Goal: Task Accomplishment & Management: Manage account settings

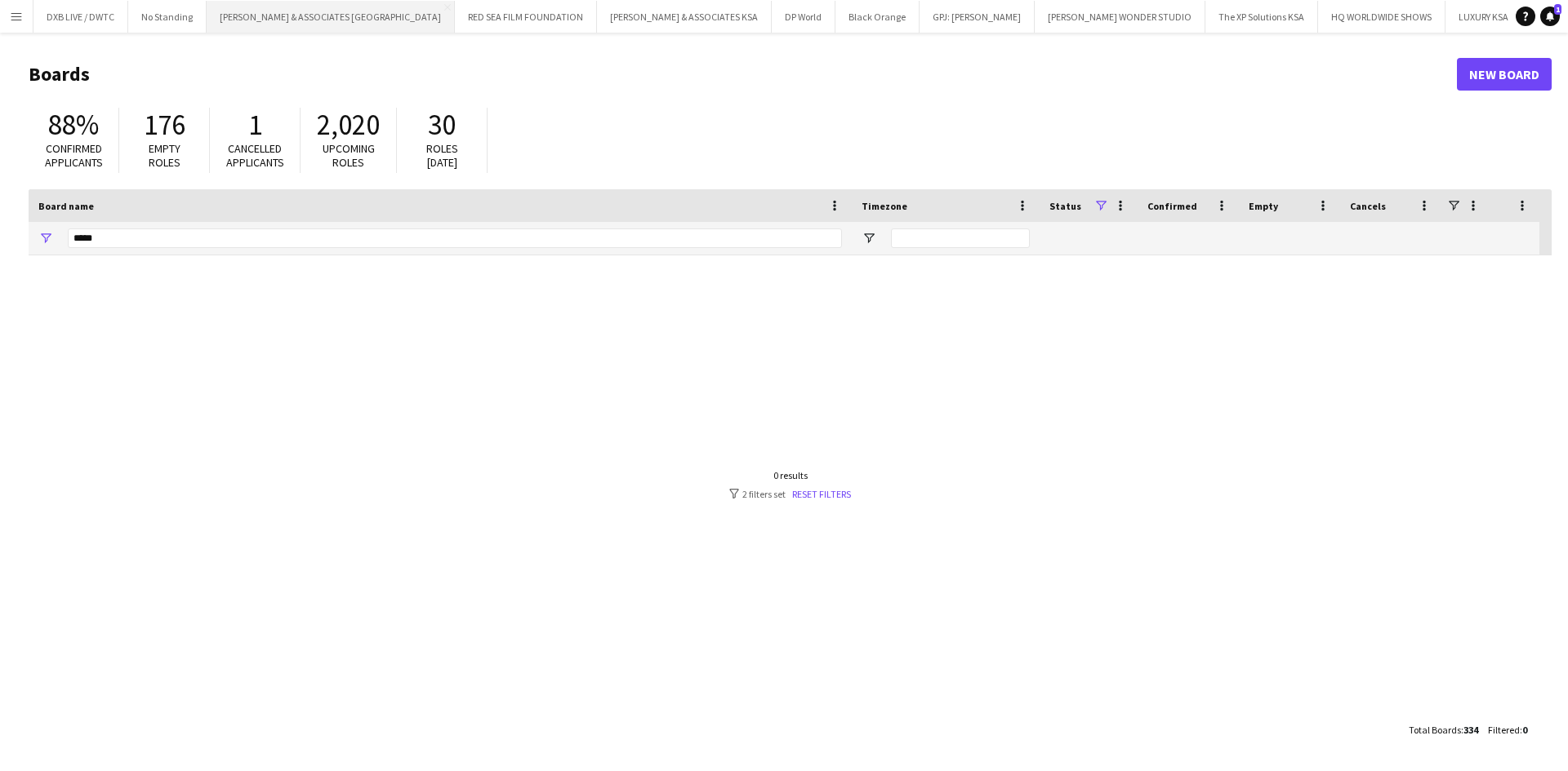
click at [299, 12] on button "[PERSON_NAME] & ASSOCIATES UAE Close" at bounding box center [331, 16] width 249 height 32
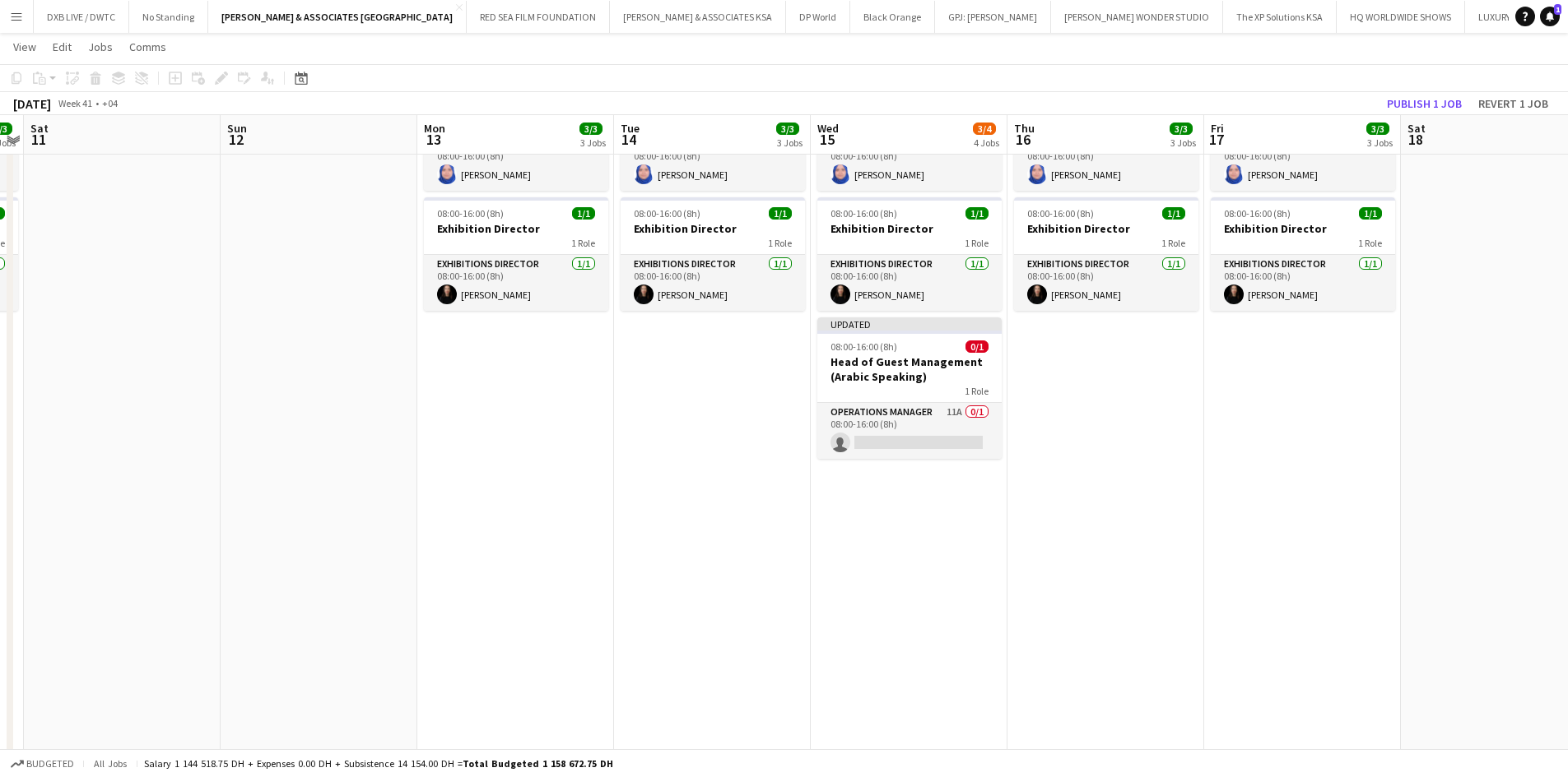
scroll to position [0, 493]
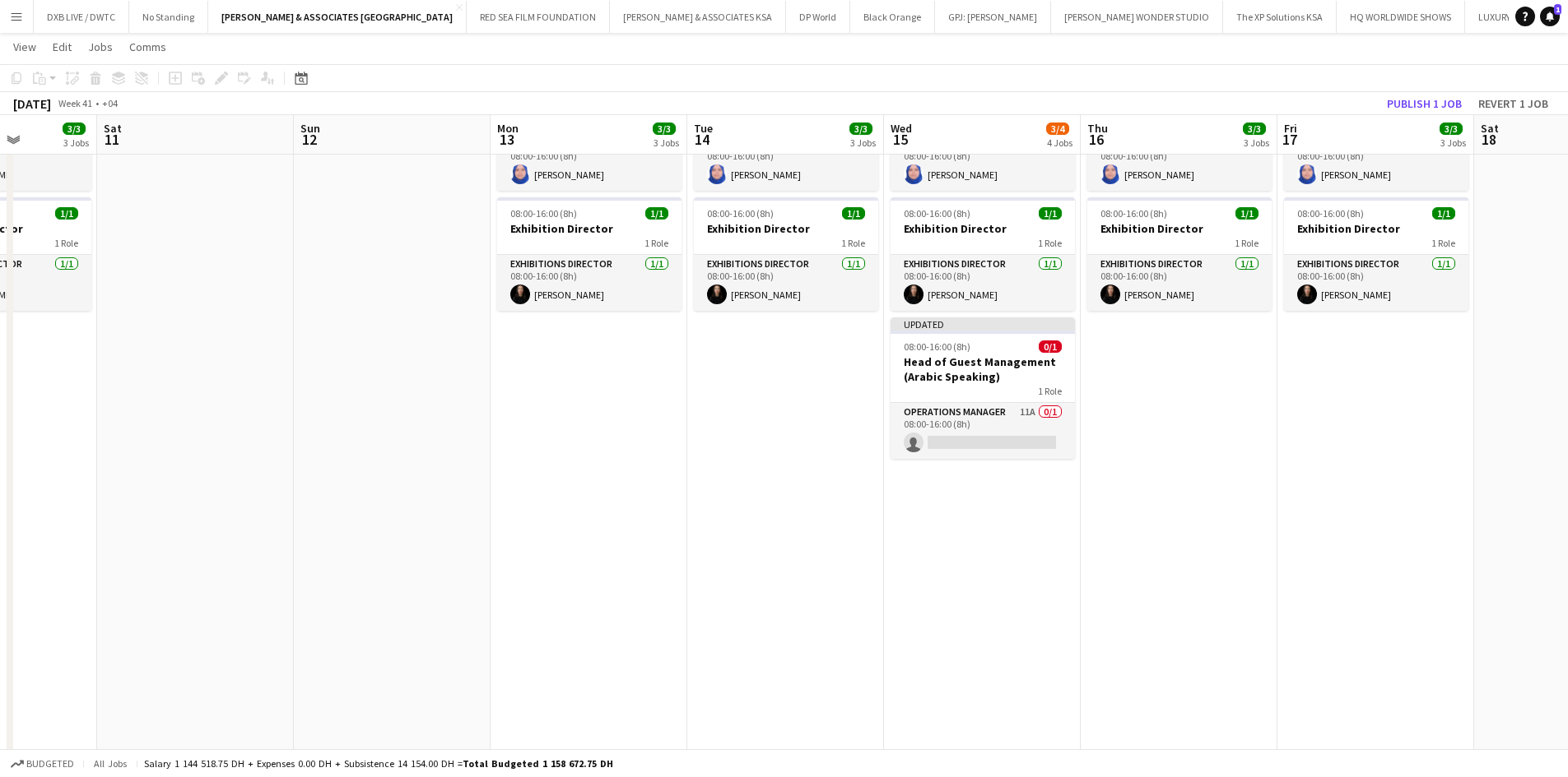
drag, startPoint x: 1115, startPoint y: 642, endPoint x: 229, endPoint y: 637, distance: 886.0
click at [229, 637] on app-calendar-viewport "Wed 8 3/3 3 Jobs Thu 9 3/3 3 Jobs Fri 10 3/3 3 Jobs Sat 11 Sun 12 Mon 13 3/3 3 …" at bounding box center [784, 764] width 1568 height 2222
click at [942, 379] on h3 "Head of Guest Management (Arabic Speaking)" at bounding box center [983, 369] width 184 height 30
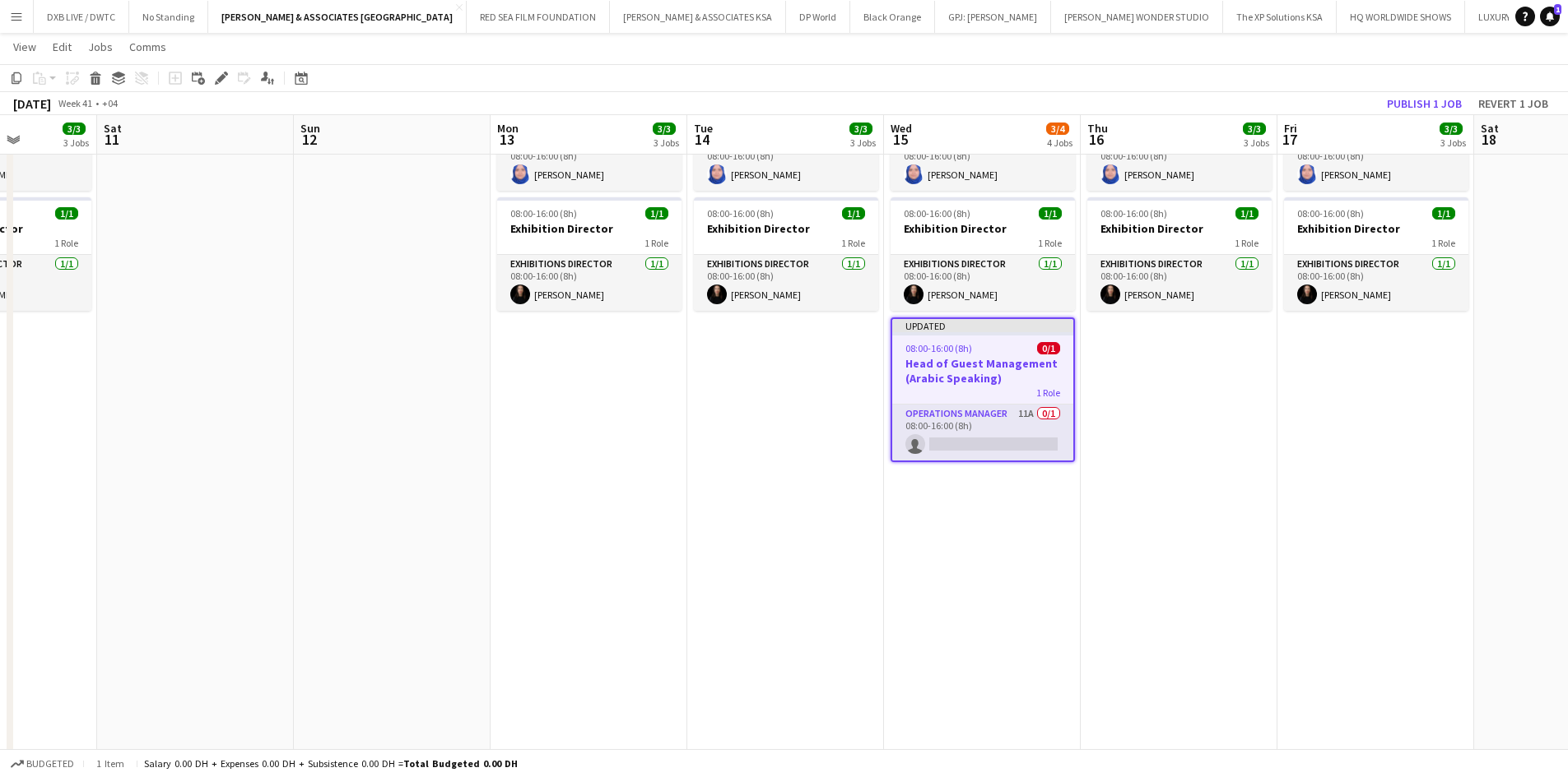
click at [942, 379] on h3 "Head of Guest Management (Arabic Speaking)" at bounding box center [983, 371] width 181 height 30
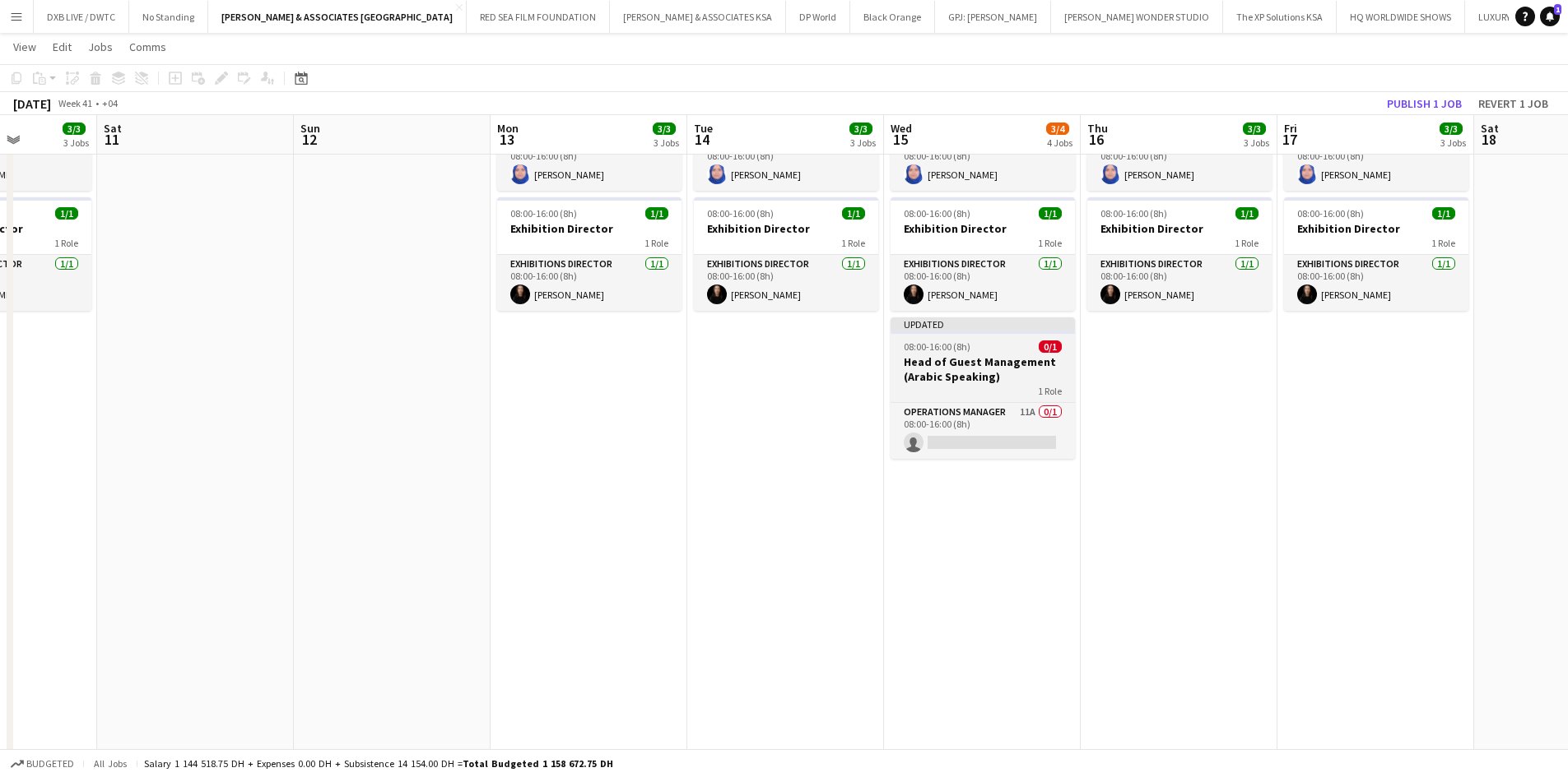
click at [940, 329] on div "Updated" at bounding box center [983, 323] width 184 height 13
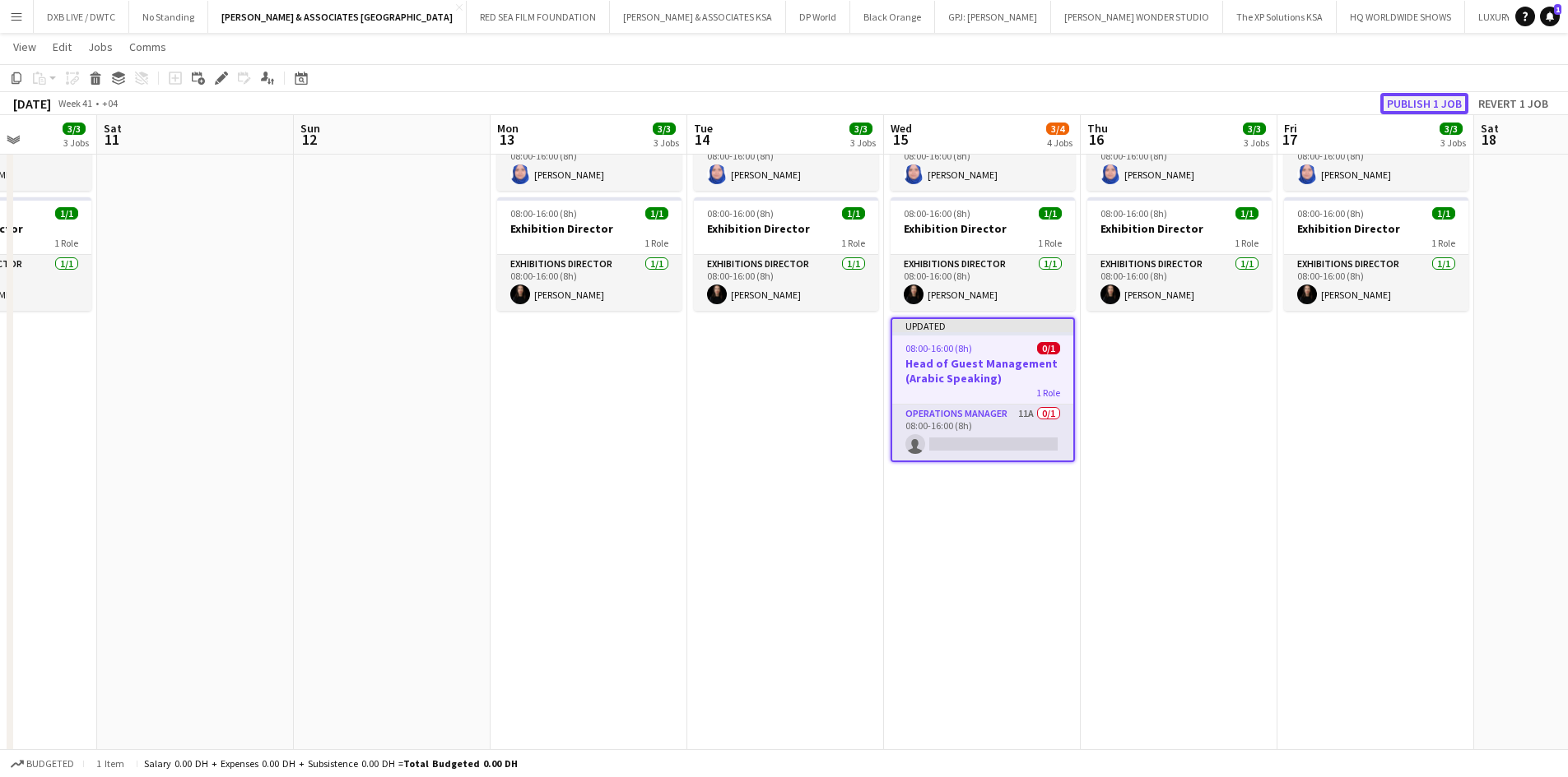
click at [1408, 104] on button "Publish 1 job" at bounding box center [1424, 103] width 88 height 22
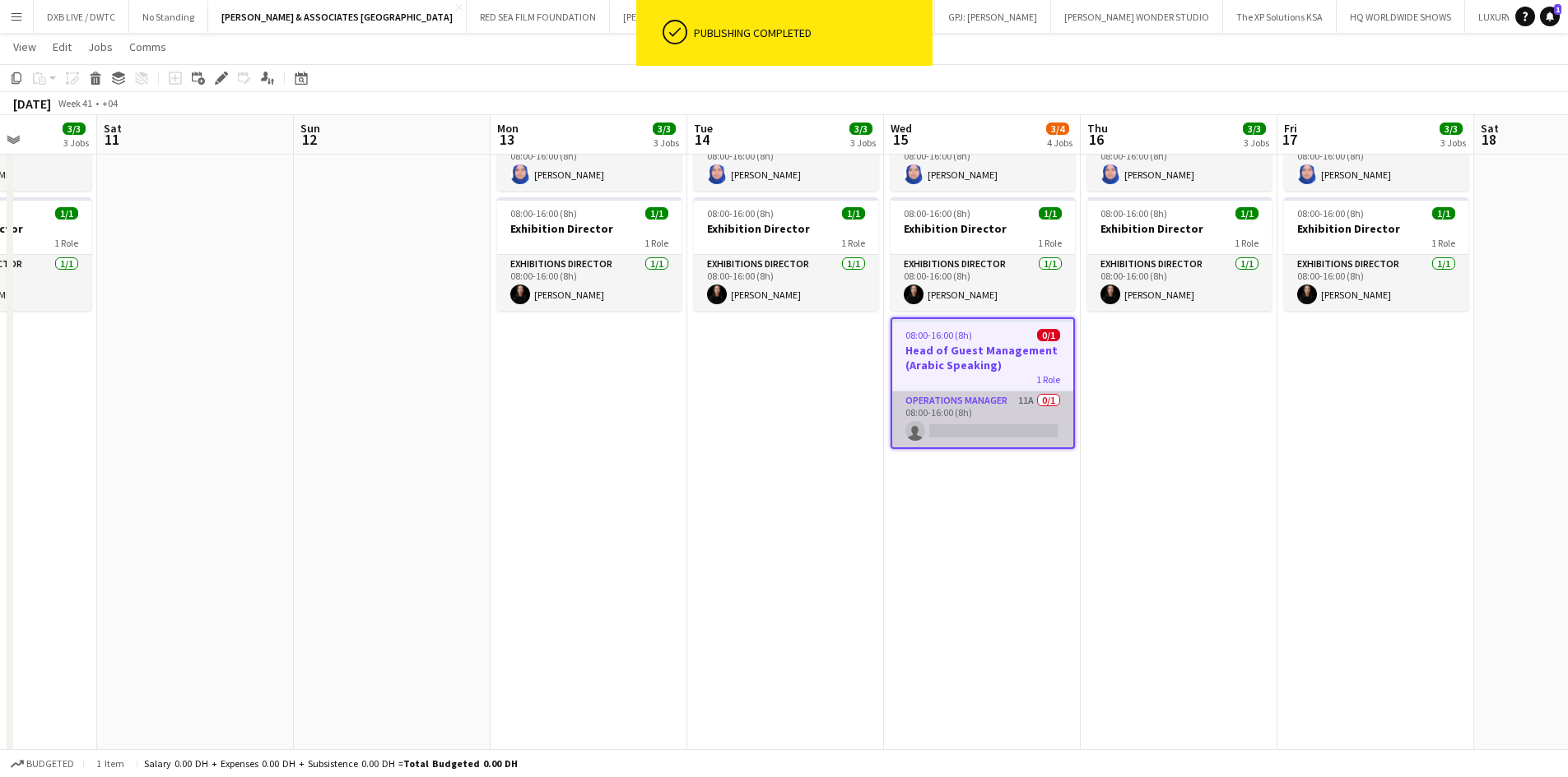
click at [964, 422] on app-card-role "Operations Manager 11A 0/1 08:00-16:00 (8h) single-neutral-actions" at bounding box center [983, 419] width 181 height 56
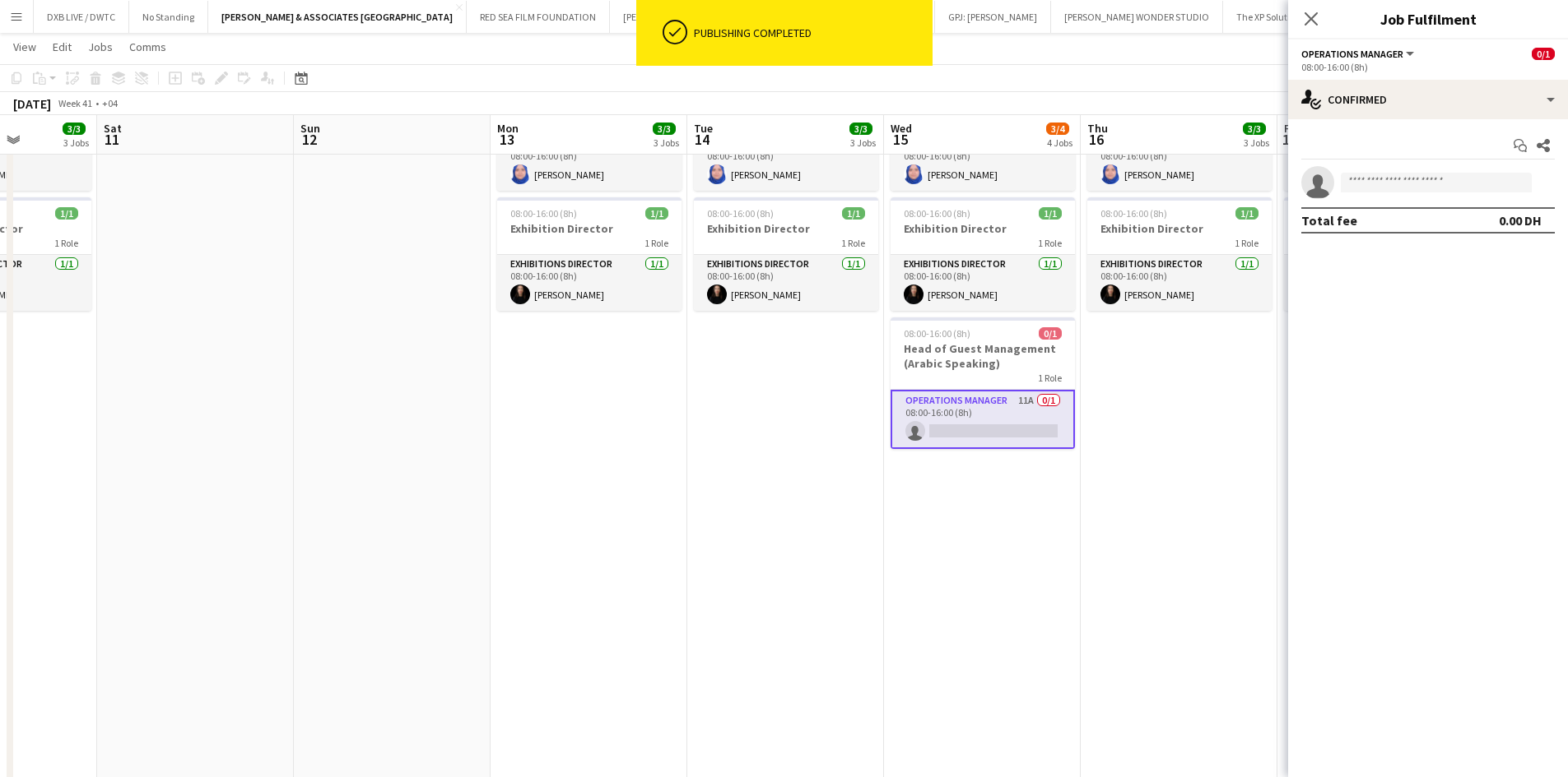
click at [1299, 23] on div "Close pop-in" at bounding box center [1311, 19] width 46 height 38
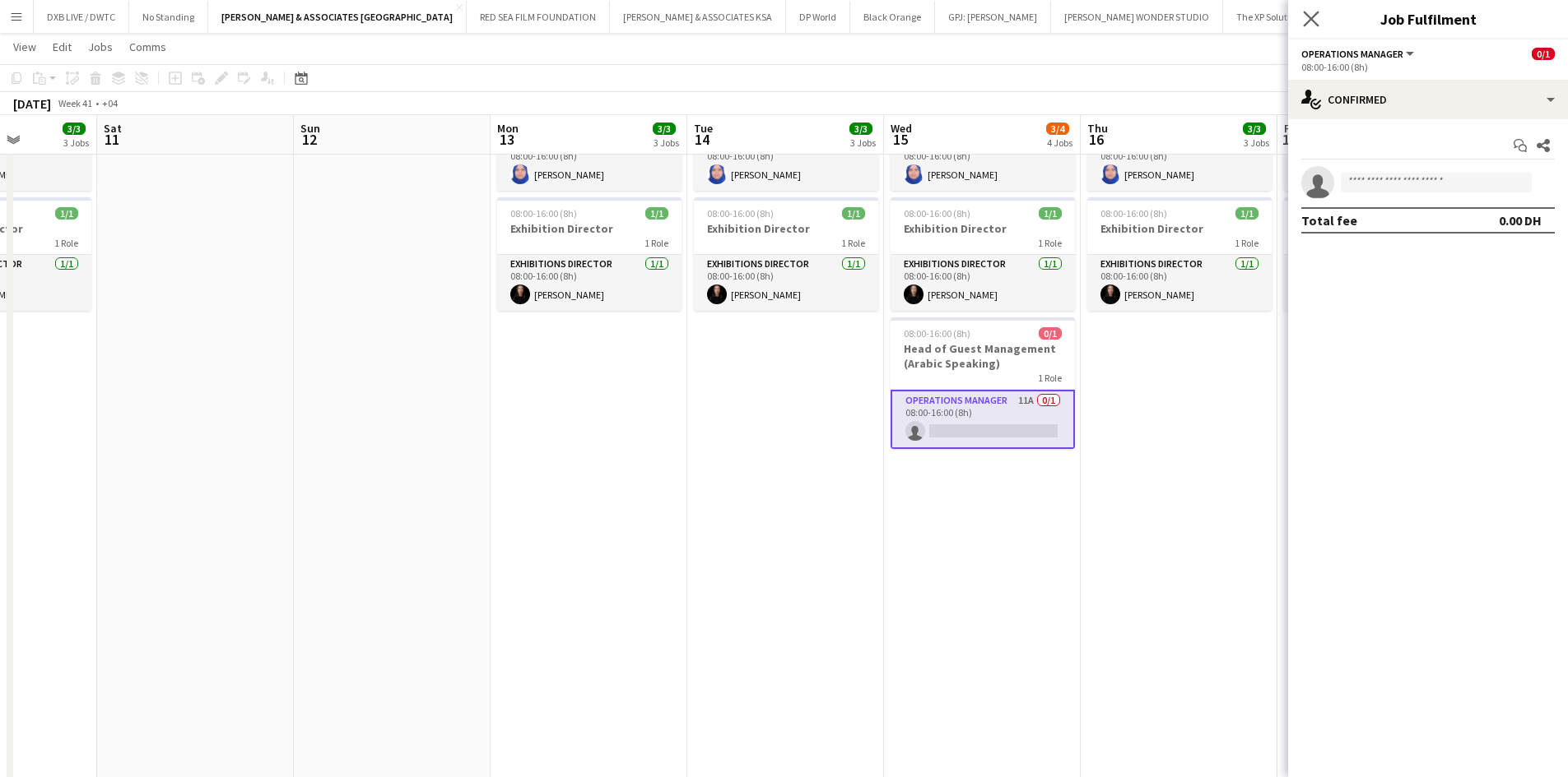
click at [1318, 25] on icon at bounding box center [1311, 18] width 16 height 16
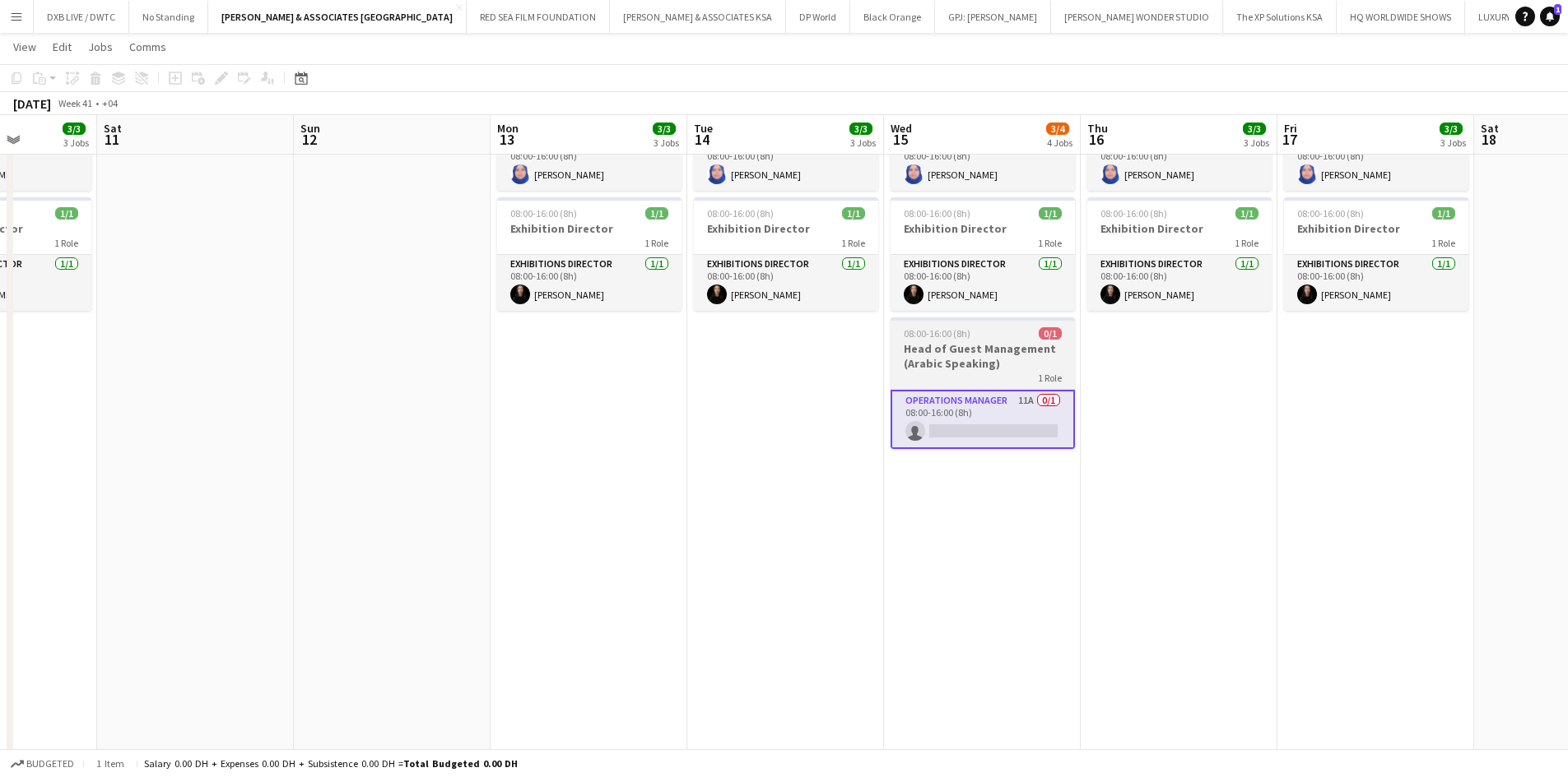
click at [1004, 336] on div "08:00-16:00 (8h) 0/1" at bounding box center [983, 334] width 184 height 12
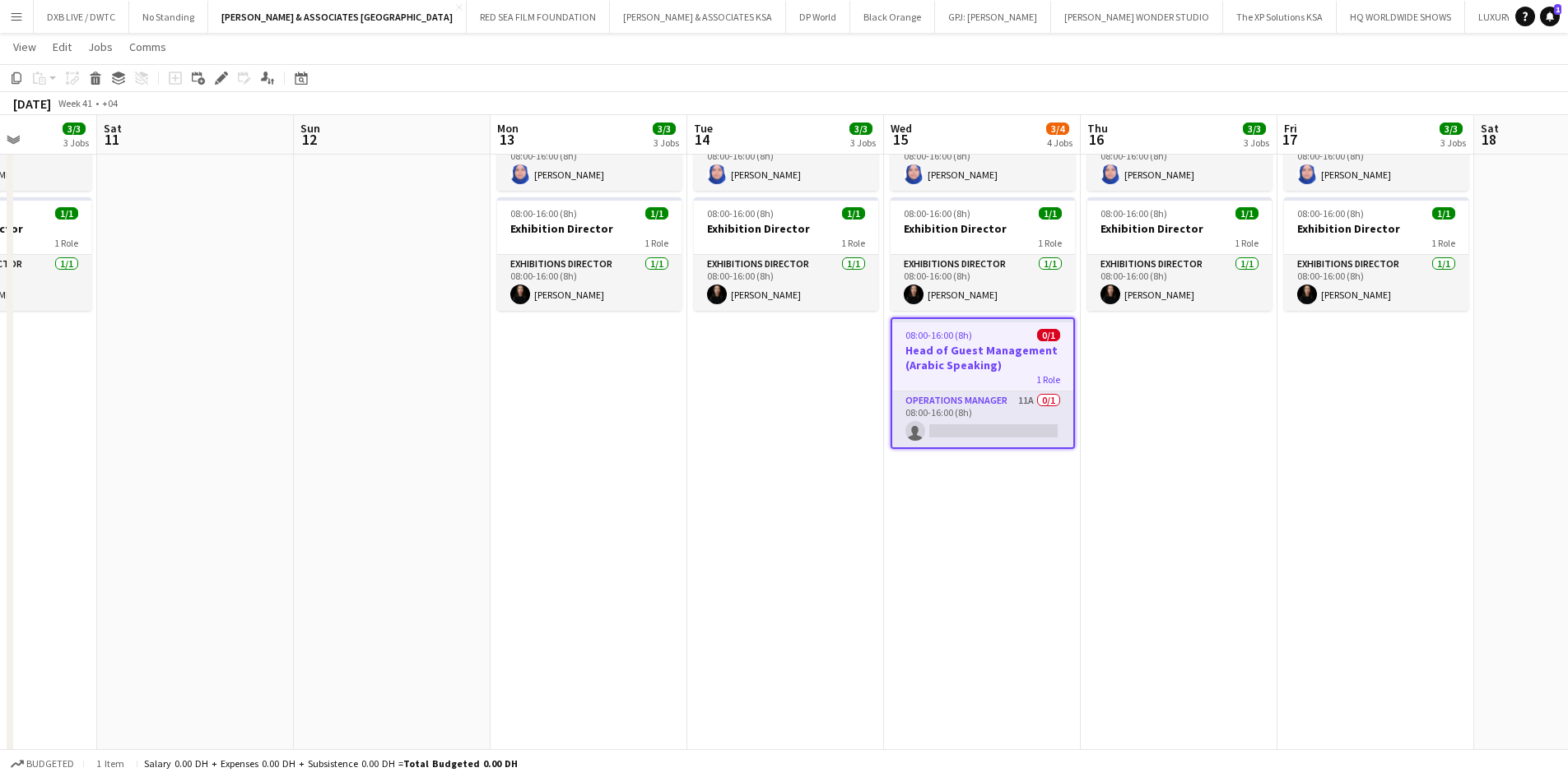
click at [973, 355] on h3 "Head of Guest Management (Arabic Speaking)" at bounding box center [983, 358] width 181 height 30
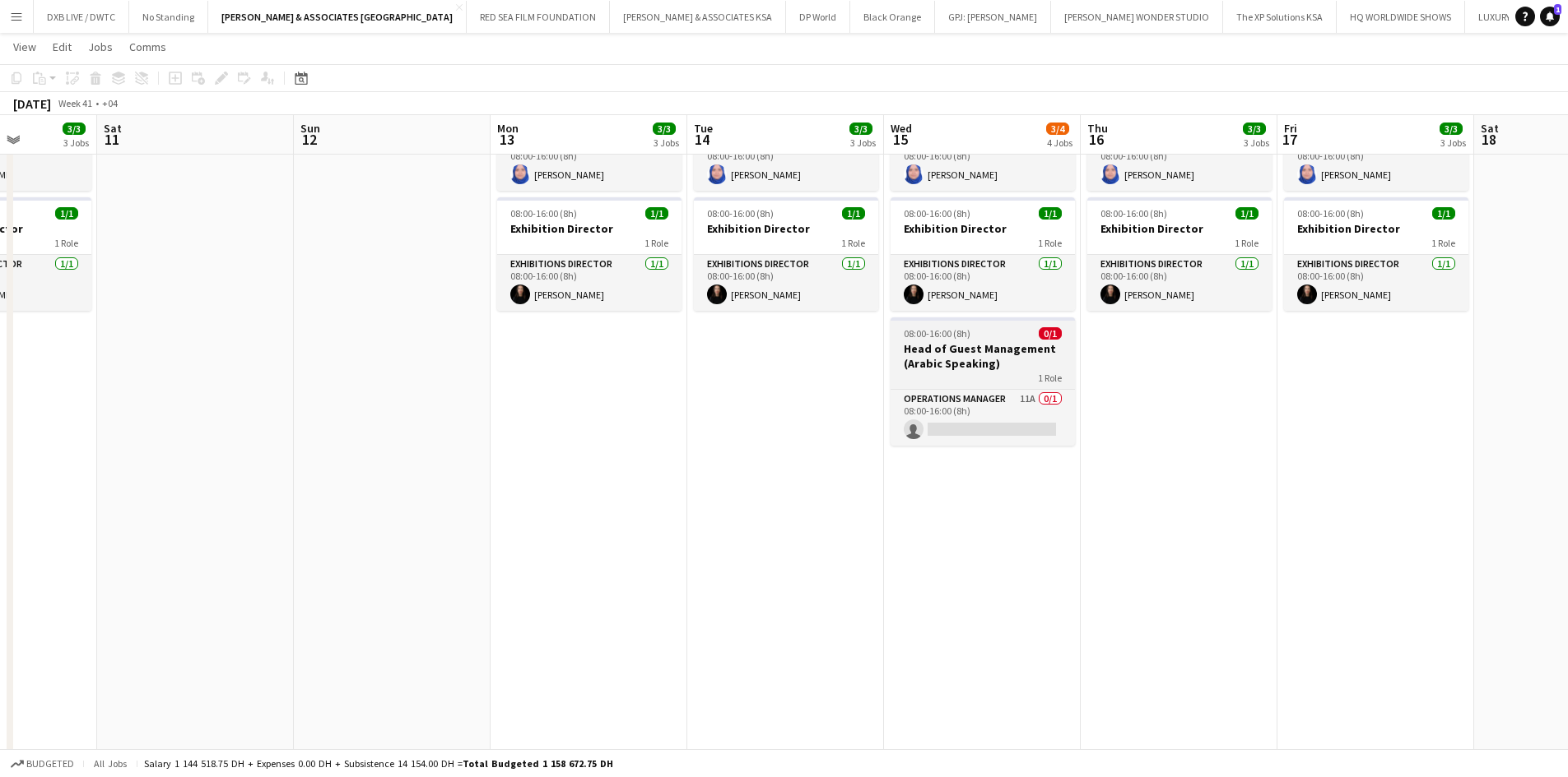
click at [926, 359] on h3 "Head of Guest Management (Arabic Speaking)" at bounding box center [983, 356] width 184 height 30
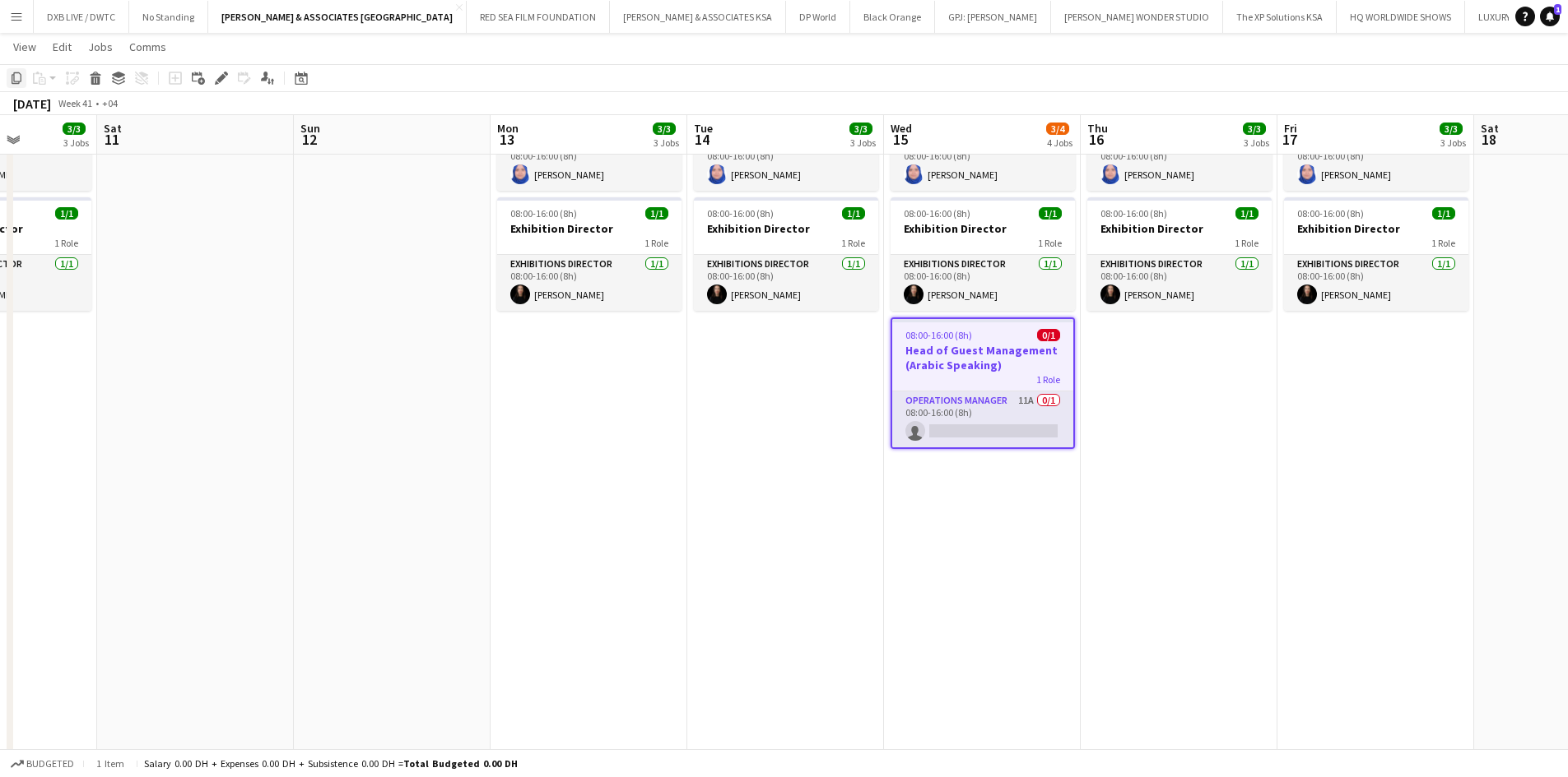
click at [17, 77] on icon "Copy" at bounding box center [16, 77] width 13 height 13
click at [950, 543] on app-date-cell "09:00-17:00 (8h) 1/1 1 Role Project Coordinator 1/1 09:00-17:00 (8h) ! Rita Joh…" at bounding box center [982, 695] width 197 height 1845
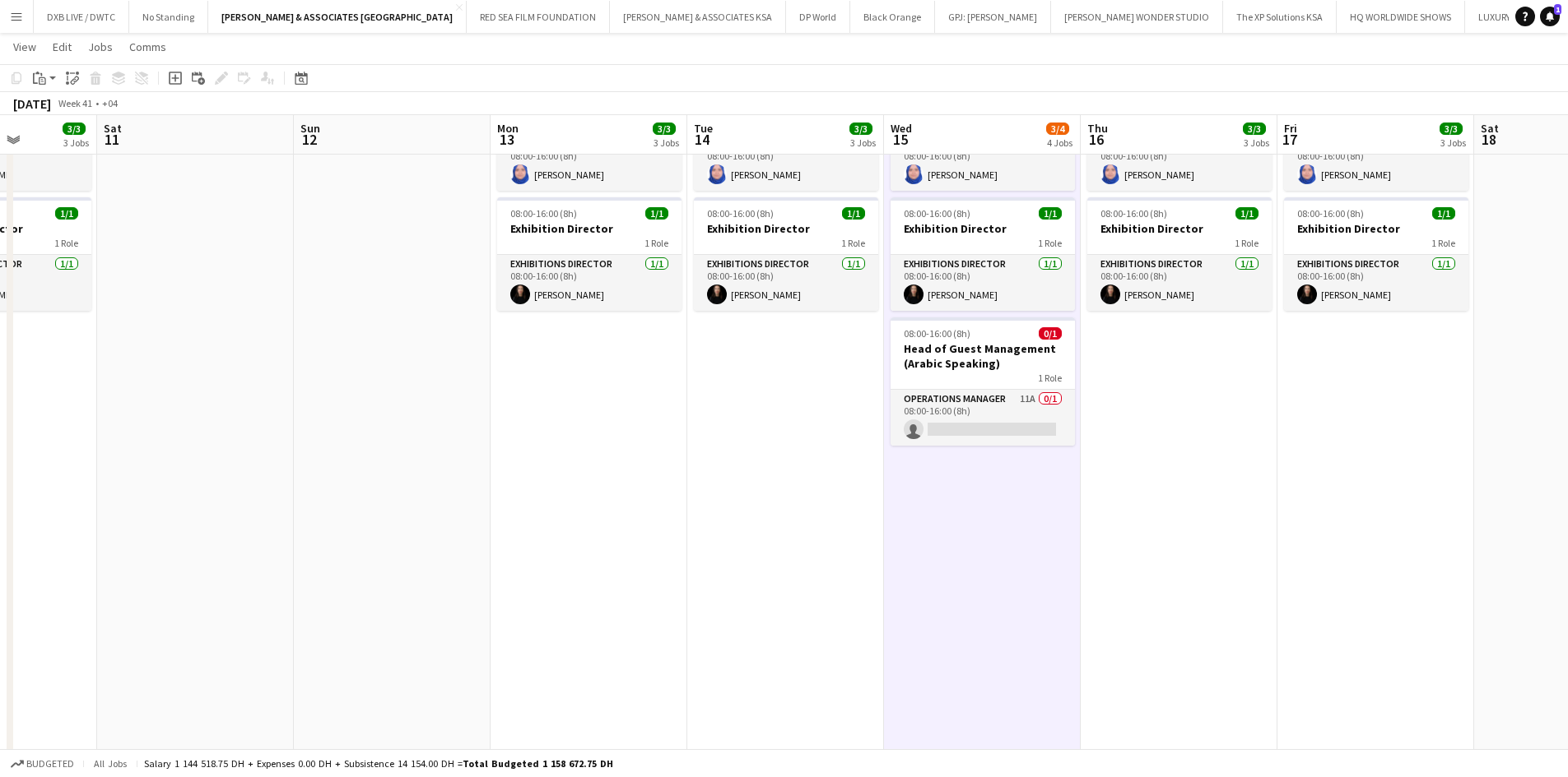
click at [1156, 392] on app-date-cell "09:00-17:00 (8h) 1/1 1 Role Project Coordinator 1/1 09:00-17:00 (8h) ! Rita Joh…" at bounding box center [1178, 695] width 197 height 1845
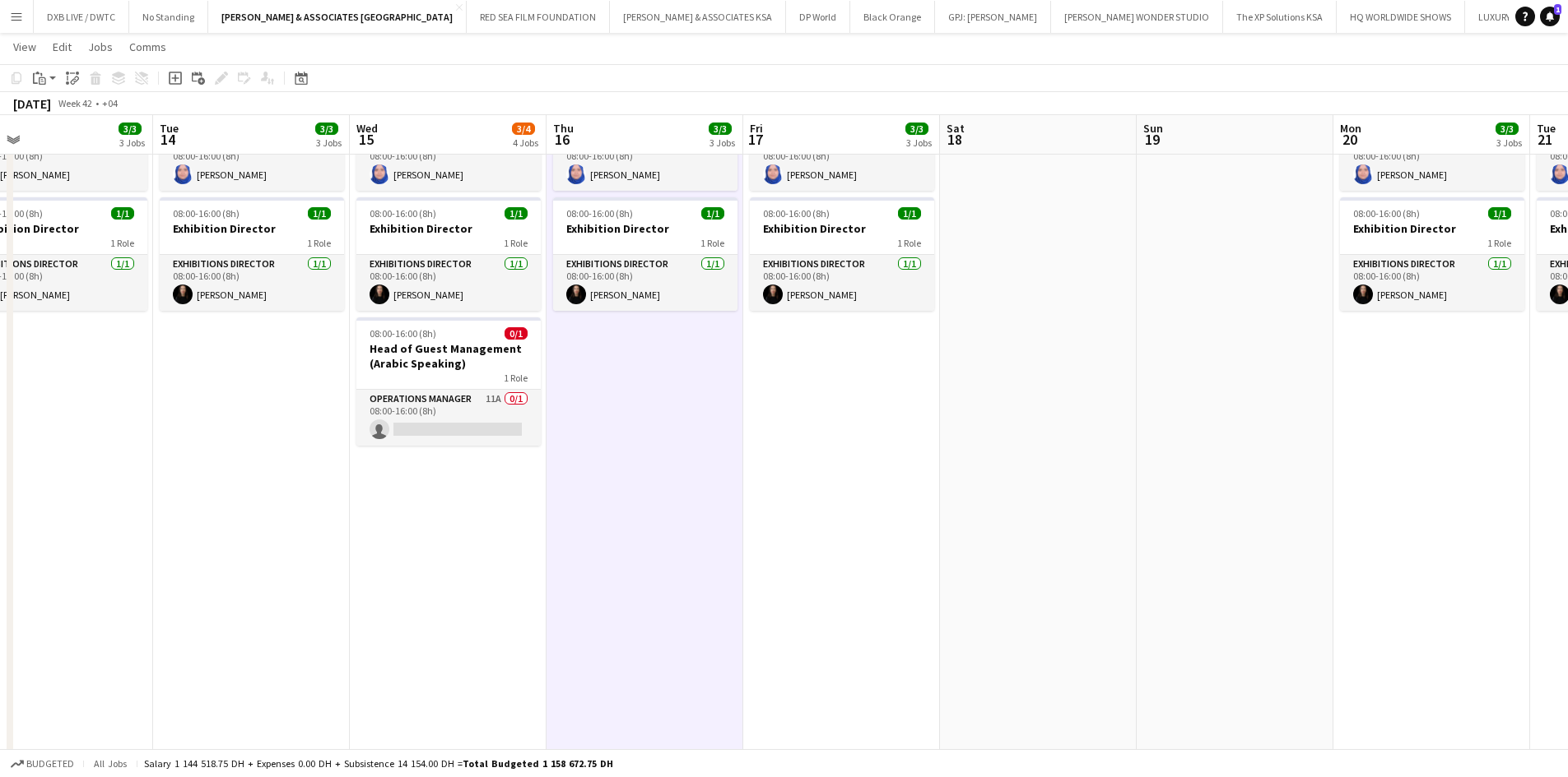
scroll to position [0, 635]
drag, startPoint x: 1387, startPoint y: 397, endPoint x: 852, endPoint y: 375, distance: 535.5
click at [852, 375] on app-calendar-viewport "Fri 10 3/3 3 Jobs Sat 11 Sun 12 Mon 13 3/3 3 Jobs Tue 14 3/3 3 Jobs Wed 15 3/4 …" at bounding box center [784, 764] width 1568 height 2222
click at [1452, 376] on app-date-cell "09:00-17:00 (8h) 1/1 1 Role Project Coordinator 1/1 09:00-17:00 (8h) ! Rita Joh…" at bounding box center [1431, 695] width 197 height 1845
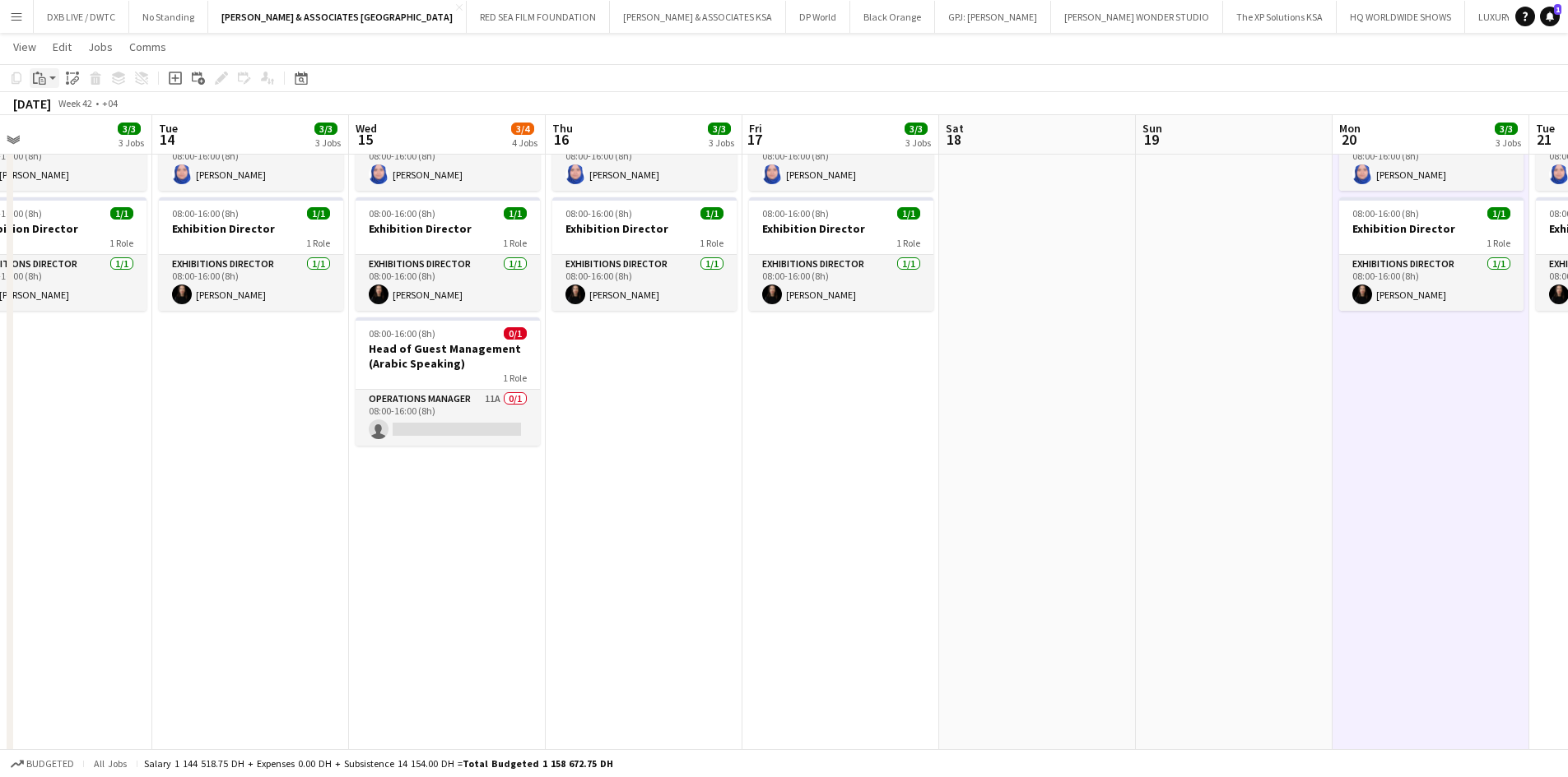
click at [49, 78] on div "Paste" at bounding box center [39, 78] width 20 height 20
click at [63, 107] on link "Paste Ctrl+V" at bounding box center [121, 109] width 155 height 15
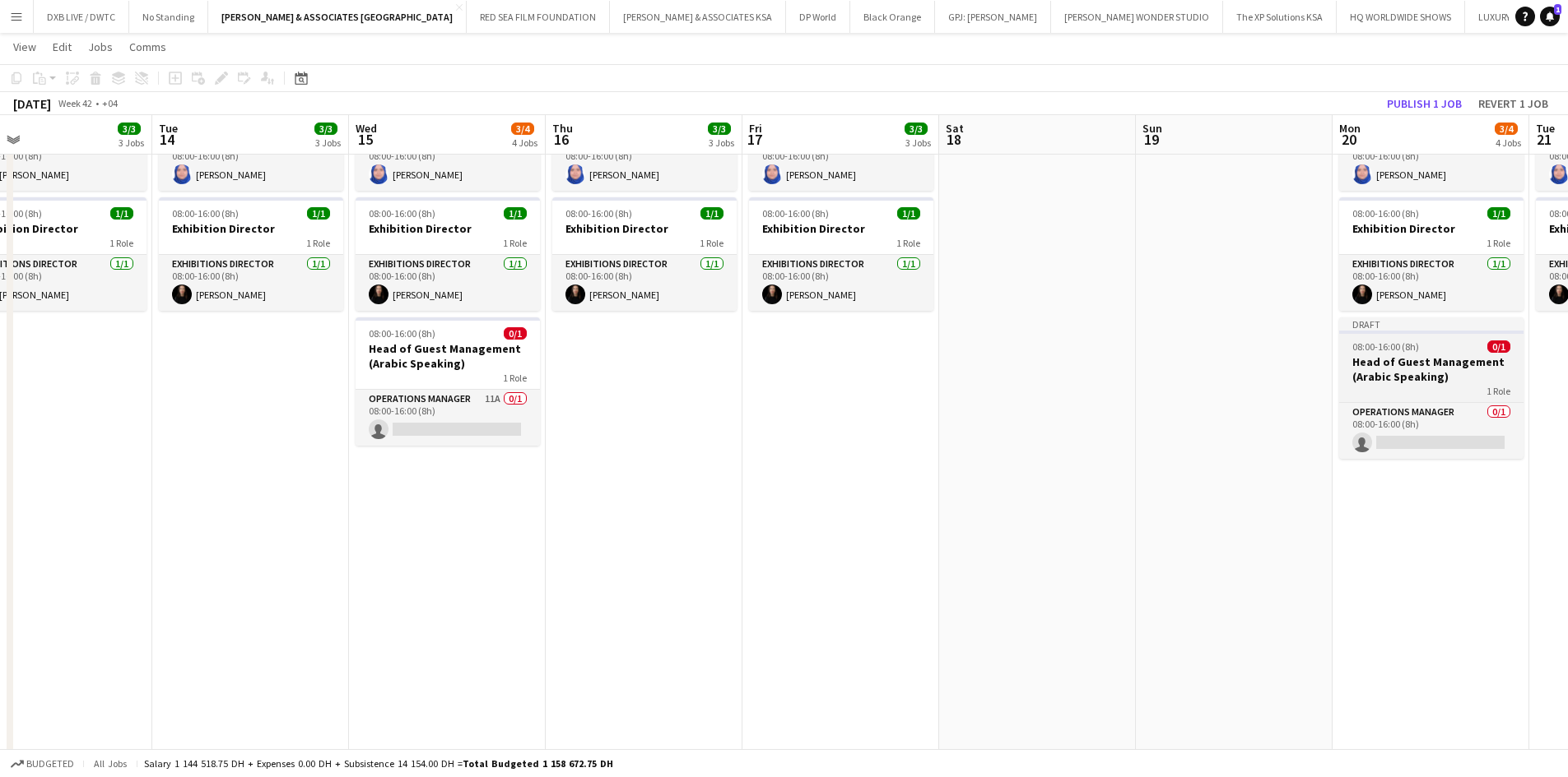
click at [1379, 377] on h3 "Head of Guest Management (Arabic Speaking)" at bounding box center [1431, 369] width 184 height 30
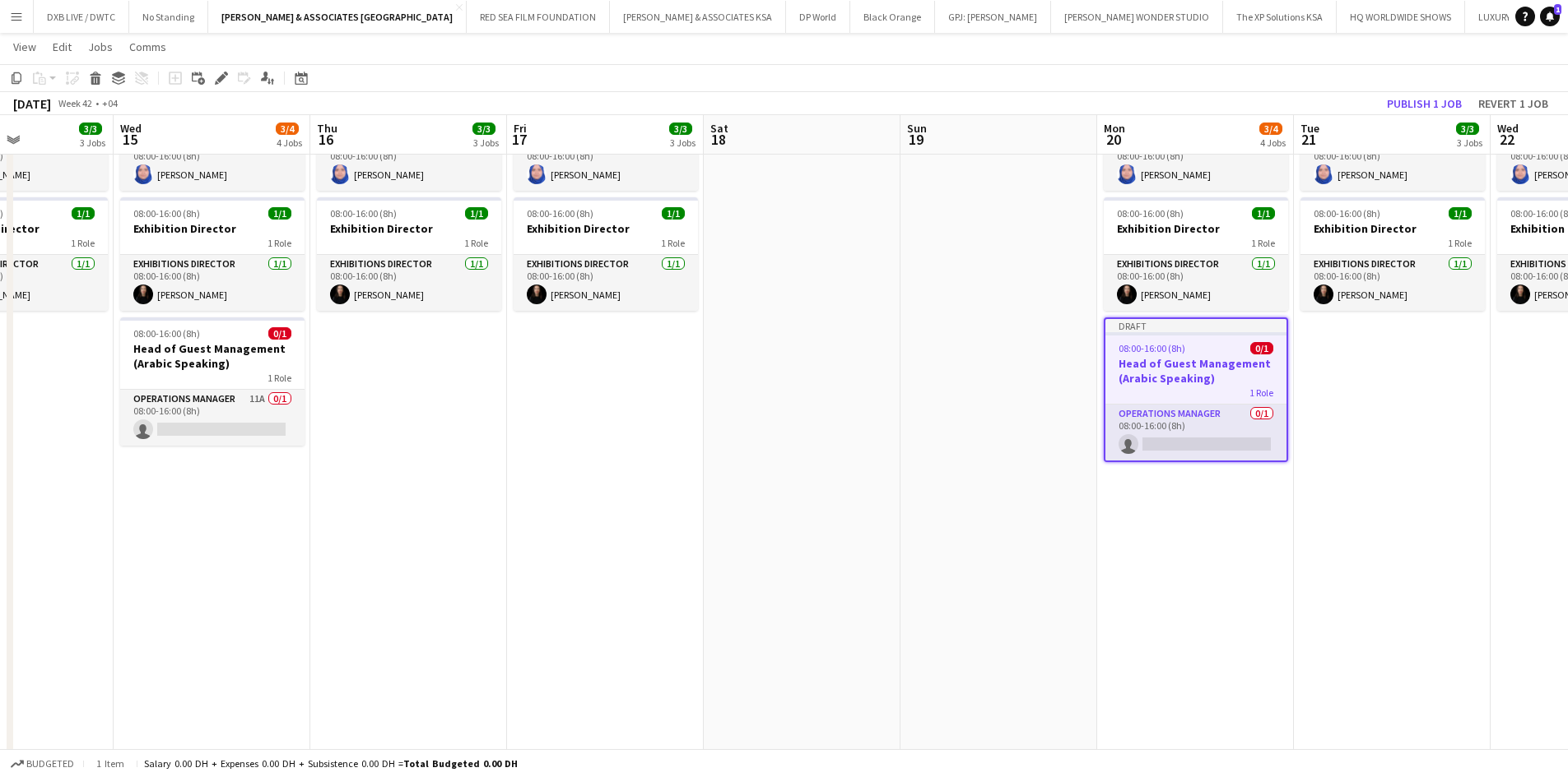
scroll to position [0, 636]
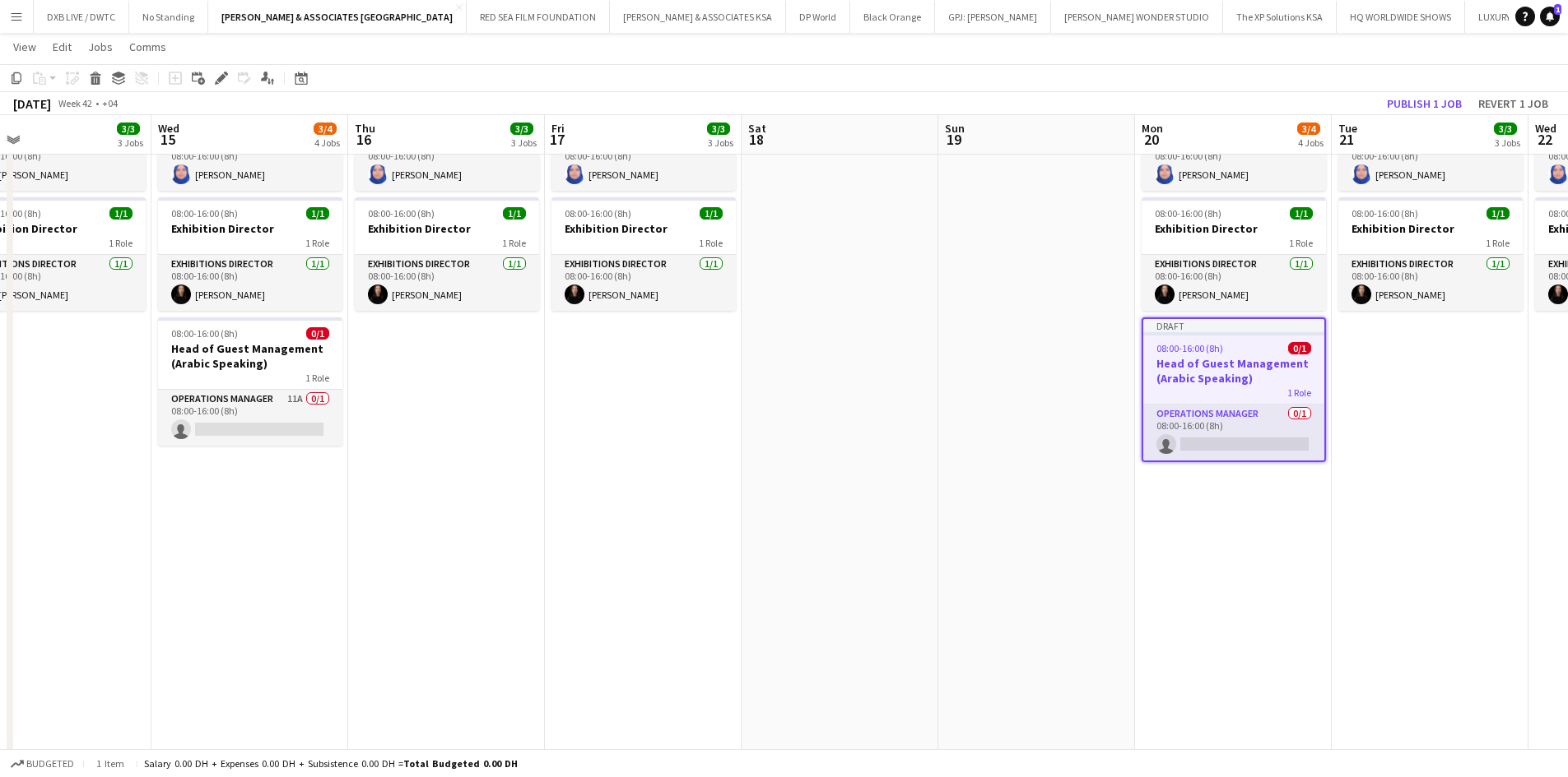
drag, startPoint x: 1312, startPoint y: 635, endPoint x: 722, endPoint y: 635, distance: 590.0
click at [722, 635] on app-calendar-viewport "Sat 11 Sun 12 Mon 13 3/3 3 Jobs Tue 14 3/3 3 Jobs Wed 15 3/4 4 Jobs Thu 16 3/3 …" at bounding box center [784, 764] width 1568 height 2222
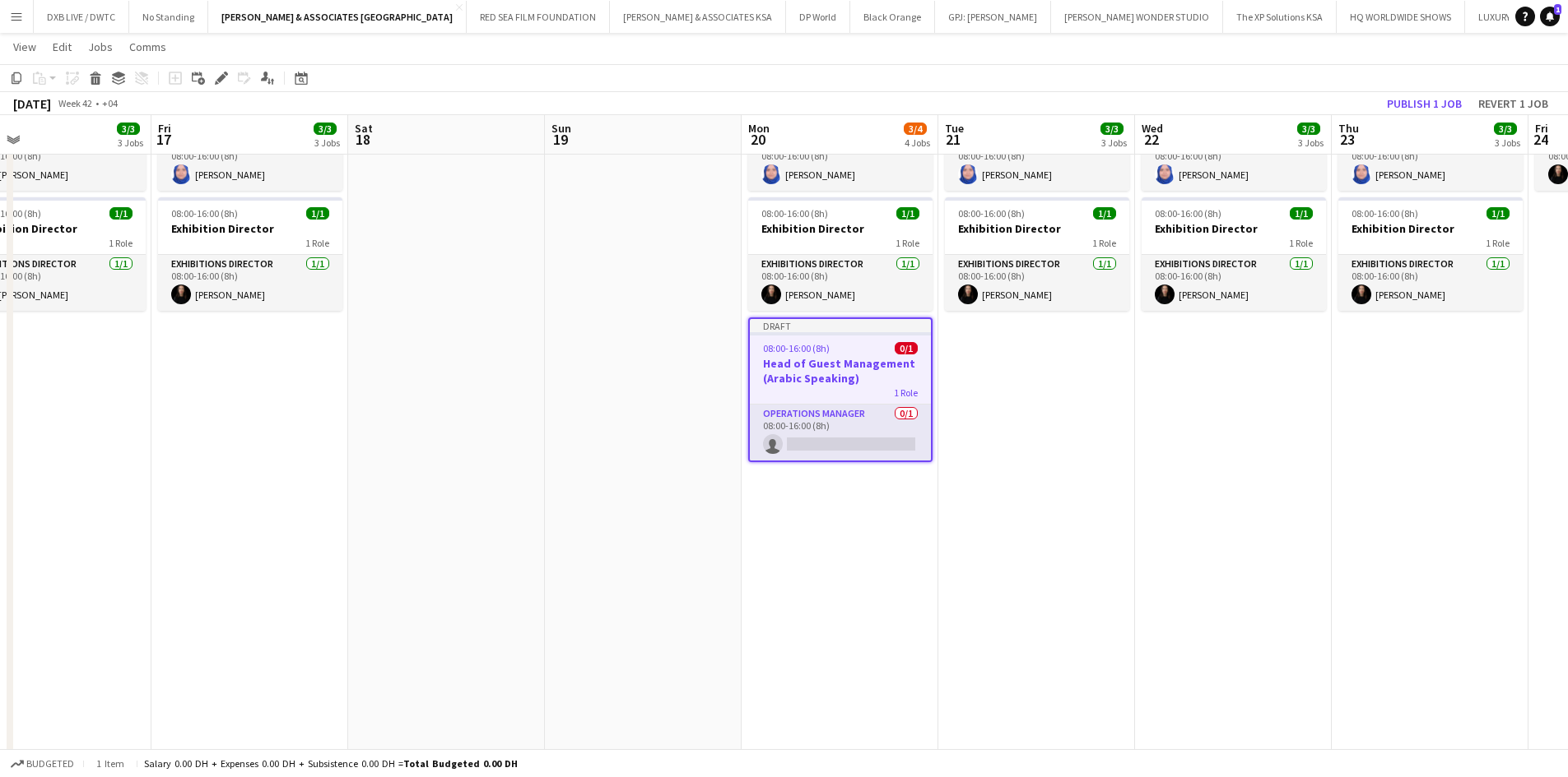
click at [807, 395] on div "1 Role" at bounding box center [840, 392] width 181 height 13
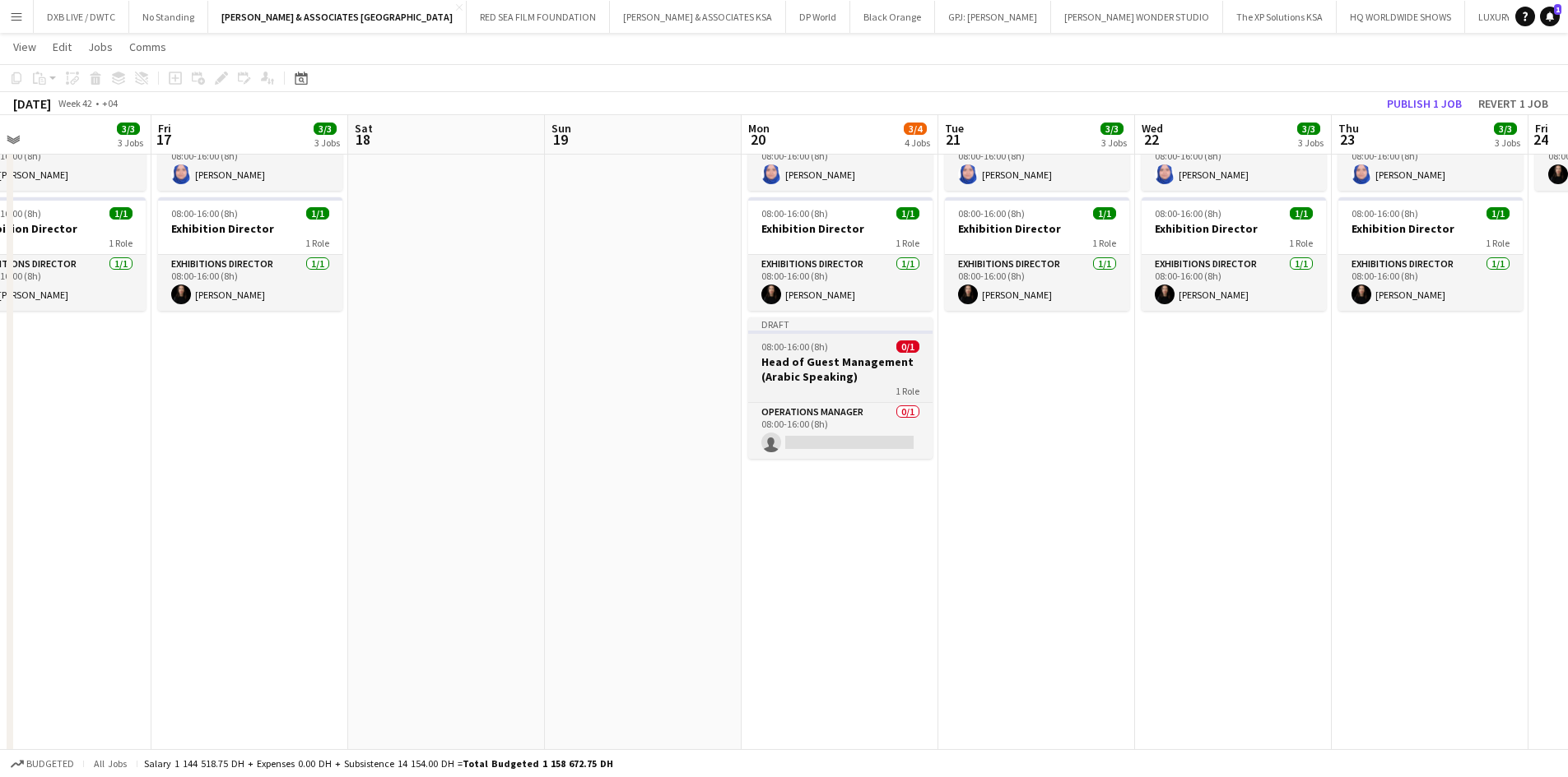
click at [804, 375] on h3 "Head of Guest Management (Arabic Speaking)" at bounding box center [840, 369] width 184 height 30
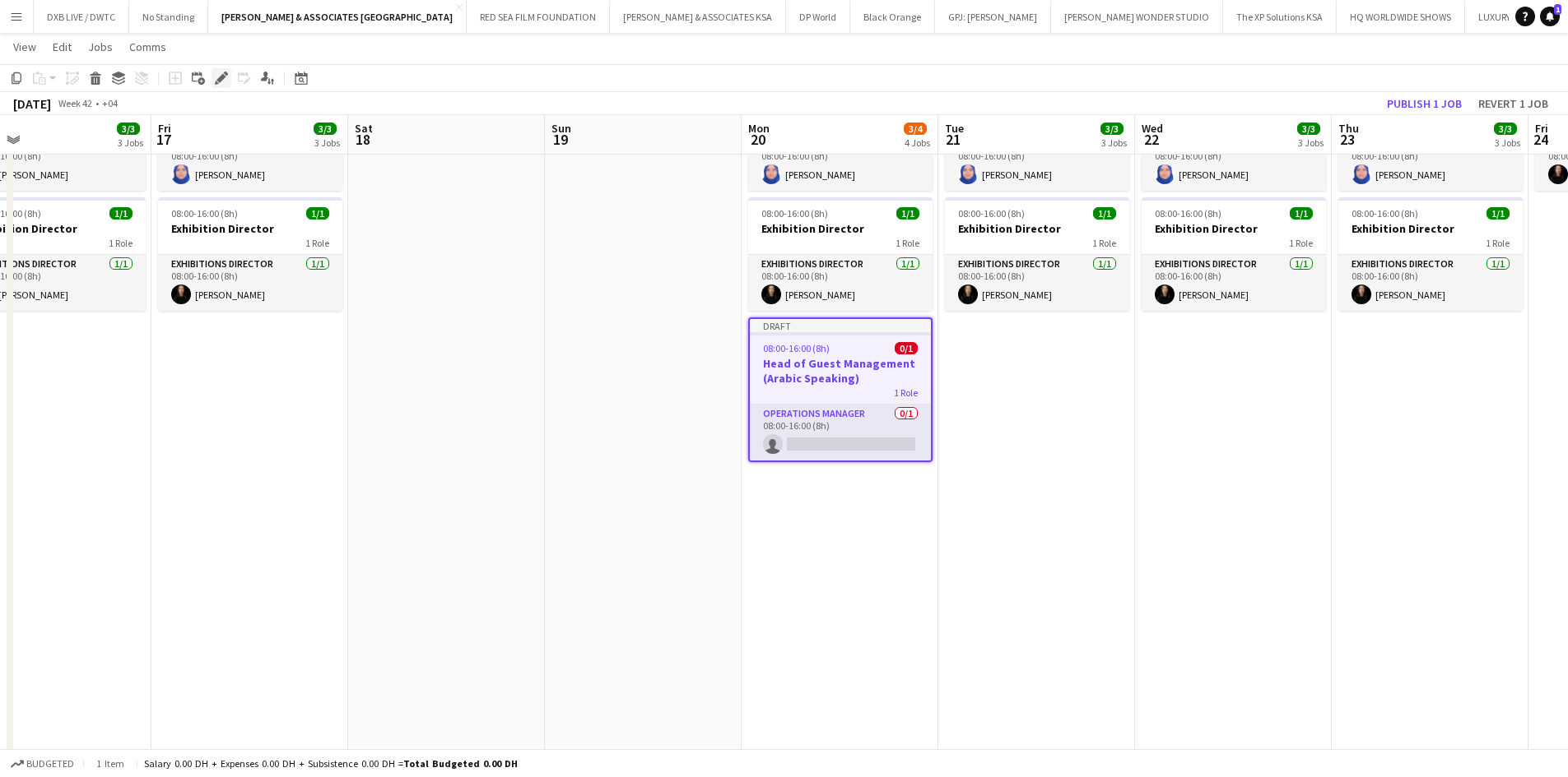
click at [228, 83] on div "Edit" at bounding box center [221, 78] width 20 height 20
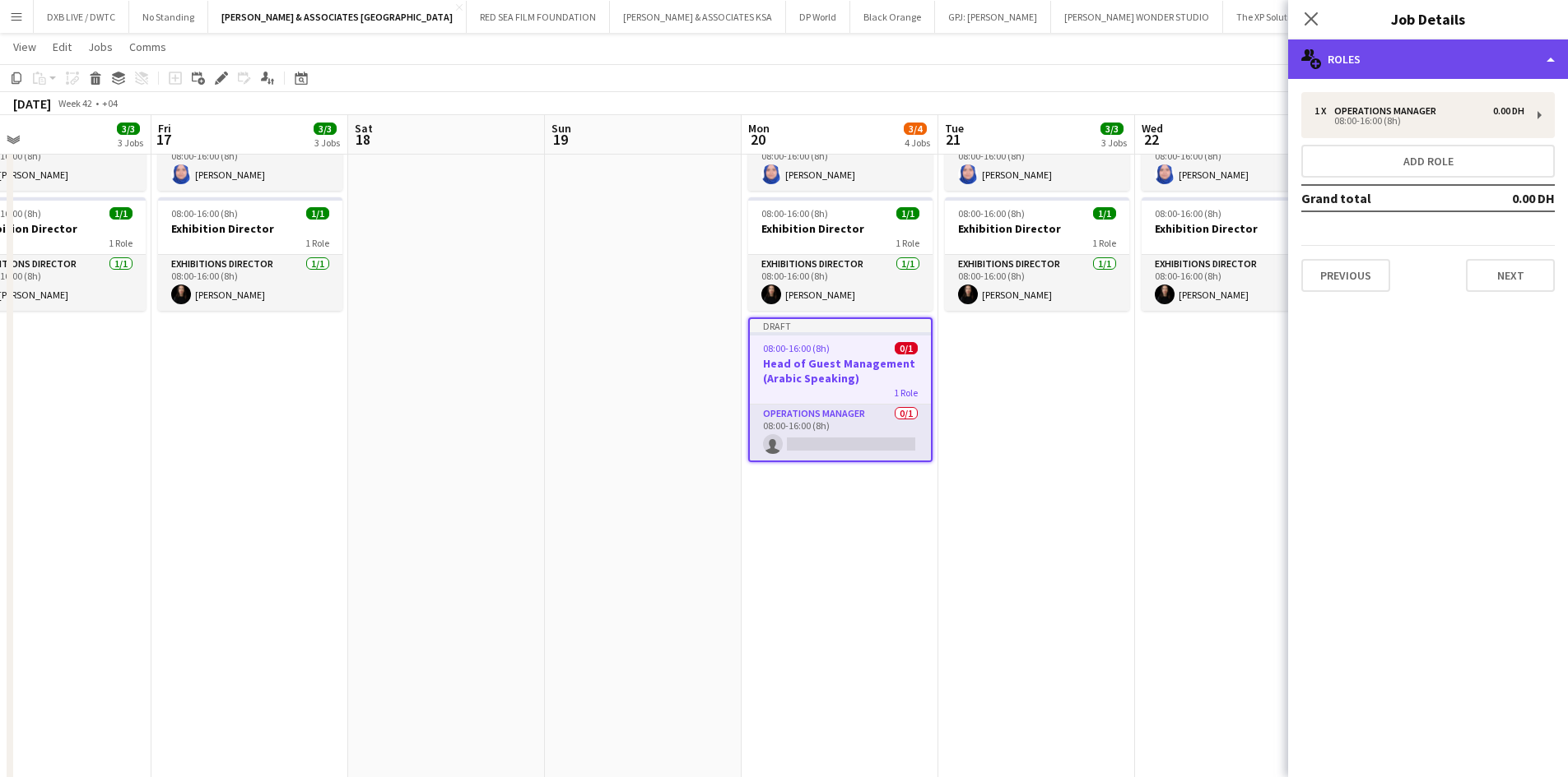
click at [1380, 72] on div "multiple-users-add Roles" at bounding box center [1428, 58] width 280 height 39
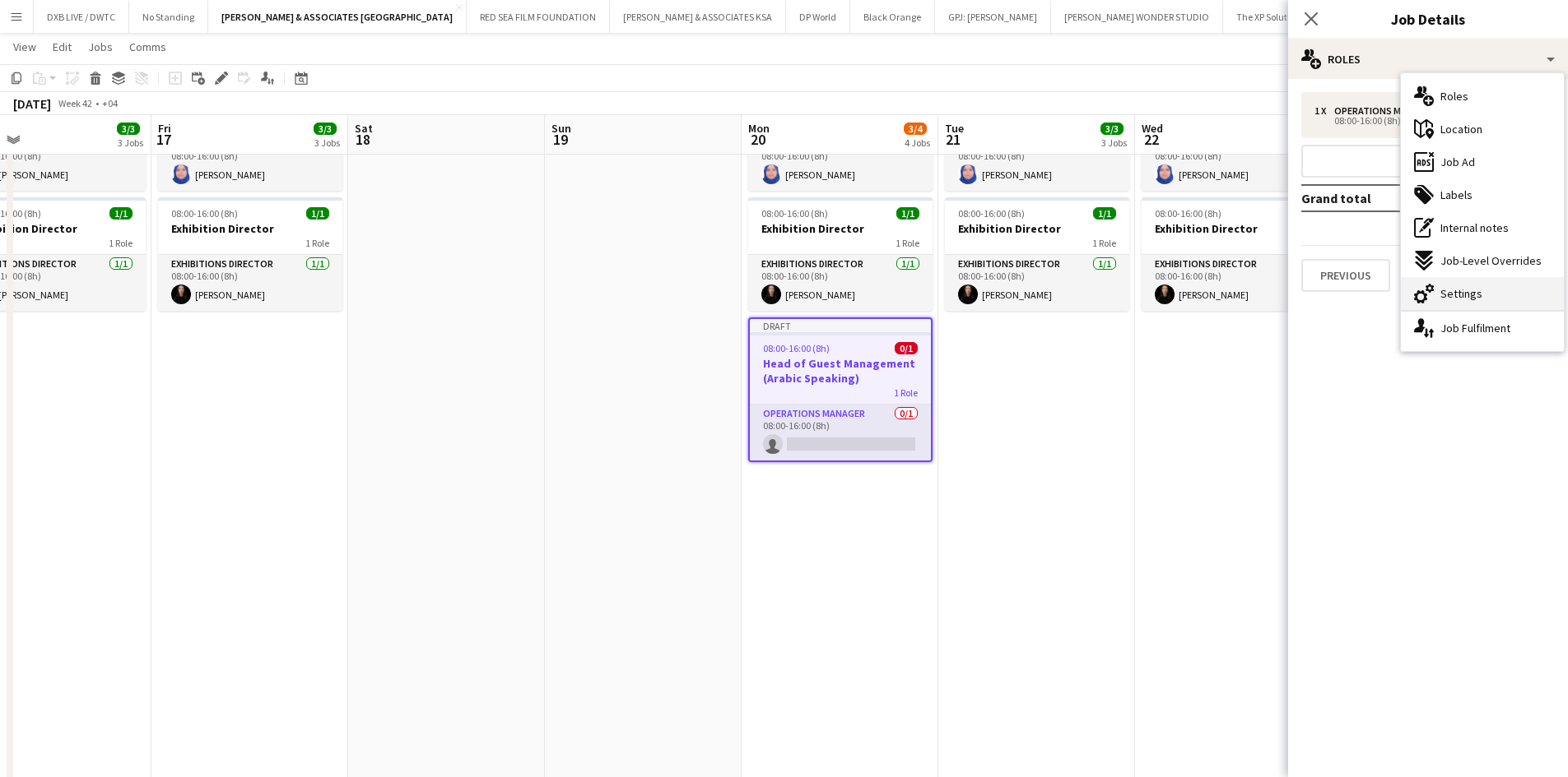
click at [1510, 302] on div "cog-double-3 Settings" at bounding box center [1482, 294] width 163 height 33
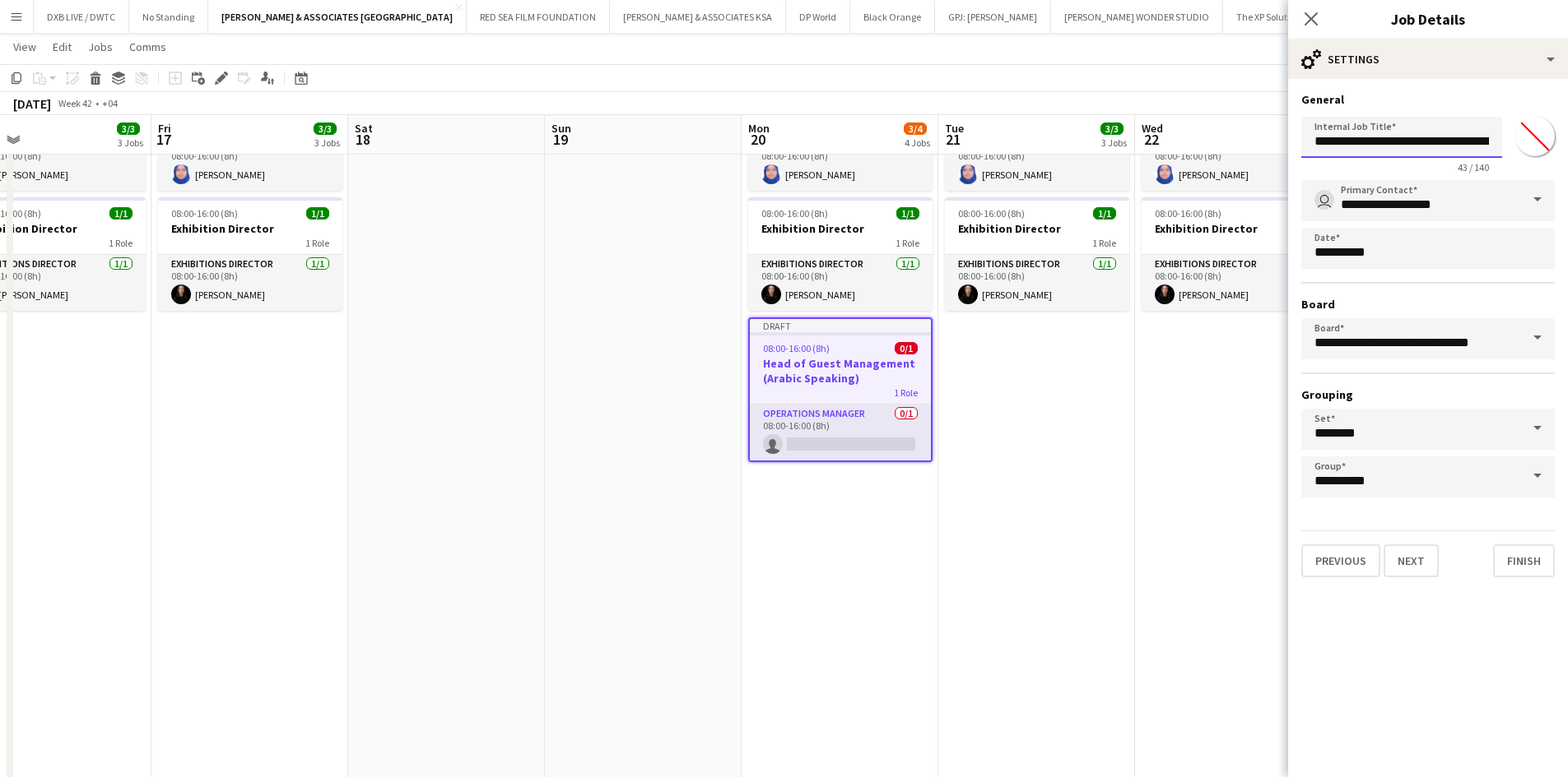
click at [1464, 142] on input "**********" at bounding box center [1401, 136] width 201 height 41
click at [1469, 140] on input "**********" at bounding box center [1401, 136] width 201 height 41
type input "**********"
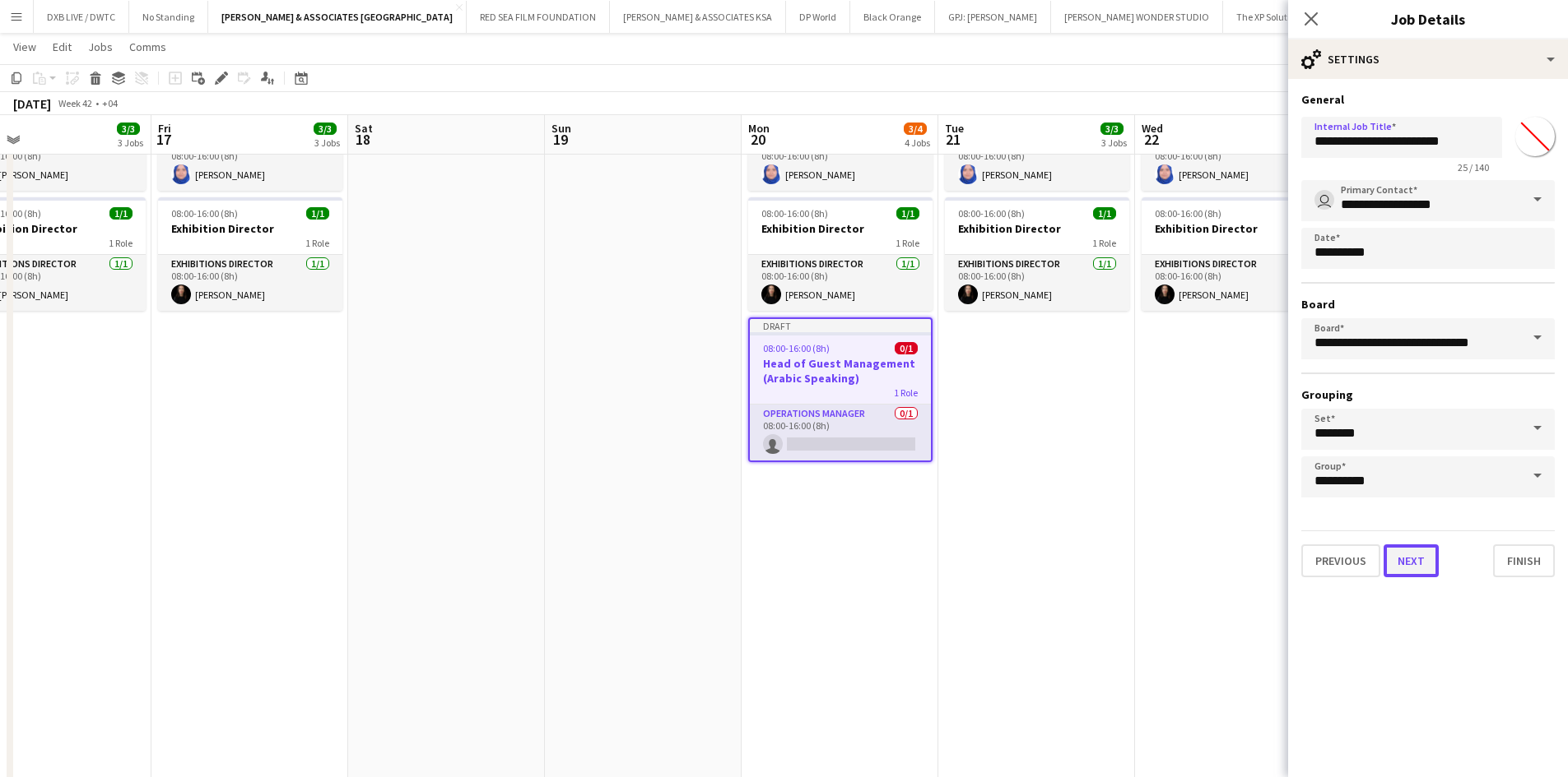
click at [1419, 561] on button "Next" at bounding box center [1411, 561] width 55 height 33
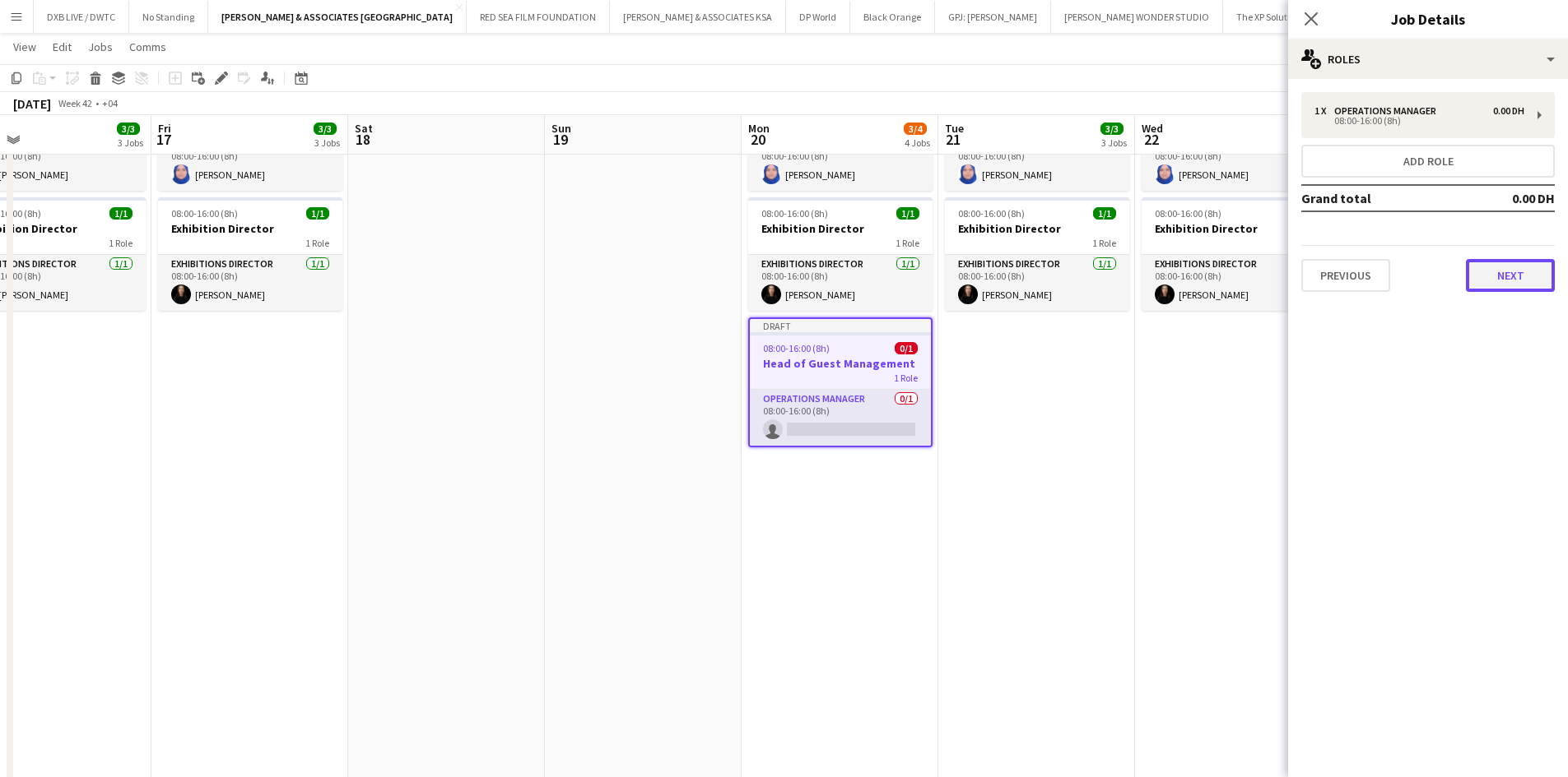
click at [1508, 277] on button "Next" at bounding box center [1510, 276] width 89 height 33
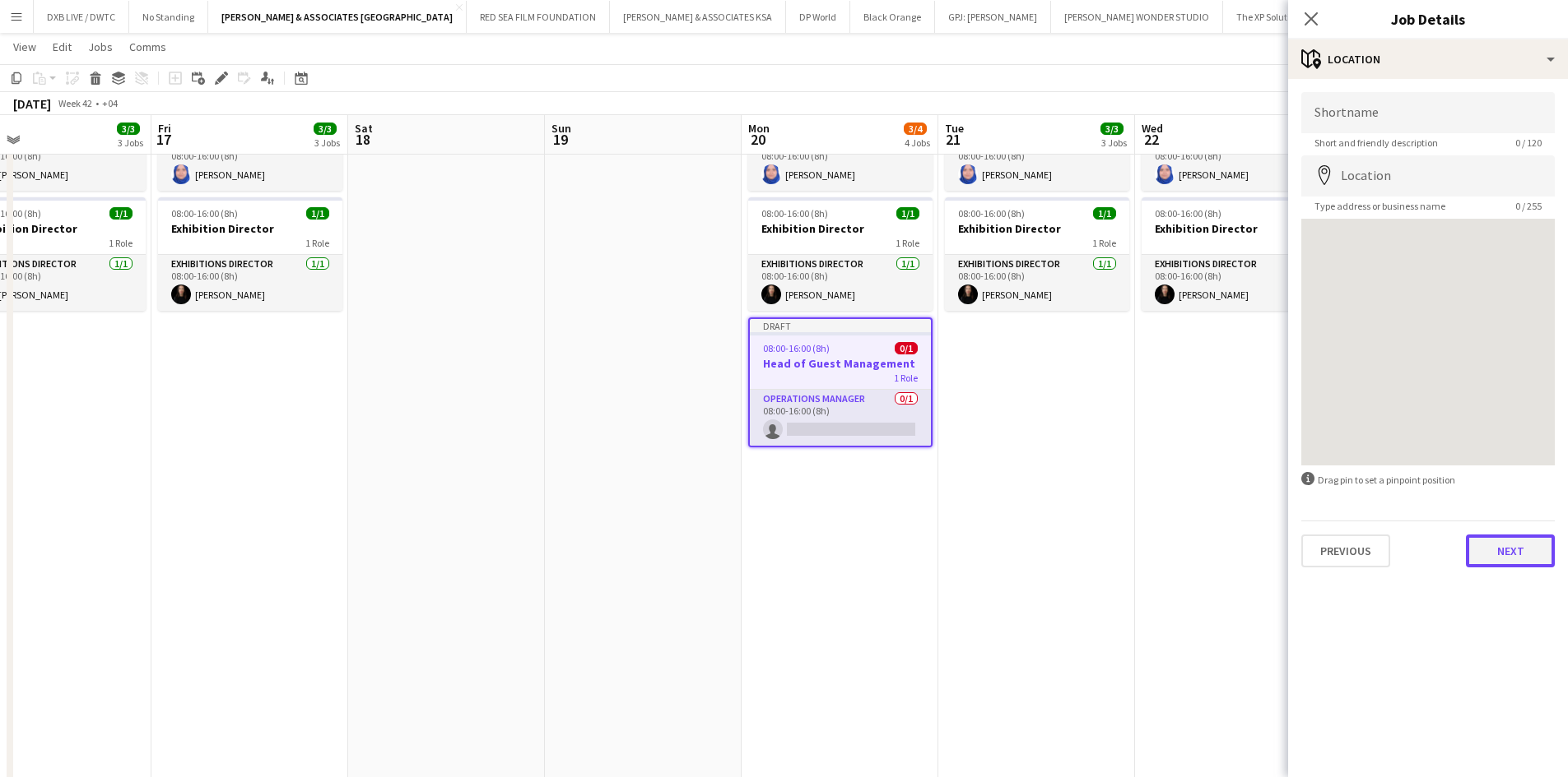
click at [1521, 560] on button "Next" at bounding box center [1510, 551] width 89 height 33
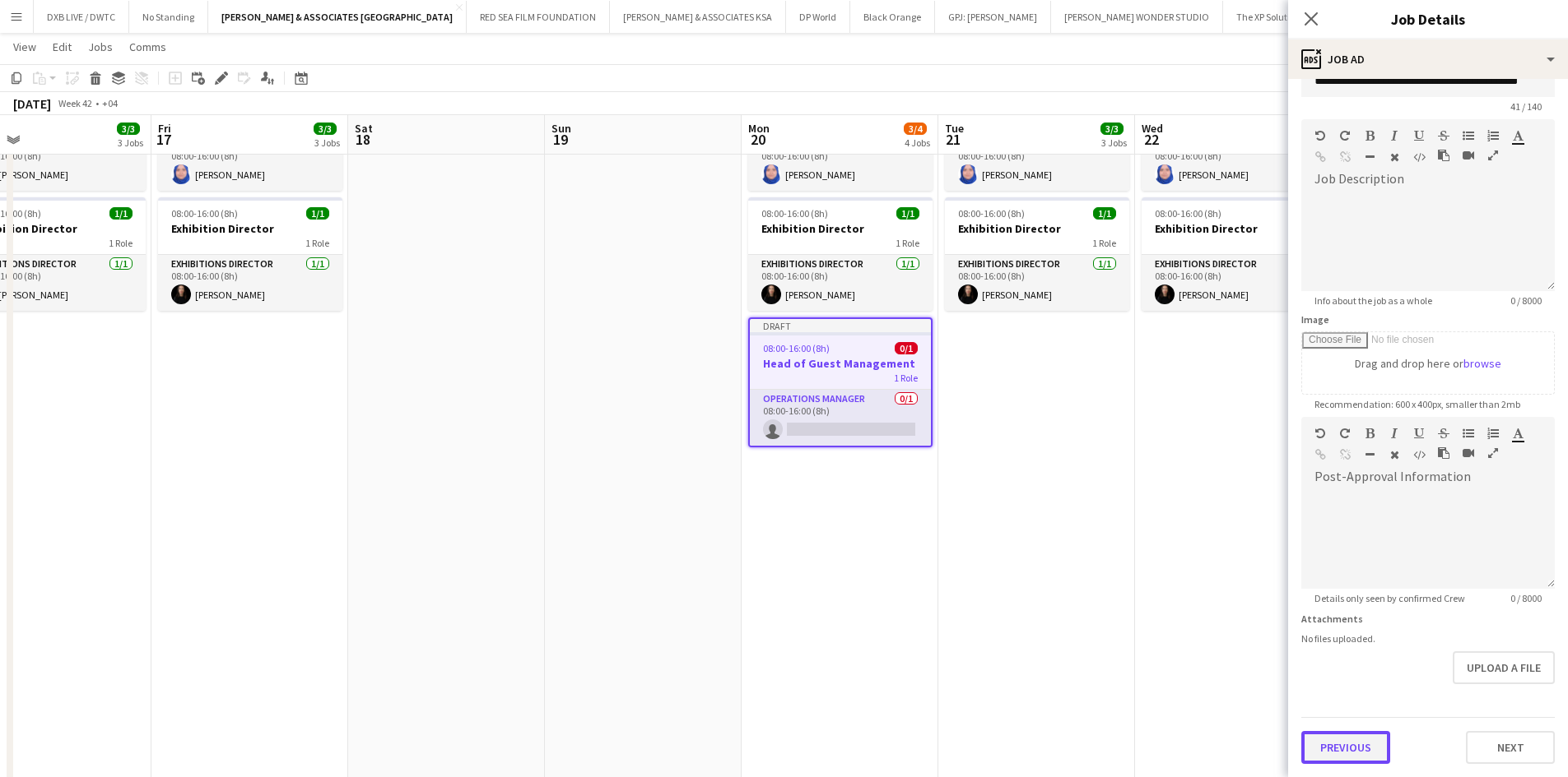
click at [1343, 687] on form "**********" at bounding box center [1428, 409] width 280 height 708
click at [1353, 754] on button "Previous" at bounding box center [1345, 747] width 89 height 33
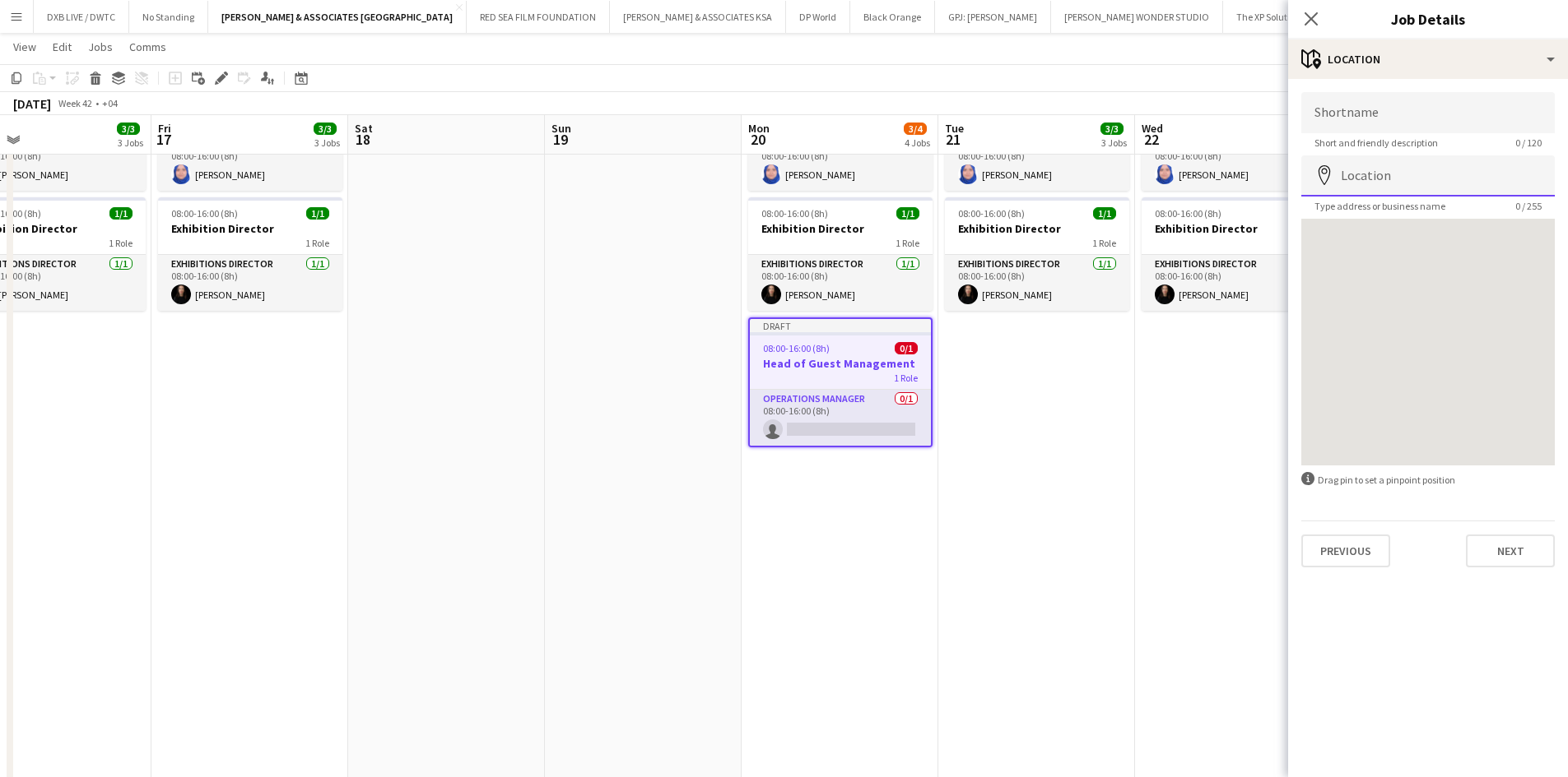
click at [1388, 178] on input "Location" at bounding box center [1427, 176] width 253 height 41
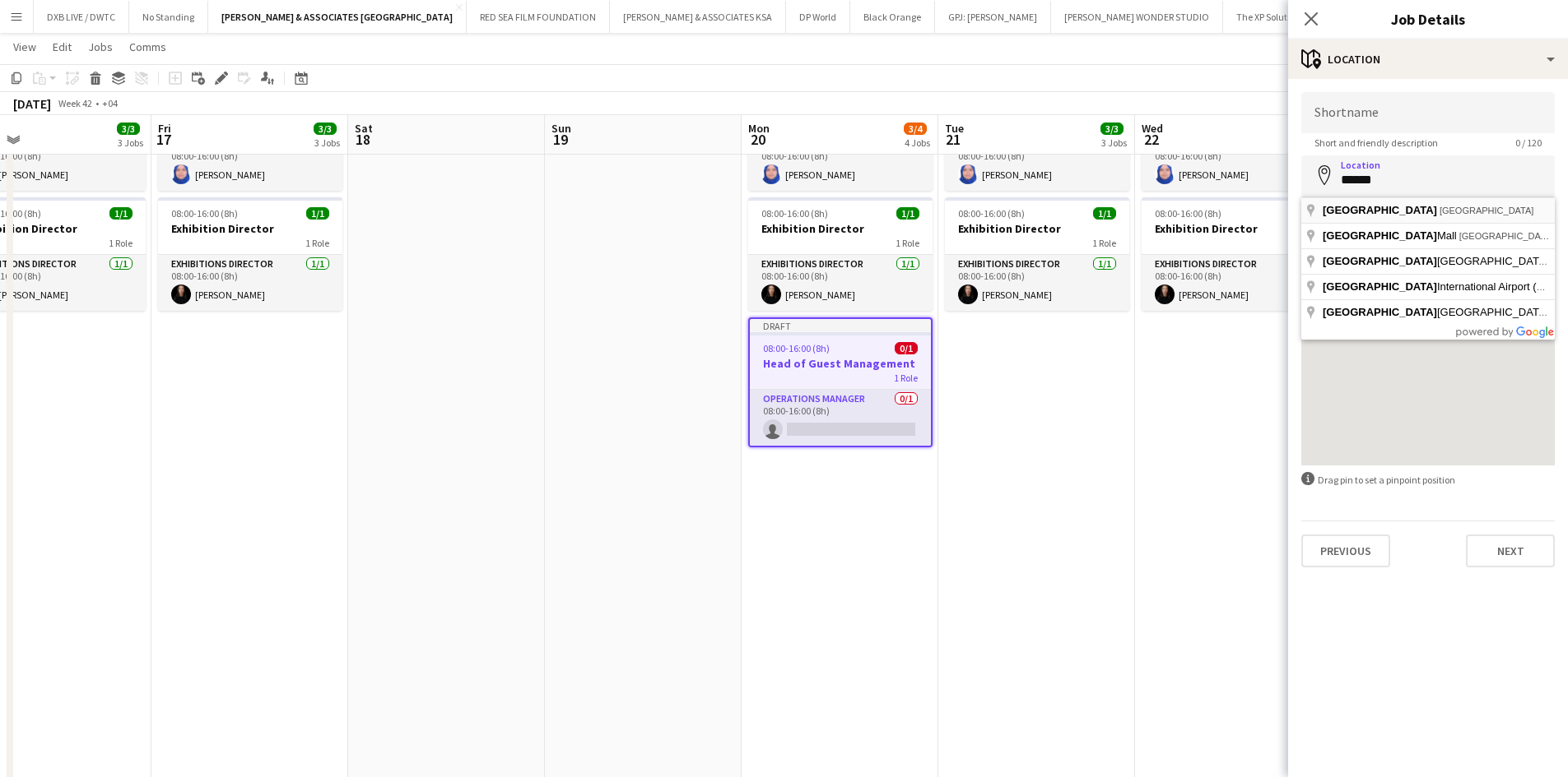
type input "**********"
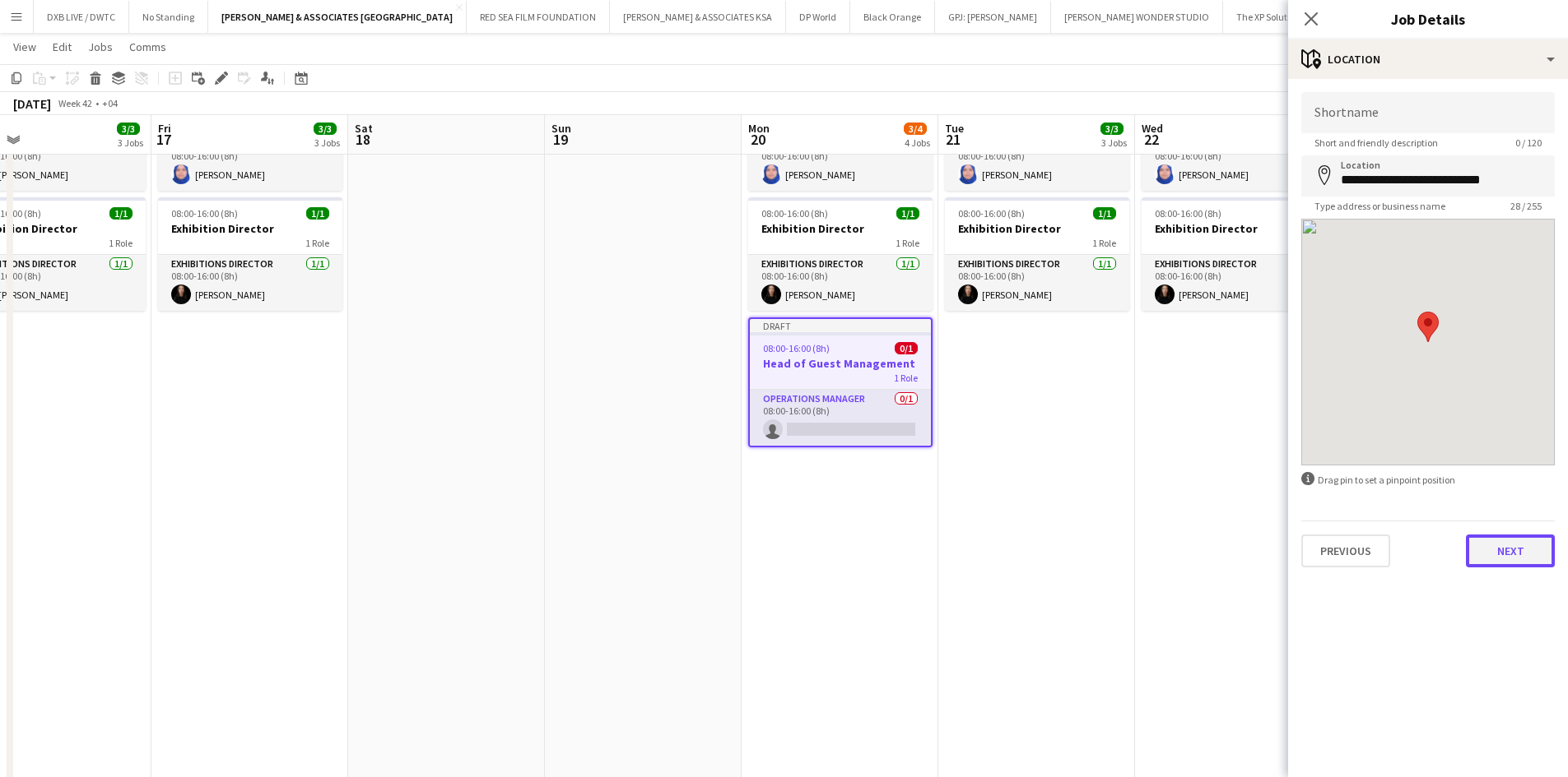
click at [1531, 548] on button "Next" at bounding box center [1510, 551] width 89 height 33
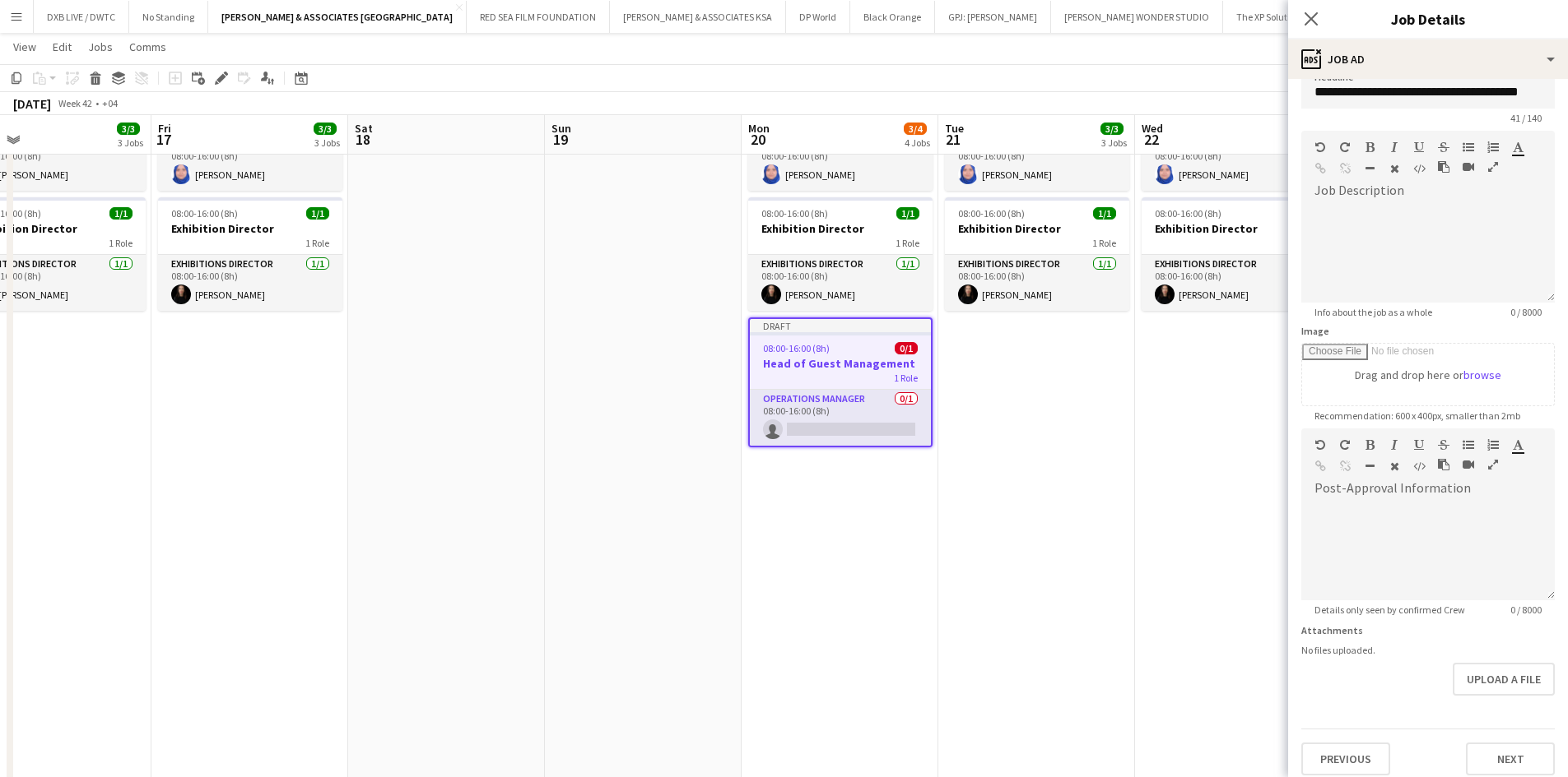
scroll to position [37, 0]
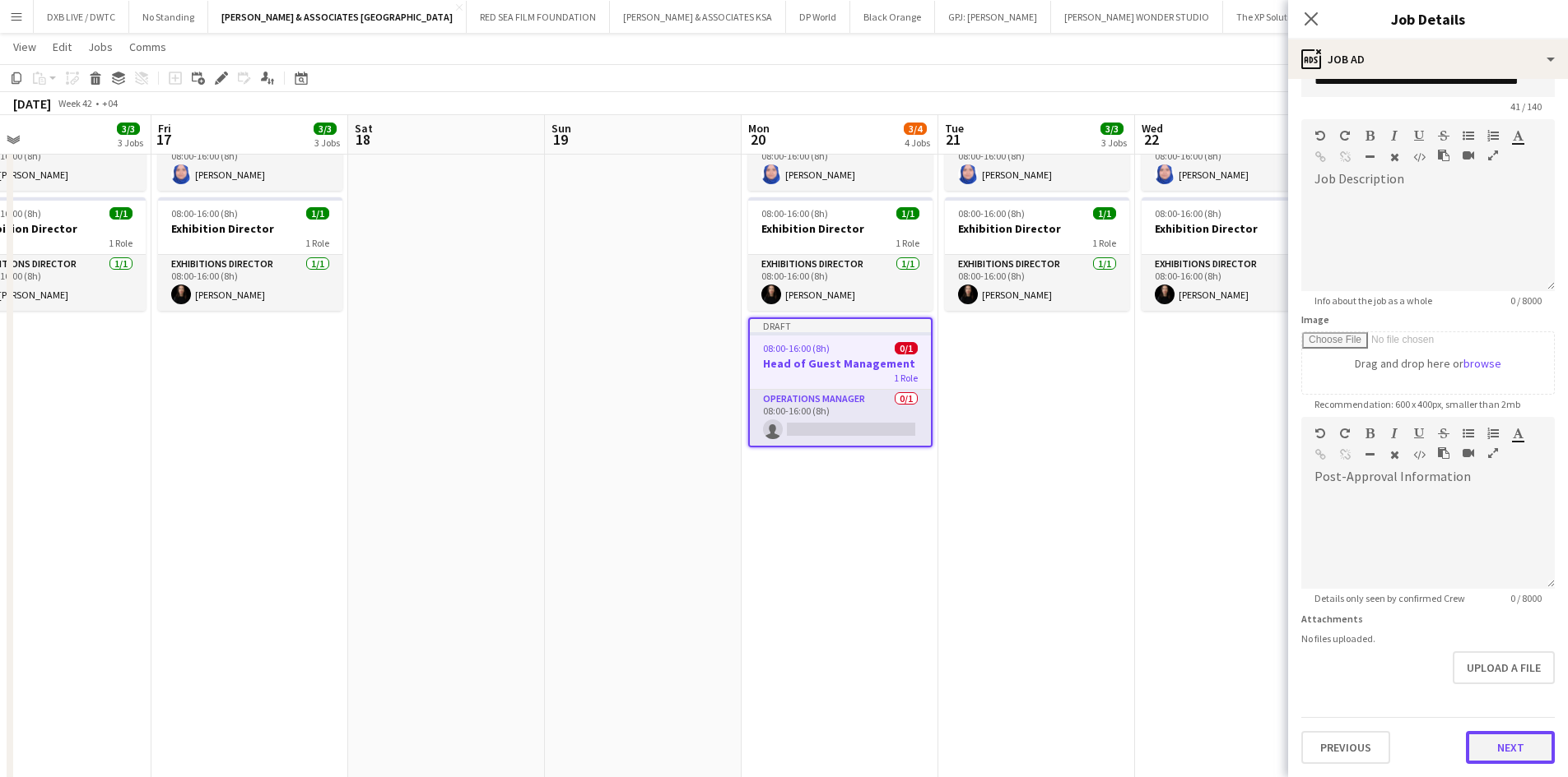
click at [1486, 748] on button "Next" at bounding box center [1510, 747] width 89 height 33
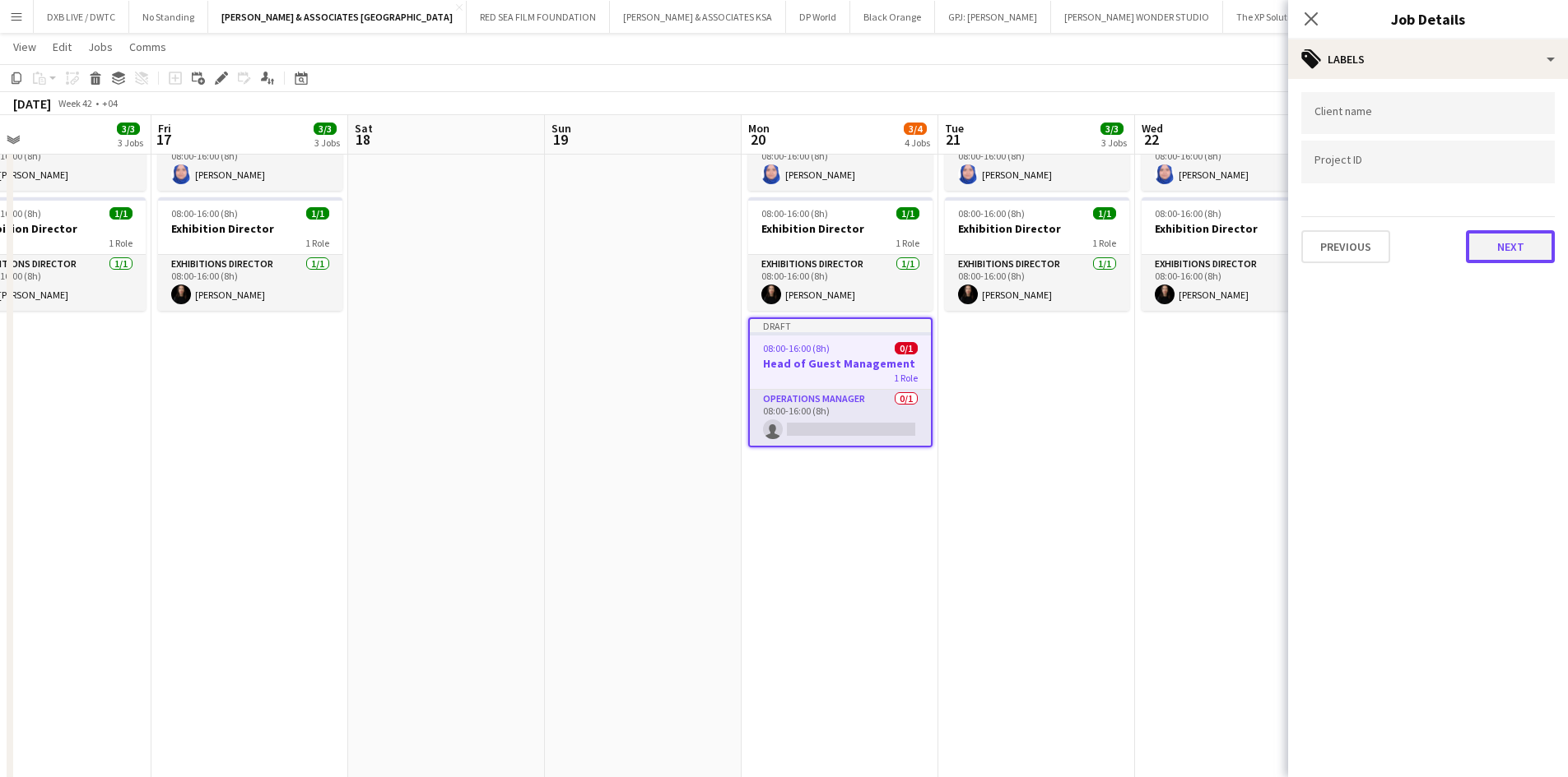
click at [1517, 253] on button "Next" at bounding box center [1510, 247] width 89 height 33
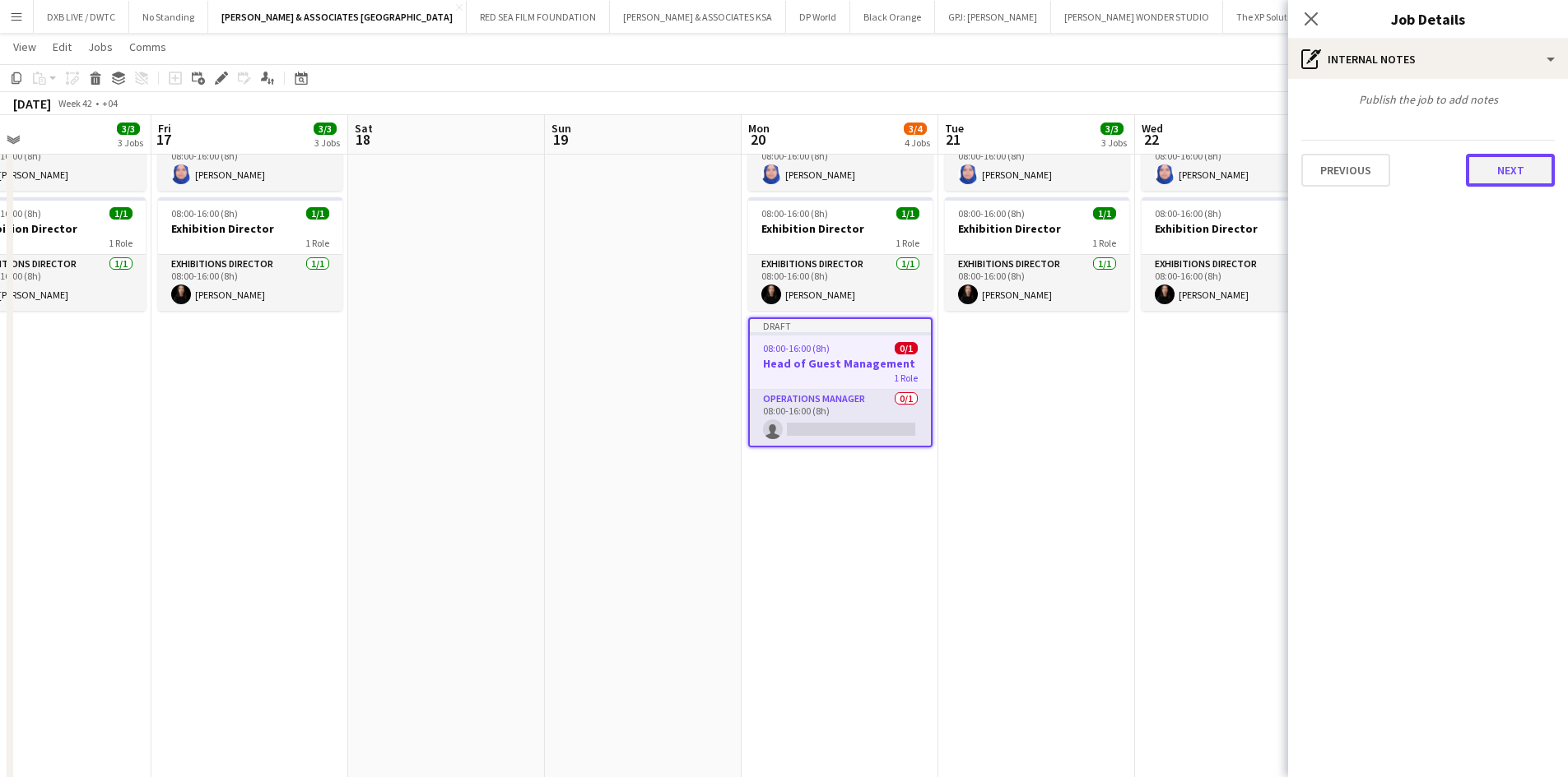
click at [1532, 161] on button "Next" at bounding box center [1510, 170] width 89 height 33
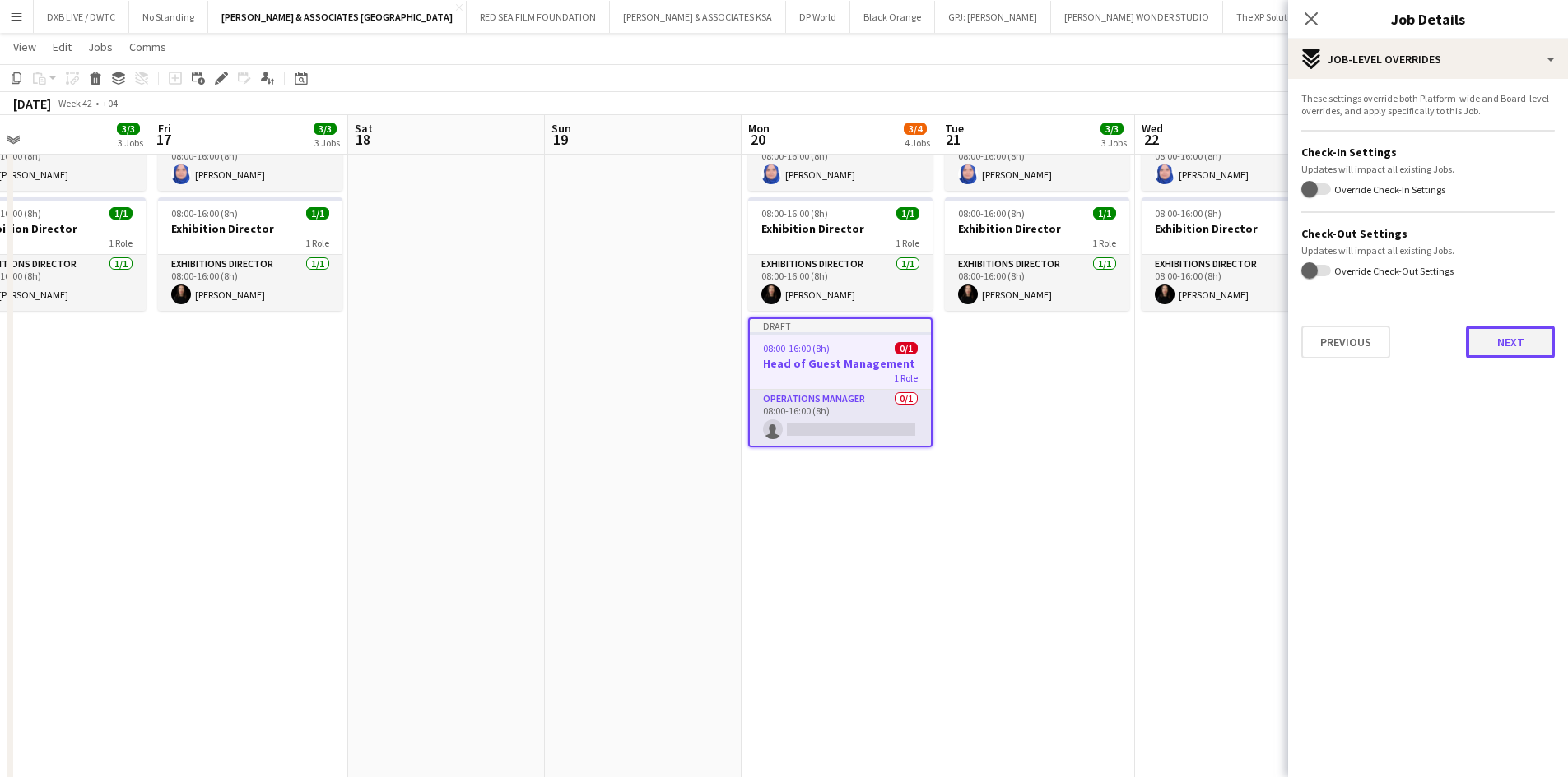
click at [1517, 342] on button "Next" at bounding box center [1510, 342] width 89 height 33
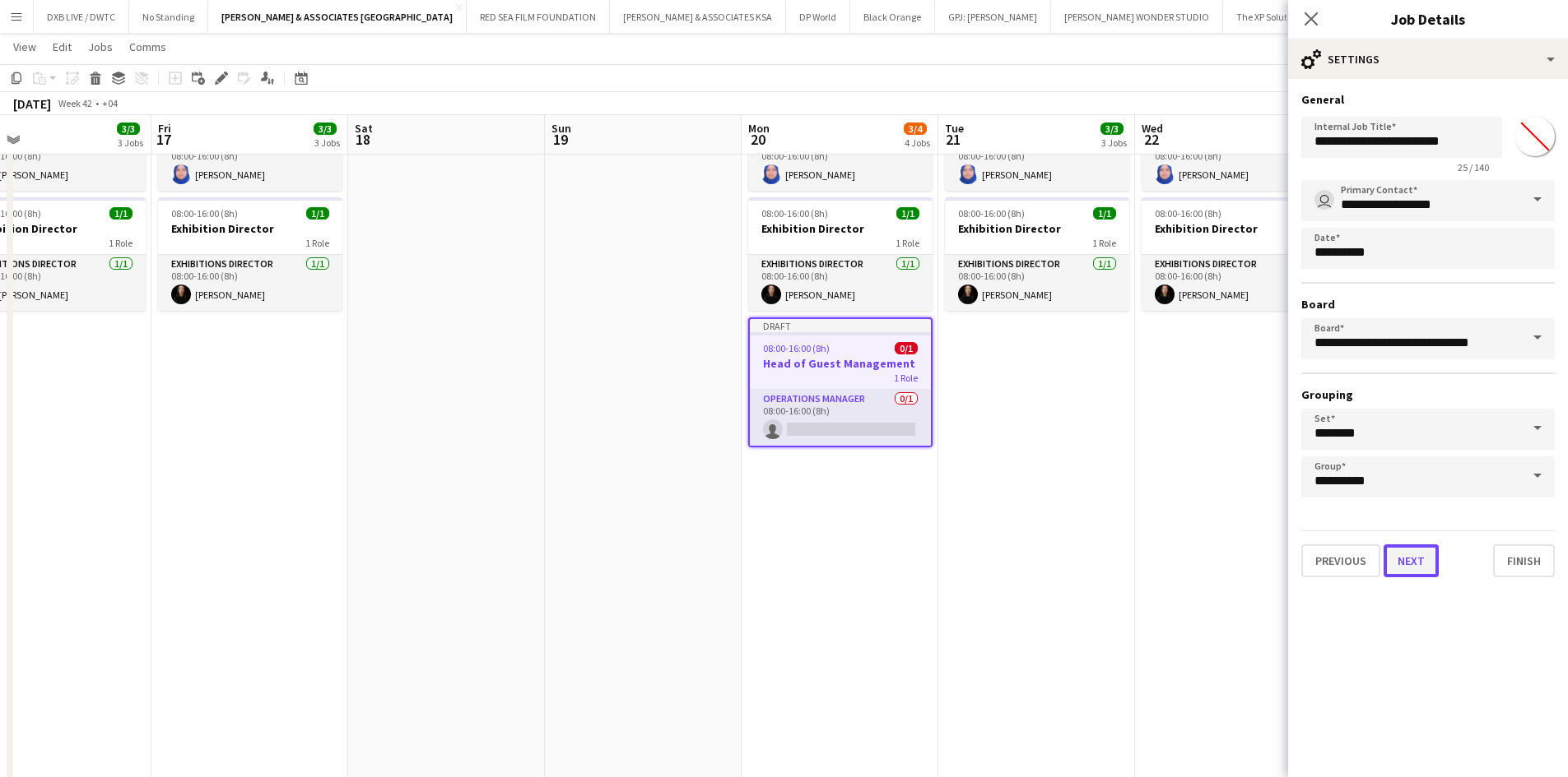
click at [1433, 555] on button "Next" at bounding box center [1411, 561] width 55 height 33
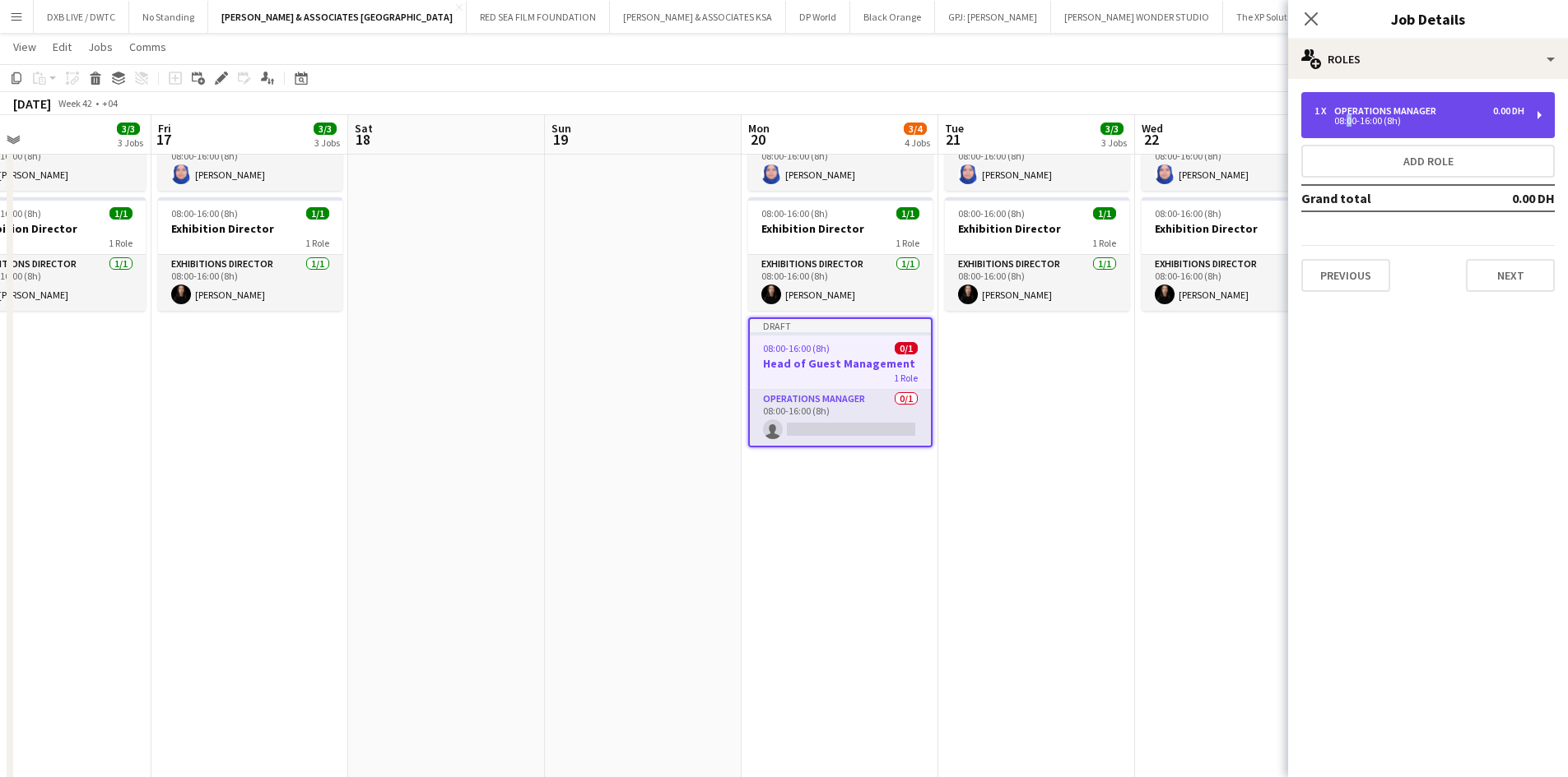
click at [1345, 117] on div "08:00-16:00 (8h)" at bounding box center [1418, 120] width 210 height 8
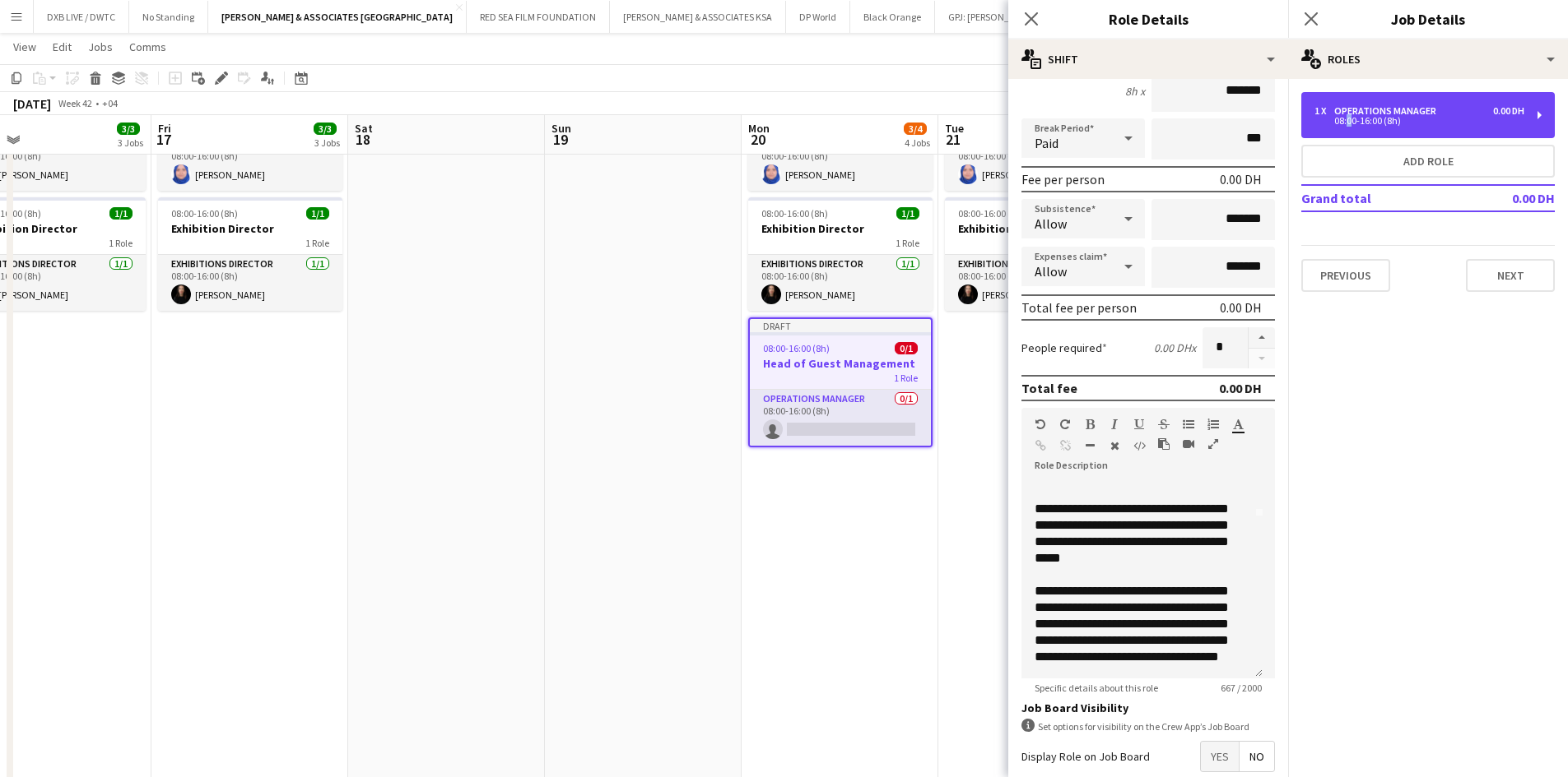
scroll to position [210, 0]
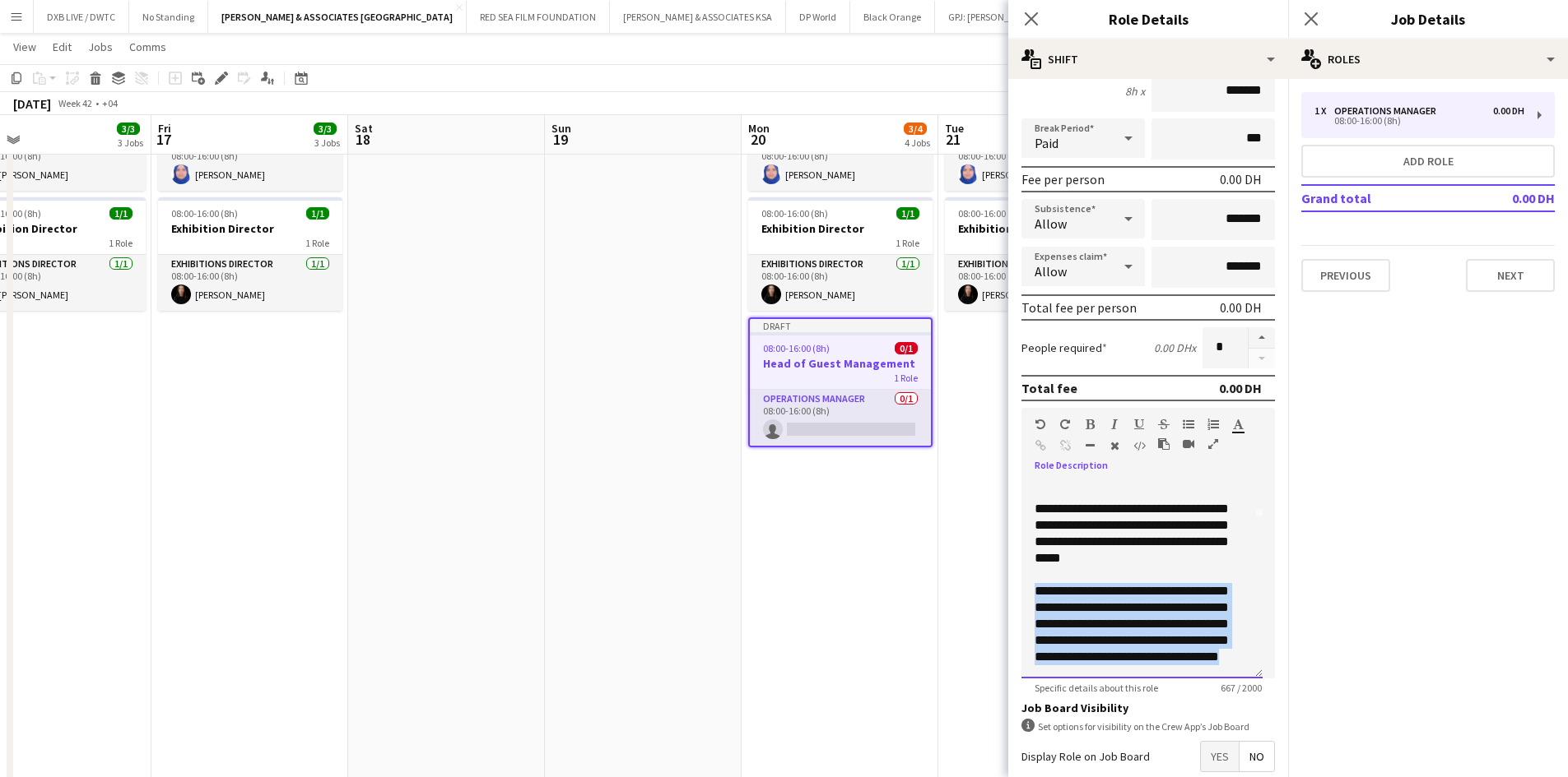
drag, startPoint x: 1036, startPoint y: 581, endPoint x: 1228, endPoint y: 672, distance: 212.5
click at [1228, 672] on div "**********" at bounding box center [1141, 580] width 241 height 197
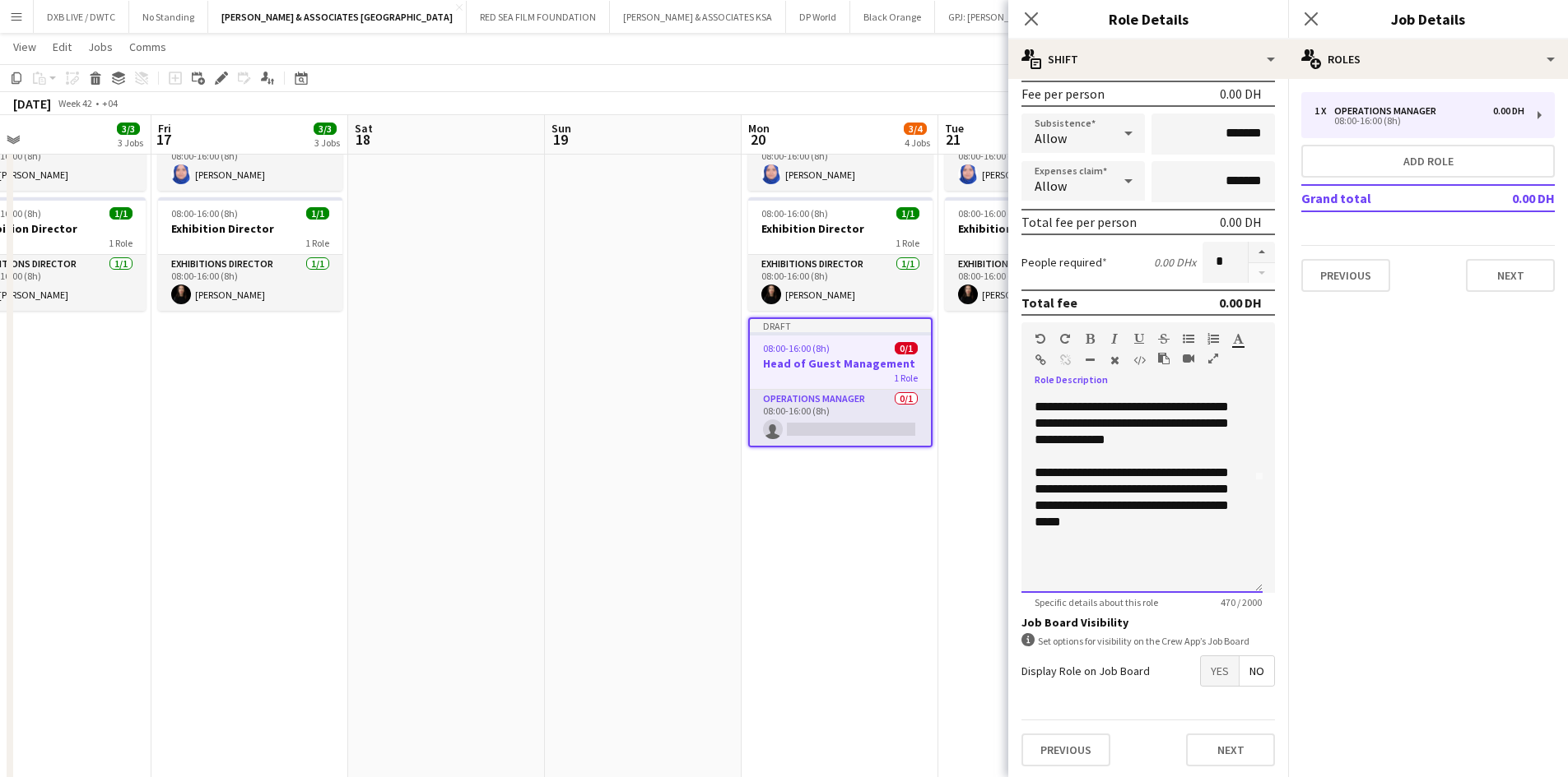
scroll to position [252, 0]
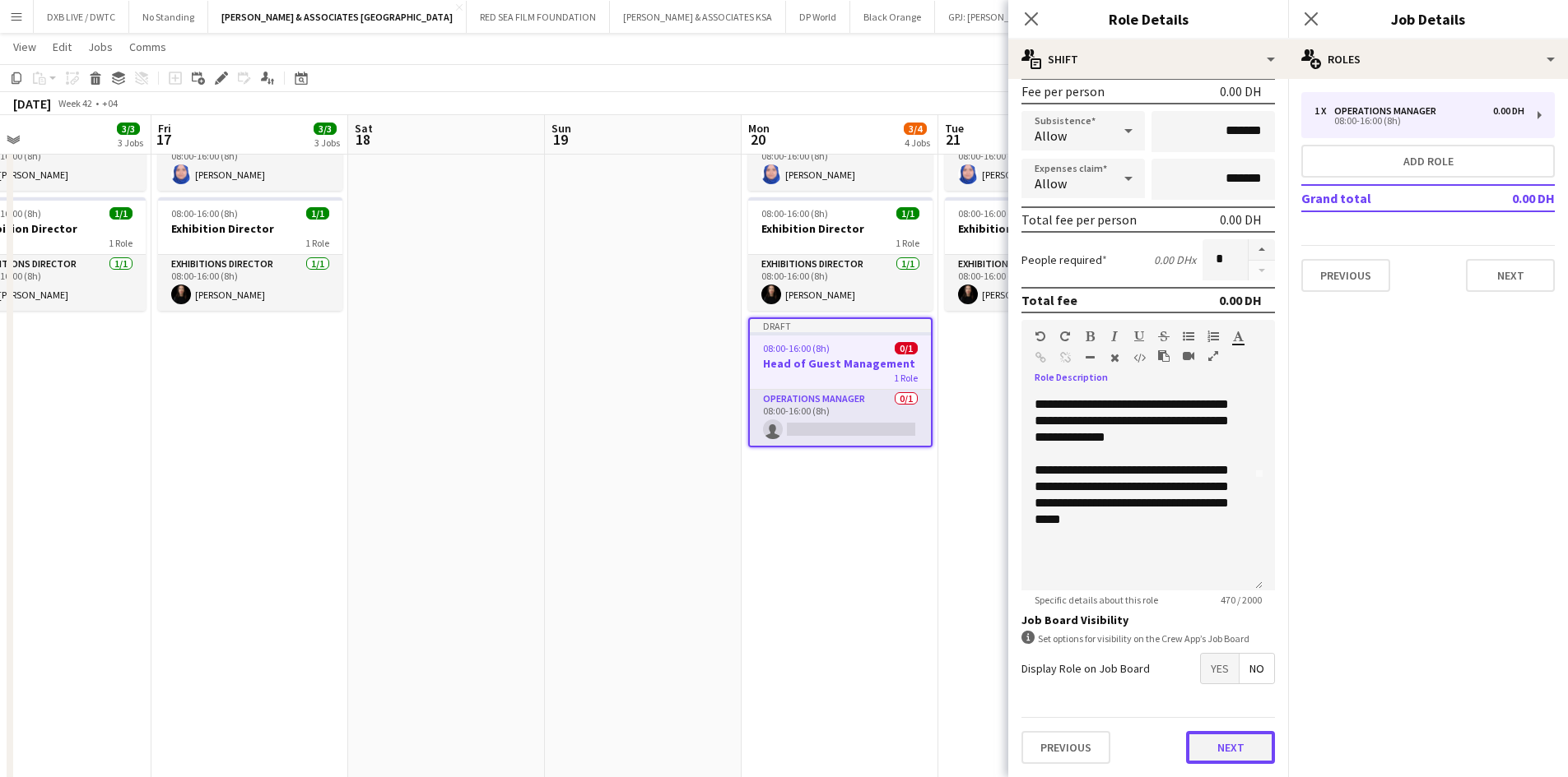
click at [1230, 746] on button "Next" at bounding box center [1231, 747] width 89 height 33
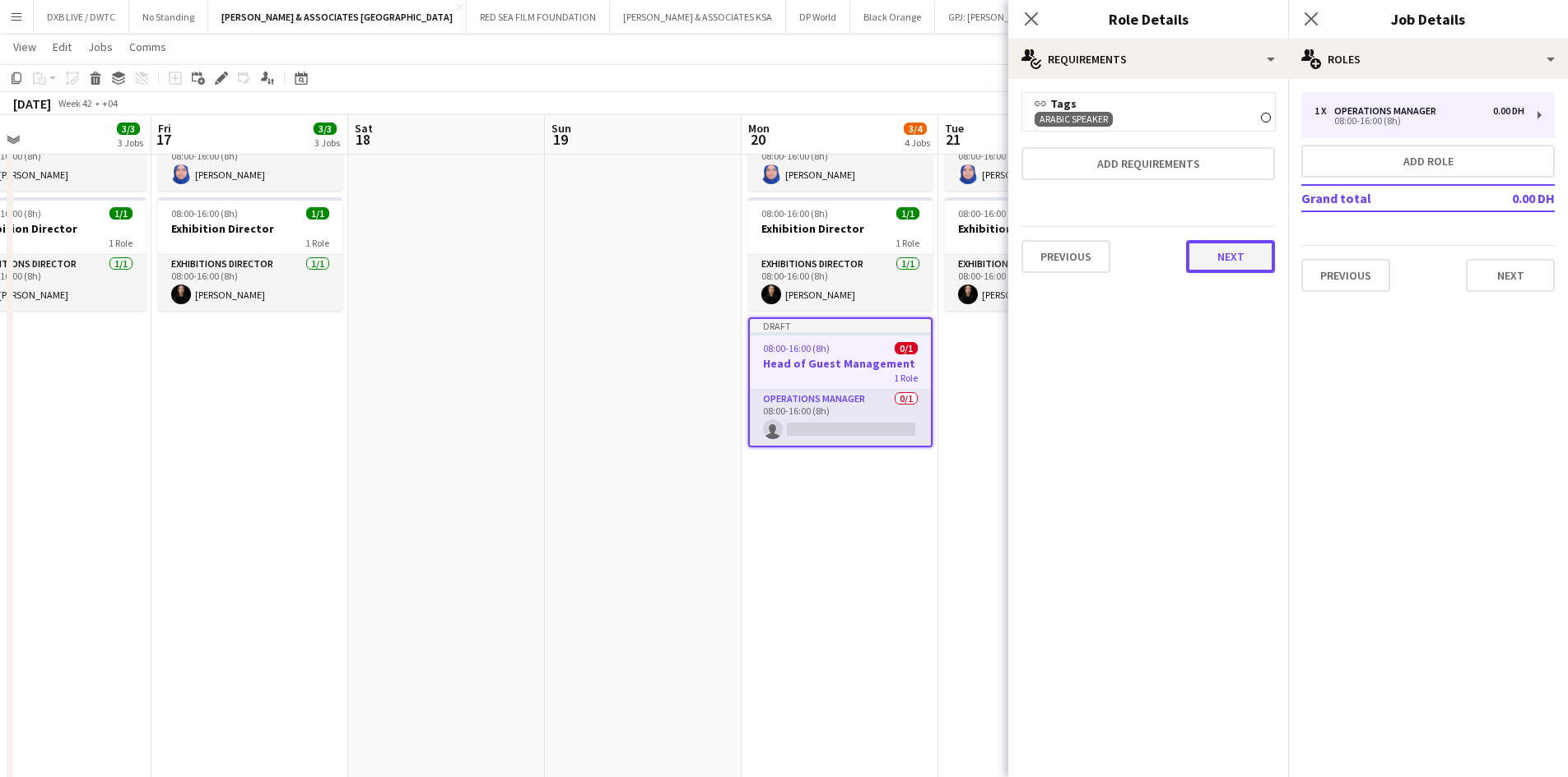
click at [1234, 256] on button "Next" at bounding box center [1231, 256] width 89 height 33
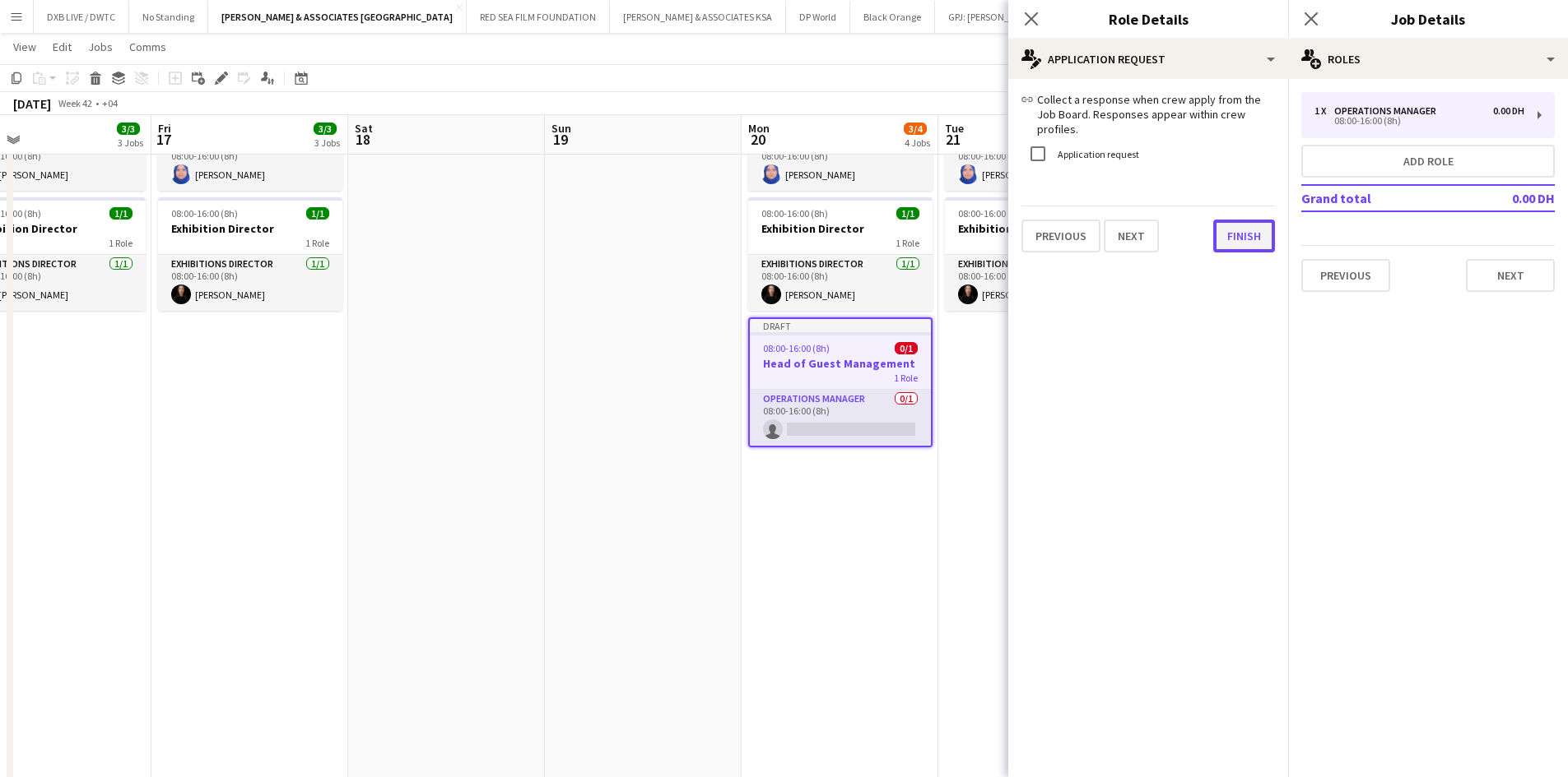
click at [1221, 231] on button "Finish" at bounding box center [1244, 236] width 62 height 33
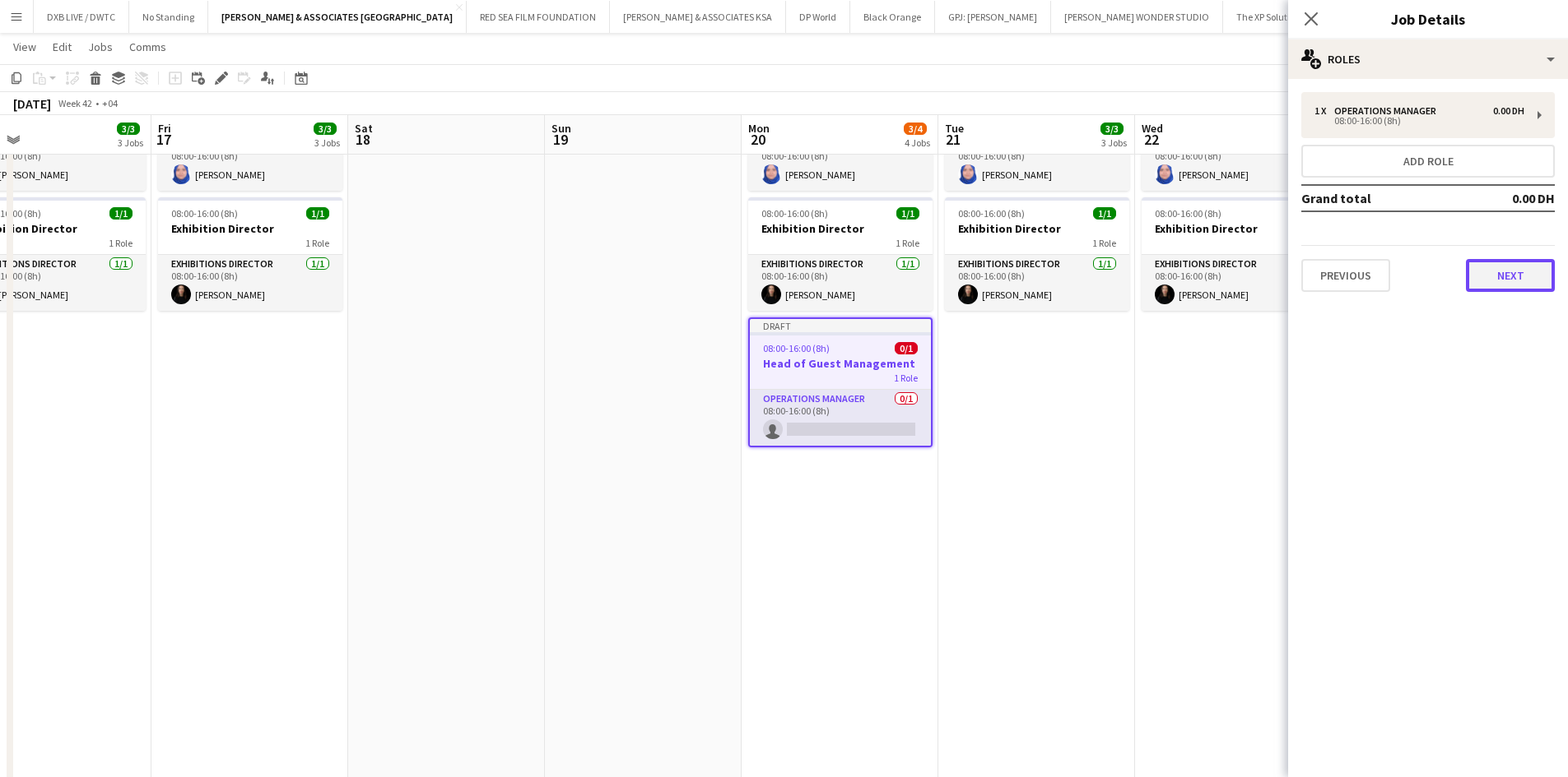
click at [1478, 272] on button "Next" at bounding box center [1510, 276] width 89 height 33
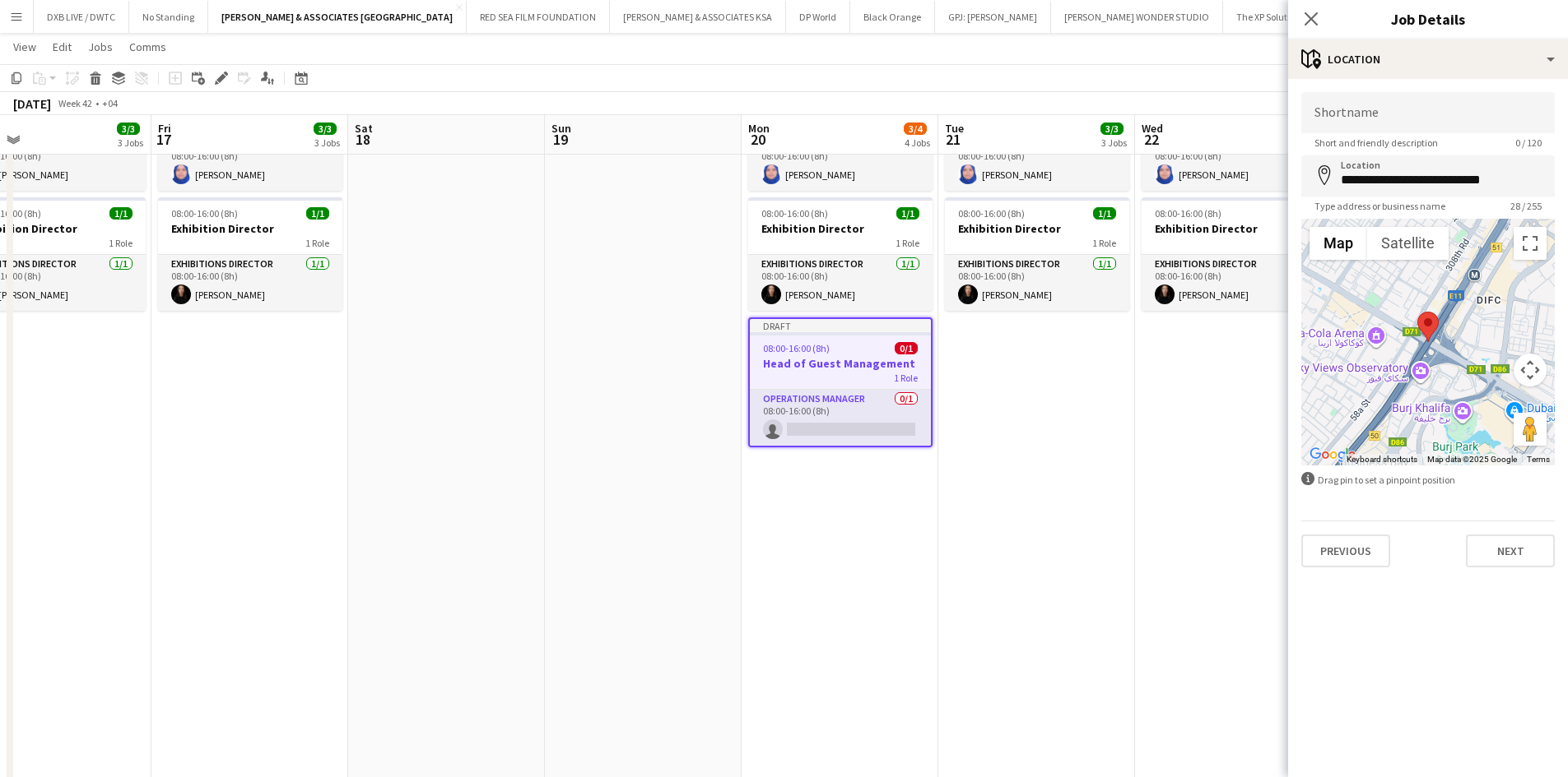
click at [1509, 534] on div "Previous Next" at bounding box center [1427, 544] width 253 height 47
click at [1509, 546] on button "Next" at bounding box center [1510, 551] width 89 height 33
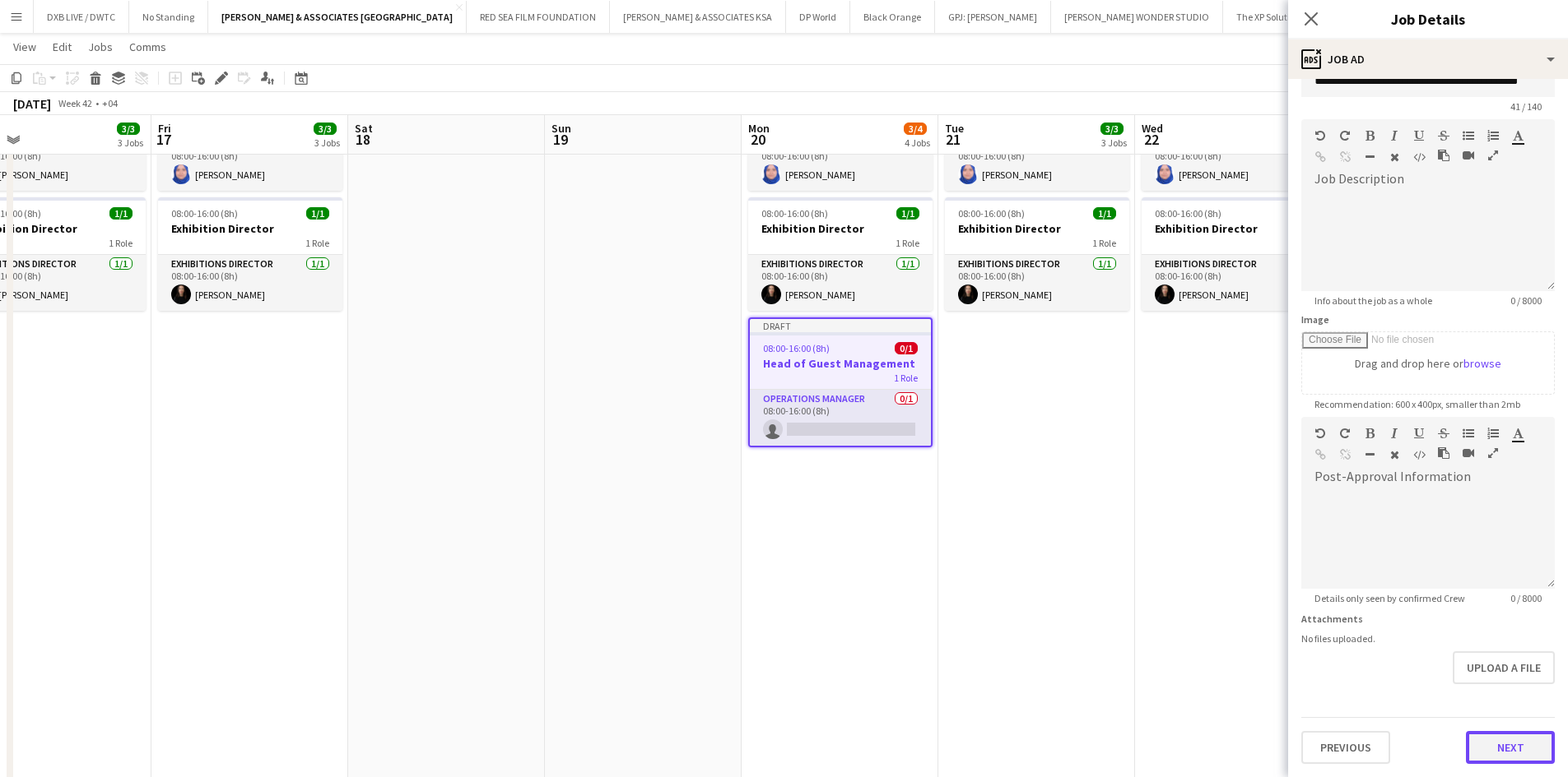
click at [1507, 702] on form "**********" at bounding box center [1428, 409] width 280 height 708
click at [1523, 751] on button "Next" at bounding box center [1510, 747] width 89 height 33
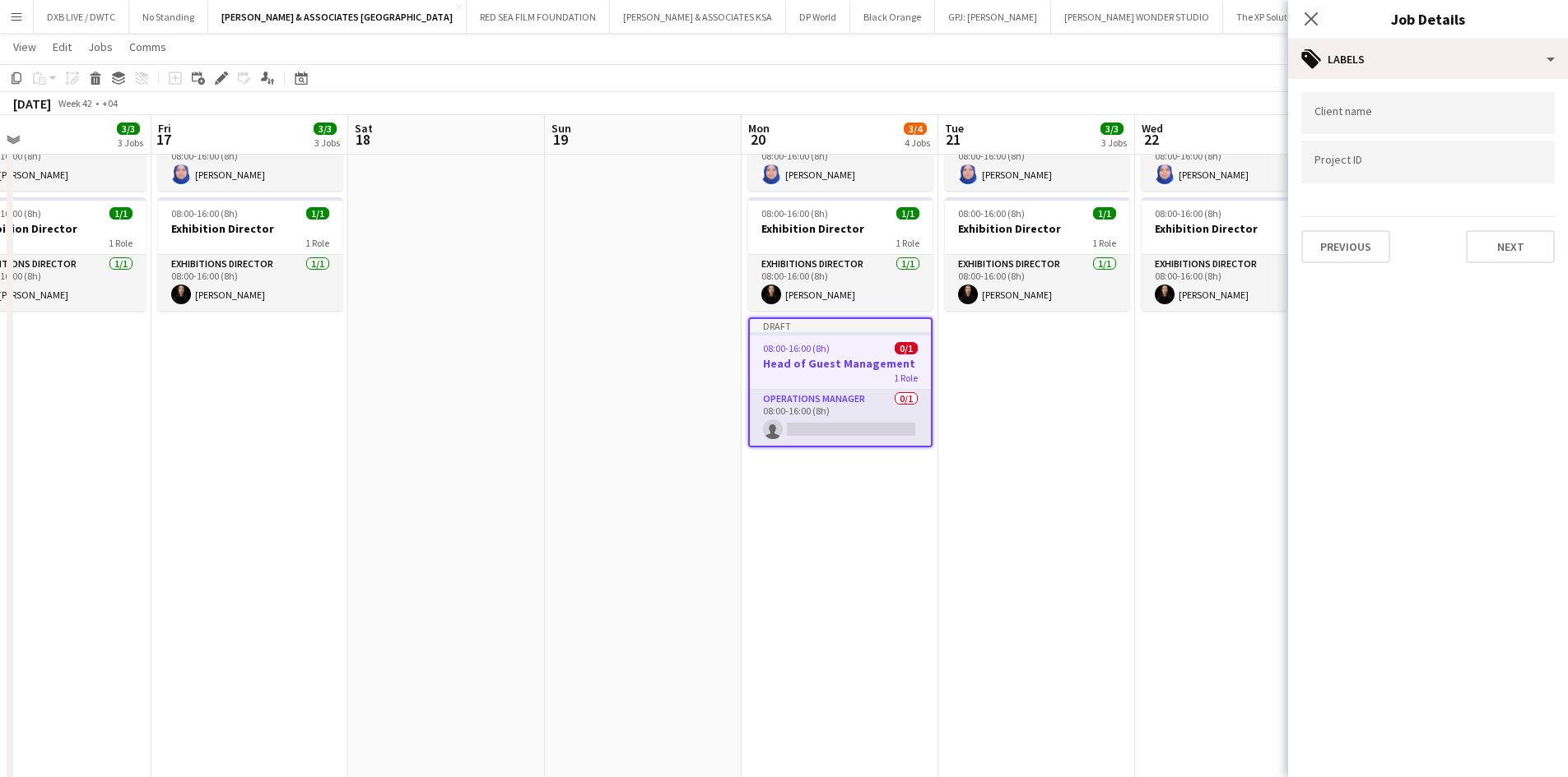
scroll to position [0, 0]
click at [1313, 21] on icon at bounding box center [1311, 18] width 16 height 16
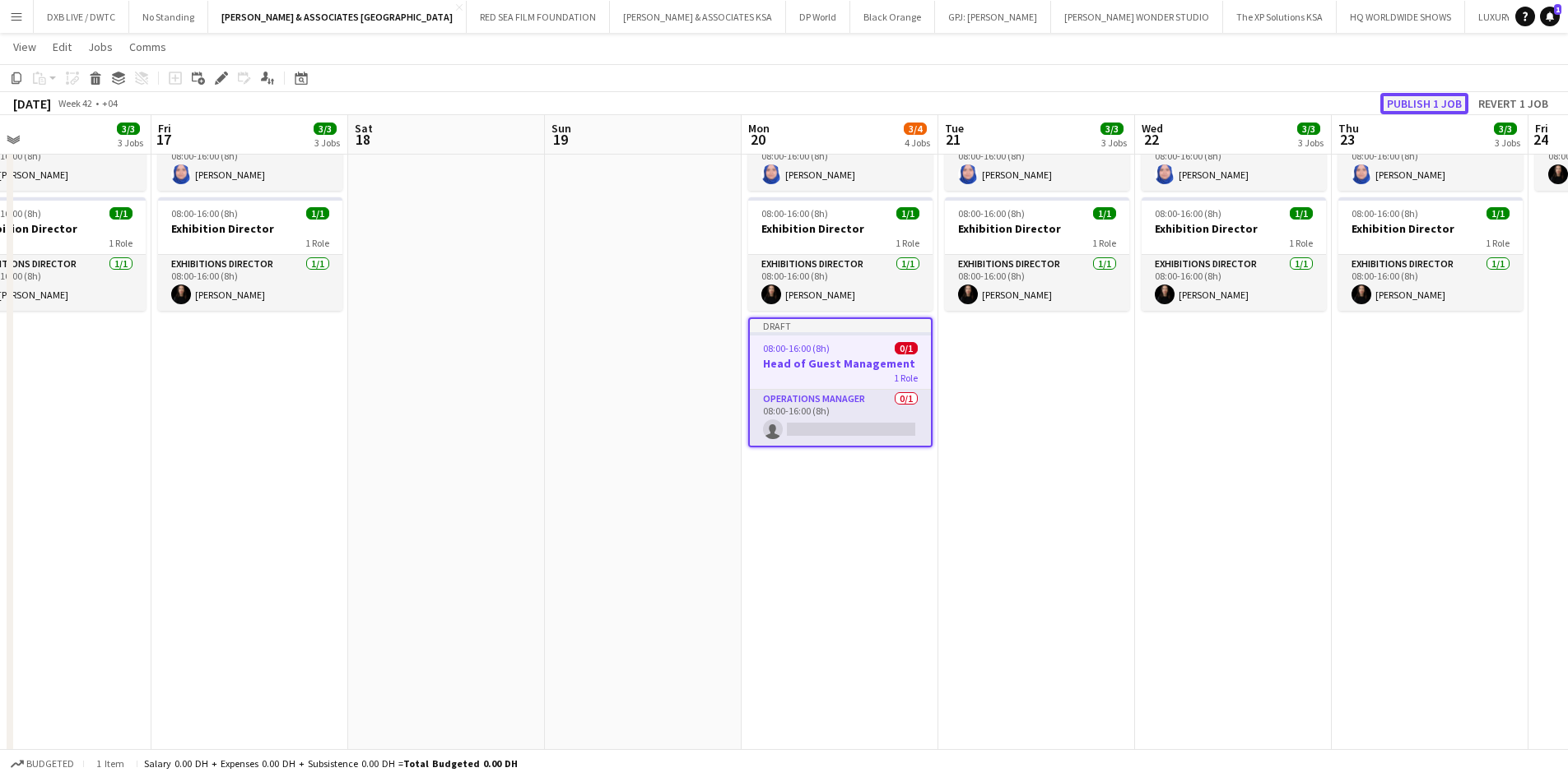
click at [1426, 94] on button "Publish 1 job" at bounding box center [1424, 103] width 88 height 22
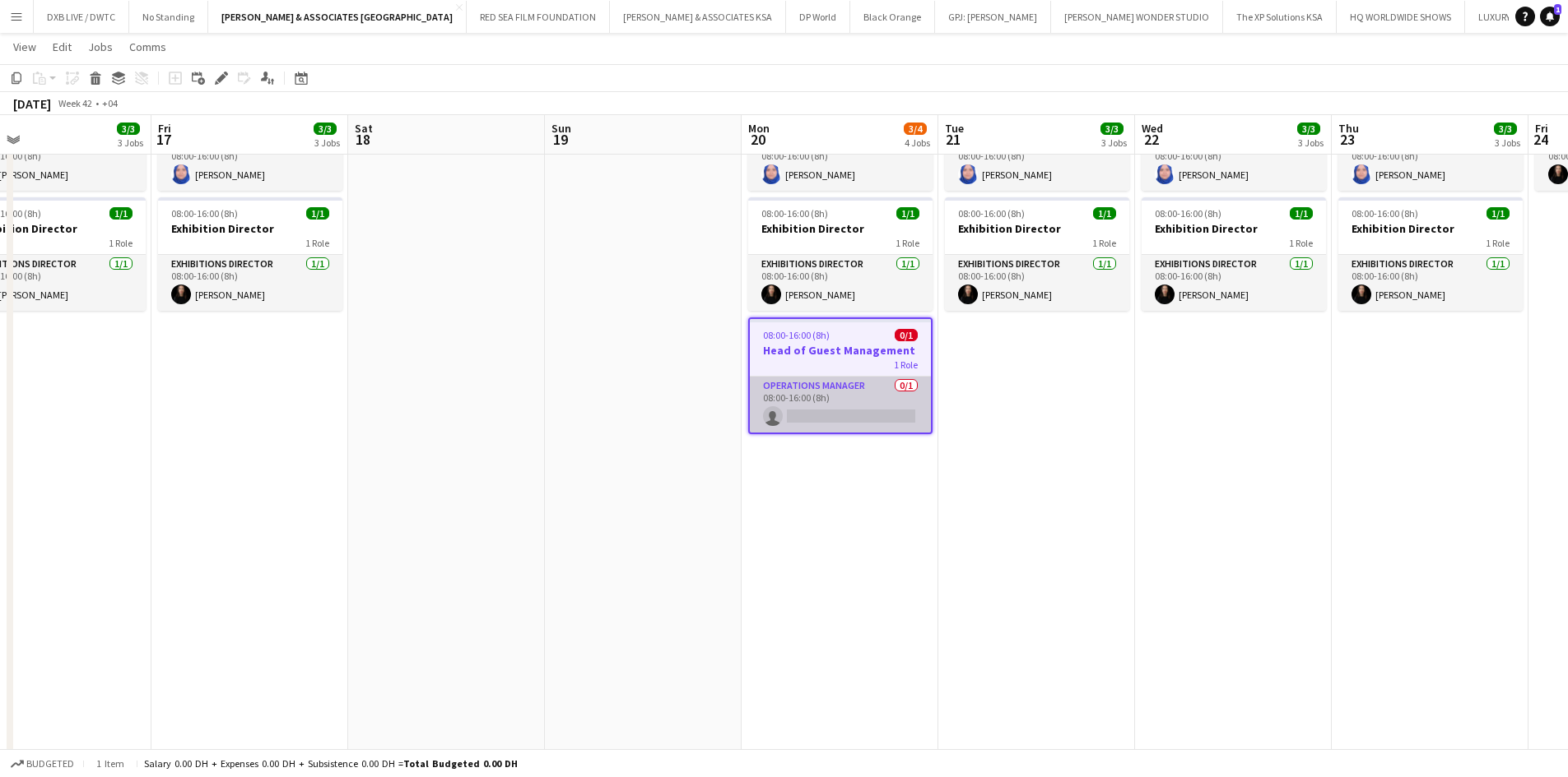
click at [820, 398] on app-card-role "Operations Manager 0/1 08:00-16:00 (8h) single-neutral-actions" at bounding box center [840, 404] width 181 height 56
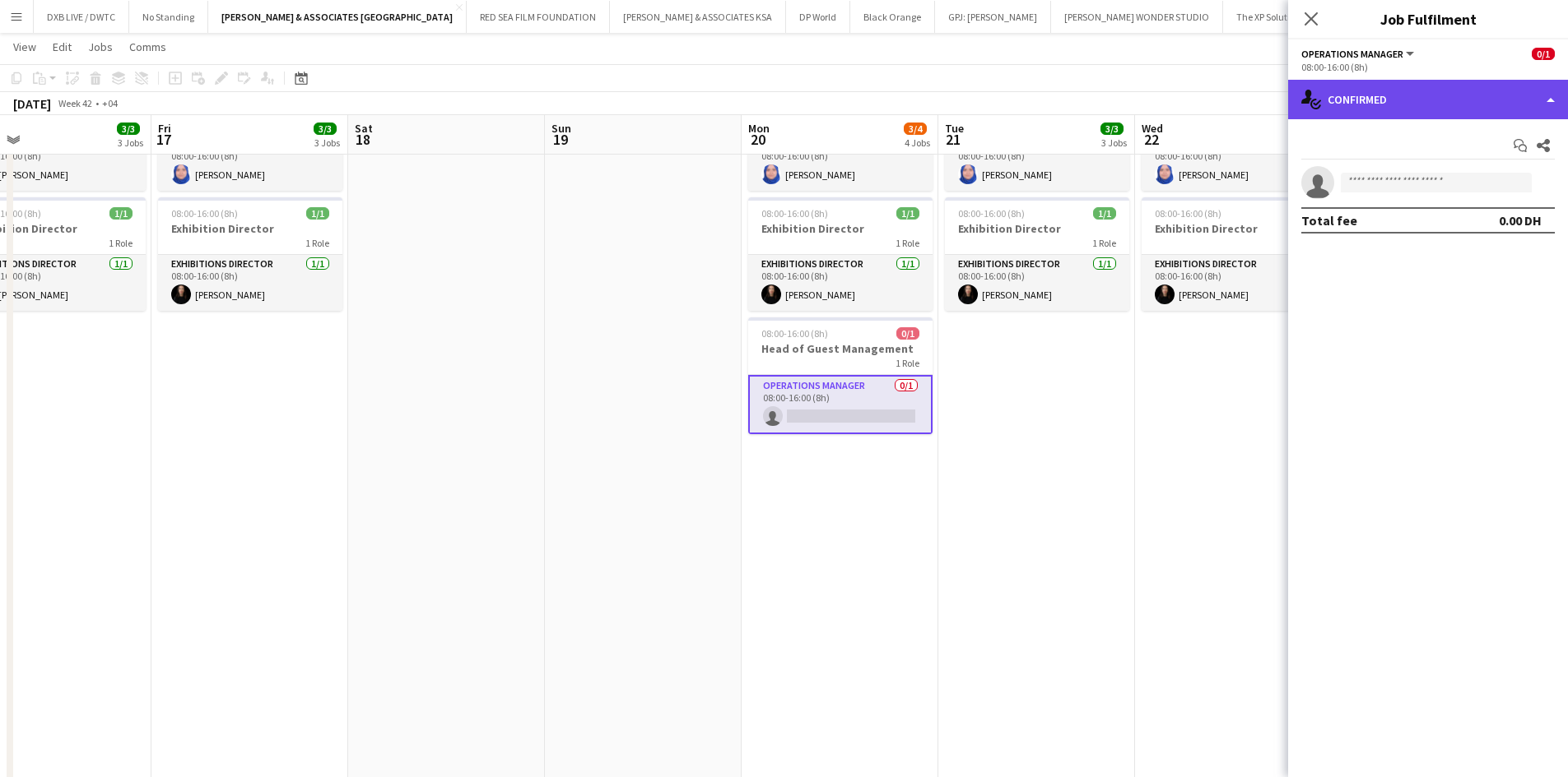
click at [1438, 107] on div "single-neutral-actions-check-2 Confirmed" at bounding box center [1428, 99] width 280 height 39
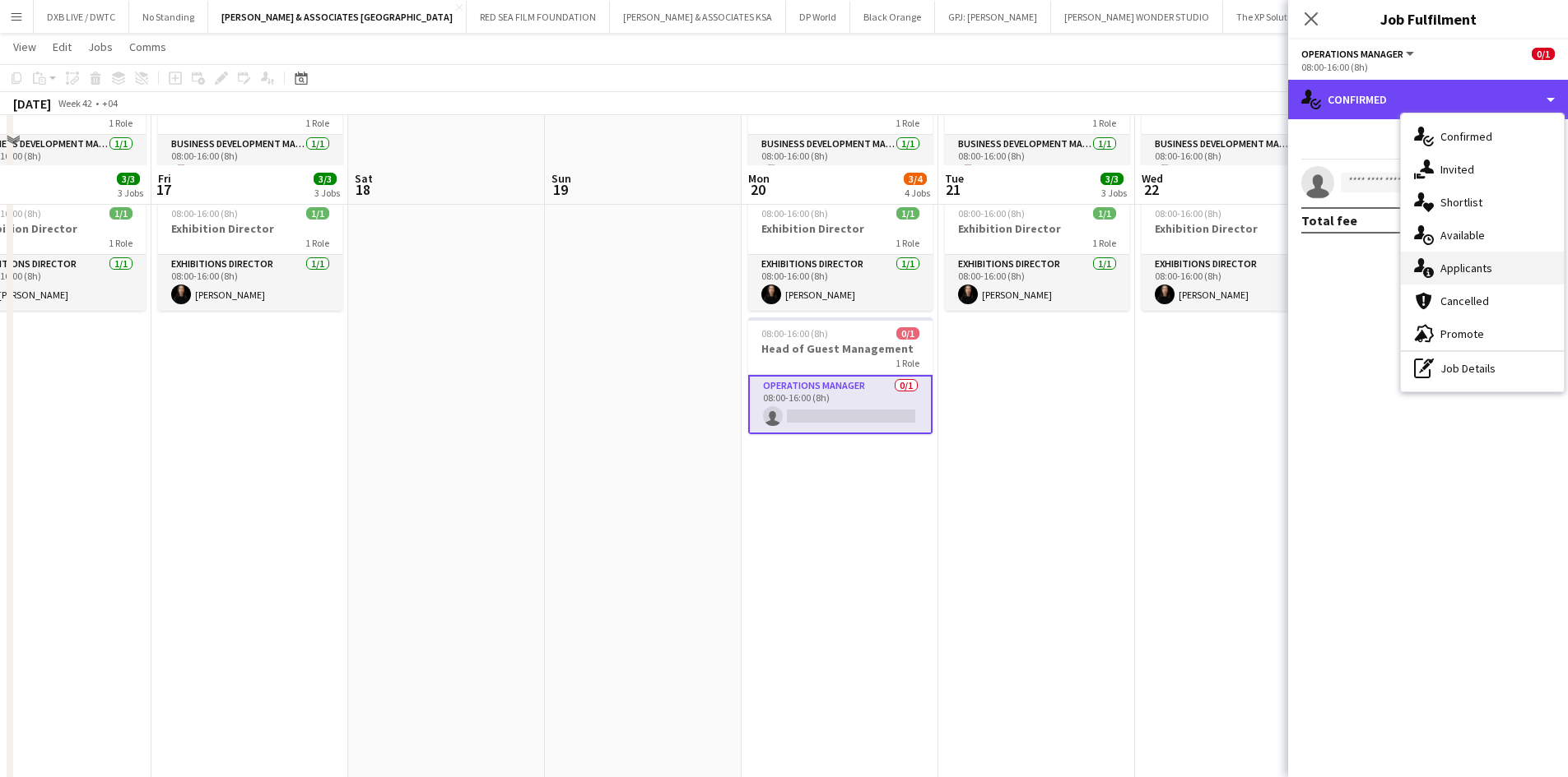
scroll to position [575, 0]
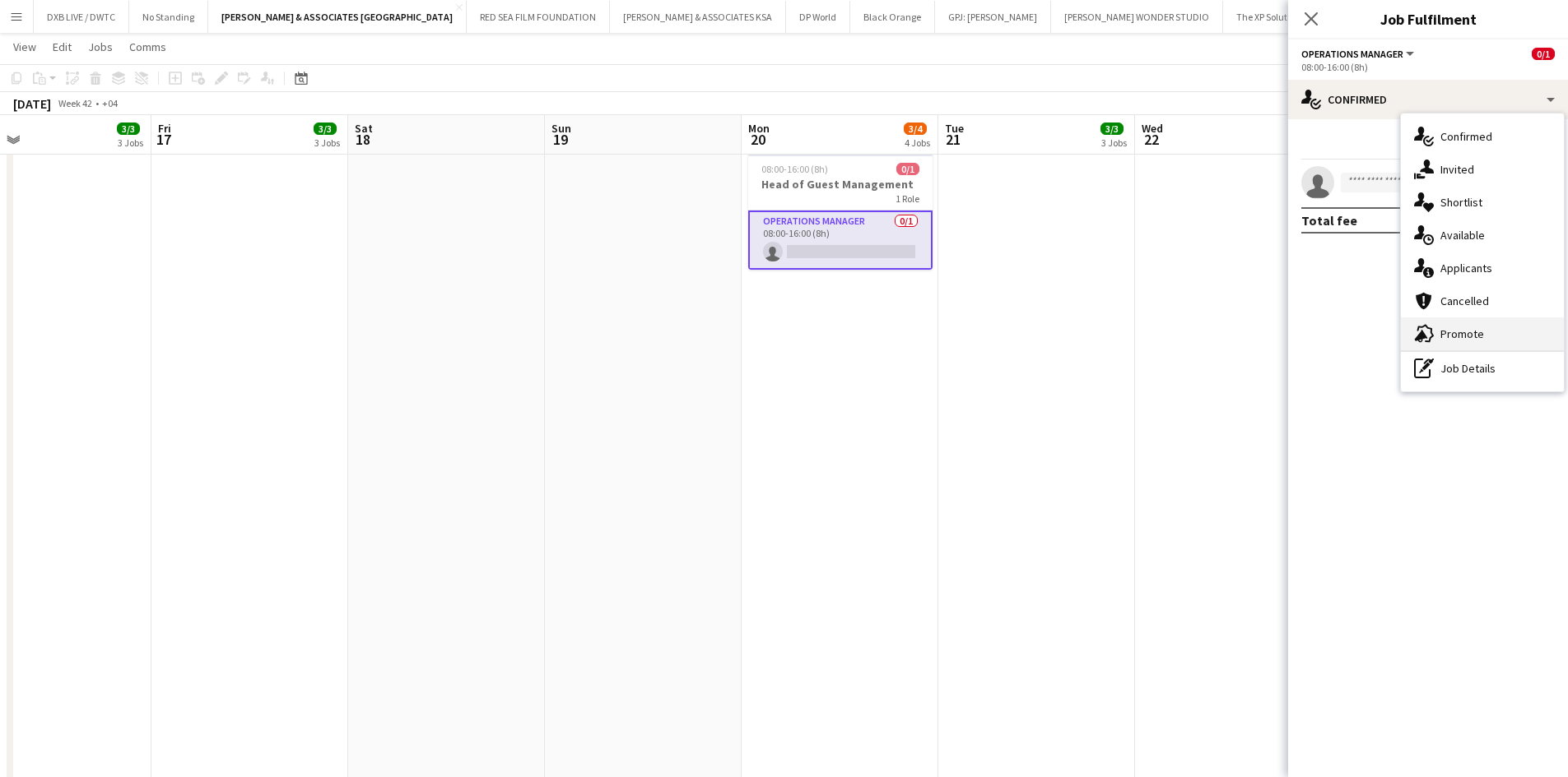
click at [1475, 322] on div "advertising-megaphone Promote" at bounding box center [1482, 334] width 163 height 33
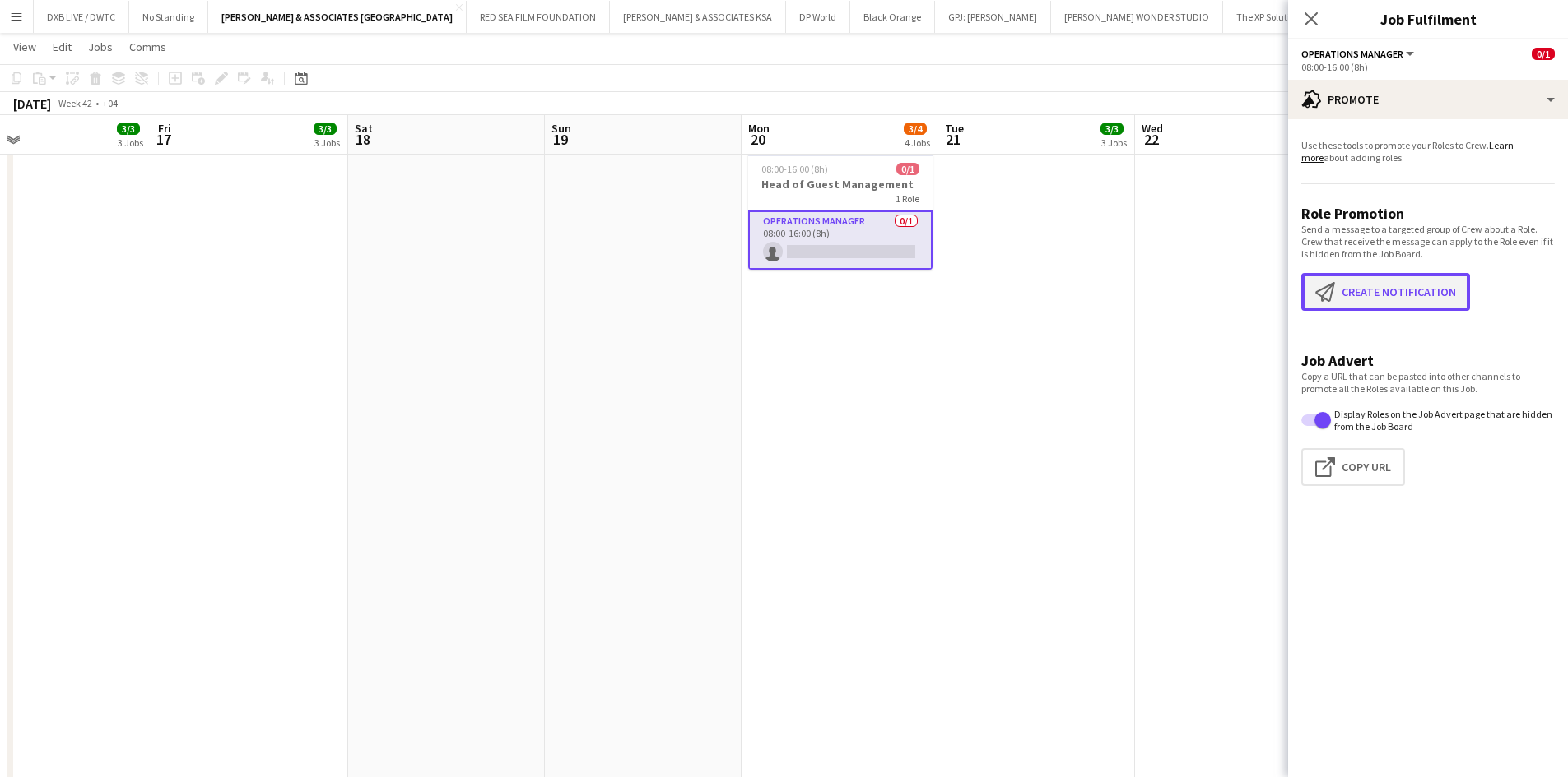
click at [1448, 299] on button "Create notification Create notification" at bounding box center [1385, 292] width 169 height 38
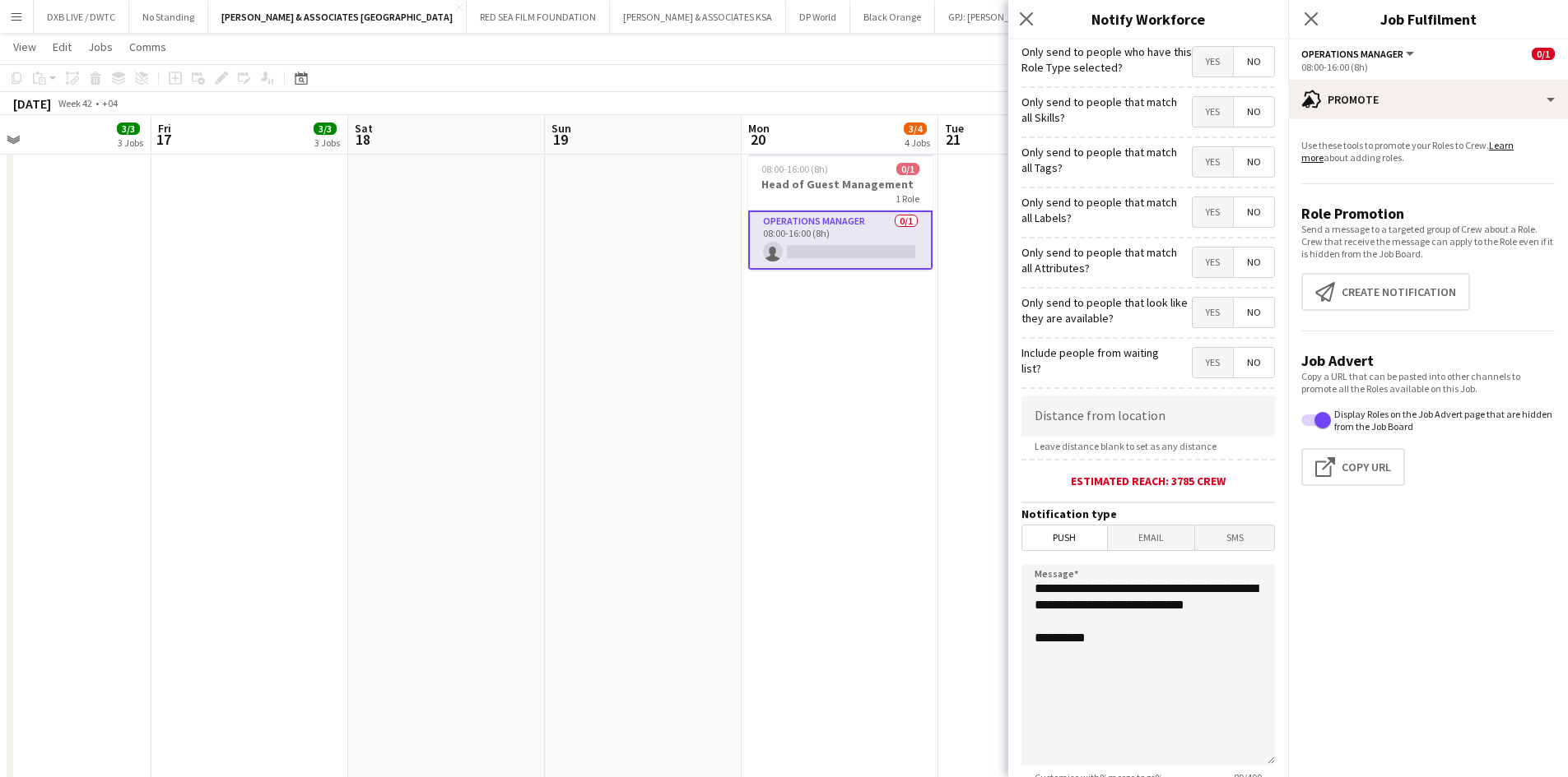
click at [1192, 66] on span "Yes" at bounding box center [1212, 62] width 40 height 30
click at [1093, 425] on input at bounding box center [1147, 415] width 253 height 41
type input "****"
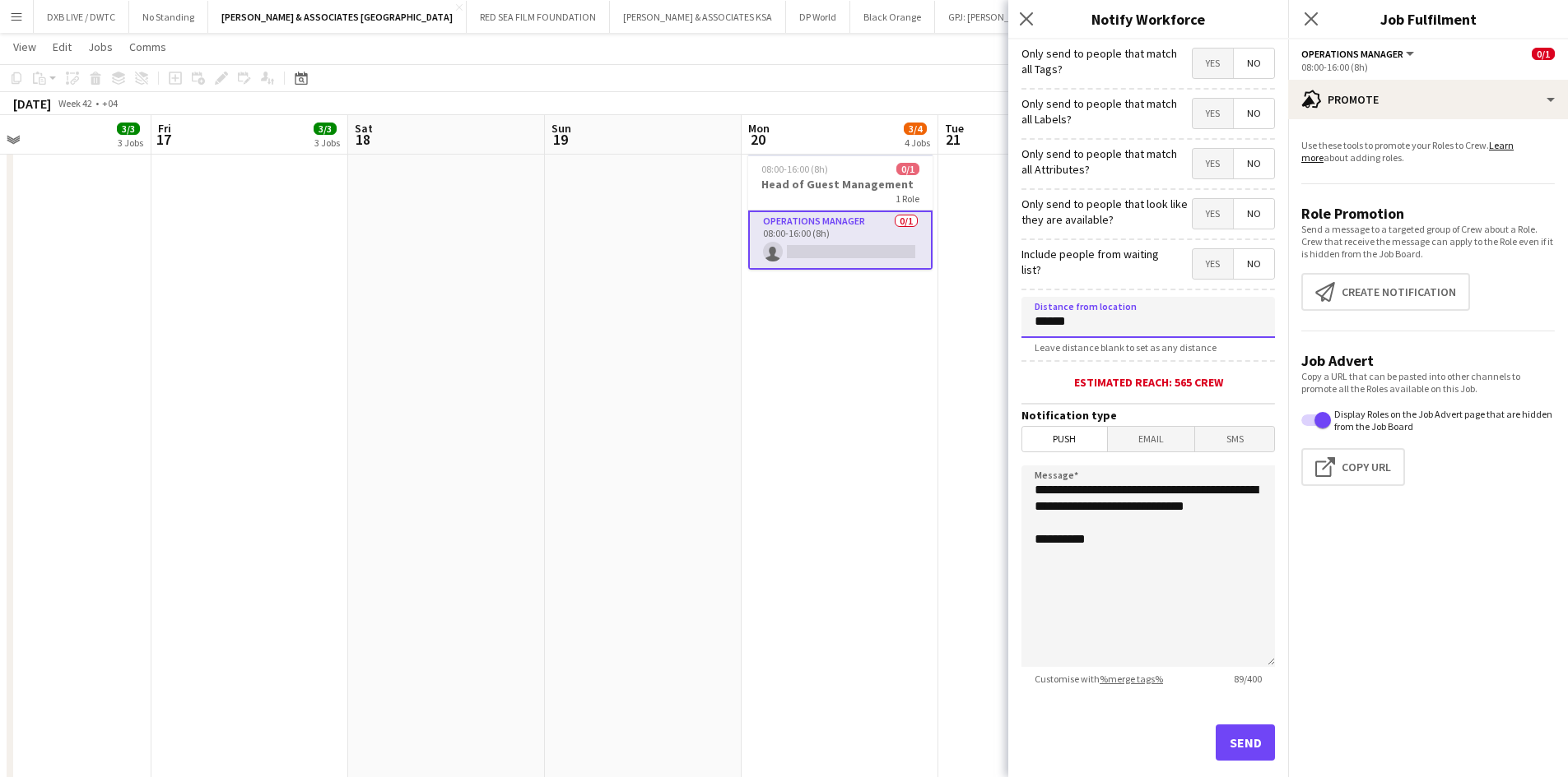
scroll to position [129, 0]
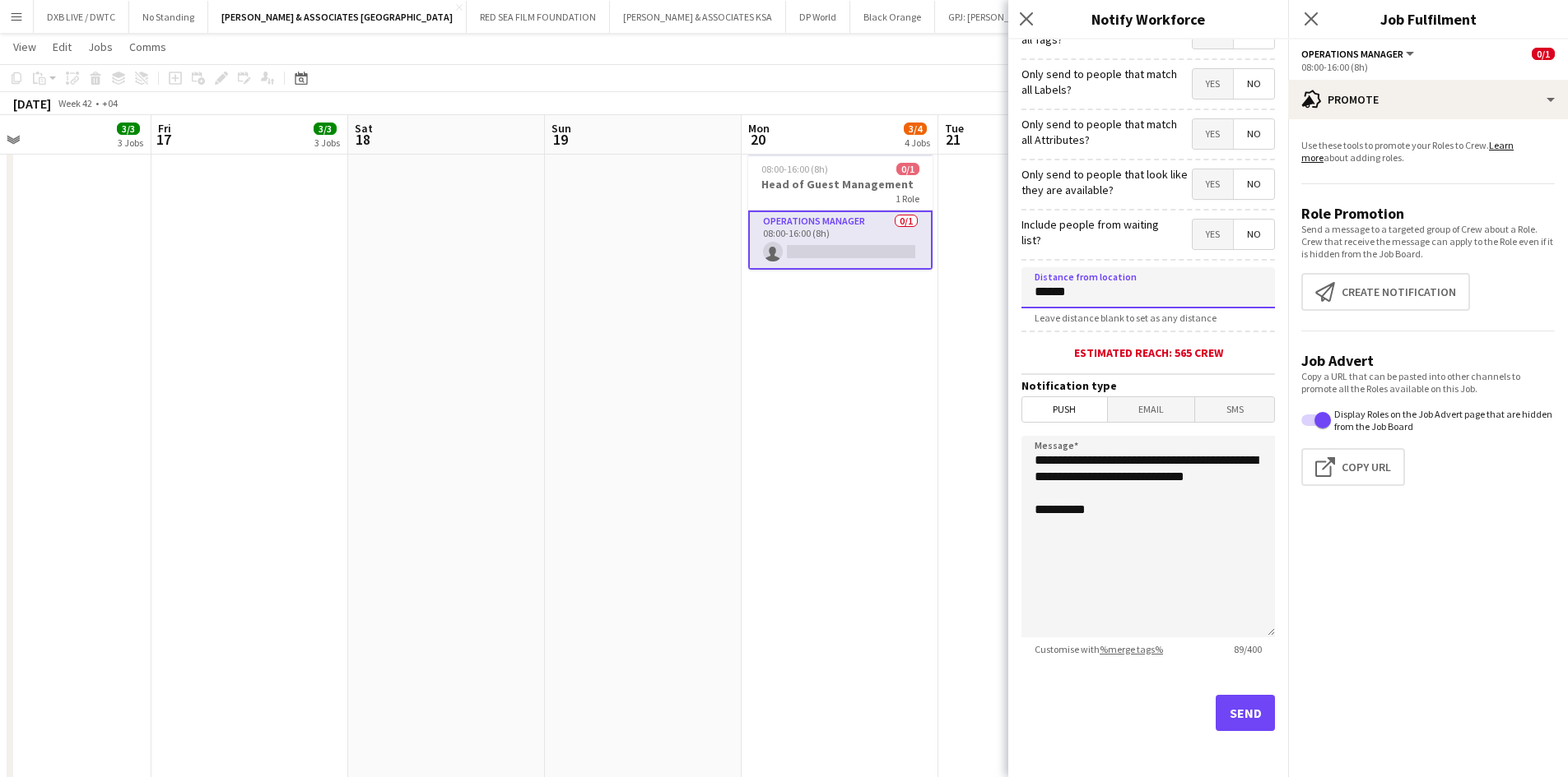
type input "******"
click at [1235, 723] on button "Send" at bounding box center [1245, 714] width 59 height 37
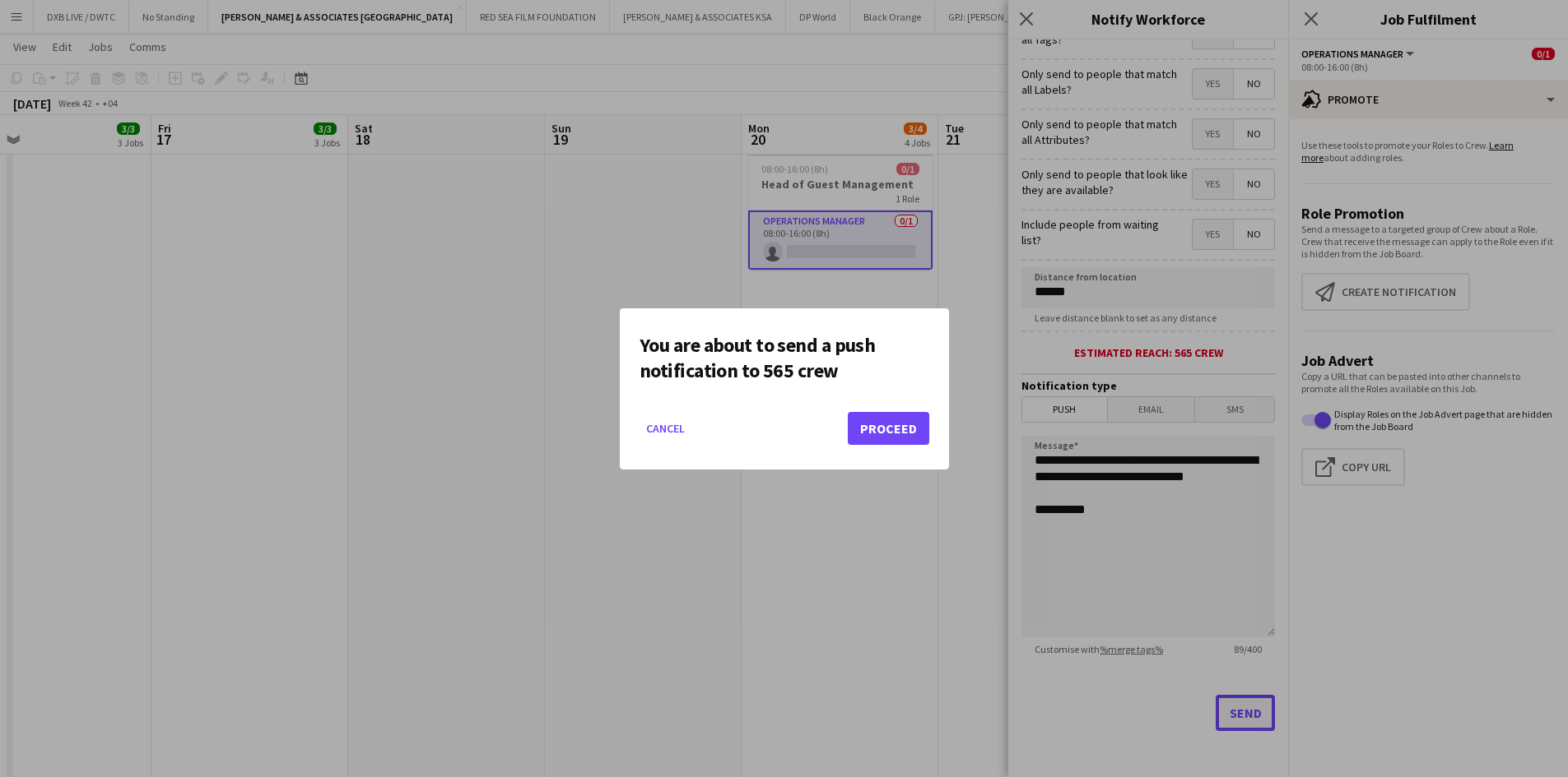
scroll to position [0, 0]
click at [914, 424] on button "Proceed" at bounding box center [889, 428] width 82 height 33
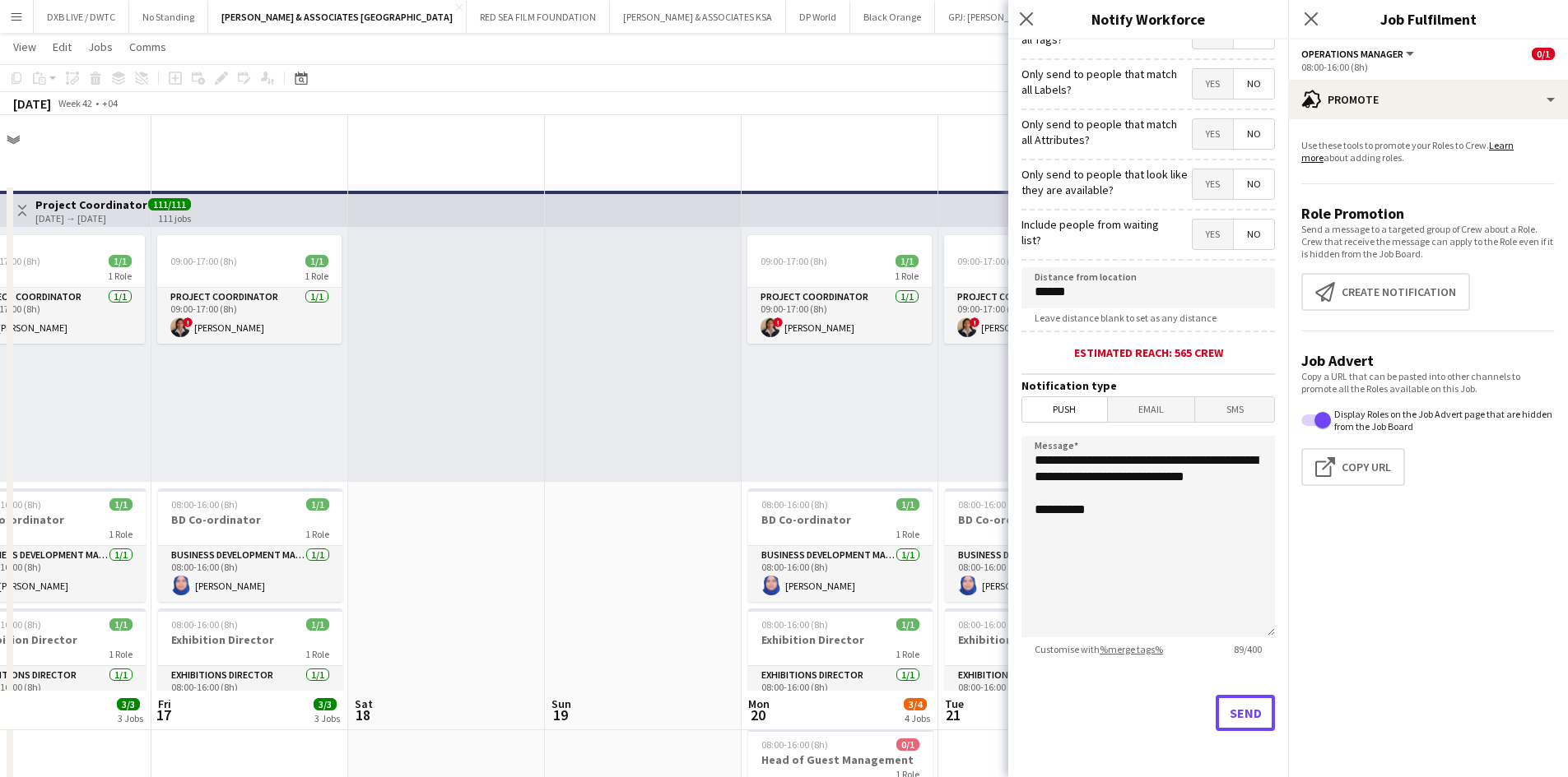
scroll to position [575, 0]
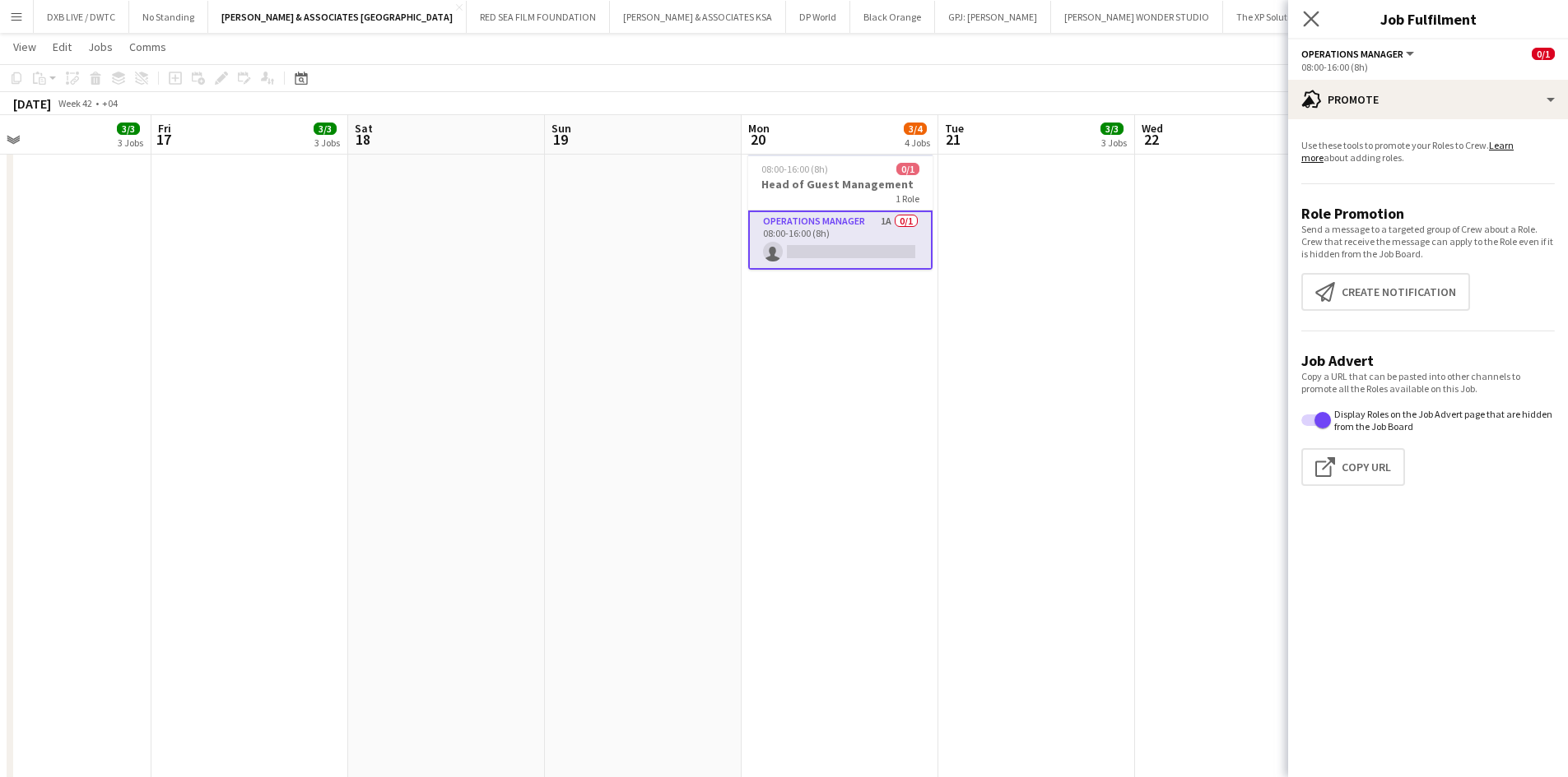
click at [1311, 28] on app-icon "Close pop-in" at bounding box center [1311, 19] width 23 height 23
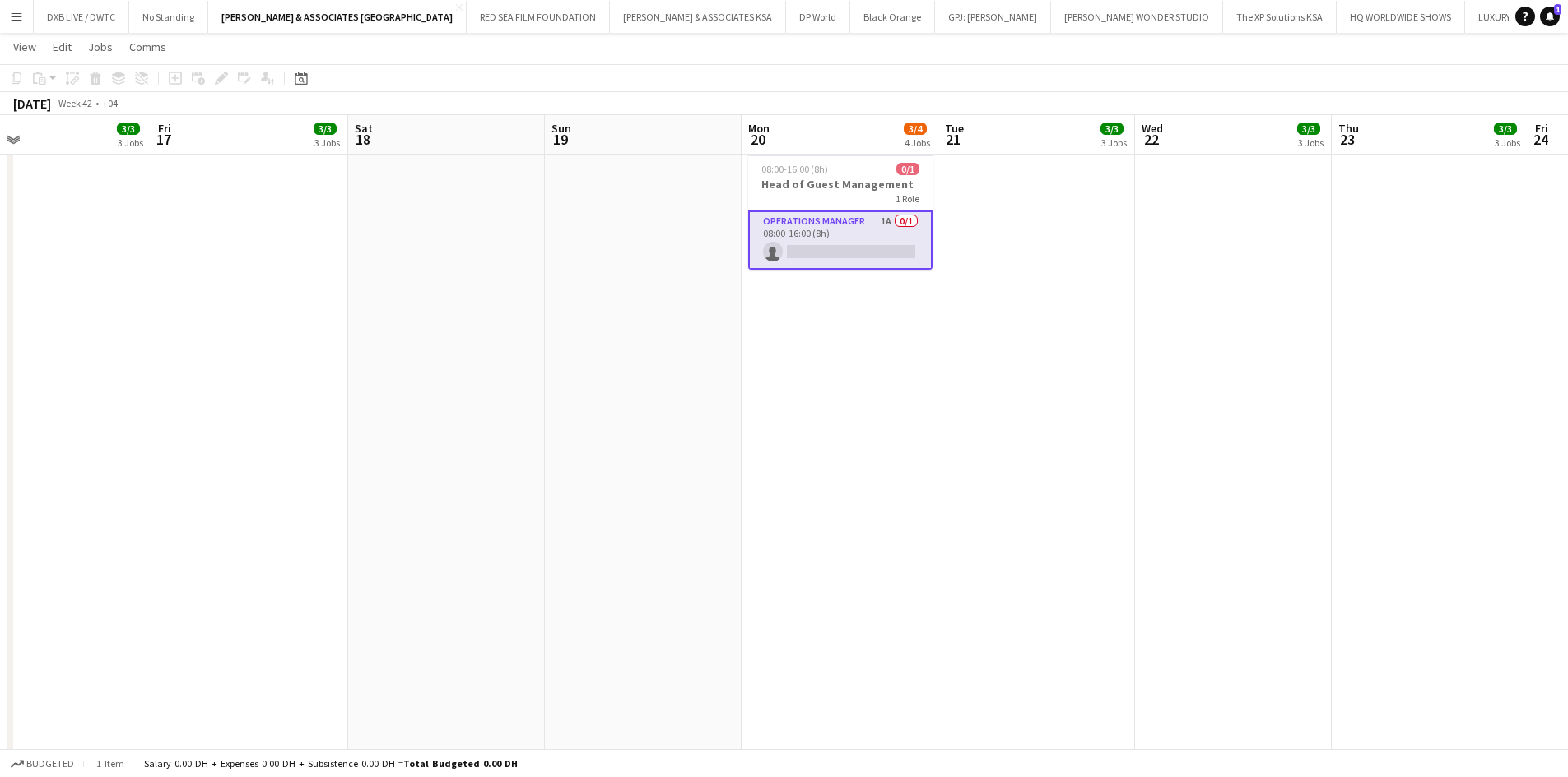
click at [824, 233] on app-card-role "Operations Manager 1A 0/1 08:00-16:00 (8h) single-neutral-actions" at bounding box center [840, 240] width 184 height 59
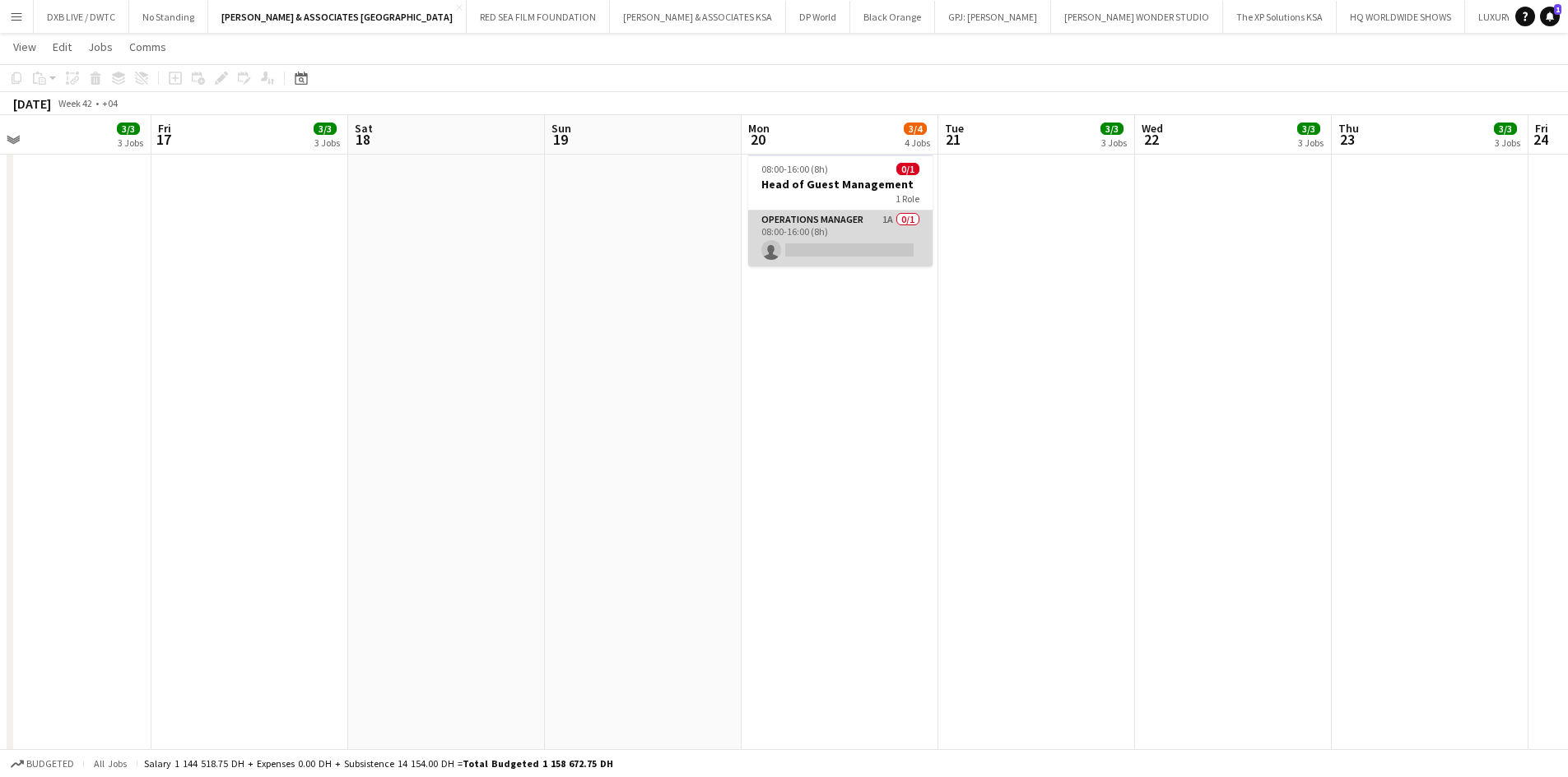
click at [824, 233] on app-card-role "Operations Manager 1A 0/1 08:00-16:00 (8h) single-neutral-actions" at bounding box center [840, 238] width 184 height 56
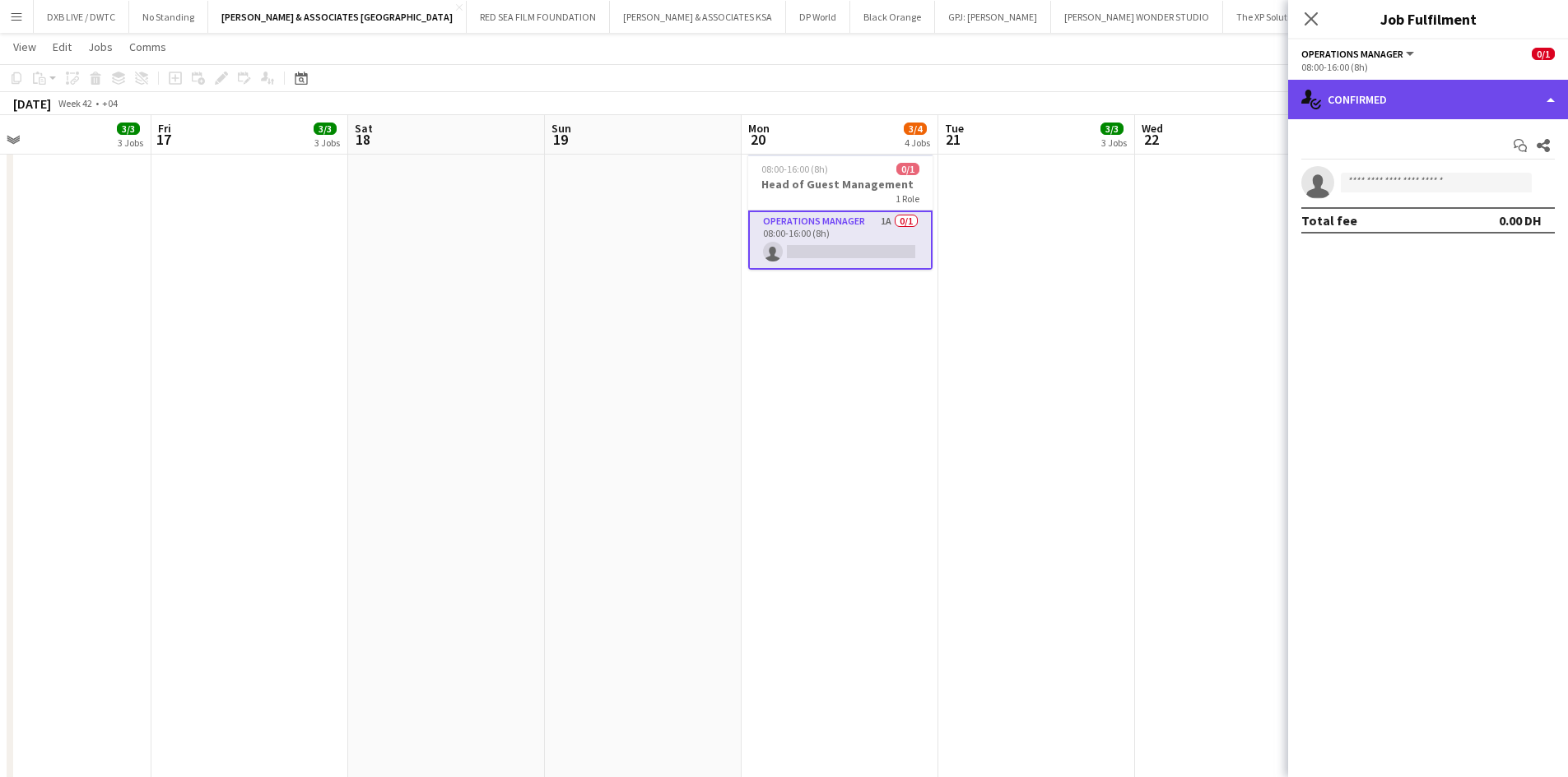
click at [1431, 116] on div "single-neutral-actions-check-2 Confirmed" at bounding box center [1428, 99] width 280 height 39
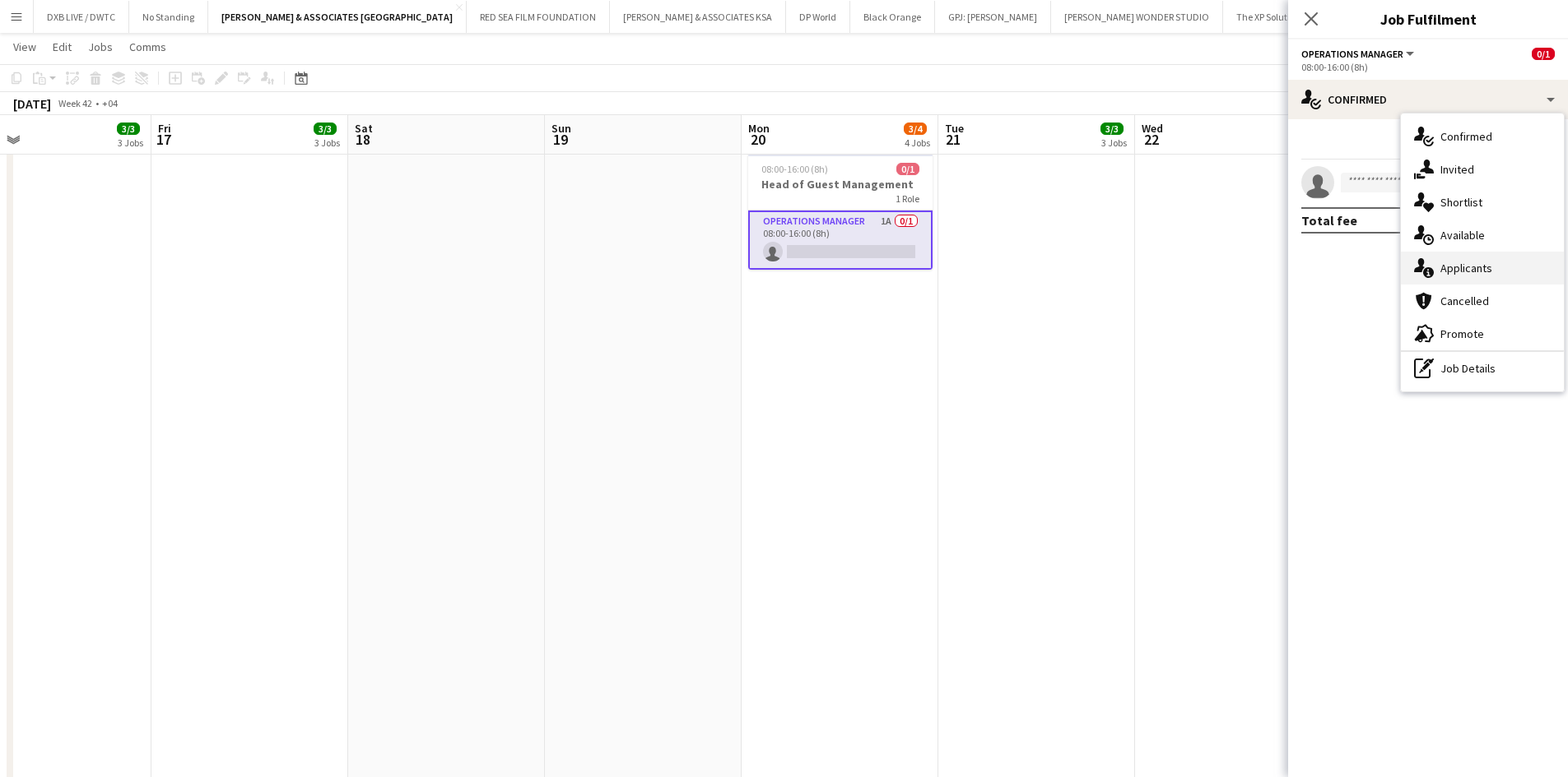
click at [1452, 256] on div "single-neutral-actions-information Applicants" at bounding box center [1482, 269] width 163 height 33
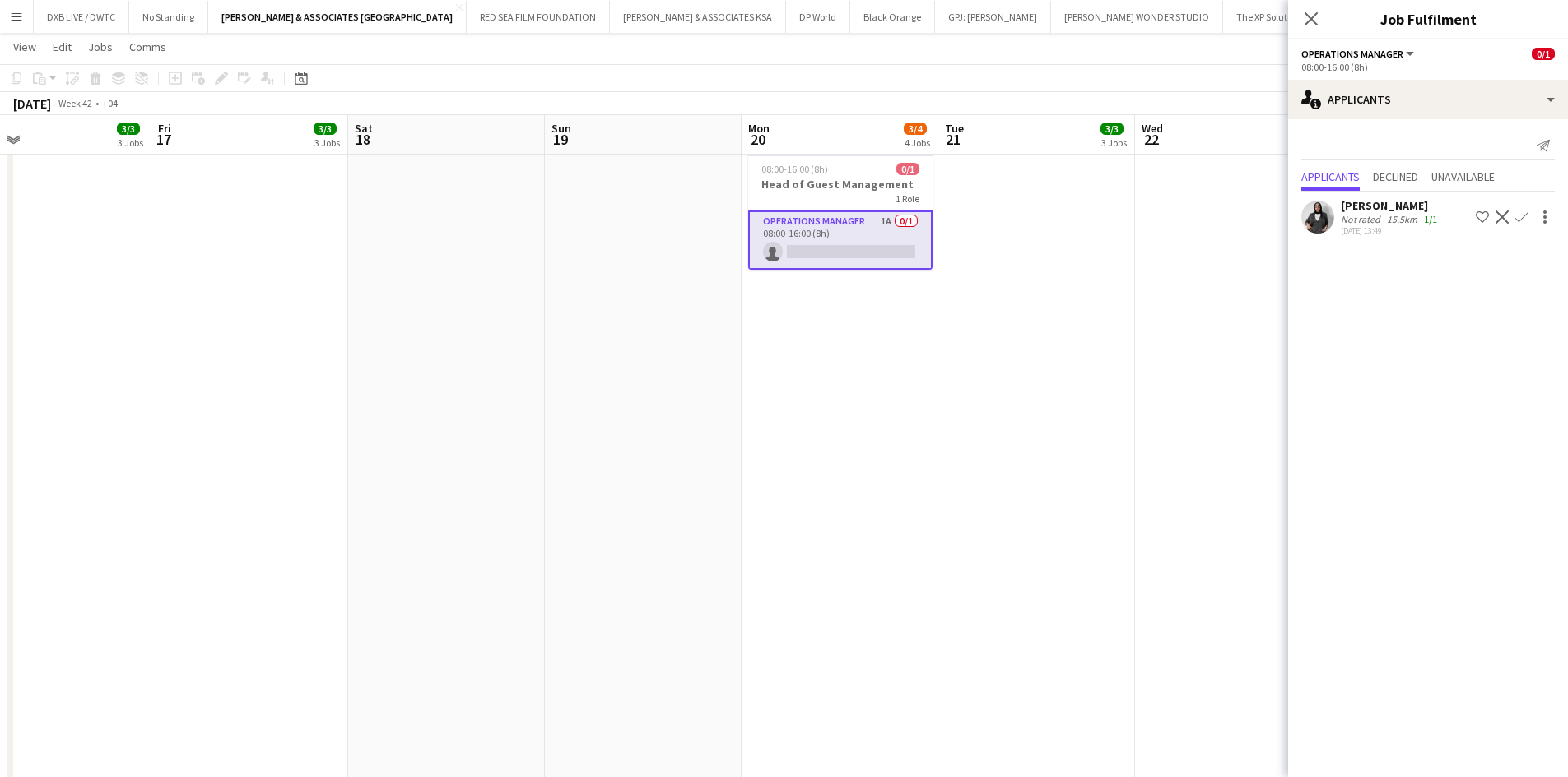
click at [1370, 203] on div "Alia Atta" at bounding box center [1390, 205] width 99 height 15
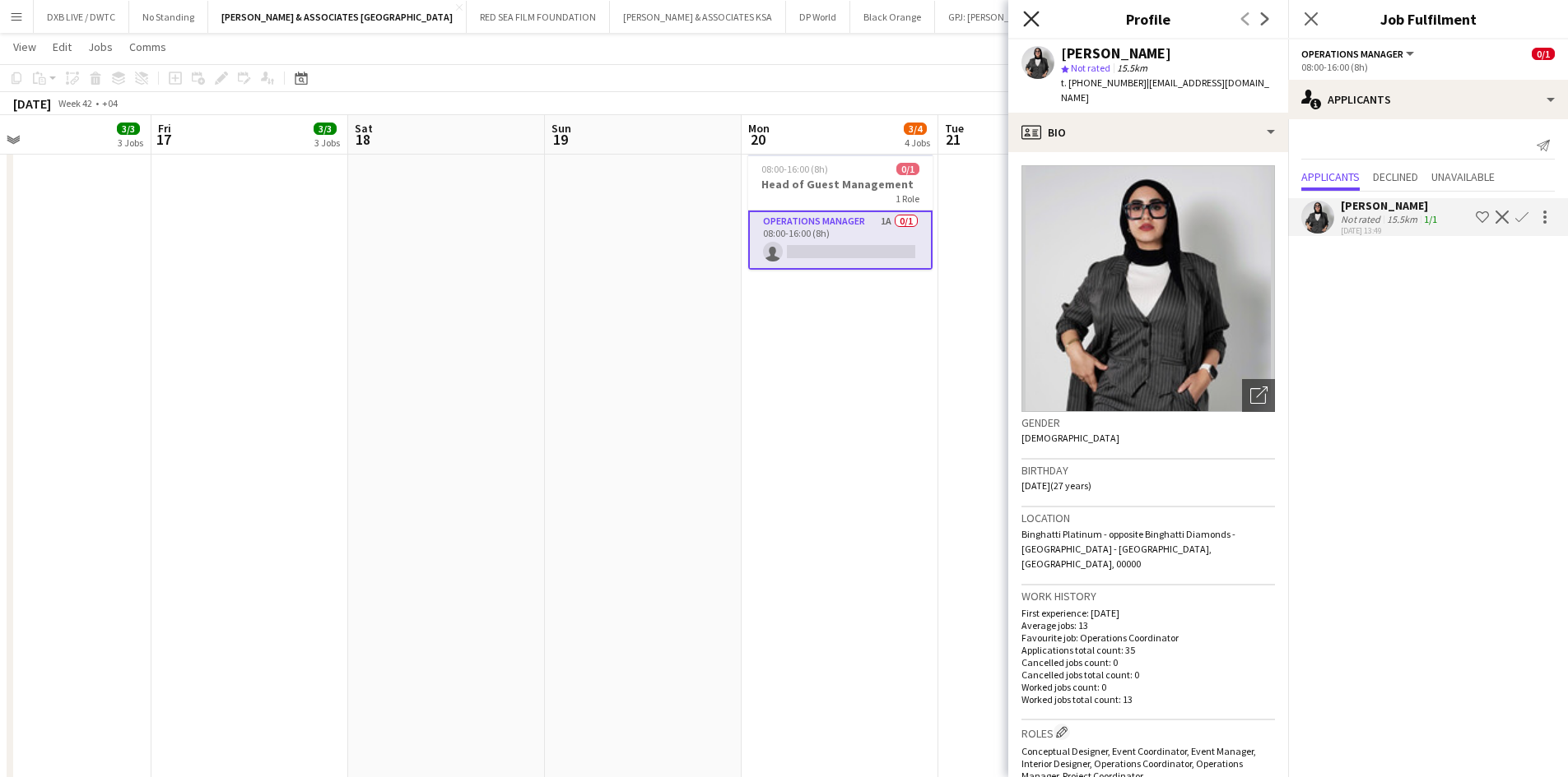
click at [1027, 12] on icon "Close pop-in" at bounding box center [1031, 18] width 16 height 16
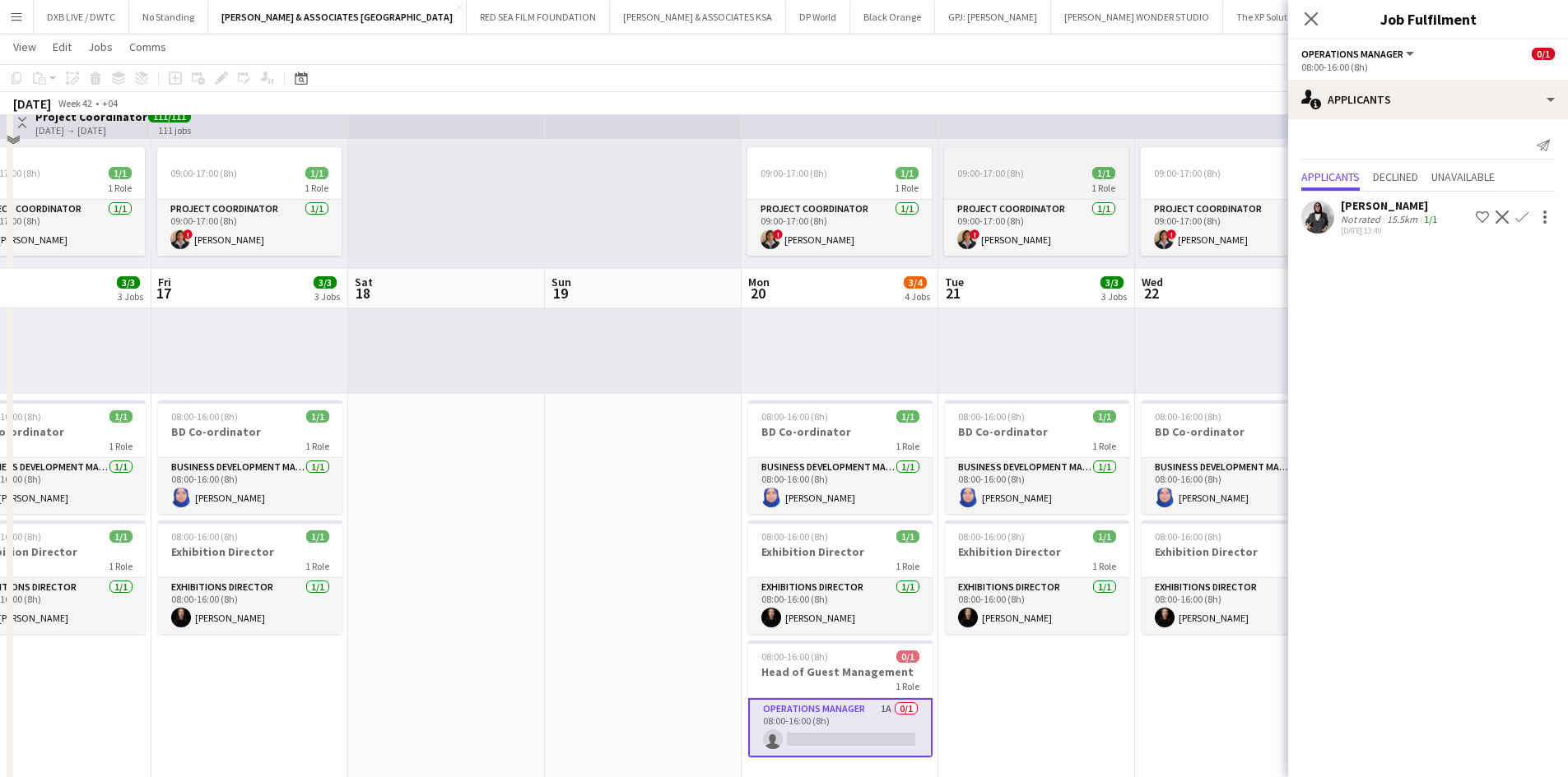
scroll to position [247, 0]
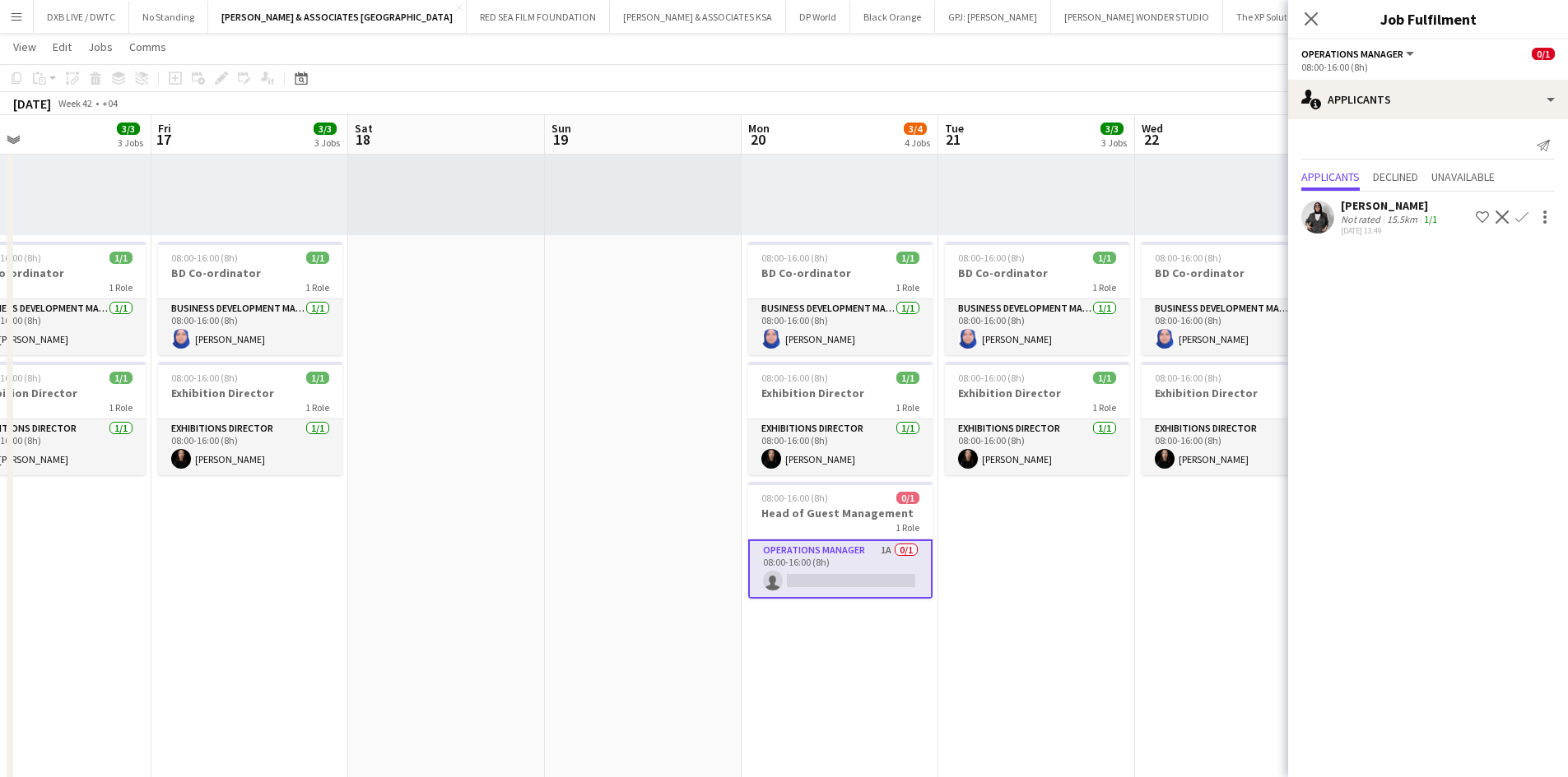
drag, startPoint x: 1315, startPoint y: 23, endPoint x: 1324, endPoint y: 153, distance: 130.3
click at [1315, 23] on icon at bounding box center [1311, 18] width 13 height 13
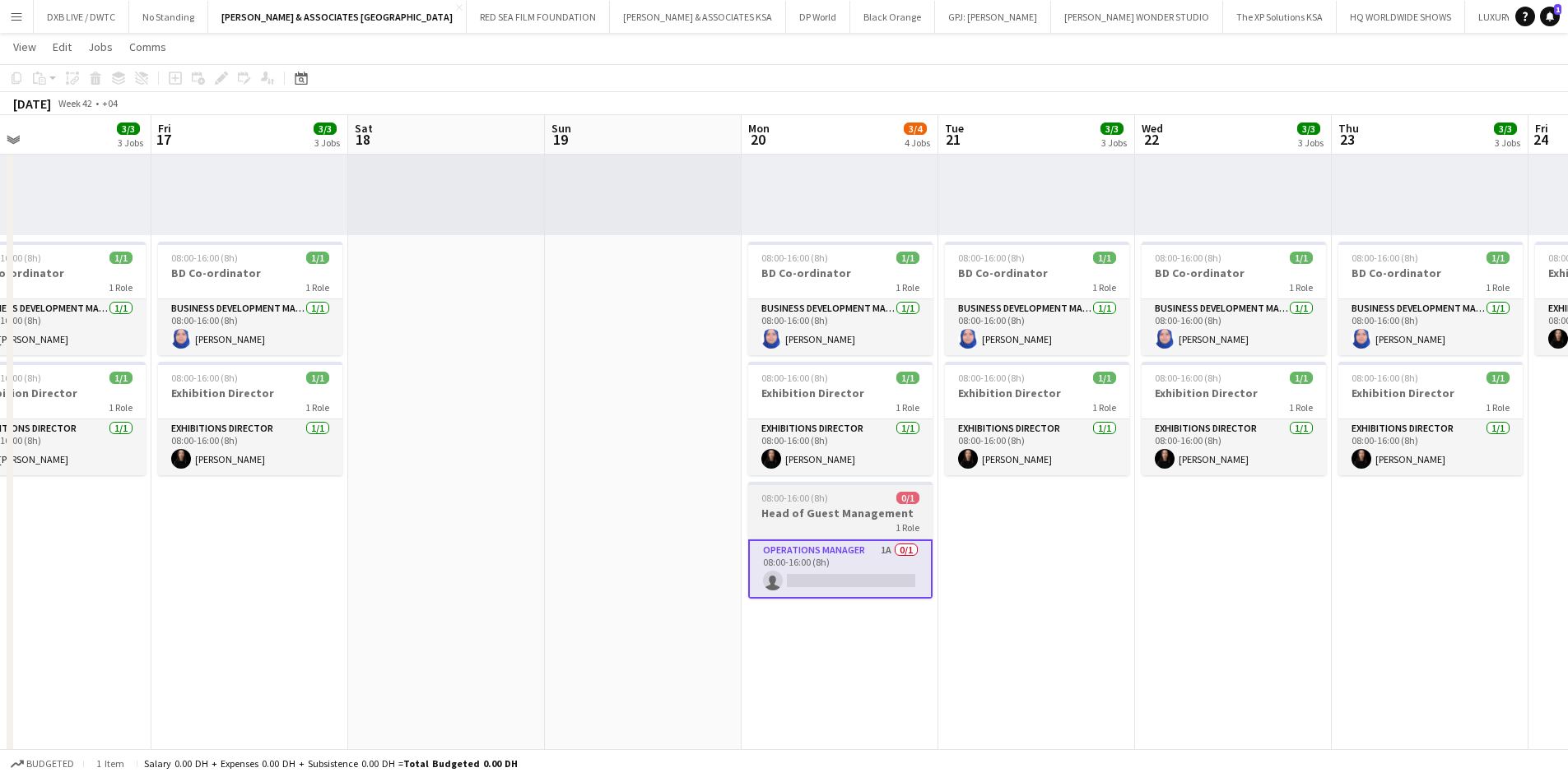
click at [835, 520] on h3 "Head of Guest Management" at bounding box center [840, 513] width 184 height 15
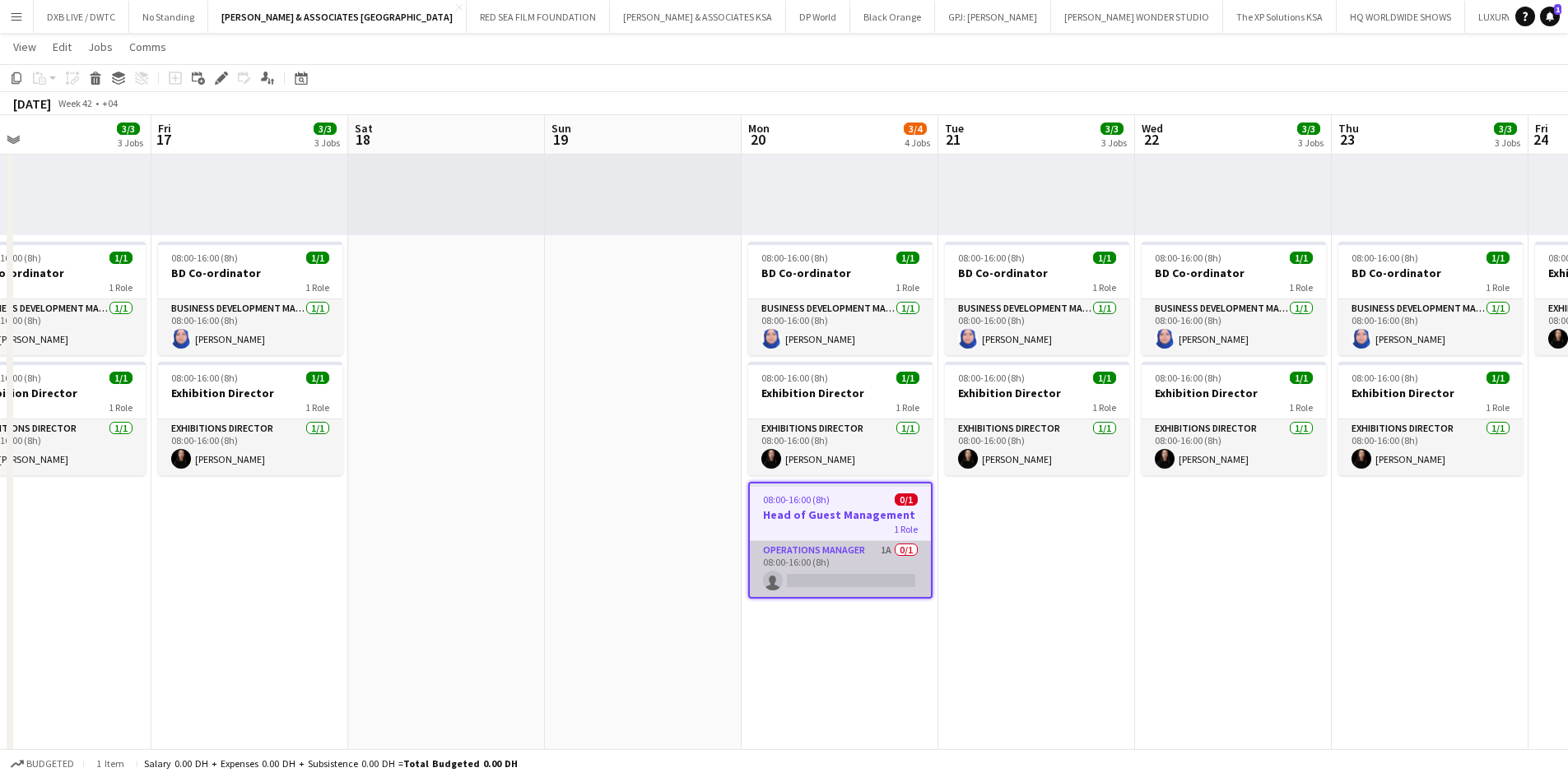
click at [834, 561] on app-card-role "Operations Manager 1A 0/1 08:00-16:00 (8h) single-neutral-actions" at bounding box center [840, 569] width 181 height 56
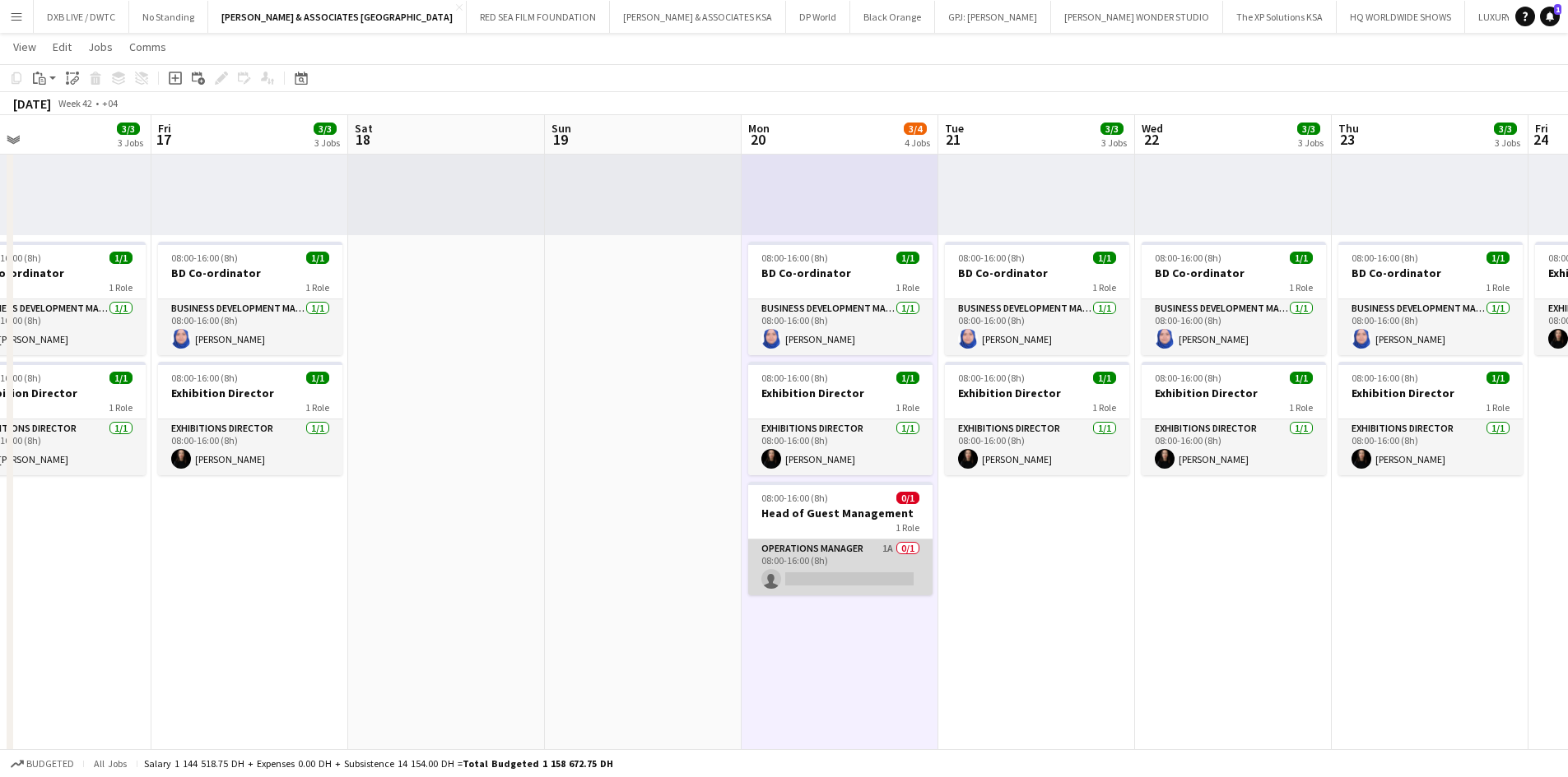
click at [824, 568] on app-card-role "Operations Manager 1A 0/1 08:00-16:00 (8h) single-neutral-actions" at bounding box center [840, 568] width 184 height 56
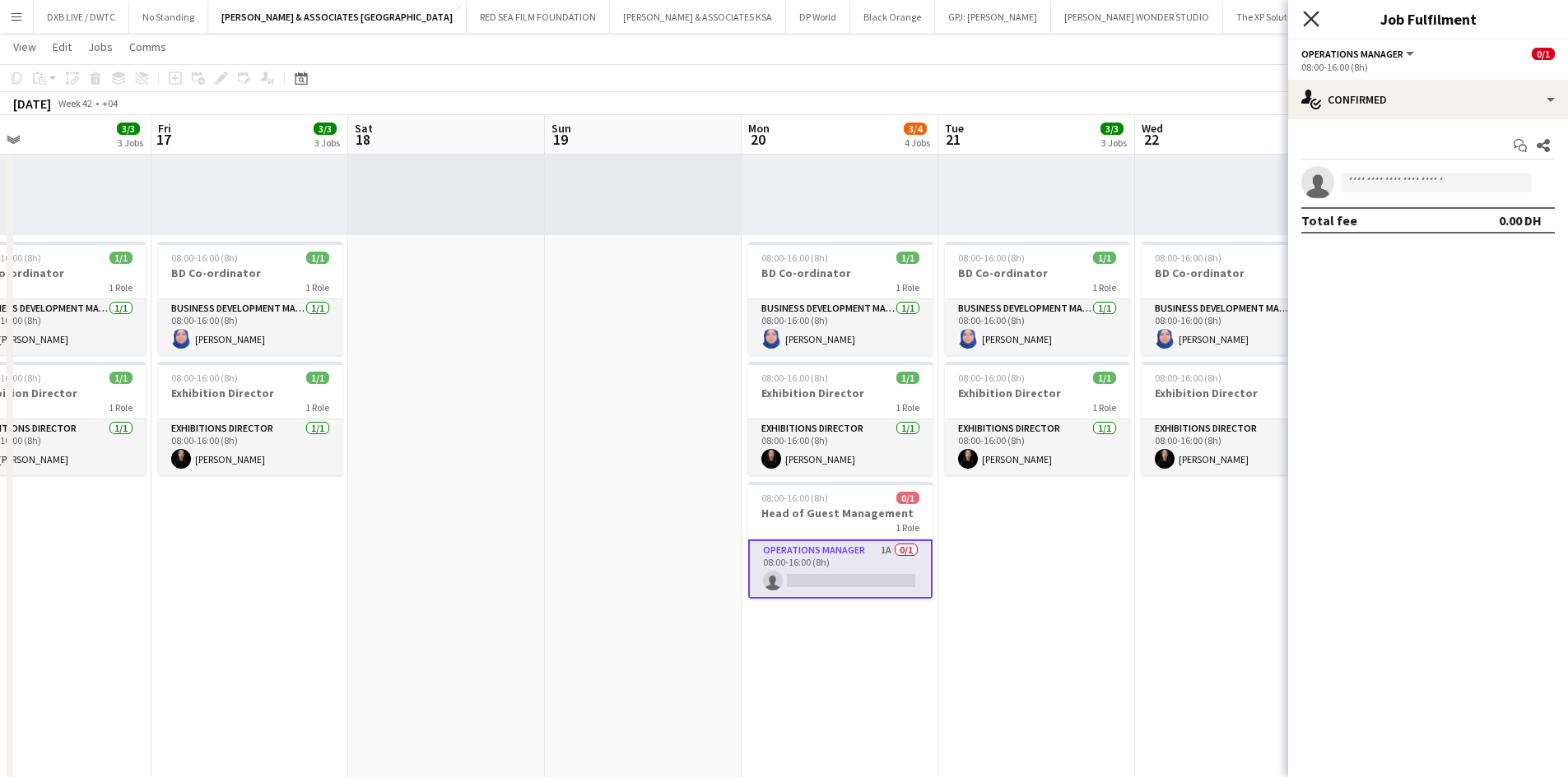
click at [1309, 16] on icon at bounding box center [1311, 18] width 16 height 16
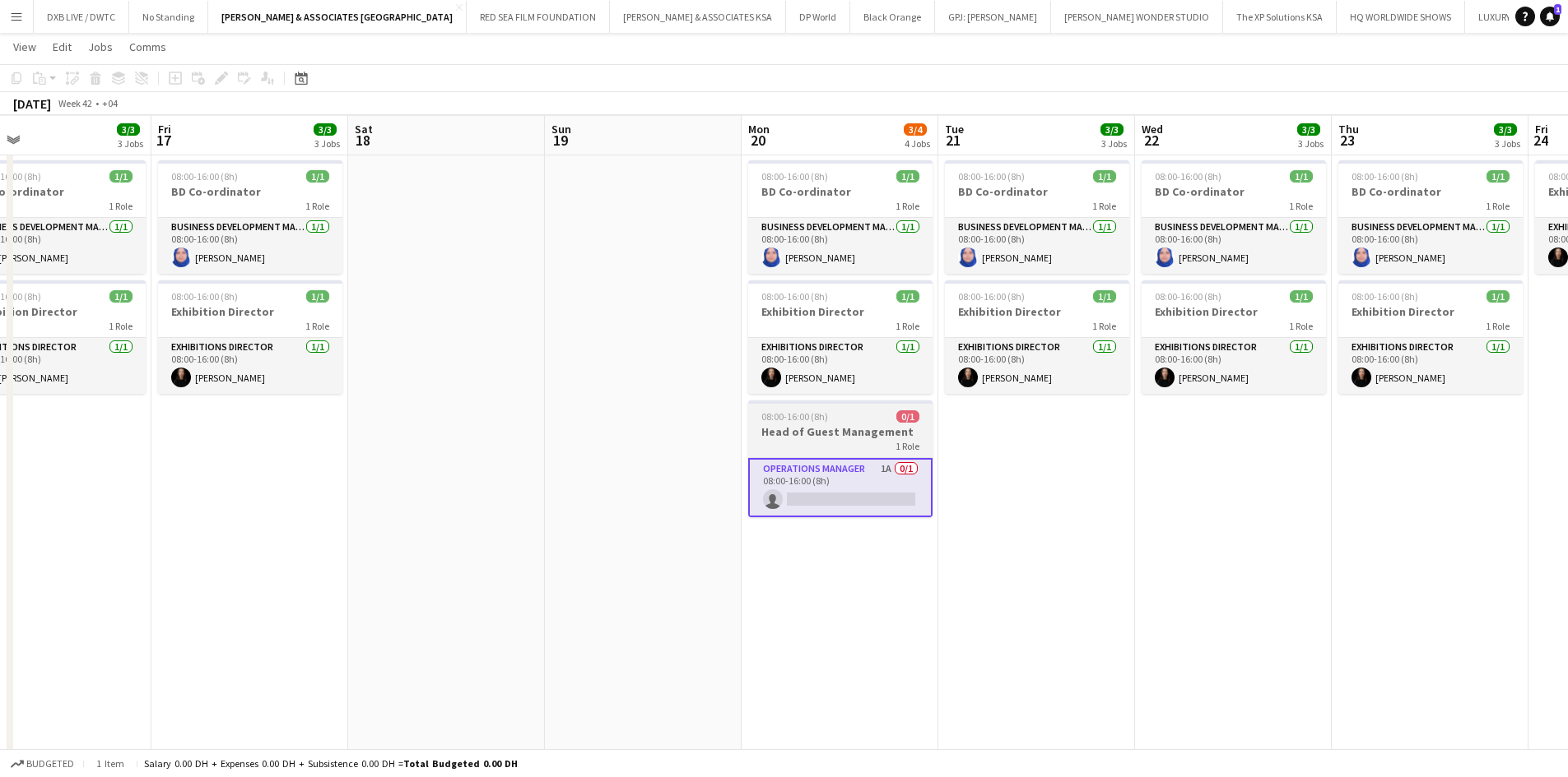
scroll to position [329, 0]
click at [819, 641] on app-date-cell "09:00-17:00 (8h) 1/1 1 Role Project Coordinator 1/1 09:00-17:00 (8h) ! Rita Joh…" at bounding box center [840, 777] width 197 height 1845
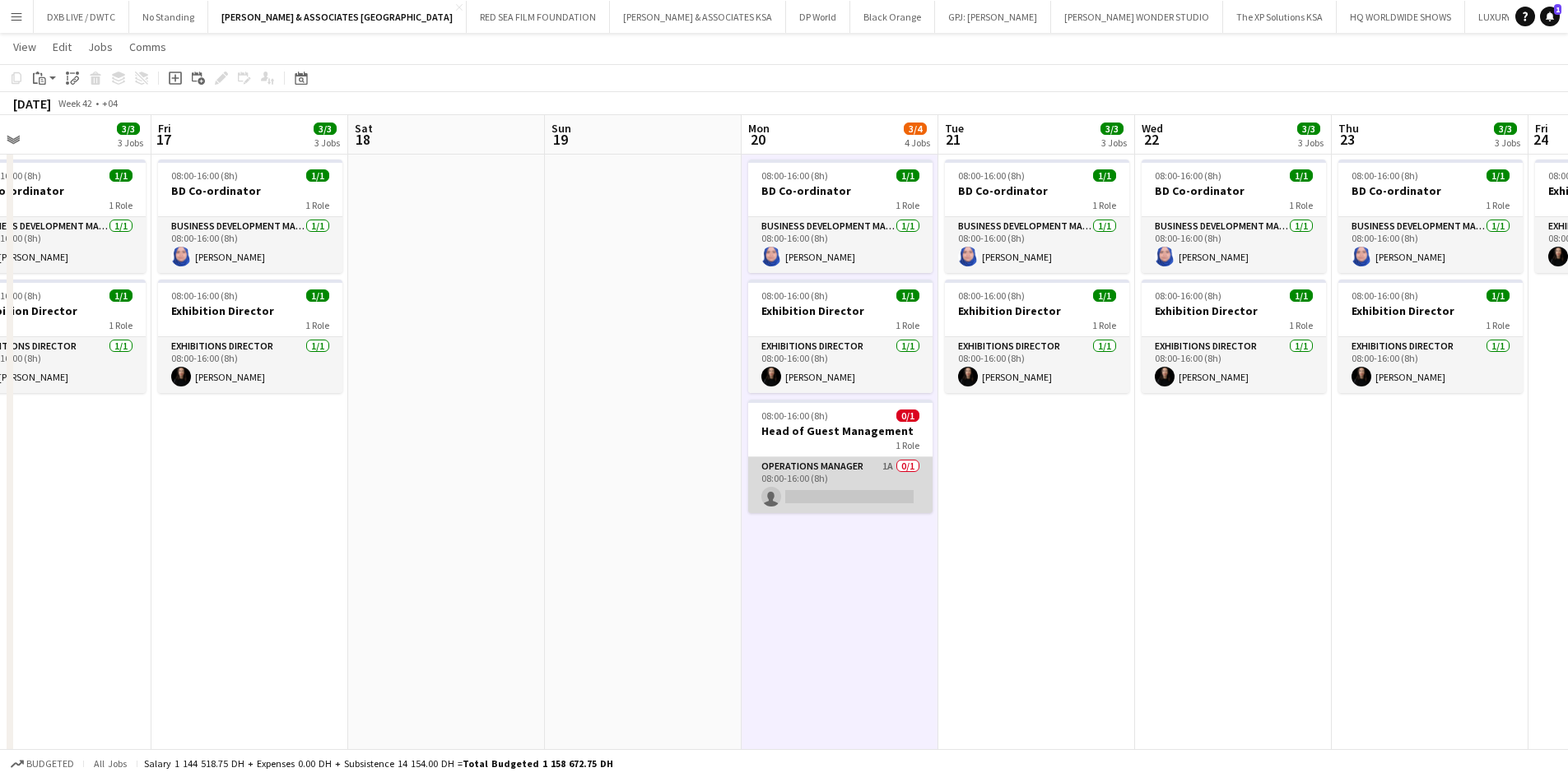
click at [883, 481] on app-card-role "Operations Manager 1A 0/1 08:00-16:00 (8h) single-neutral-actions" at bounding box center [840, 485] width 184 height 56
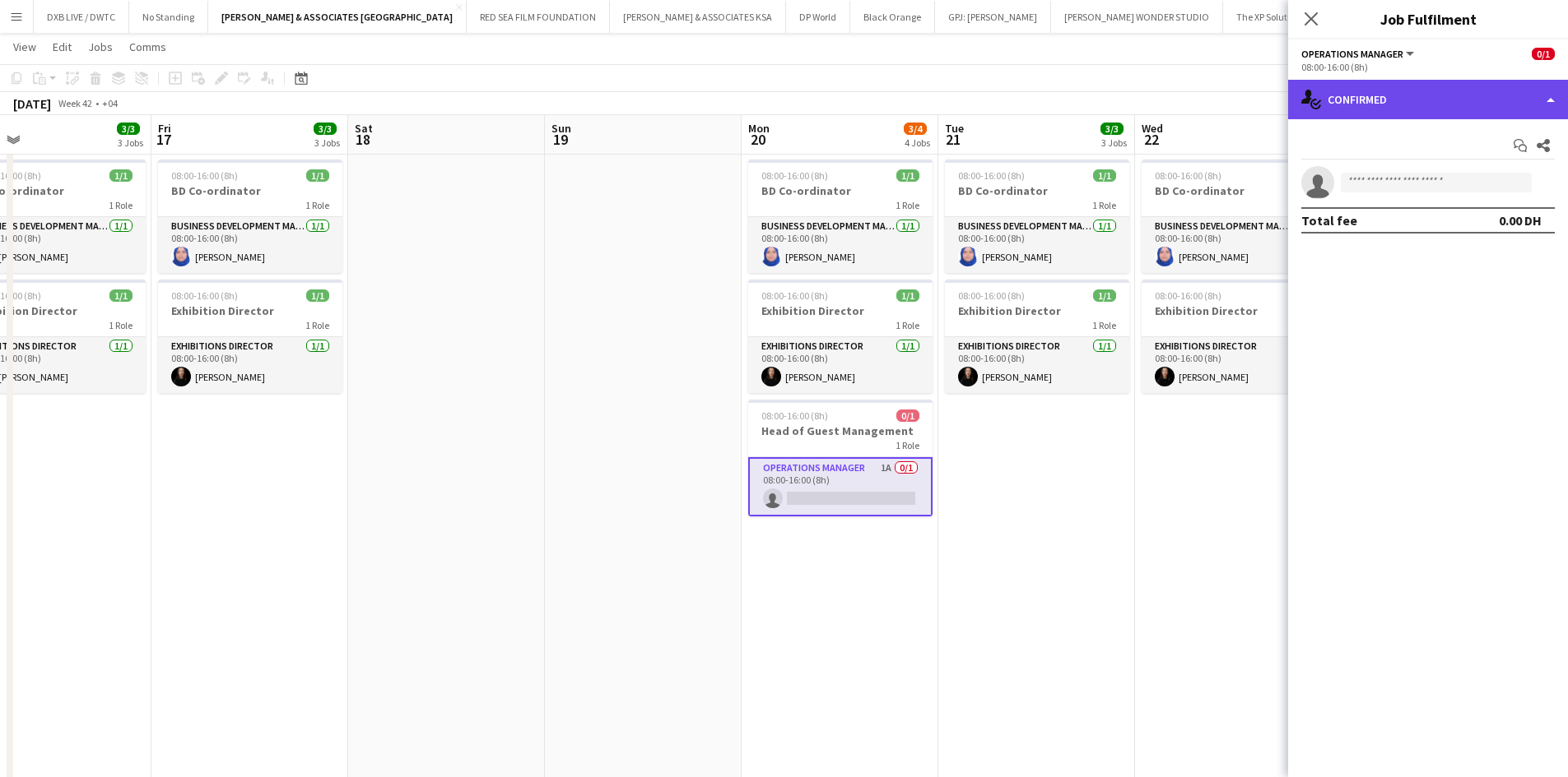
click at [1446, 100] on div "single-neutral-actions-check-2 Confirmed" at bounding box center [1428, 99] width 280 height 39
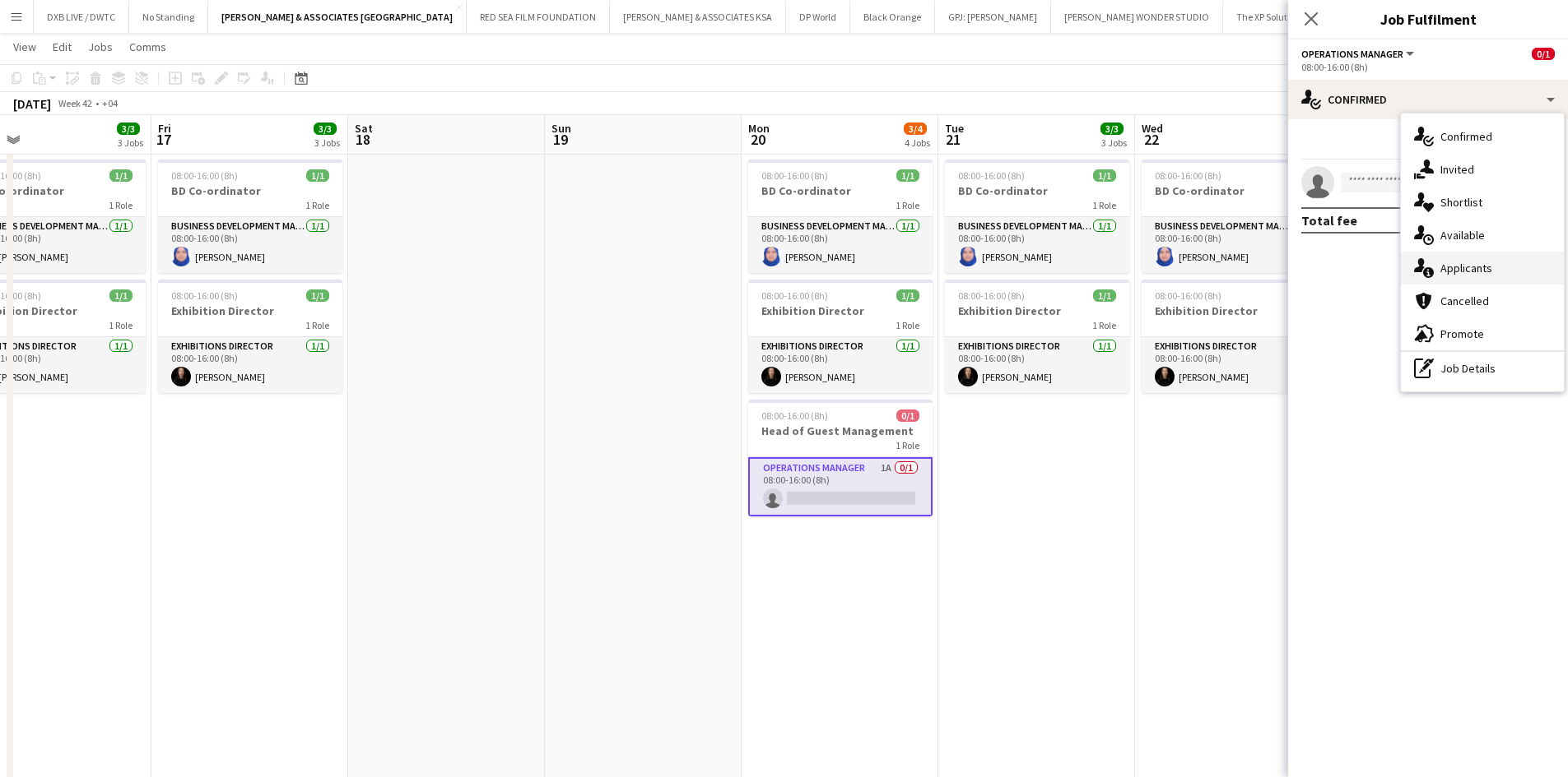
click at [1491, 263] on div "single-neutral-actions-information Applicants" at bounding box center [1482, 269] width 163 height 33
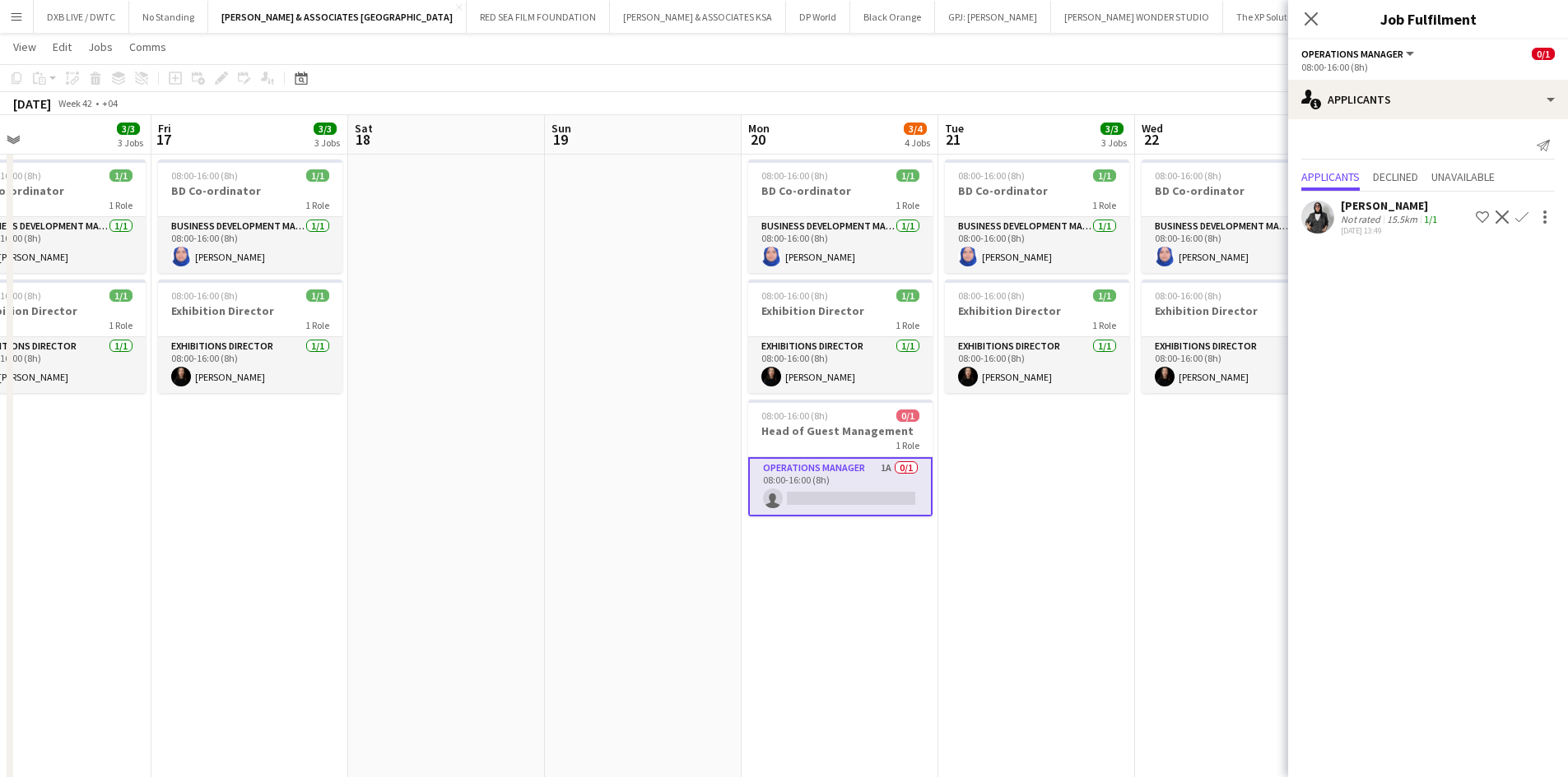
click at [1323, 17] on div "Close pop-in" at bounding box center [1311, 19] width 46 height 38
click at [1316, 19] on icon "Close pop-in" at bounding box center [1311, 18] width 16 height 16
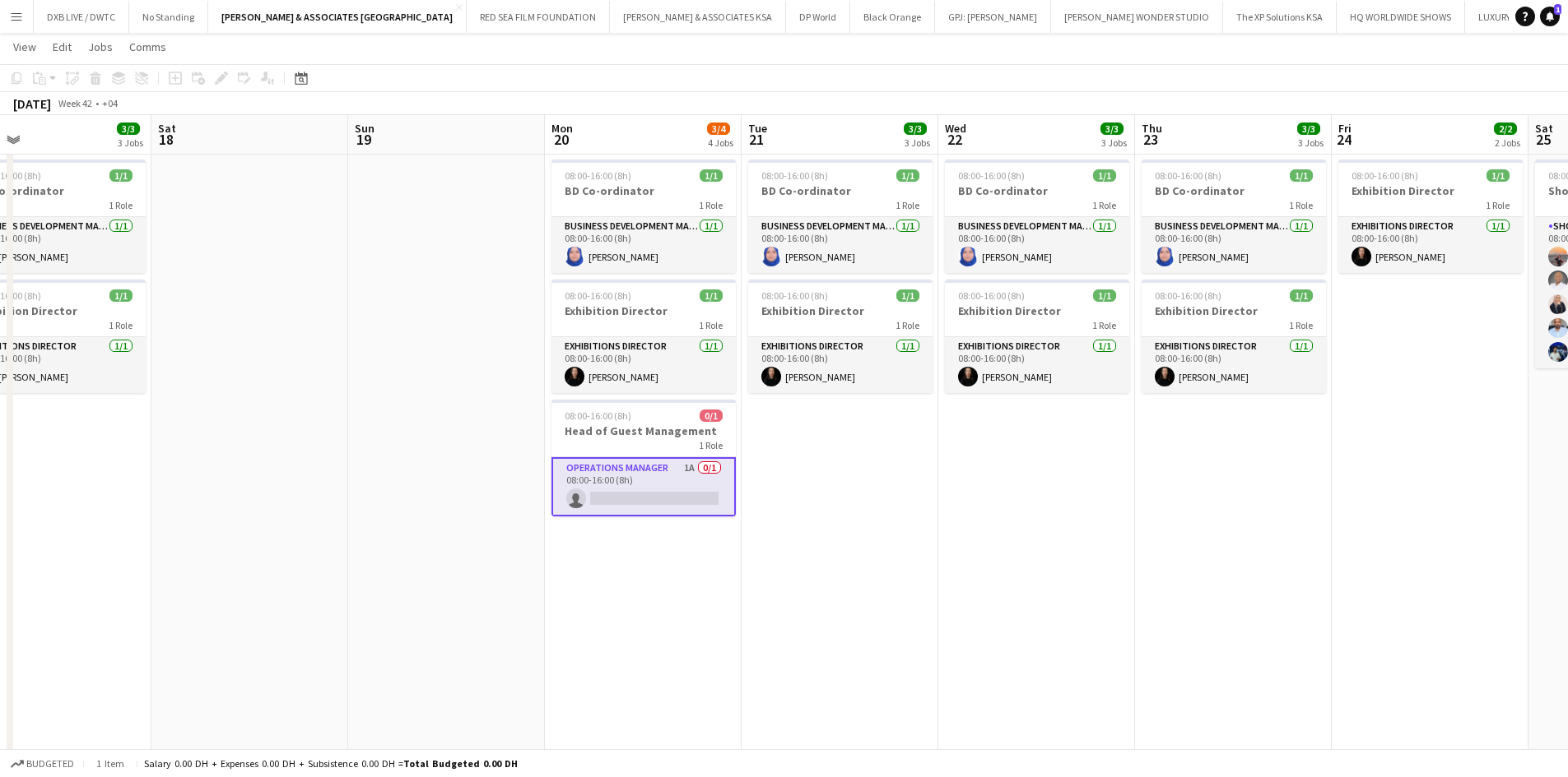
click at [688, 583] on app-date-cell "09:00-17:00 (8h) 1/1 1 Role Project Coordinator 1/1 09:00-17:00 (8h) ! Rita Joh…" at bounding box center [643, 777] width 197 height 1845
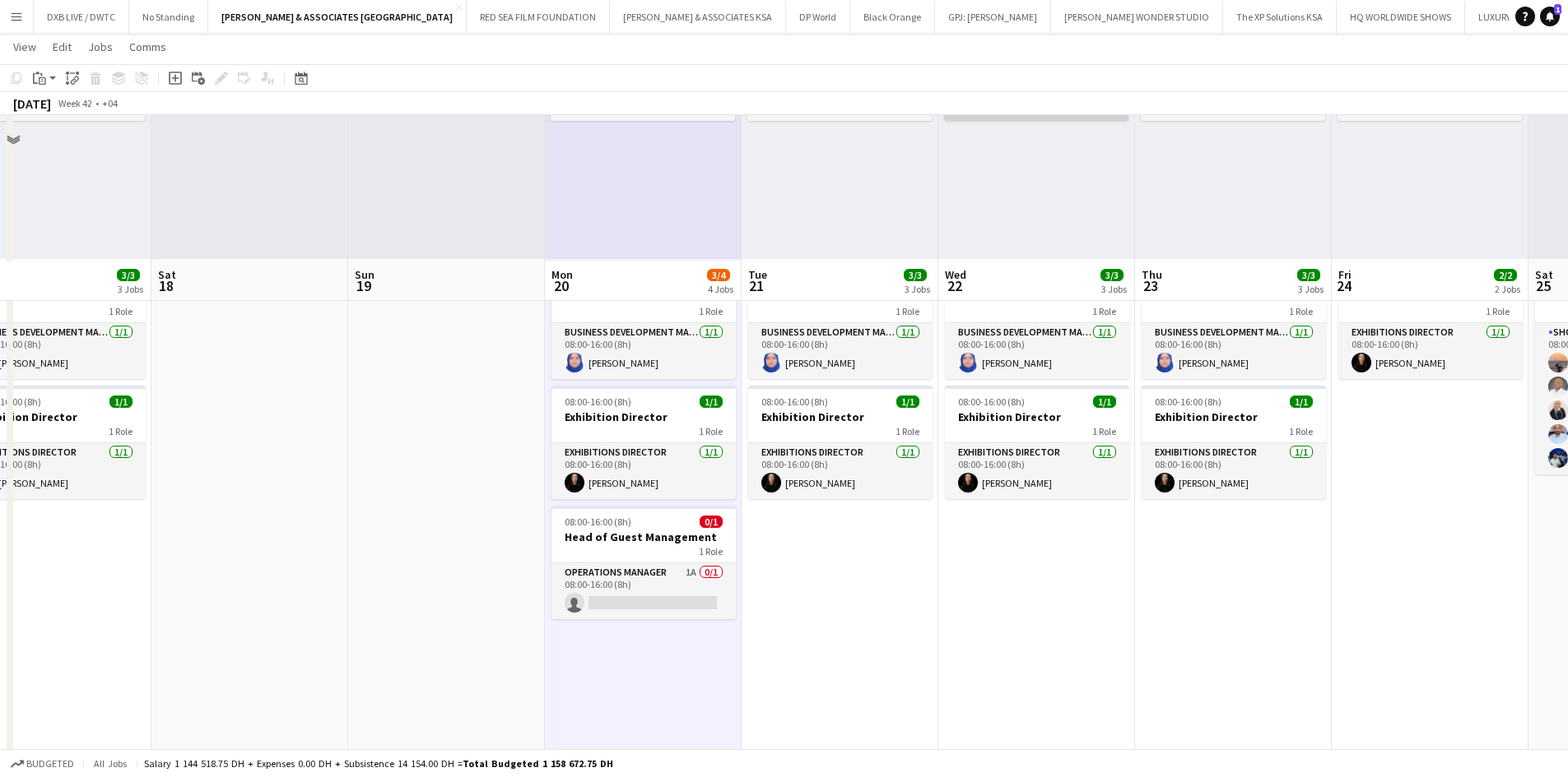
scroll to position [411, 0]
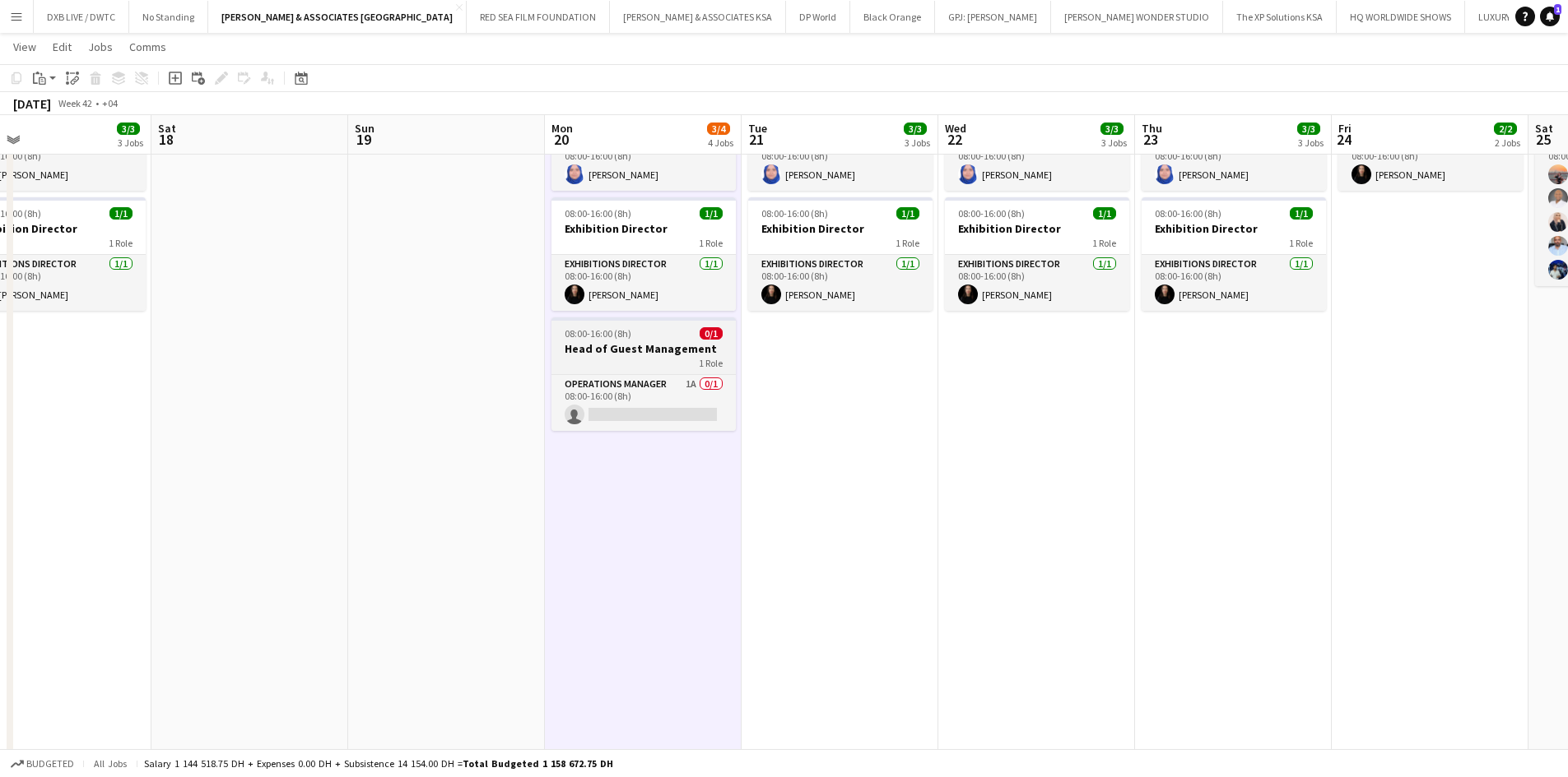
click at [598, 346] on h3 "Head of Guest Management" at bounding box center [644, 349] width 184 height 15
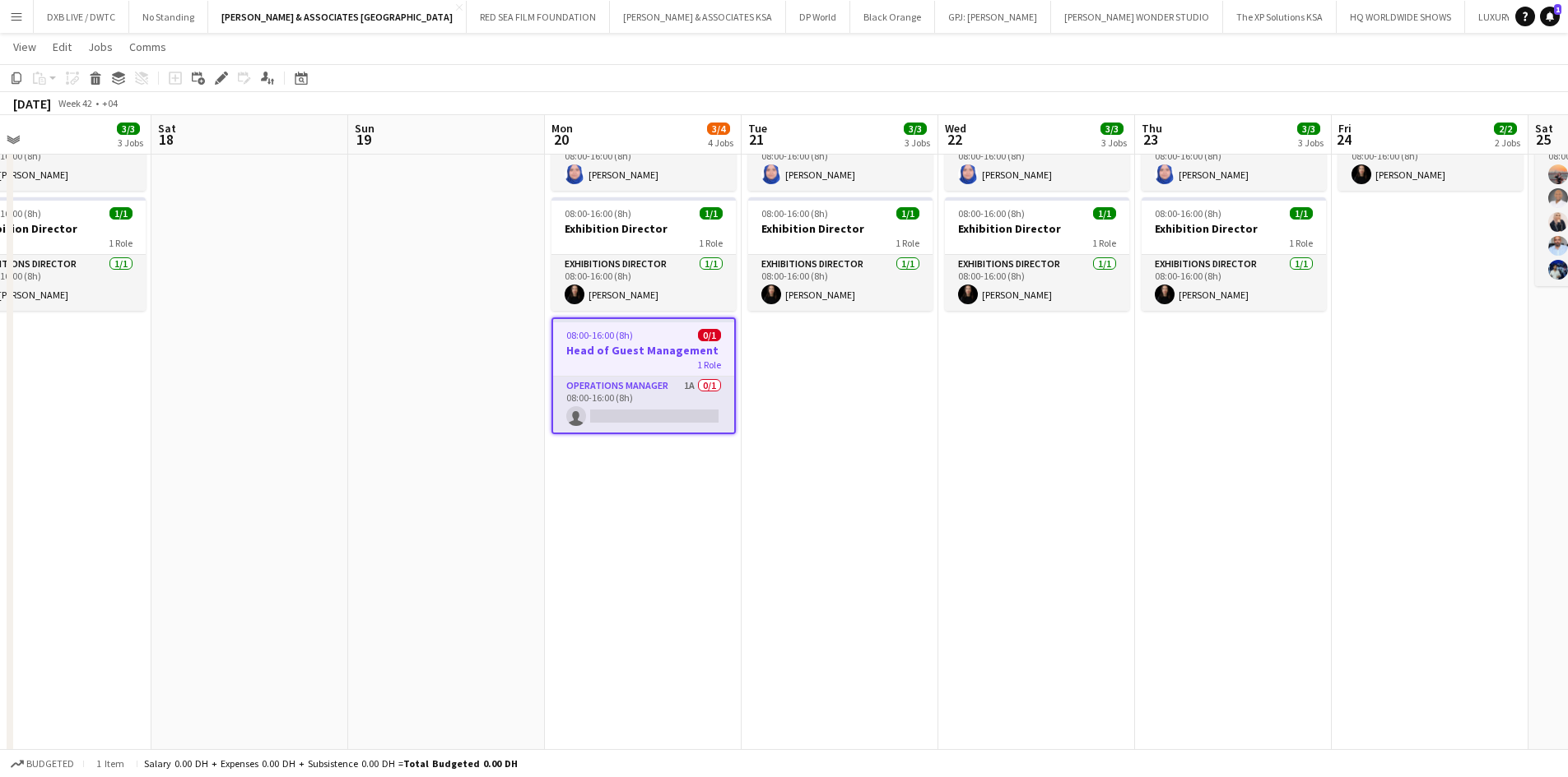
click at [672, 519] on app-date-cell "09:00-17:00 (8h) 1/1 1 Role Project Coordinator 1/1 09:00-17:00 (8h) ! Rita Joh…" at bounding box center [643, 695] width 197 height 1845
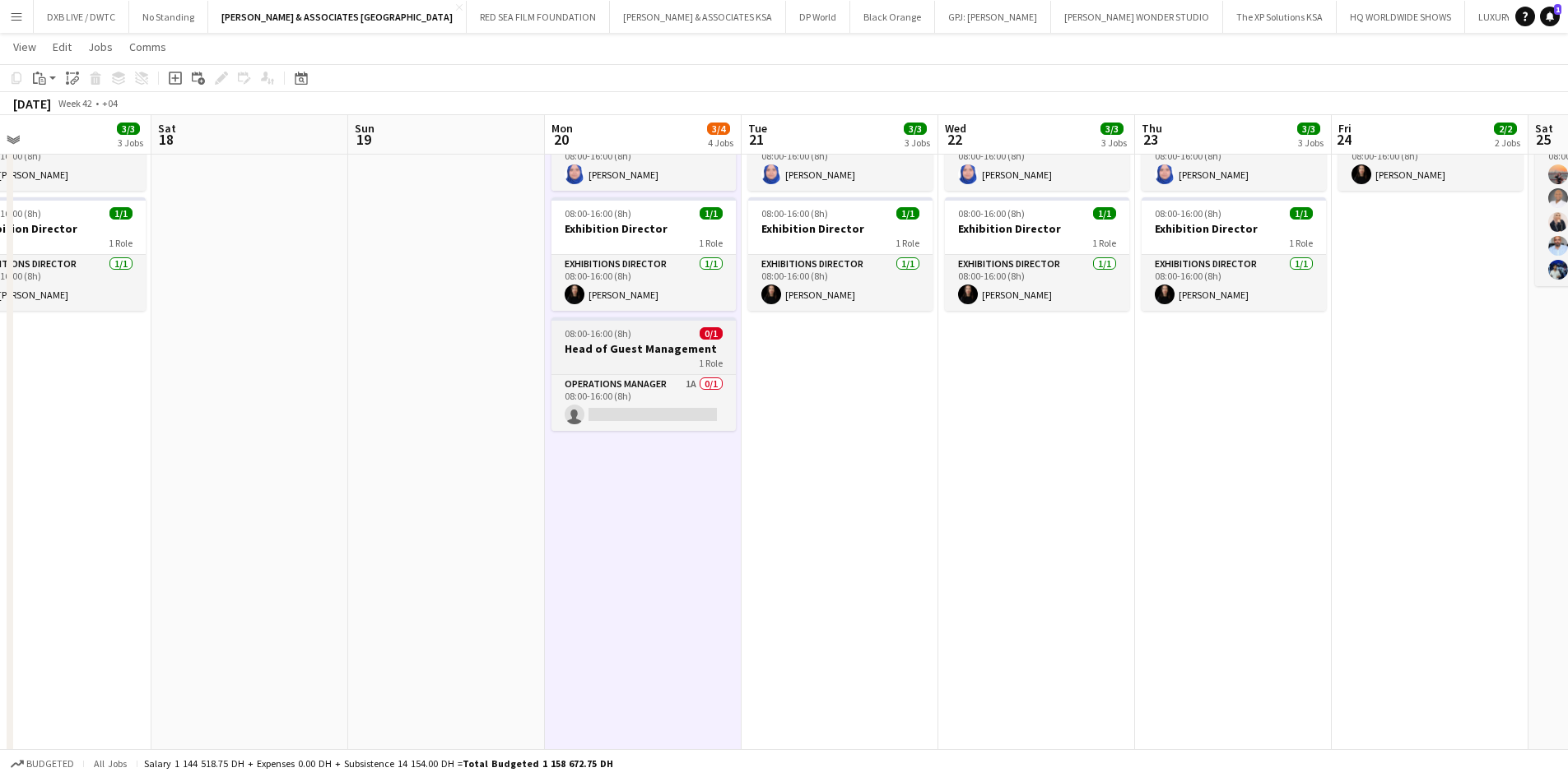
click at [670, 374] on app-job-card "08:00-16:00 (8h) 0/1 Head of Guest Management 1 Role Operations Manager 1A 0/1 …" at bounding box center [644, 374] width 184 height 114
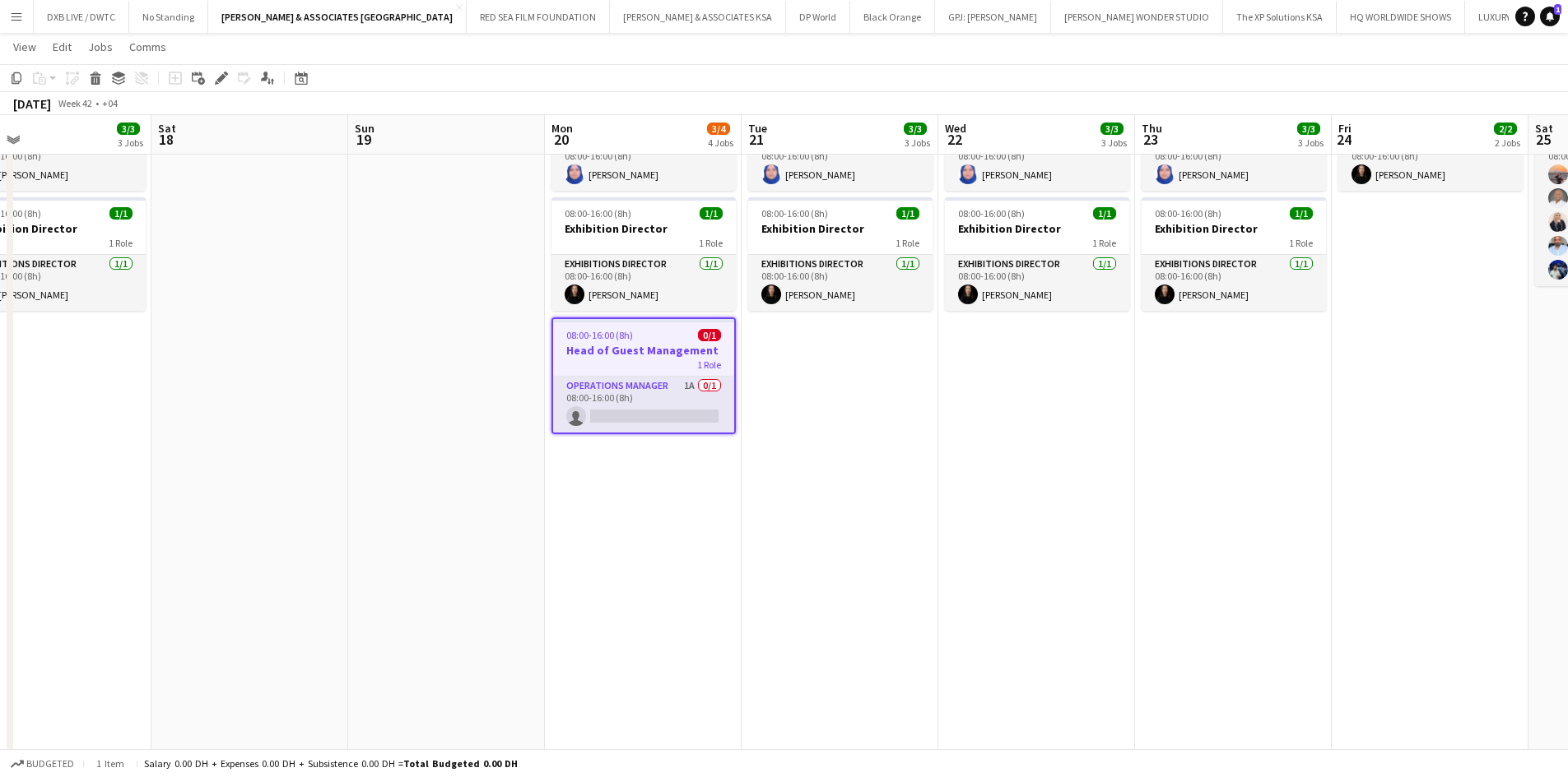
click at [663, 357] on h3 "Head of Guest Management" at bounding box center [644, 350] width 181 height 15
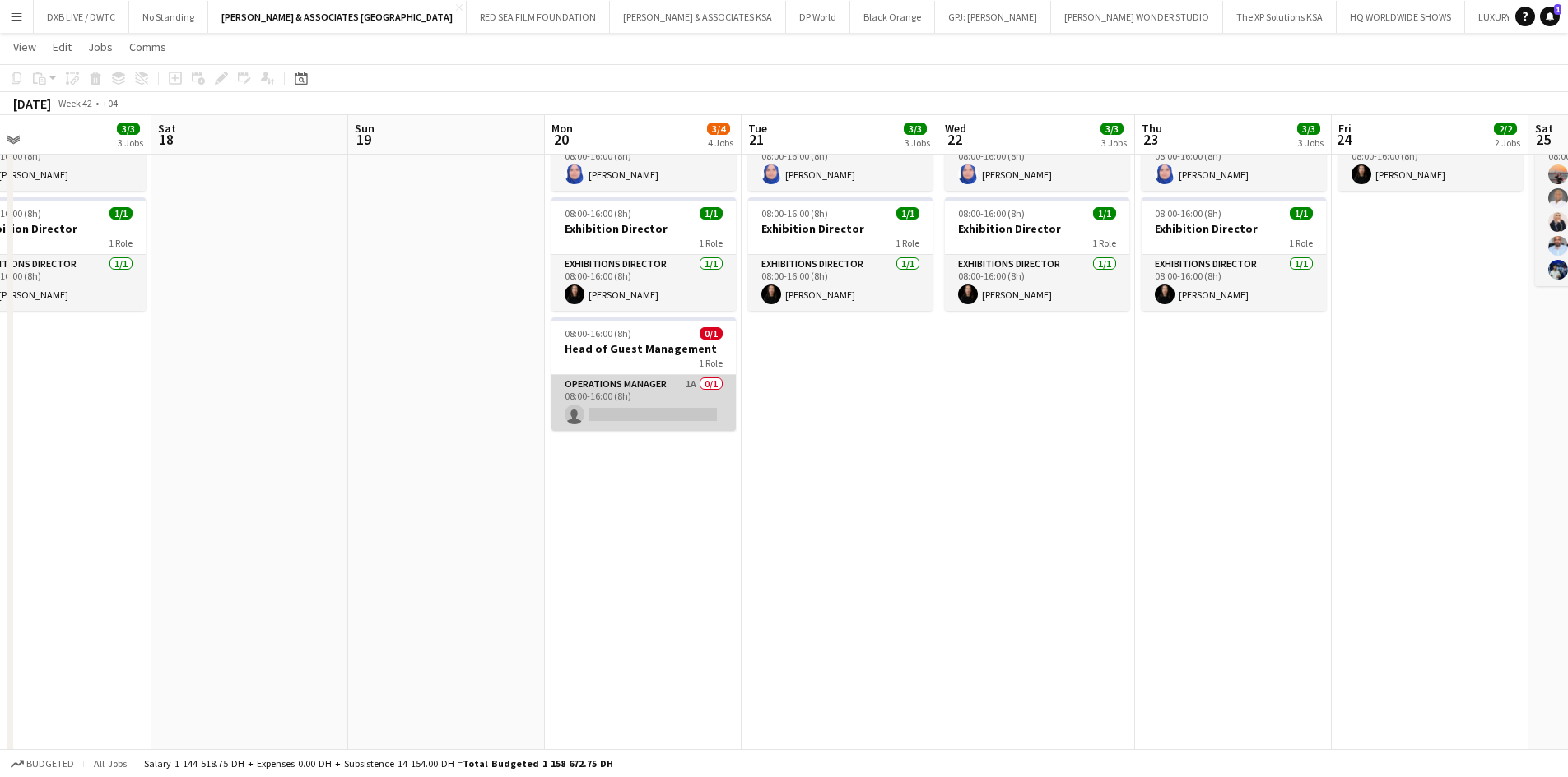
click at [657, 422] on app-card-role "Operations Manager 1A 0/1 08:00-16:00 (8h) single-neutral-actions" at bounding box center [644, 402] width 184 height 56
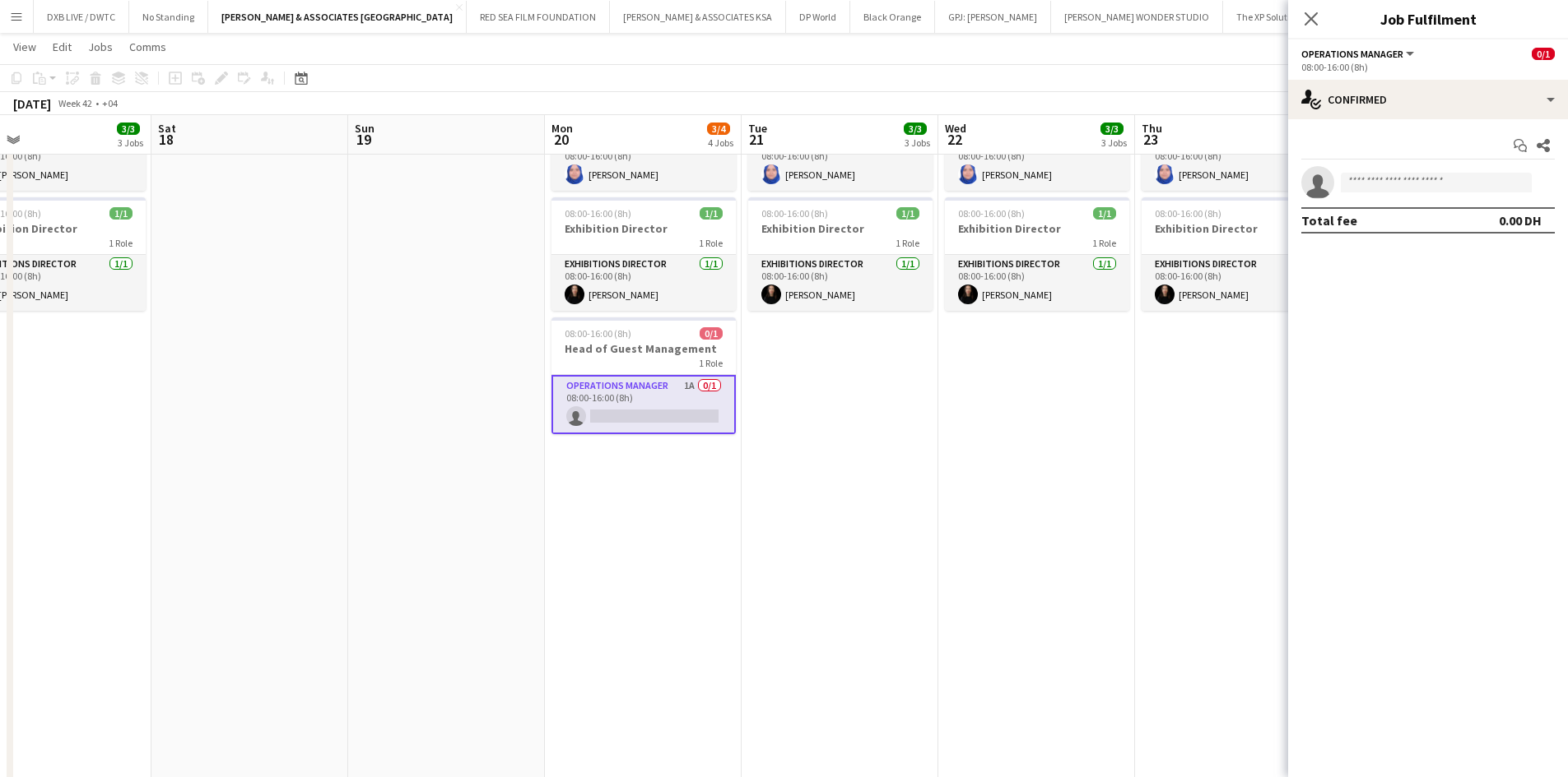
click at [654, 488] on app-date-cell "09:00-17:00 (8h) 1/1 1 Role Project Coordinator 1/1 09:00-17:00 (8h) ! Rita Joh…" at bounding box center [643, 695] width 197 height 1845
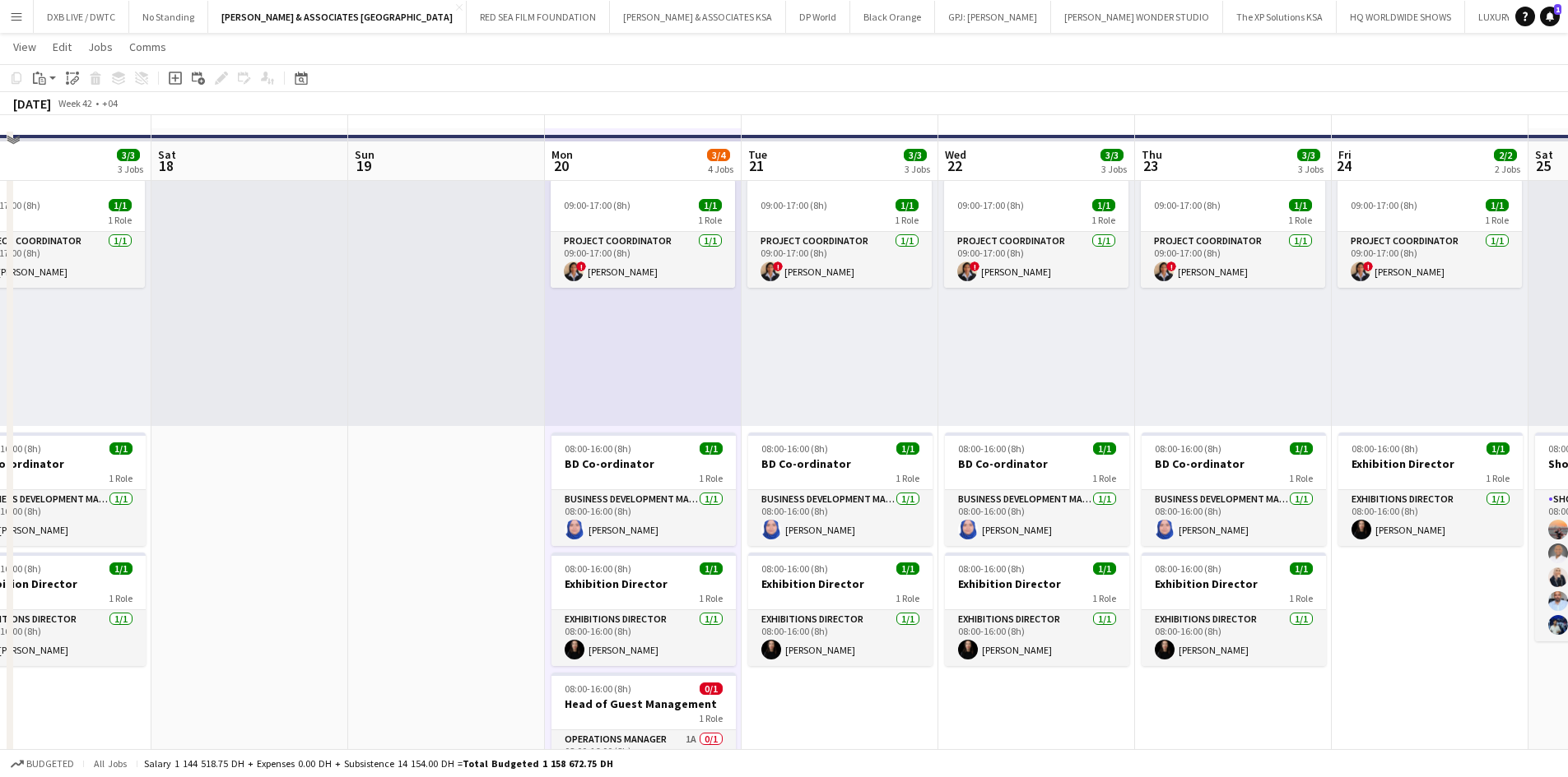
scroll to position [83, 0]
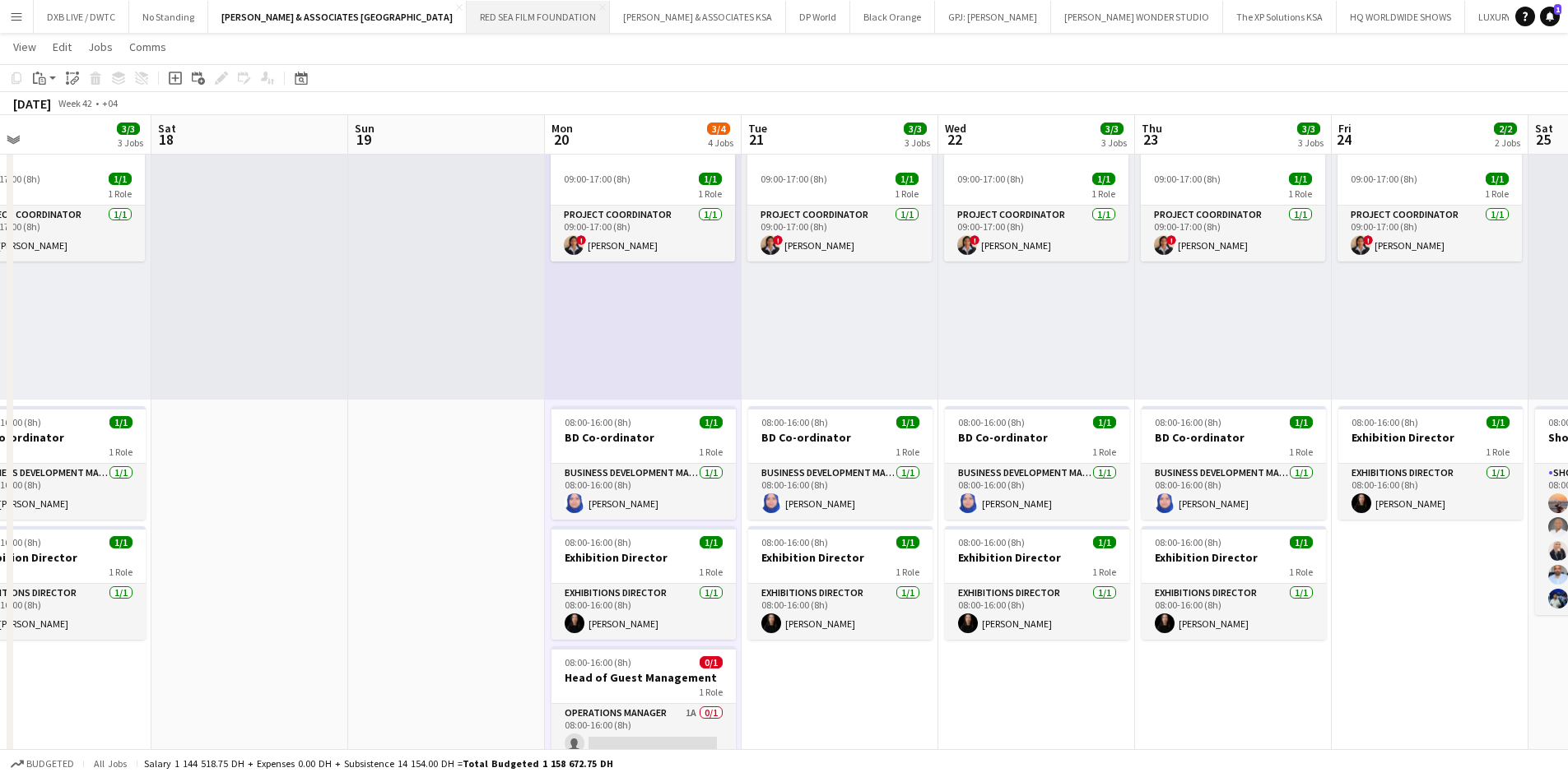
click at [477, 21] on button "RED SEA FILM FOUNDATION Close" at bounding box center [538, 17] width 143 height 32
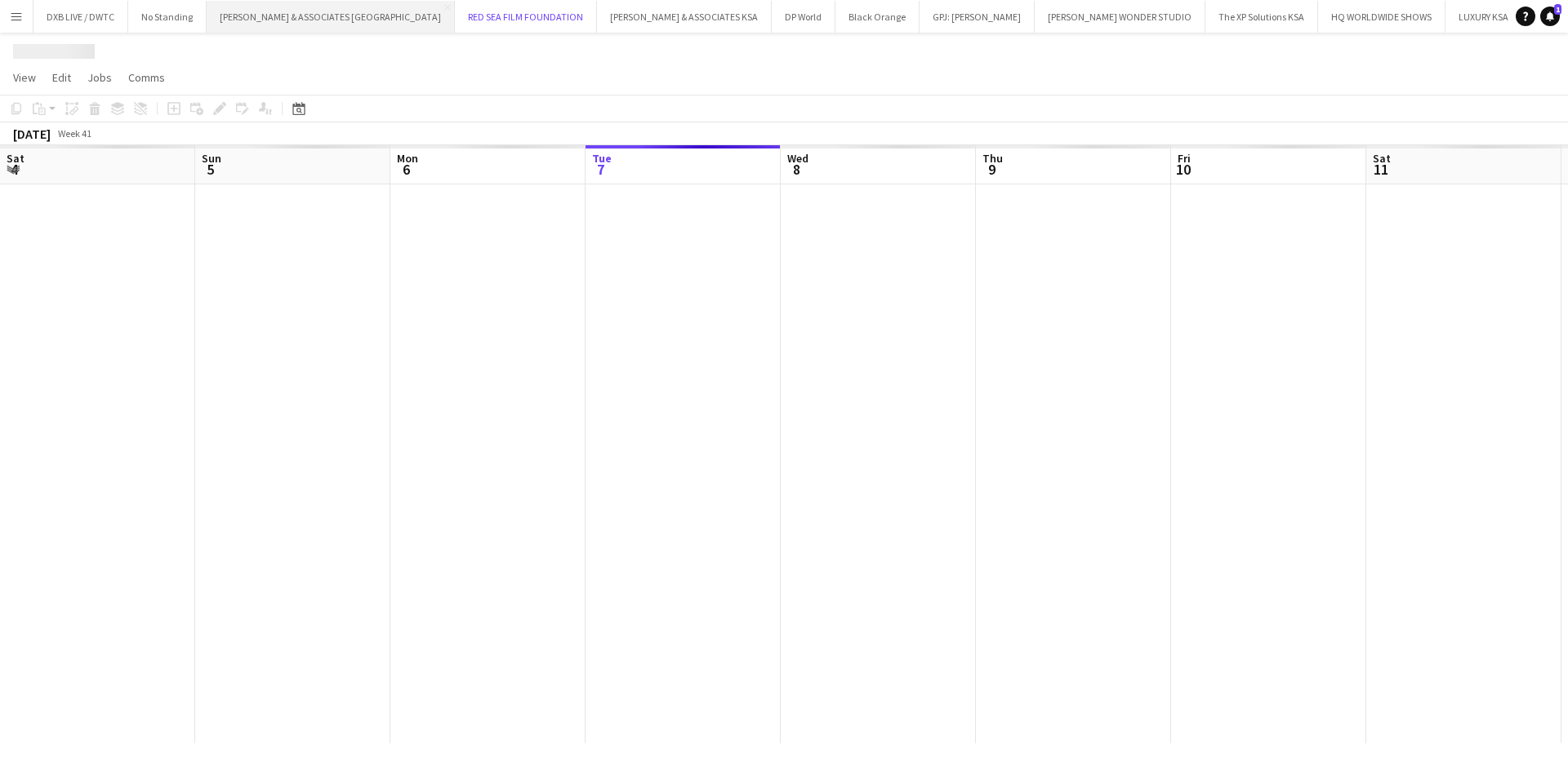
scroll to position [0, 390]
click at [266, 22] on button "RICHARD ATTIAS & ASSOCIATES UAE Close" at bounding box center [331, 16] width 249 height 32
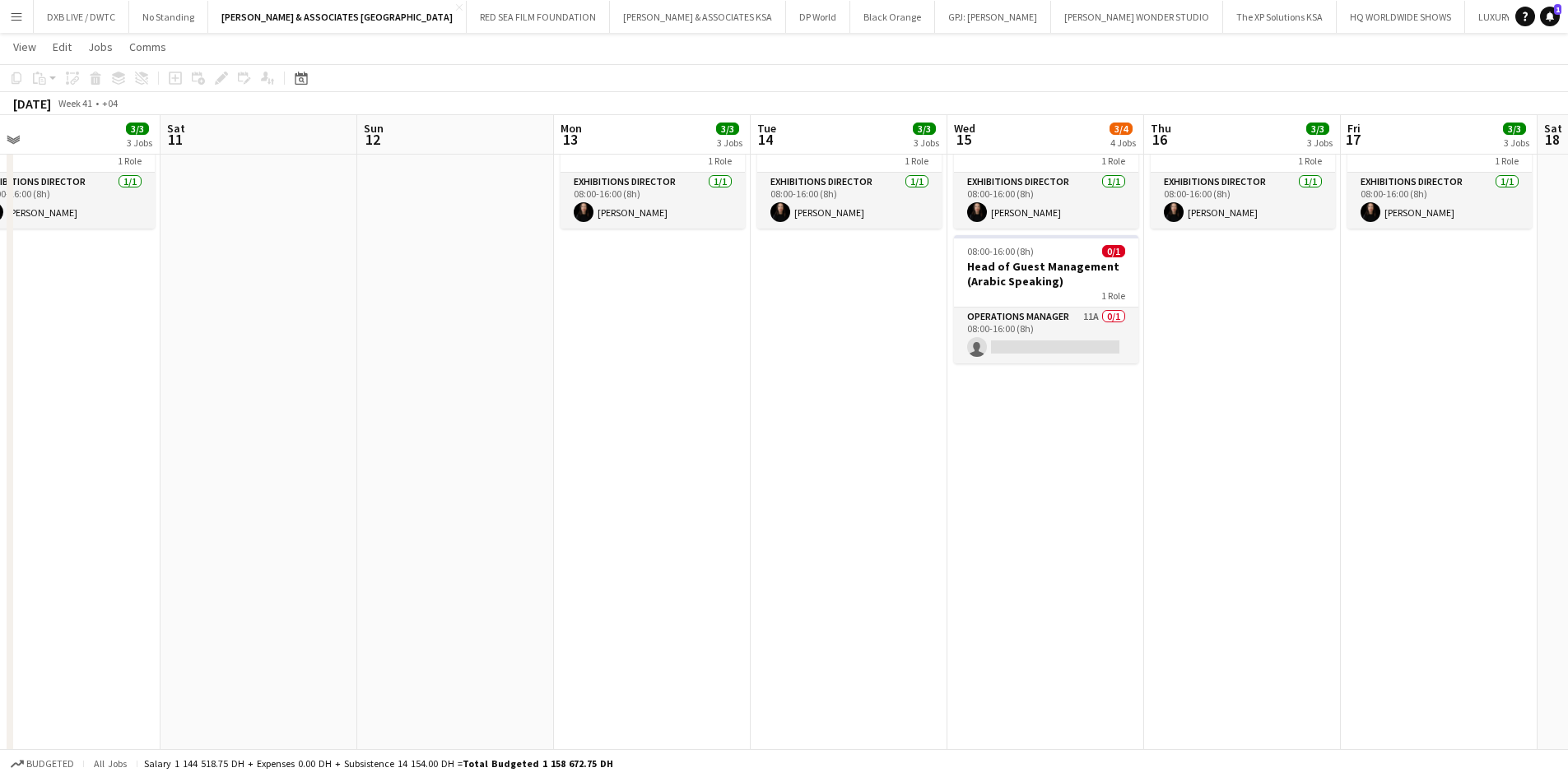
scroll to position [0, 644]
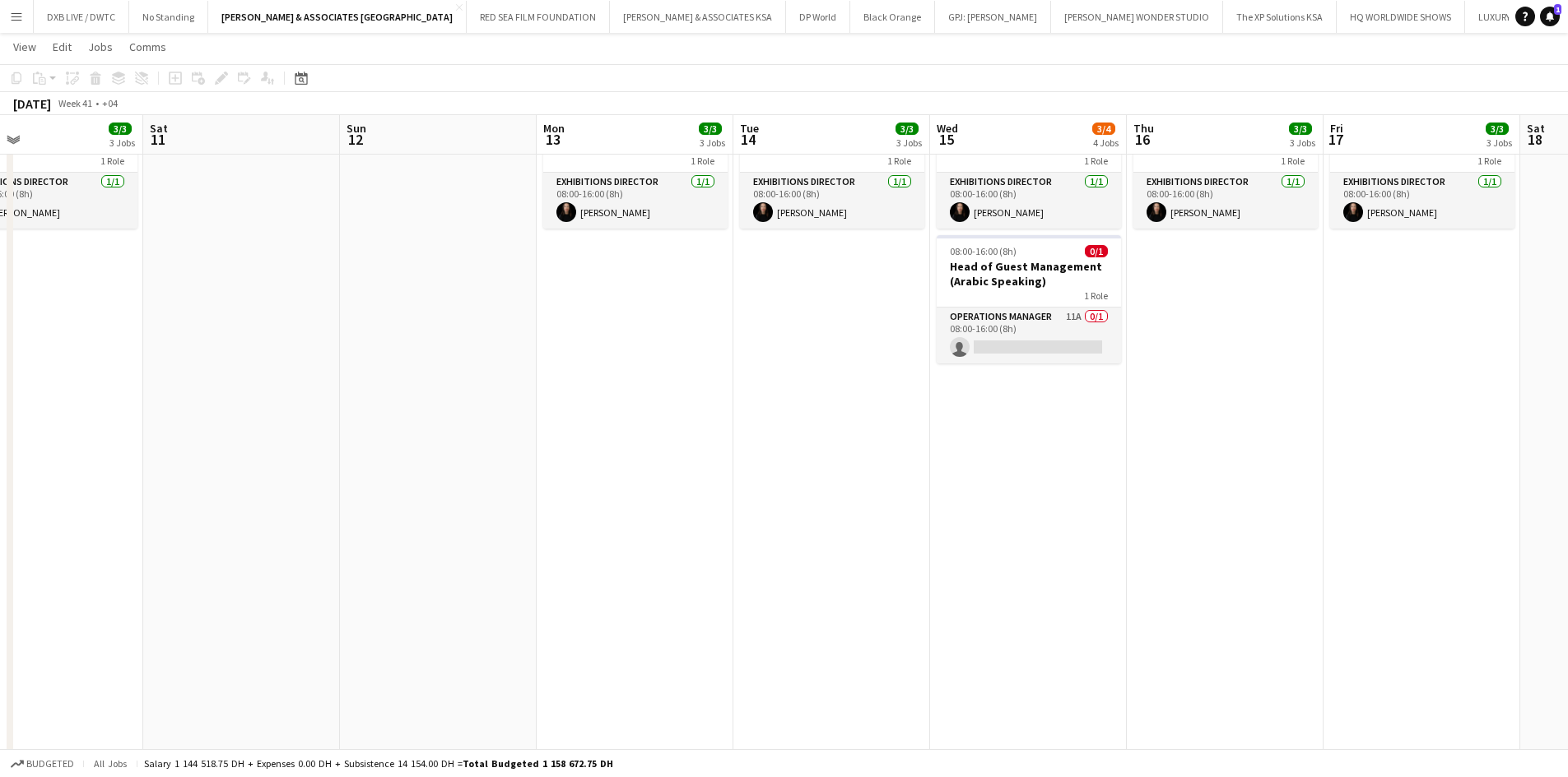
drag, startPoint x: 1284, startPoint y: 491, endPoint x: 444, endPoint y: 487, distance: 840.0
click at [444, 487] on app-calendar-viewport "Tue 7 3/3 3 Jobs Wed 8 3/3 3 Jobs Thu 9 3/3 3 Jobs Fri 10 3/3 3 Jobs Sat 11 Sun…" at bounding box center [784, 681] width 1568 height 2222
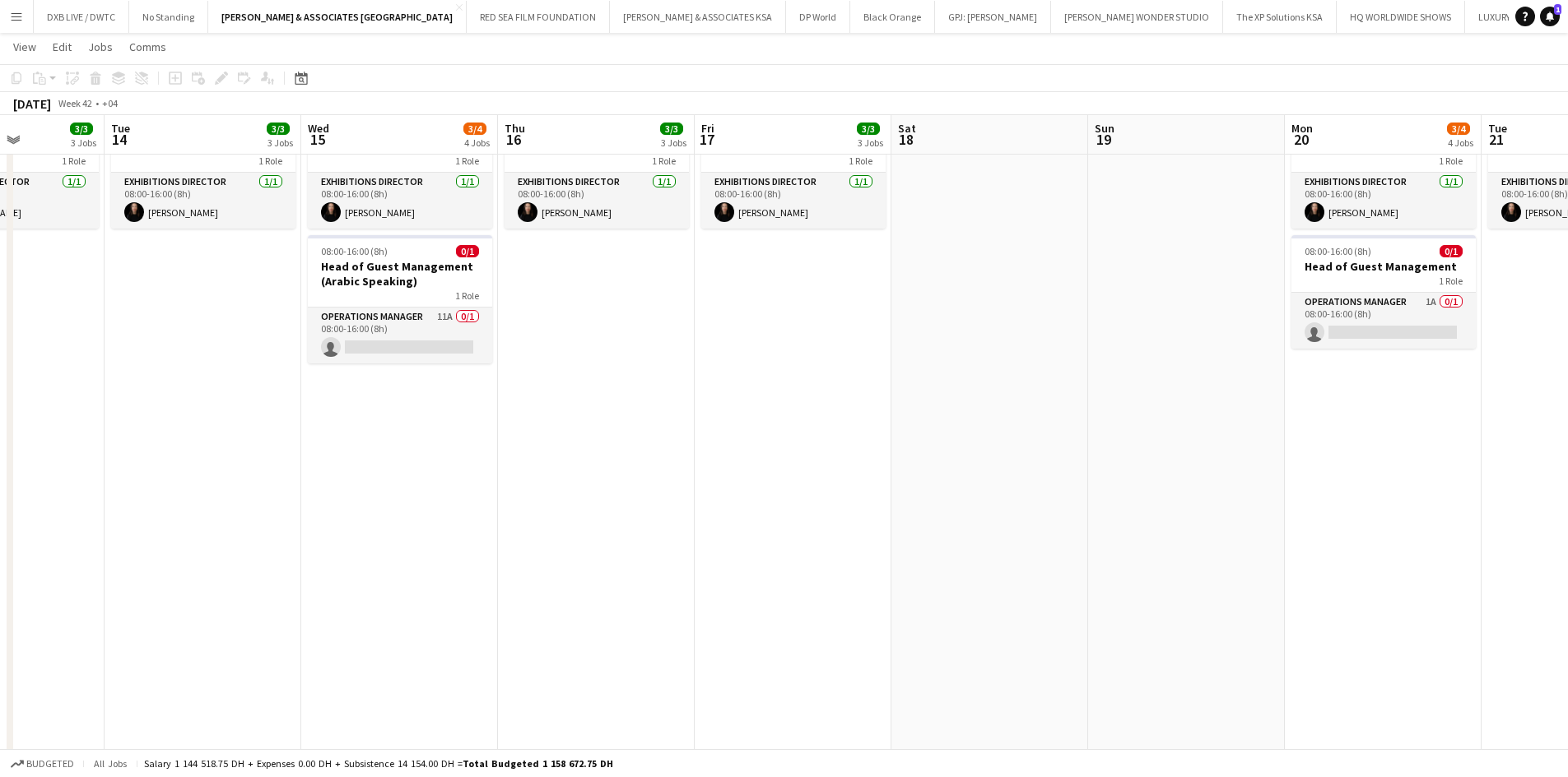
scroll to position [0, 584]
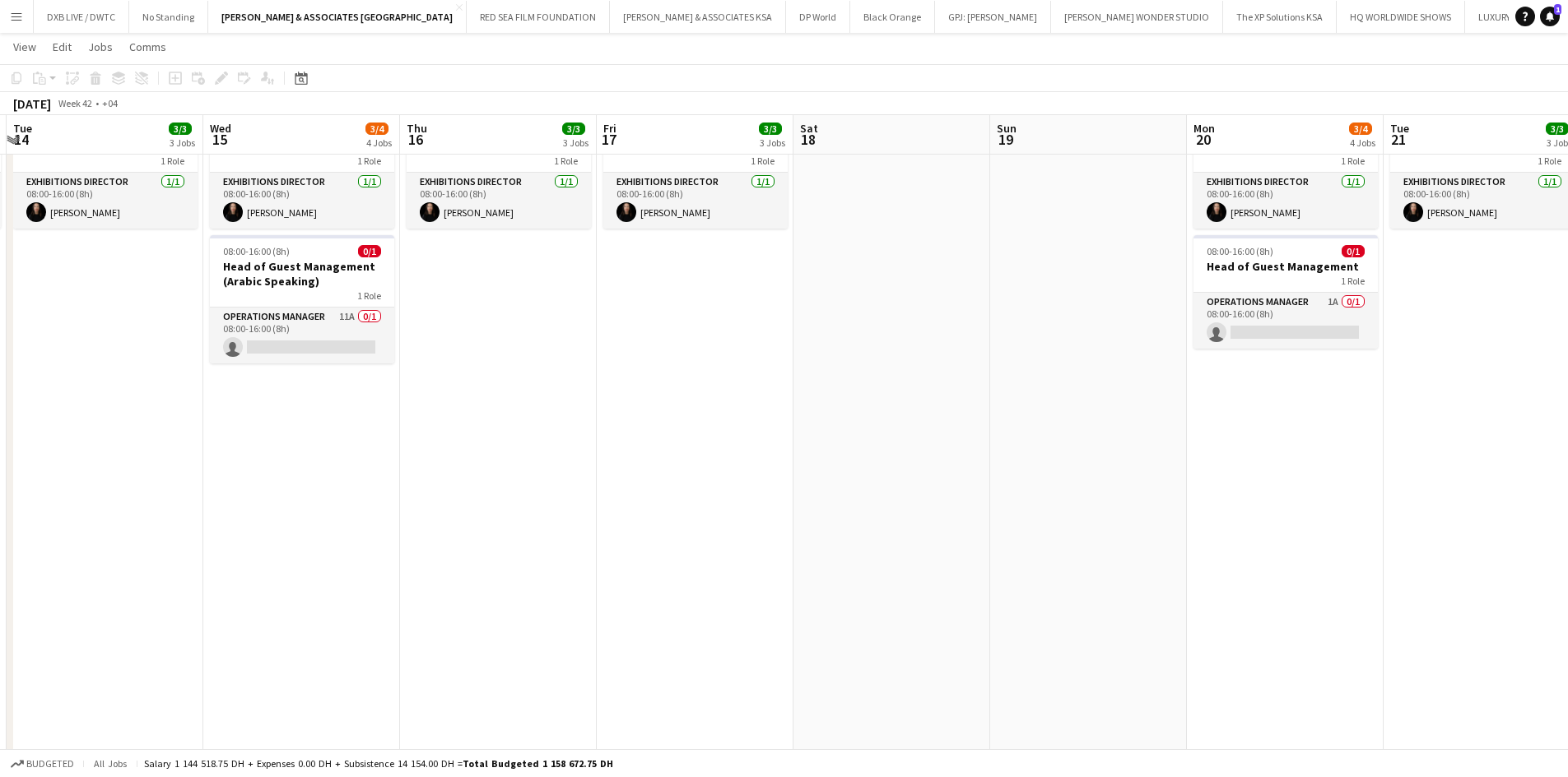
drag, startPoint x: 925, startPoint y: 467, endPoint x: 356, endPoint y: 494, distance: 569.6
click at [356, 494] on app-calendar-viewport "Sat 11 Sun 12 Mon 13 3/3 3 Jobs Tue 14 3/3 3 Jobs Wed 15 3/4 4 Jobs Thu 16 3/3 …" at bounding box center [784, 681] width 1568 height 2222
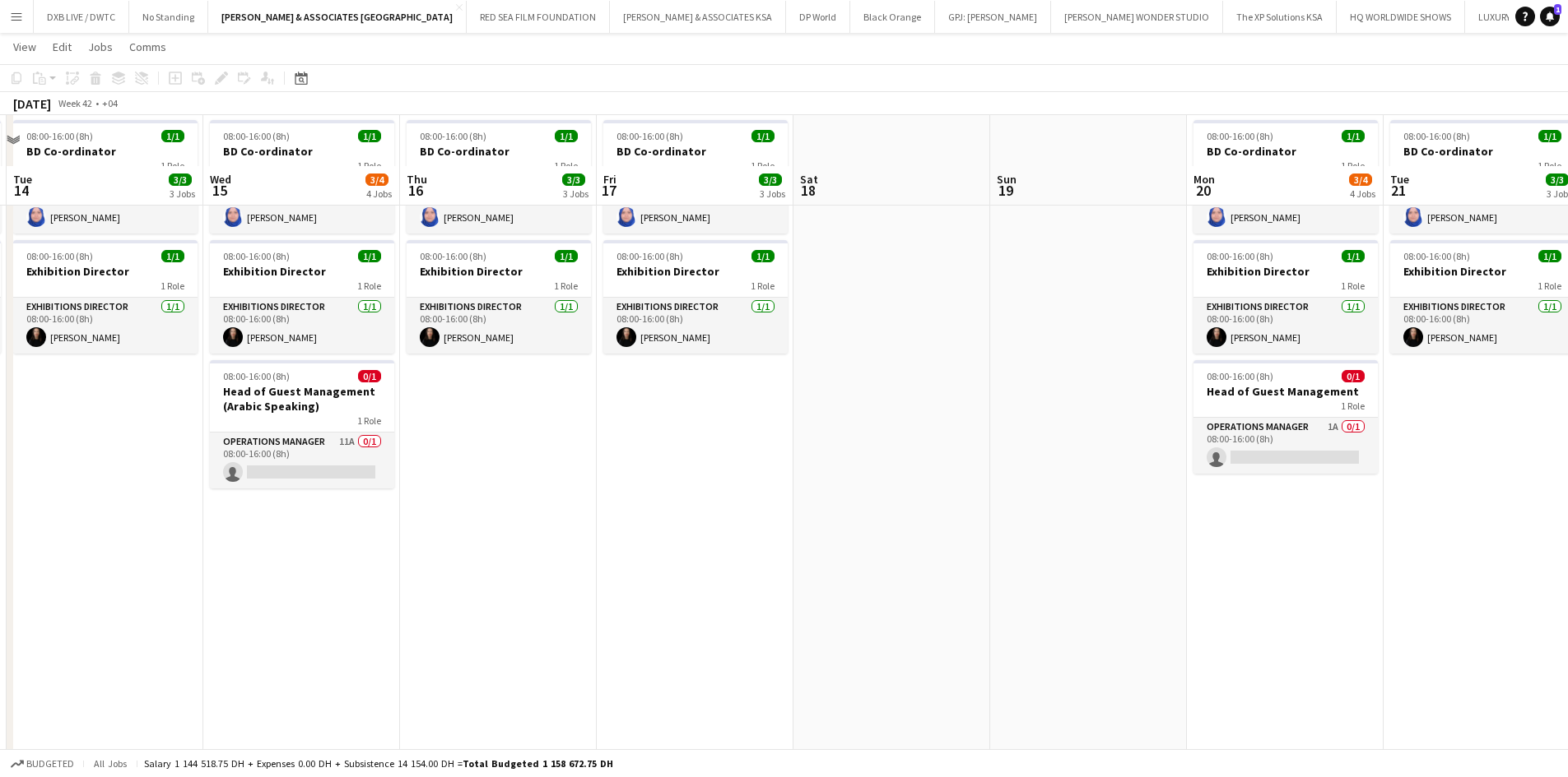
scroll to position [329, 0]
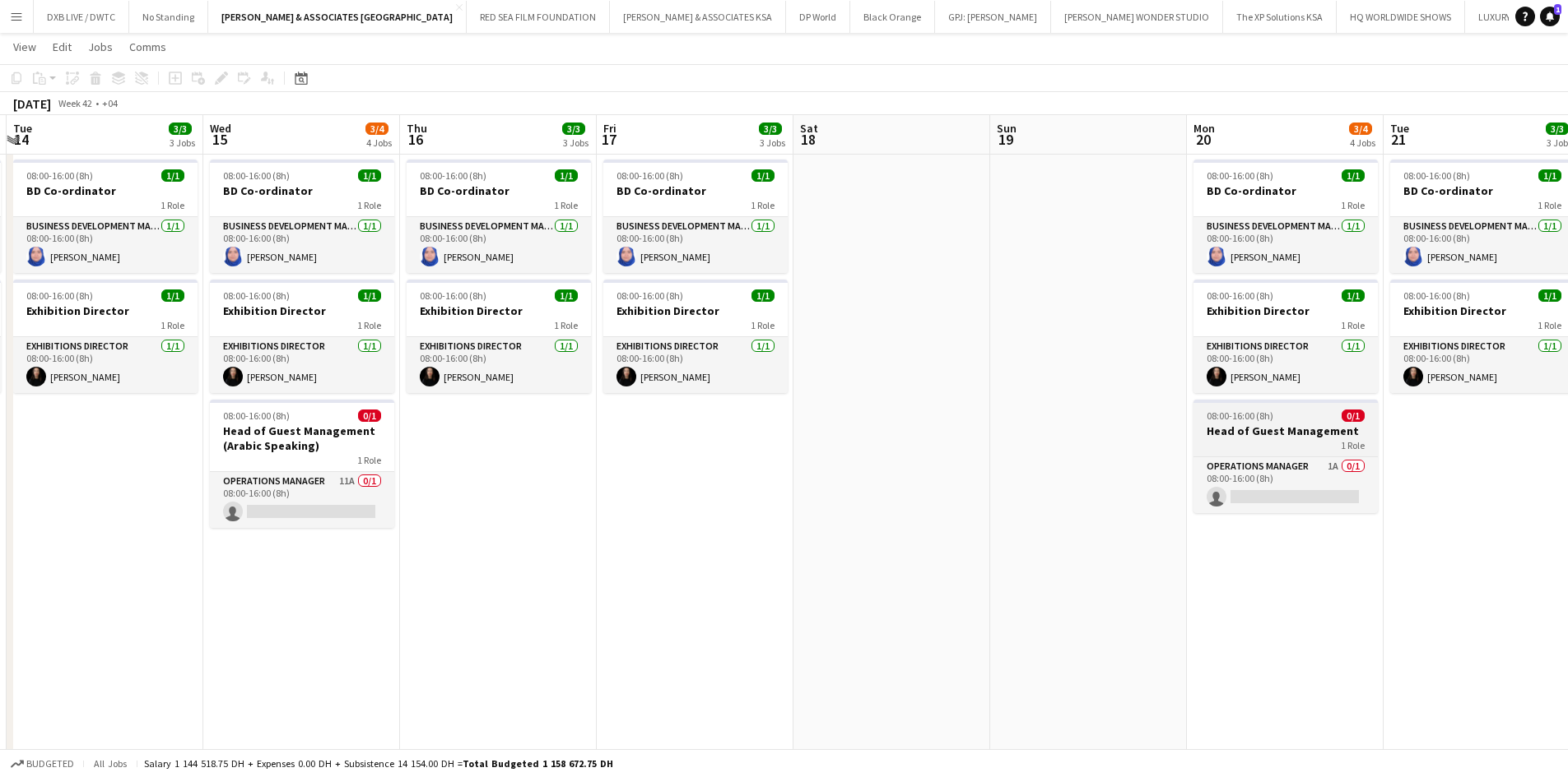
click at [1247, 413] on span "08:00-16:00 (8h)" at bounding box center [1239, 415] width 67 height 12
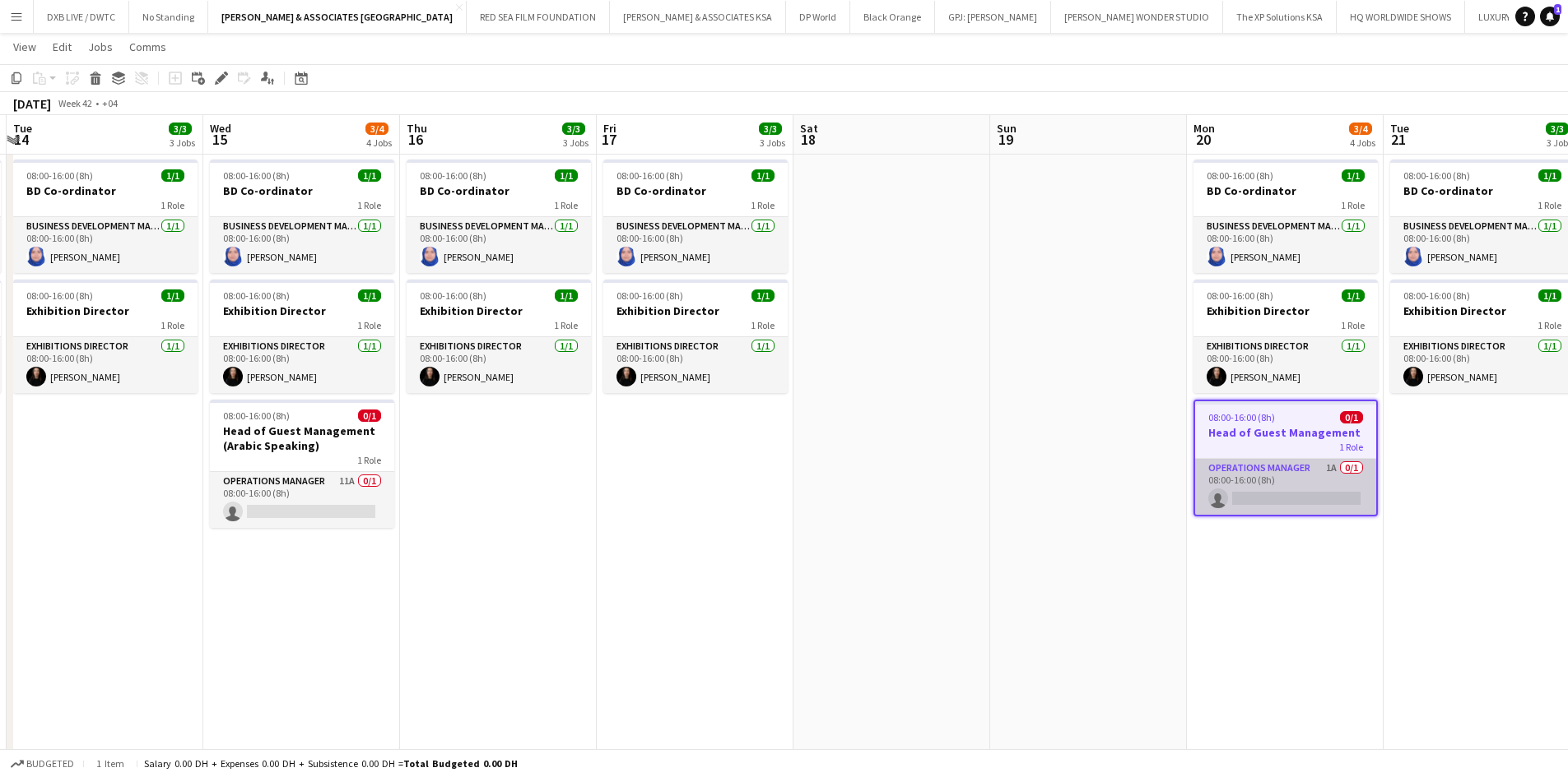
click at [1255, 479] on app-card-role "Operations Manager 1A 0/1 08:00-16:00 (8h) single-neutral-actions" at bounding box center [1285, 487] width 181 height 56
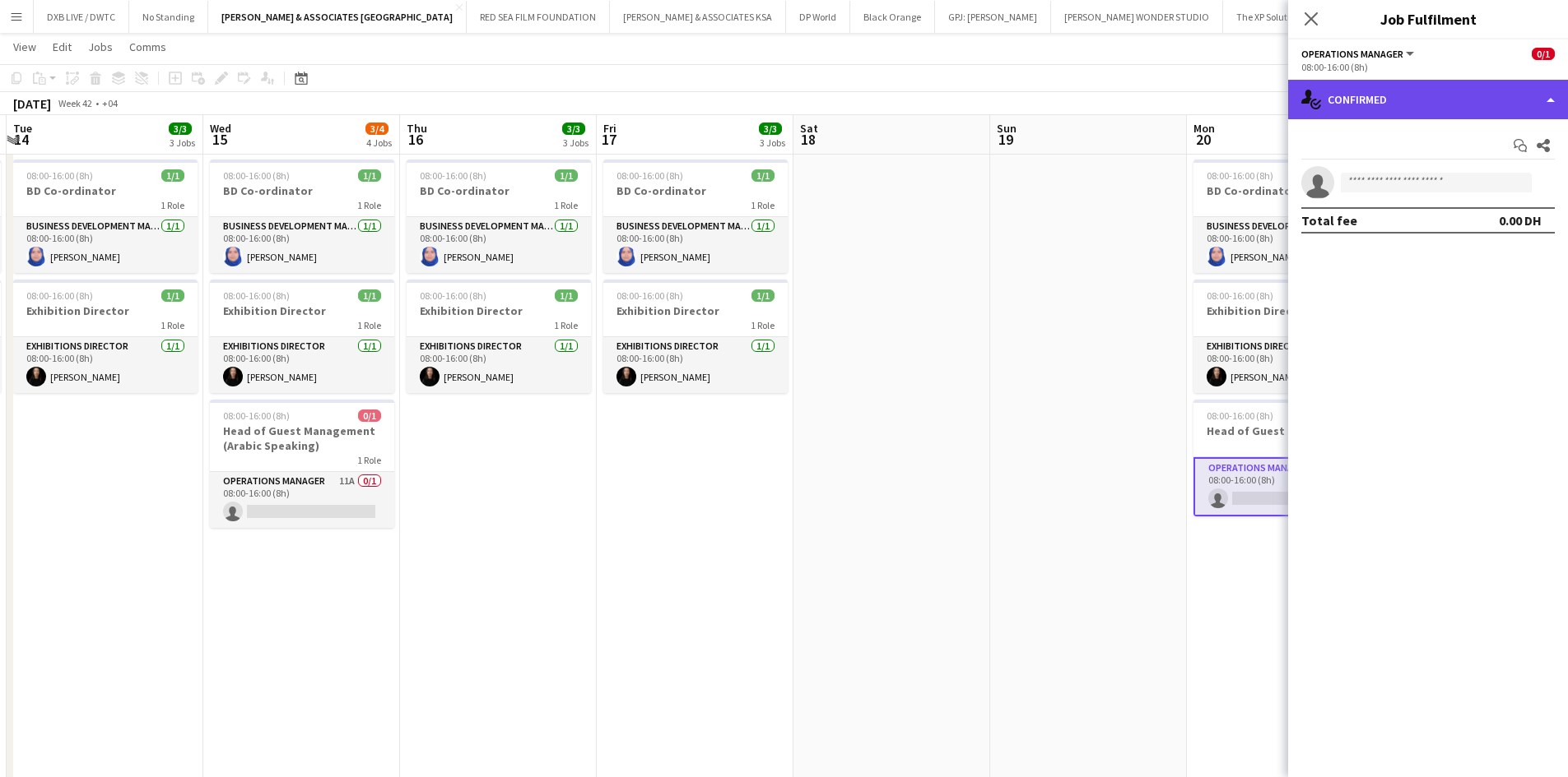
click at [1494, 106] on div "single-neutral-actions-check-2 Confirmed" at bounding box center [1428, 99] width 280 height 39
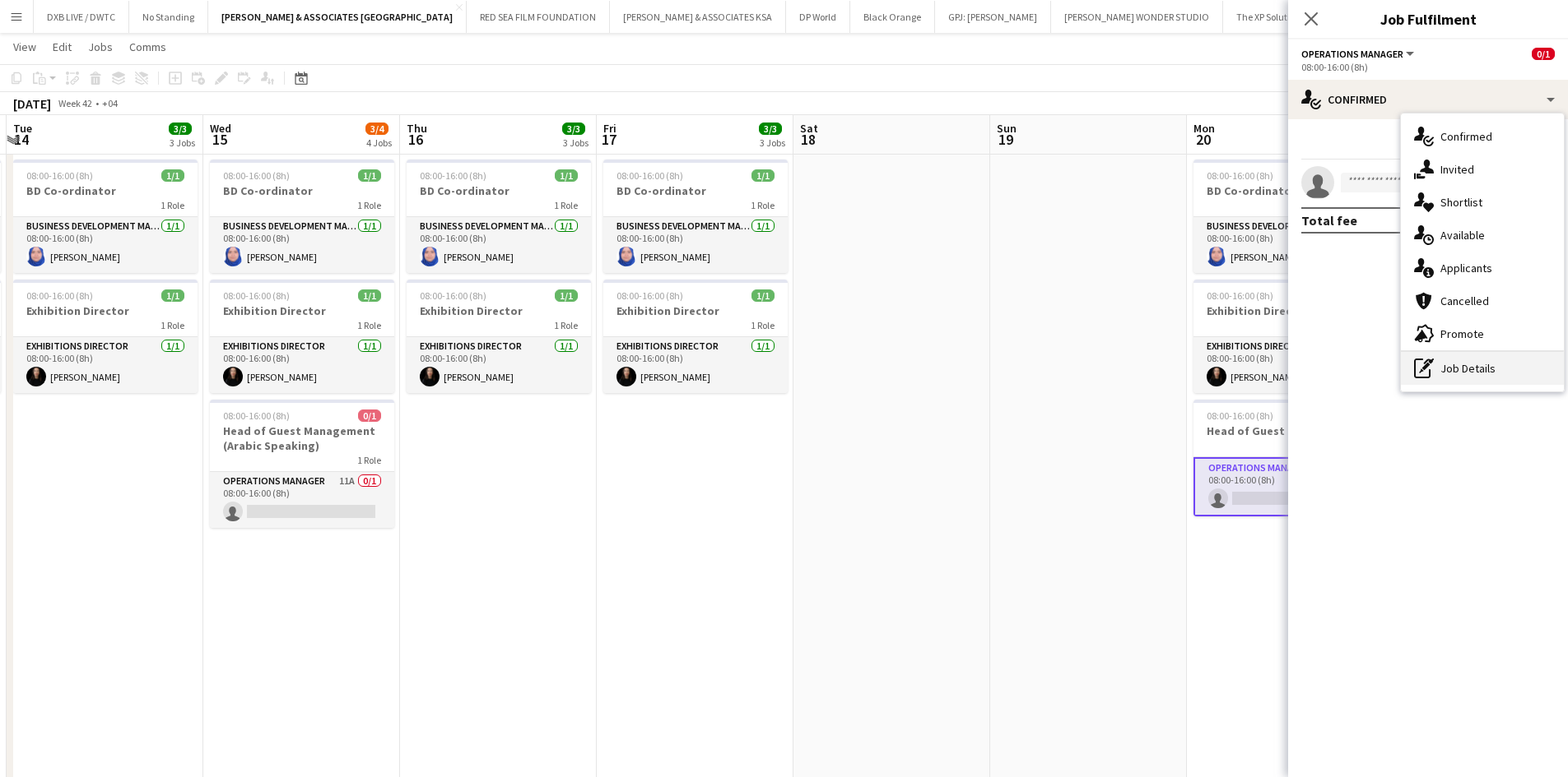
click at [1491, 376] on div "pen-write Job Details" at bounding box center [1482, 369] width 163 height 33
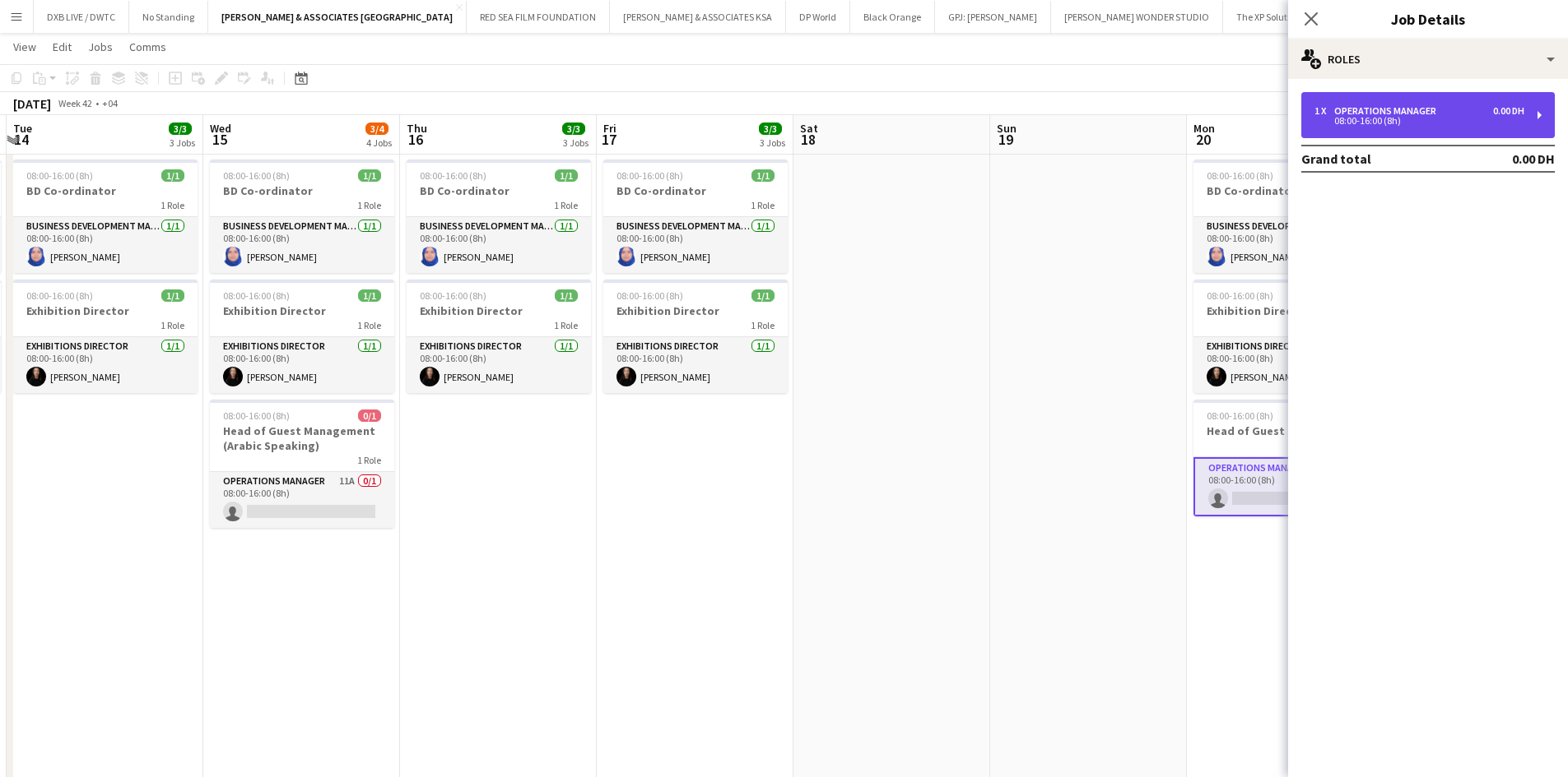
click at [1340, 117] on div "08:00-16:00 (8h)" at bounding box center [1418, 120] width 210 height 8
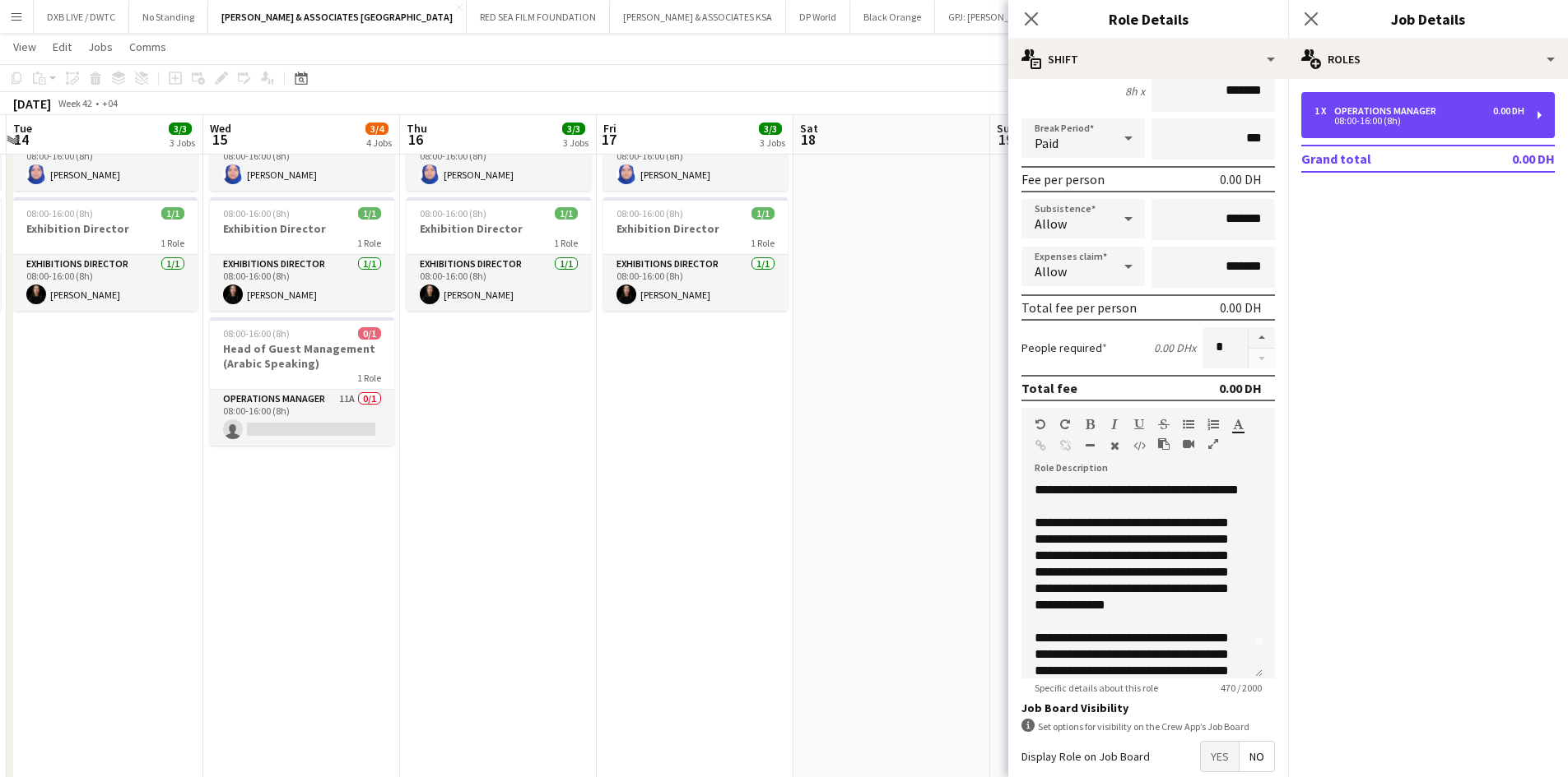
scroll to position [0, 0]
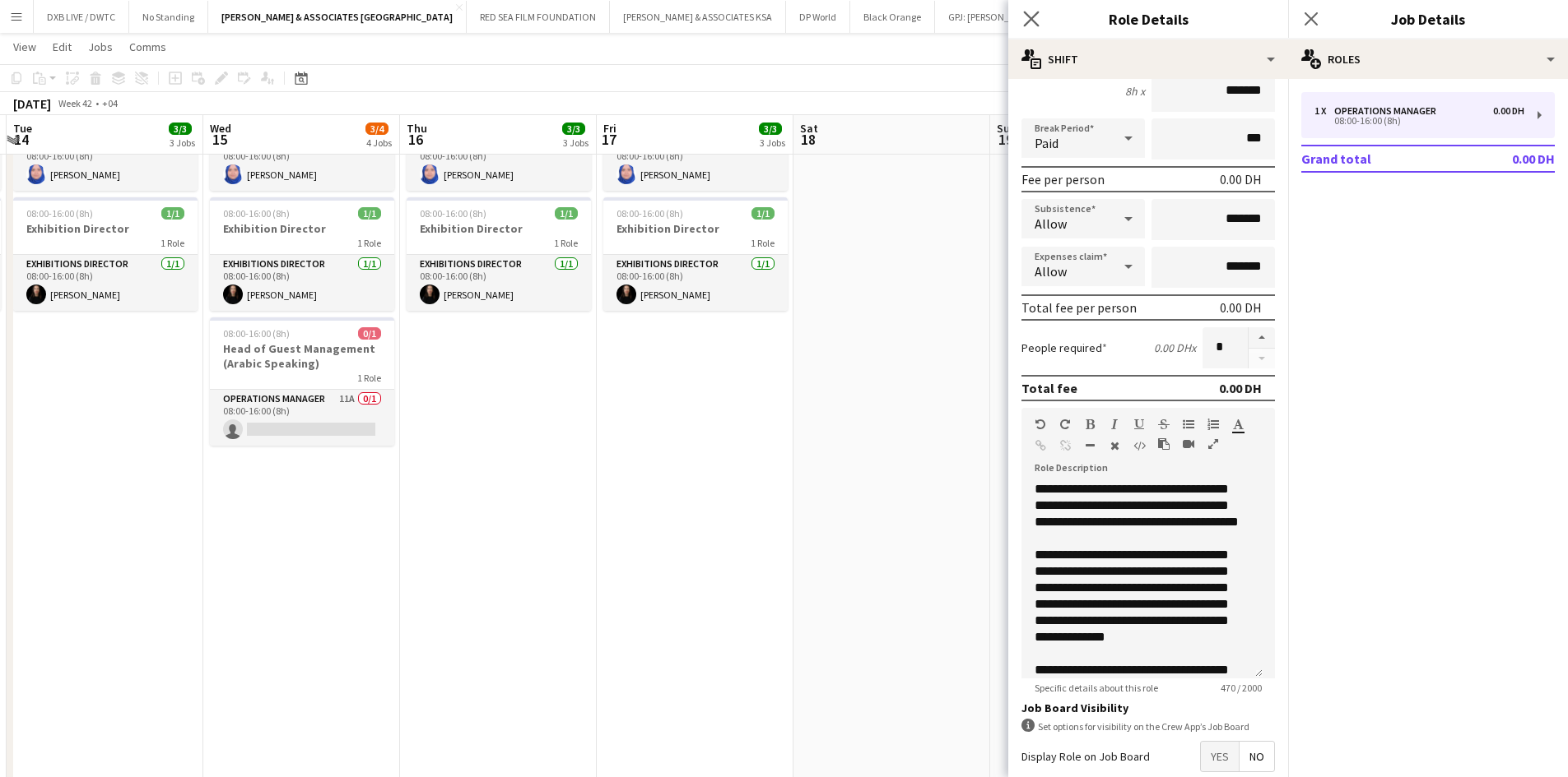
click at [1022, 12] on app-icon "Close pop-in" at bounding box center [1031, 19] width 23 height 23
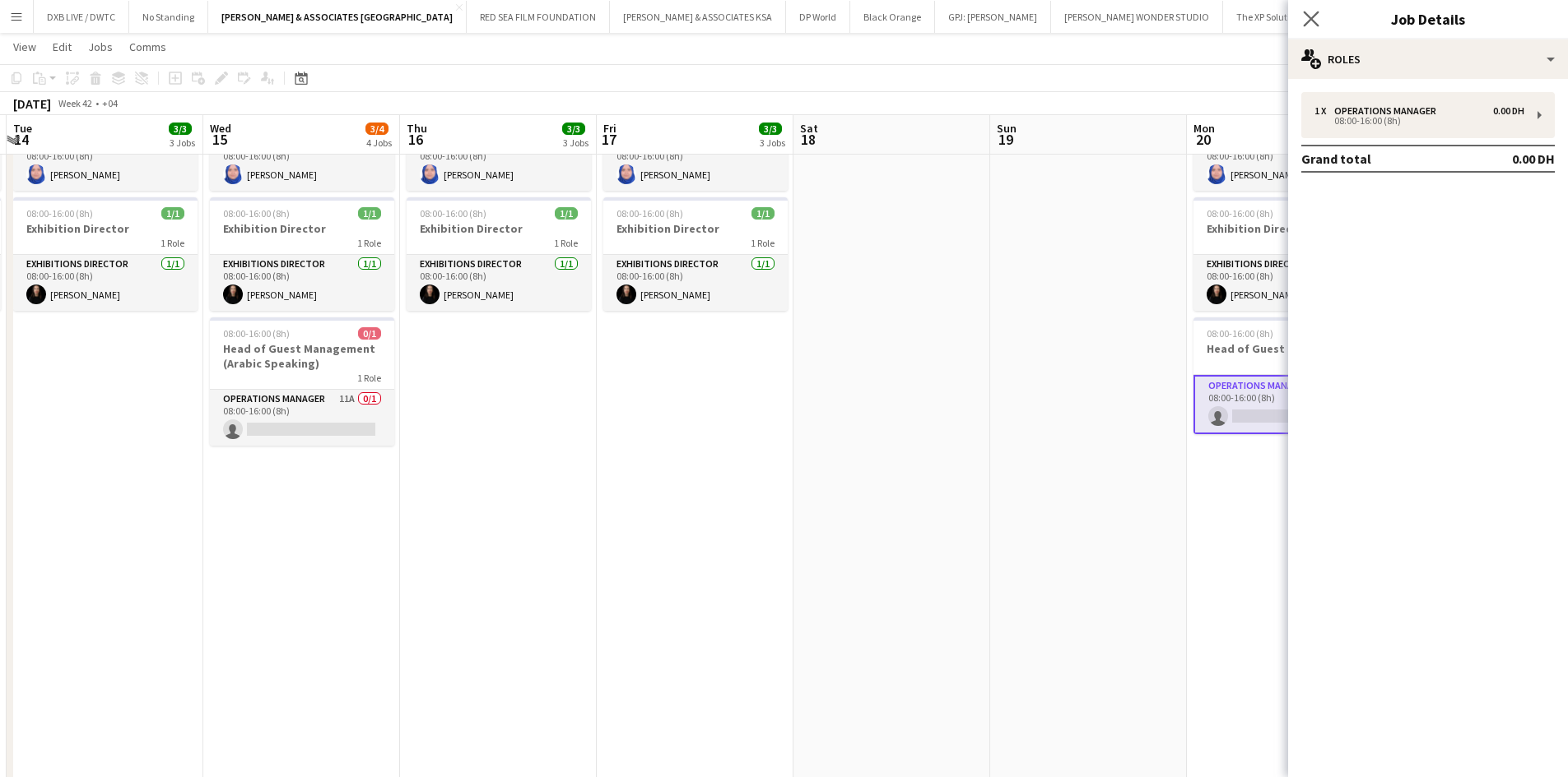
click at [1312, 27] on app-icon "Close pop-in" at bounding box center [1311, 19] width 23 height 23
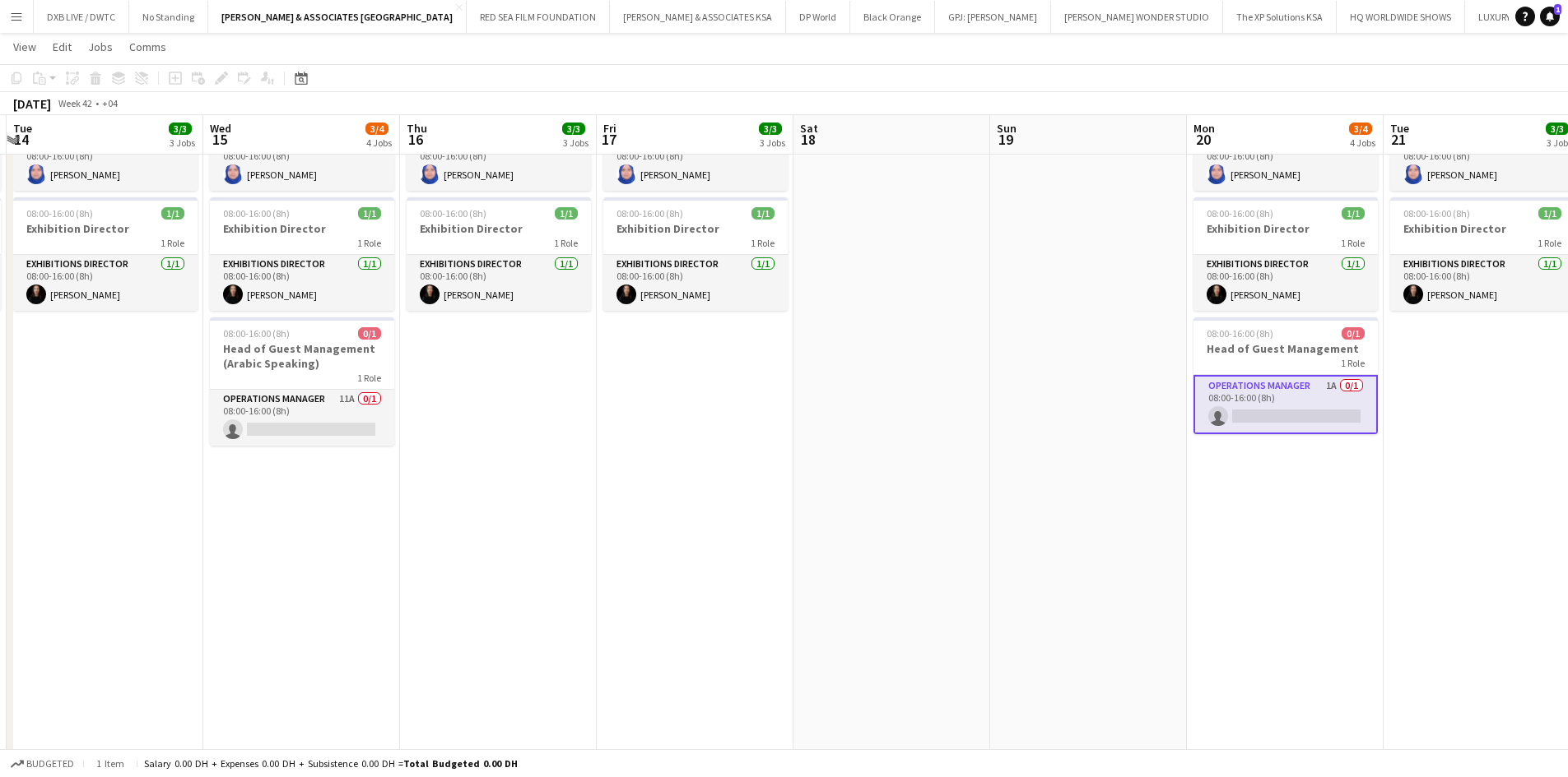
click at [836, 459] on app-date-cell at bounding box center [891, 695] width 197 height 1845
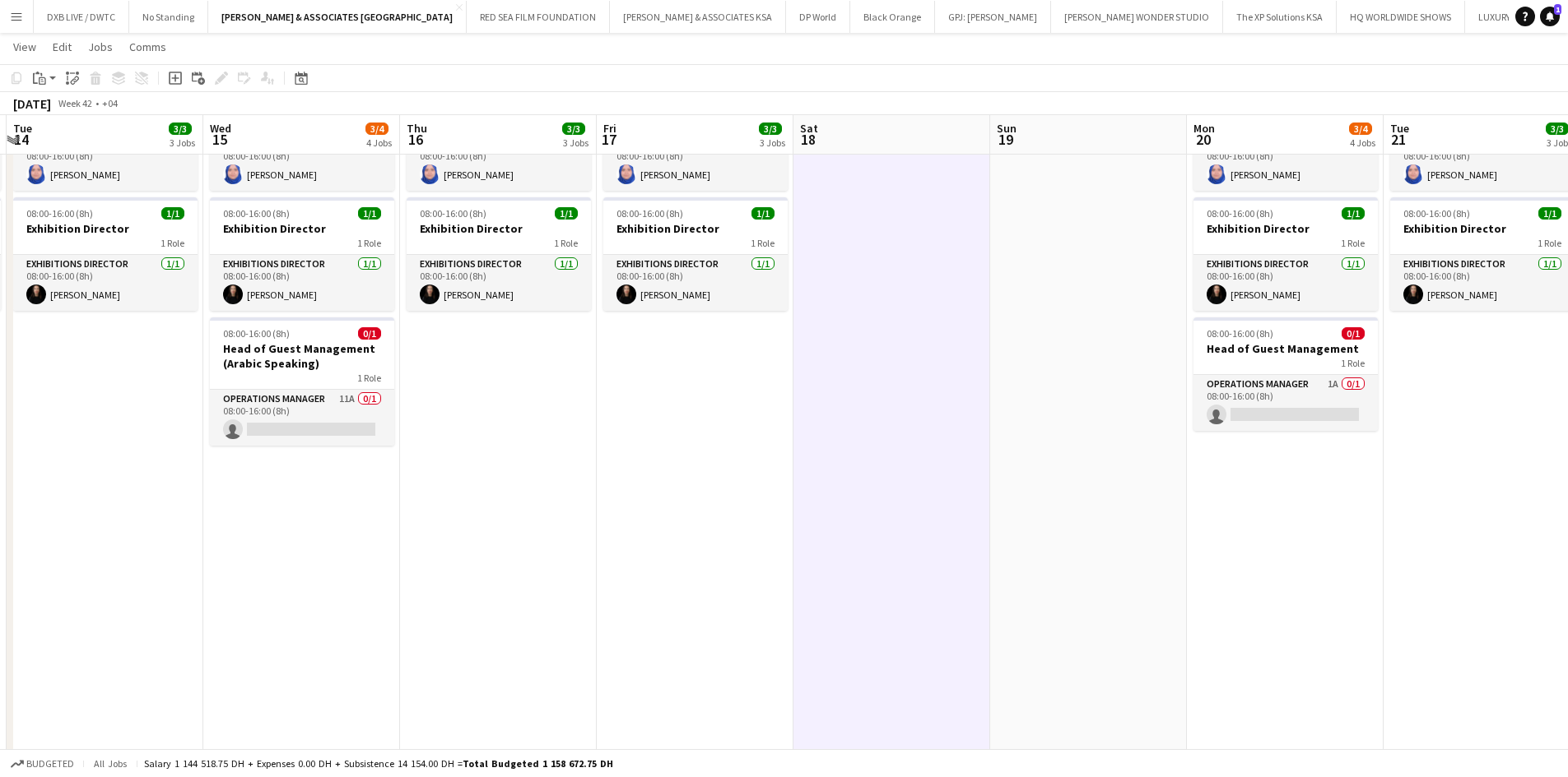
click at [637, 409] on app-date-cell "09:00-17:00 (8h) 1/1 1 Role Project Coordinator 1/1 09:00-17:00 (8h) ! Rita Joh…" at bounding box center [695, 695] width 197 height 1845
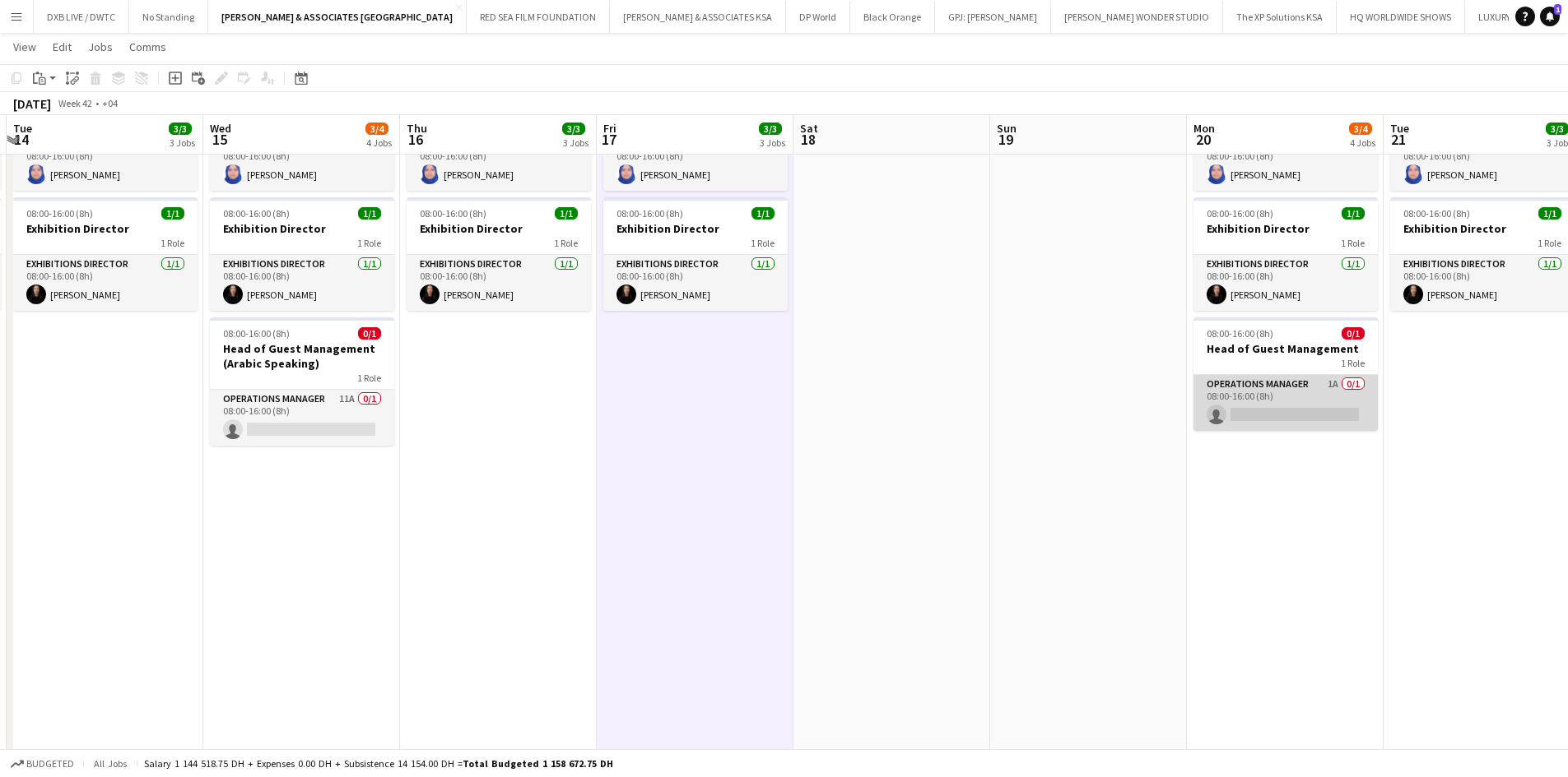
click at [1222, 403] on app-card-role "Operations Manager 1A 0/1 08:00-16:00 (8h) single-neutral-actions" at bounding box center [1285, 402] width 184 height 56
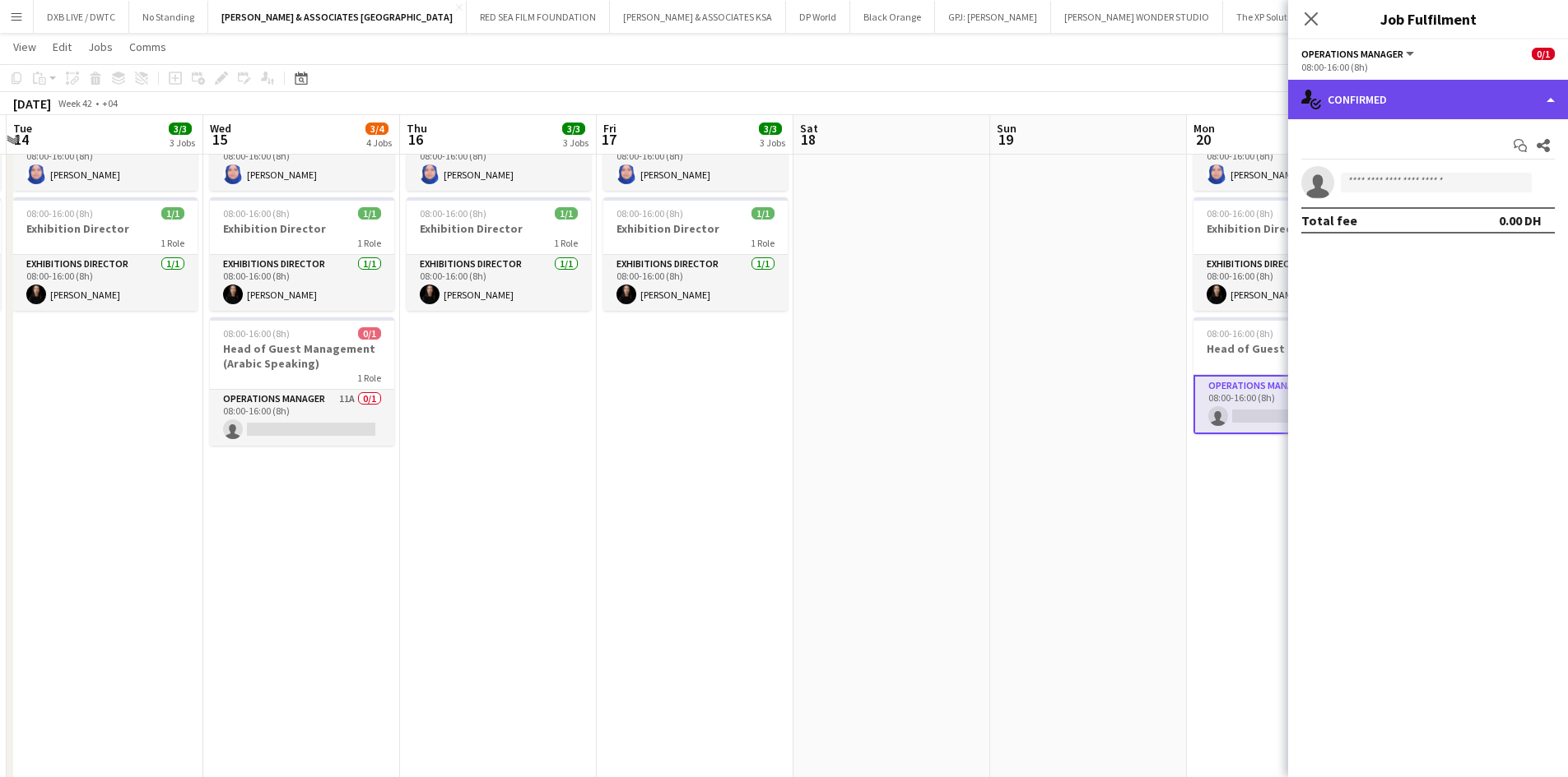
click at [1478, 102] on div "single-neutral-actions-check-2 Confirmed" at bounding box center [1428, 99] width 280 height 39
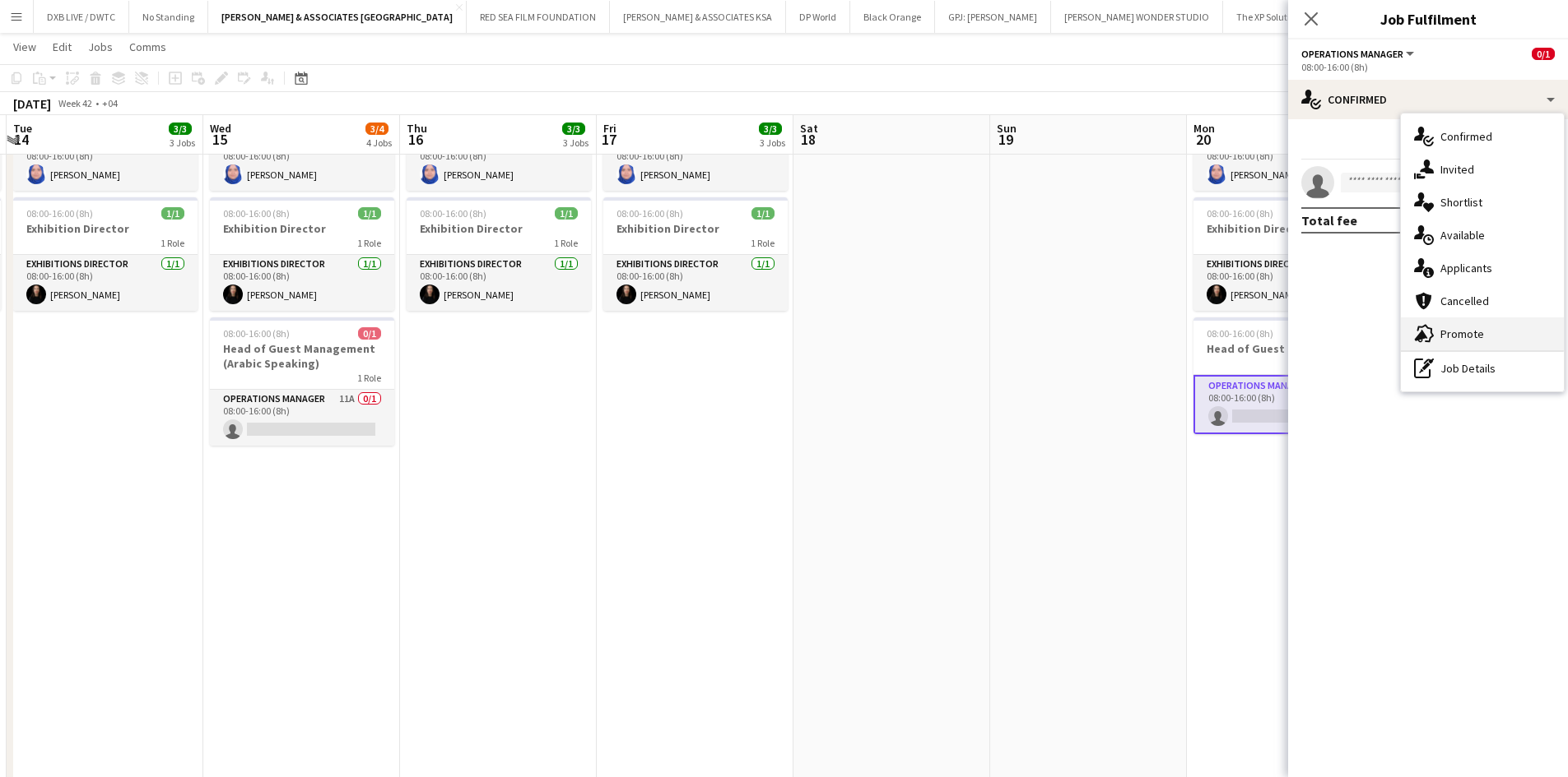
click at [1460, 322] on div "advertising-megaphone Promote" at bounding box center [1482, 334] width 163 height 33
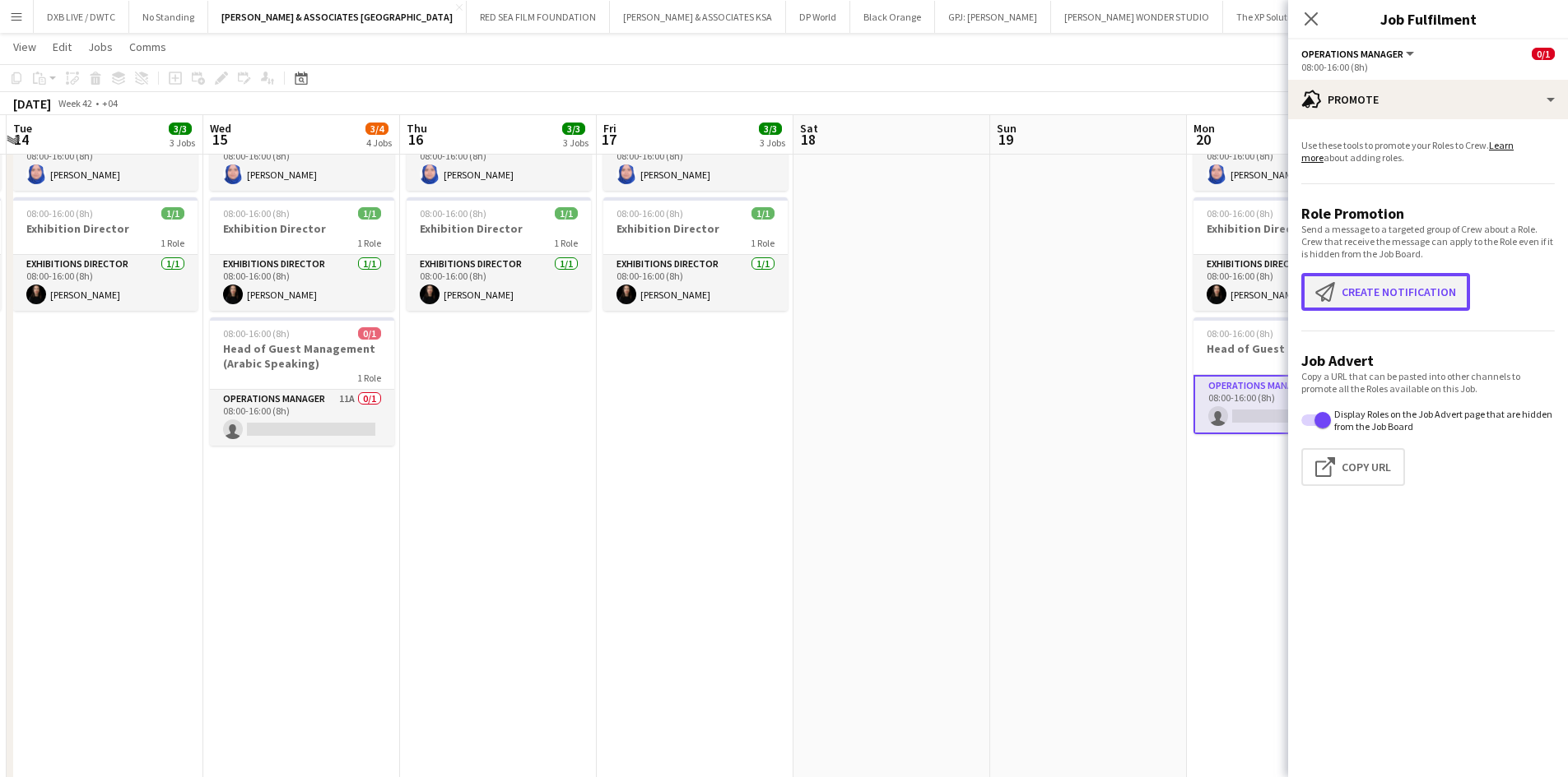
click at [1425, 284] on button "Create notification Create notification" at bounding box center [1385, 292] width 169 height 38
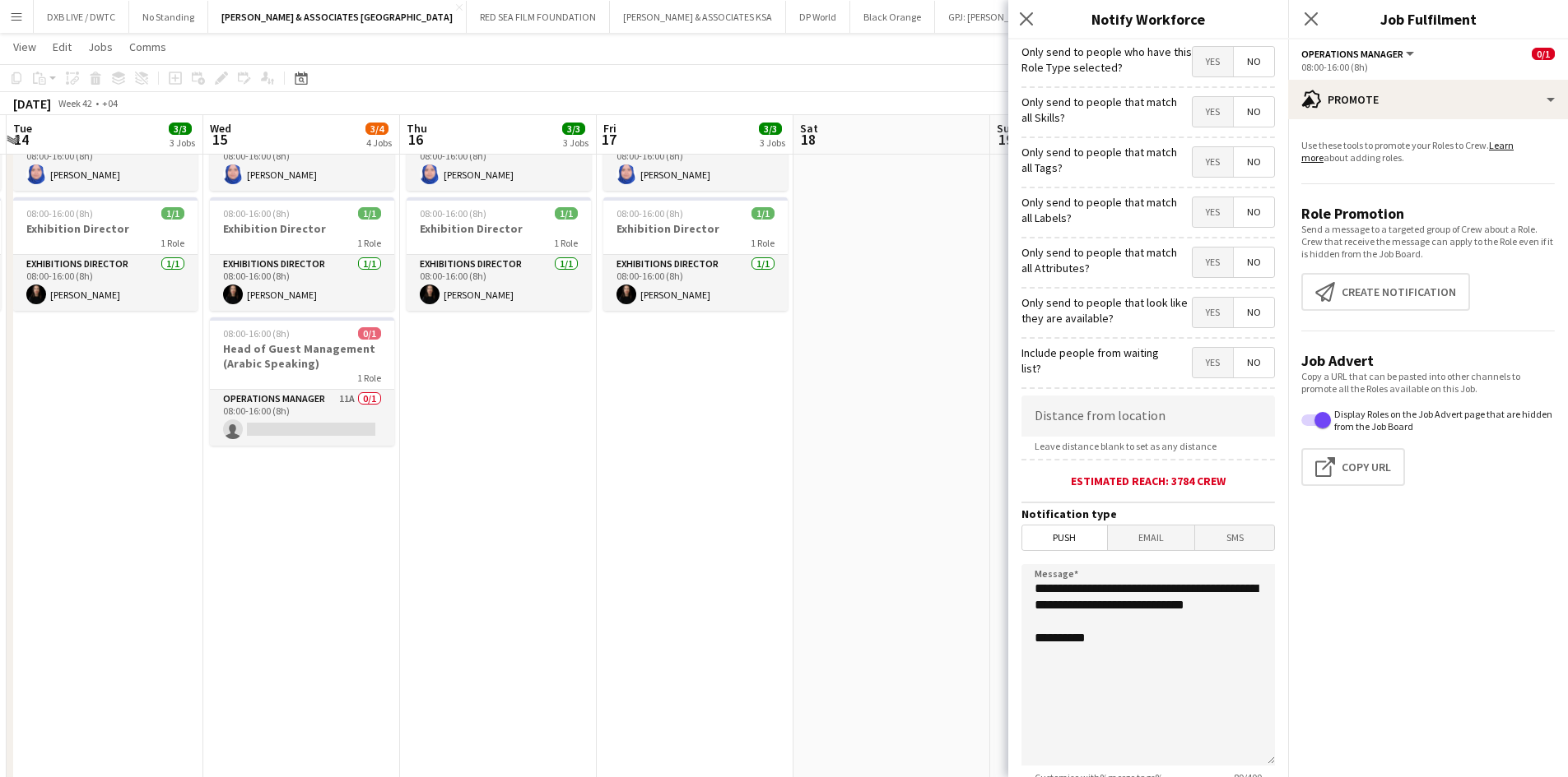
click at [1192, 64] on span "Yes" at bounding box center [1212, 62] width 40 height 30
click at [1192, 123] on span "Yes" at bounding box center [1212, 112] width 40 height 30
click at [1203, 174] on span "Yes" at bounding box center [1212, 162] width 40 height 30
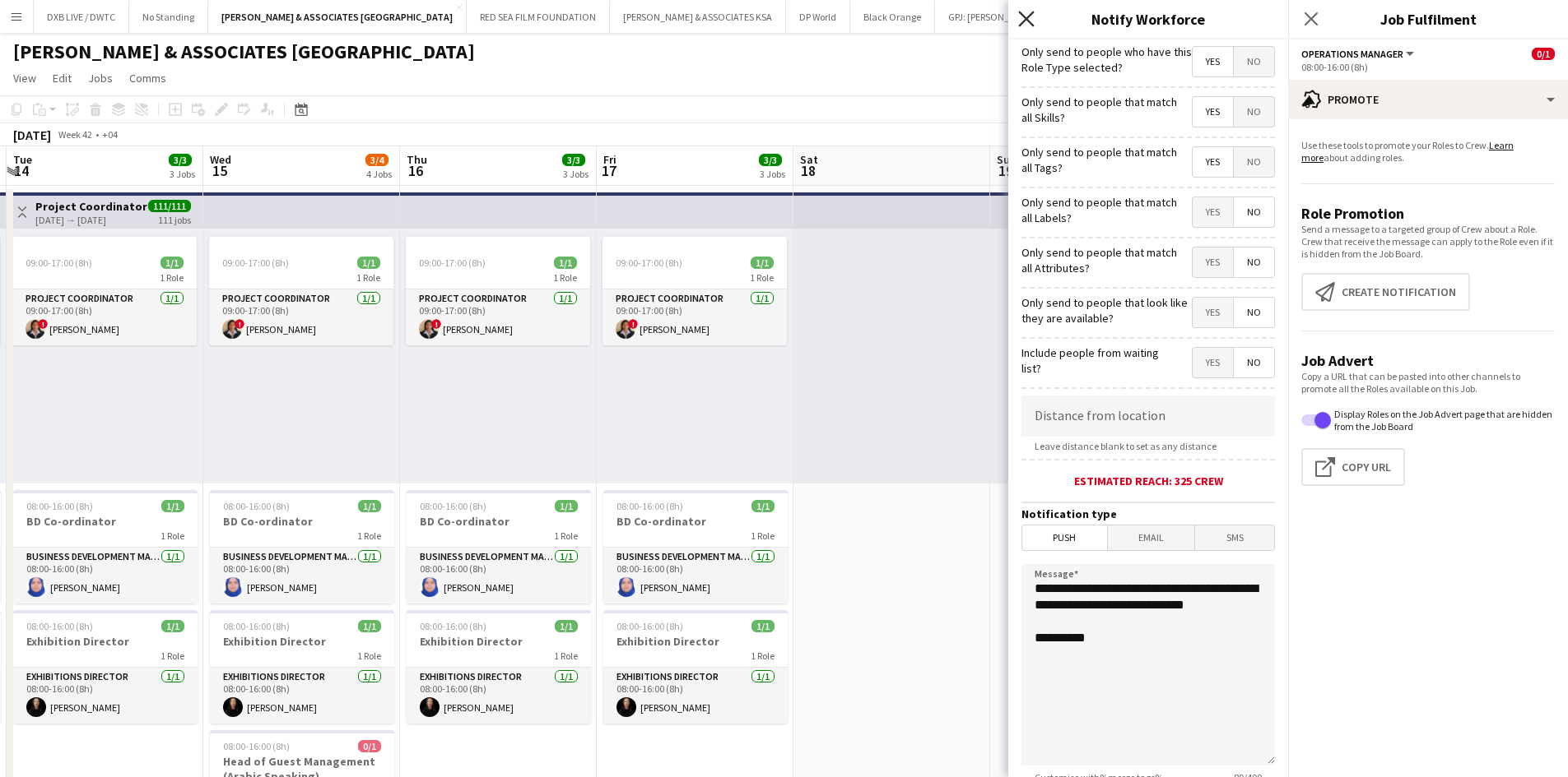
click at [1019, 12] on icon at bounding box center [1026, 18] width 16 height 16
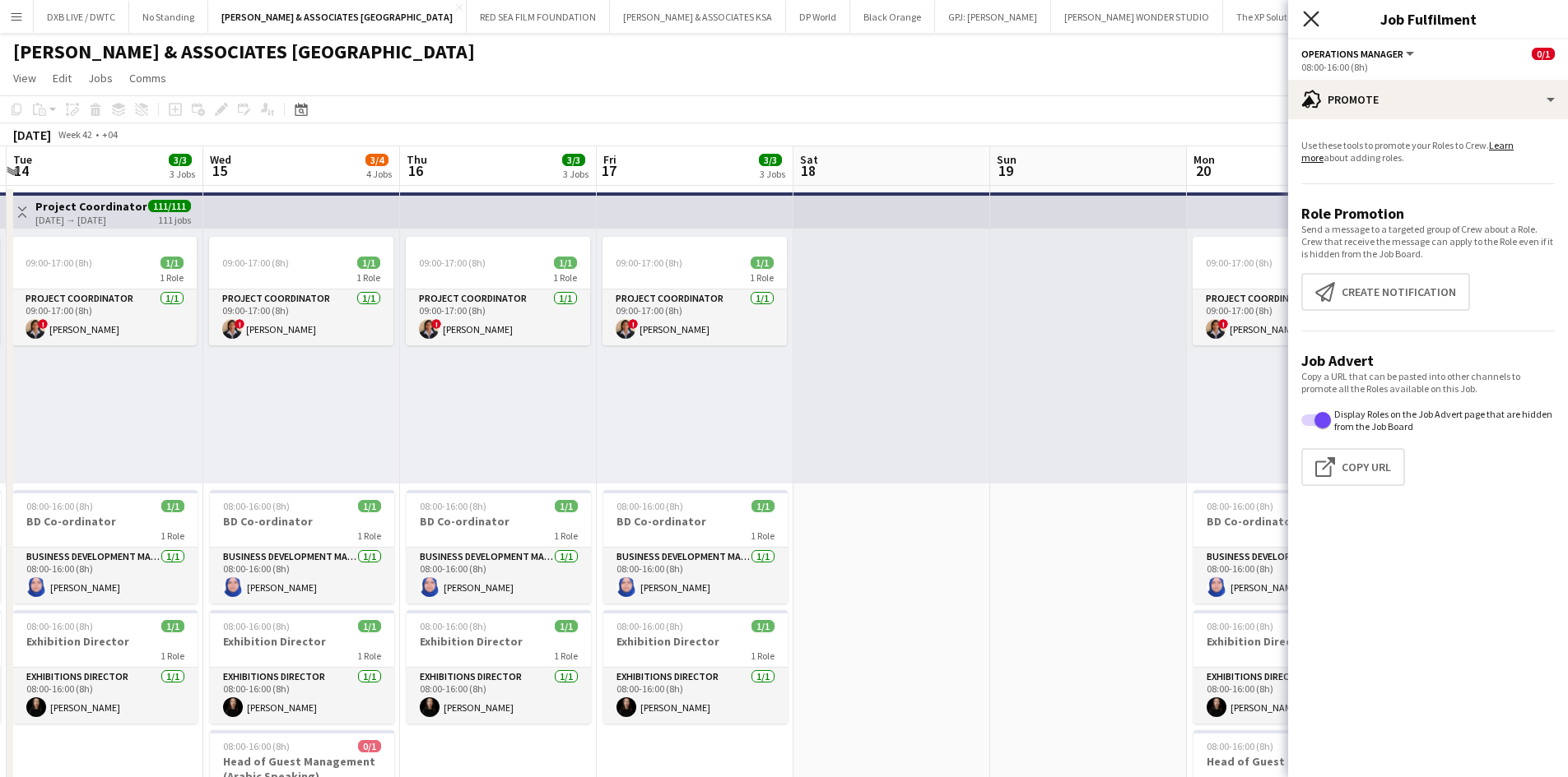
click at [1308, 10] on icon "Close pop-in" at bounding box center [1311, 18] width 16 height 16
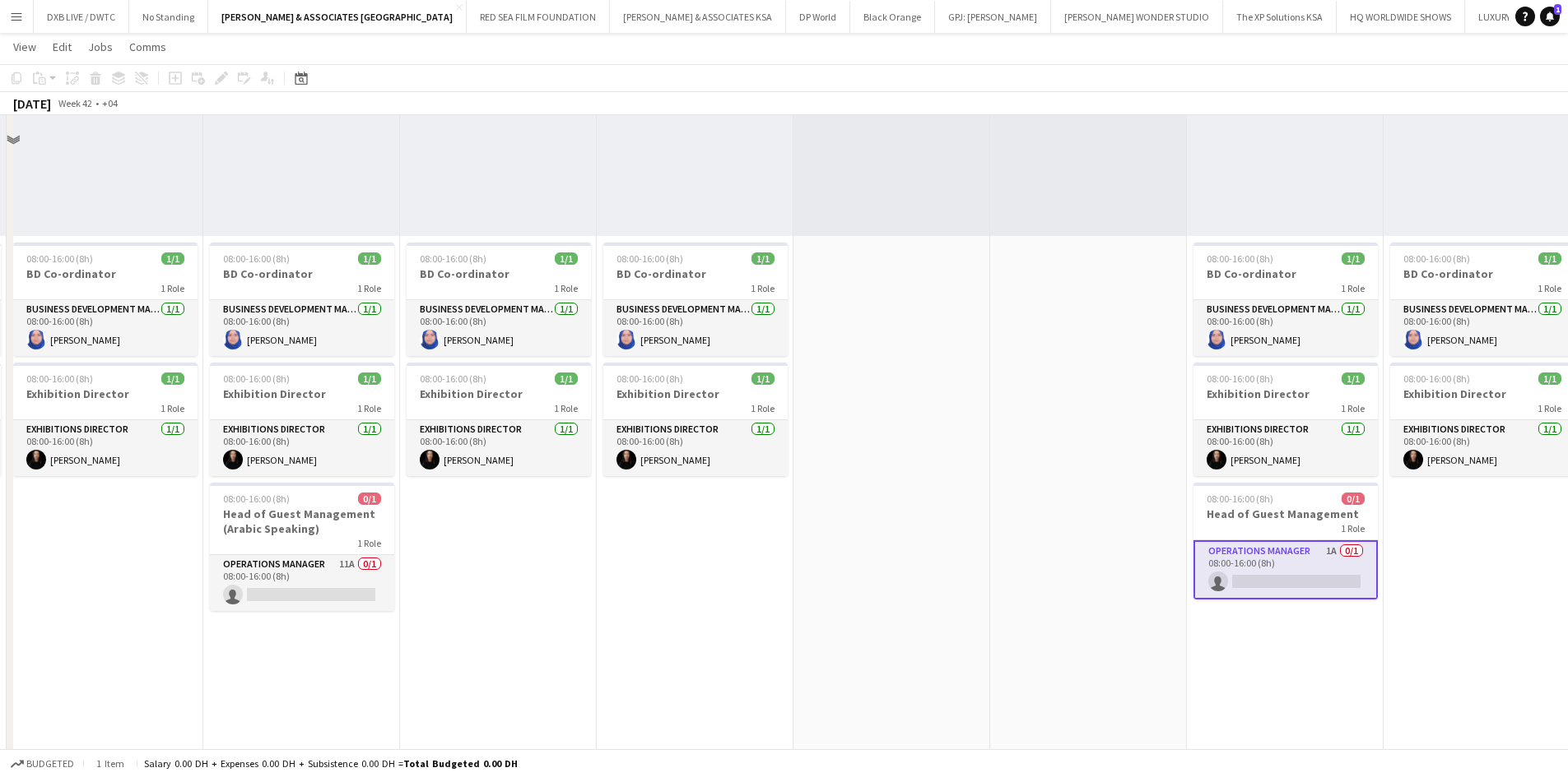
scroll to position [247, 0]
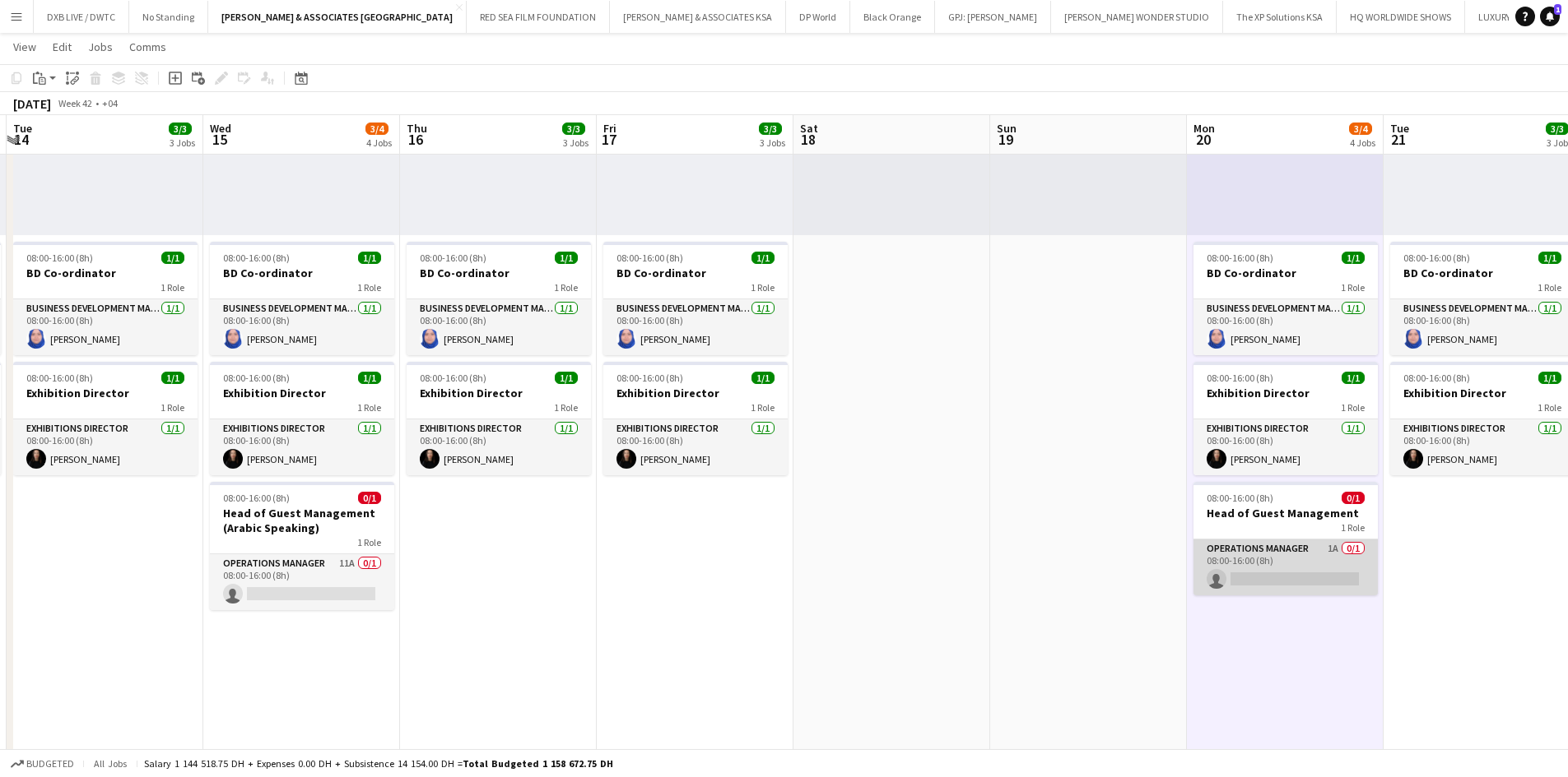
click at [1259, 556] on app-card-role "Operations Manager 1A 0/1 08:00-16:00 (8h) single-neutral-actions" at bounding box center [1285, 568] width 184 height 56
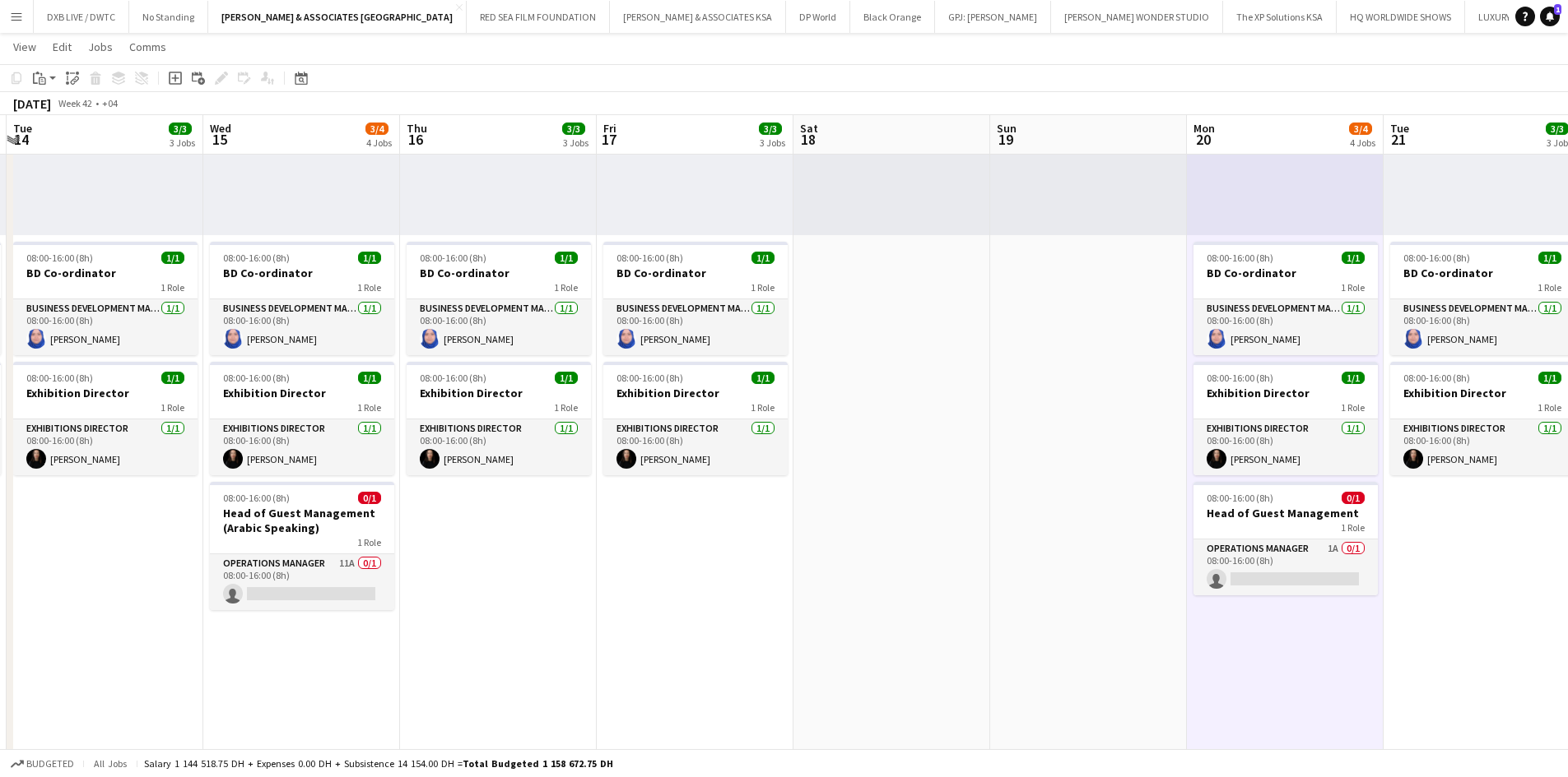
scroll to position [0, 584]
click at [1234, 553] on app-card-role "Operations Manager 1A 0/1 08:00-16:00 (8h) single-neutral-actions" at bounding box center [1284, 568] width 184 height 56
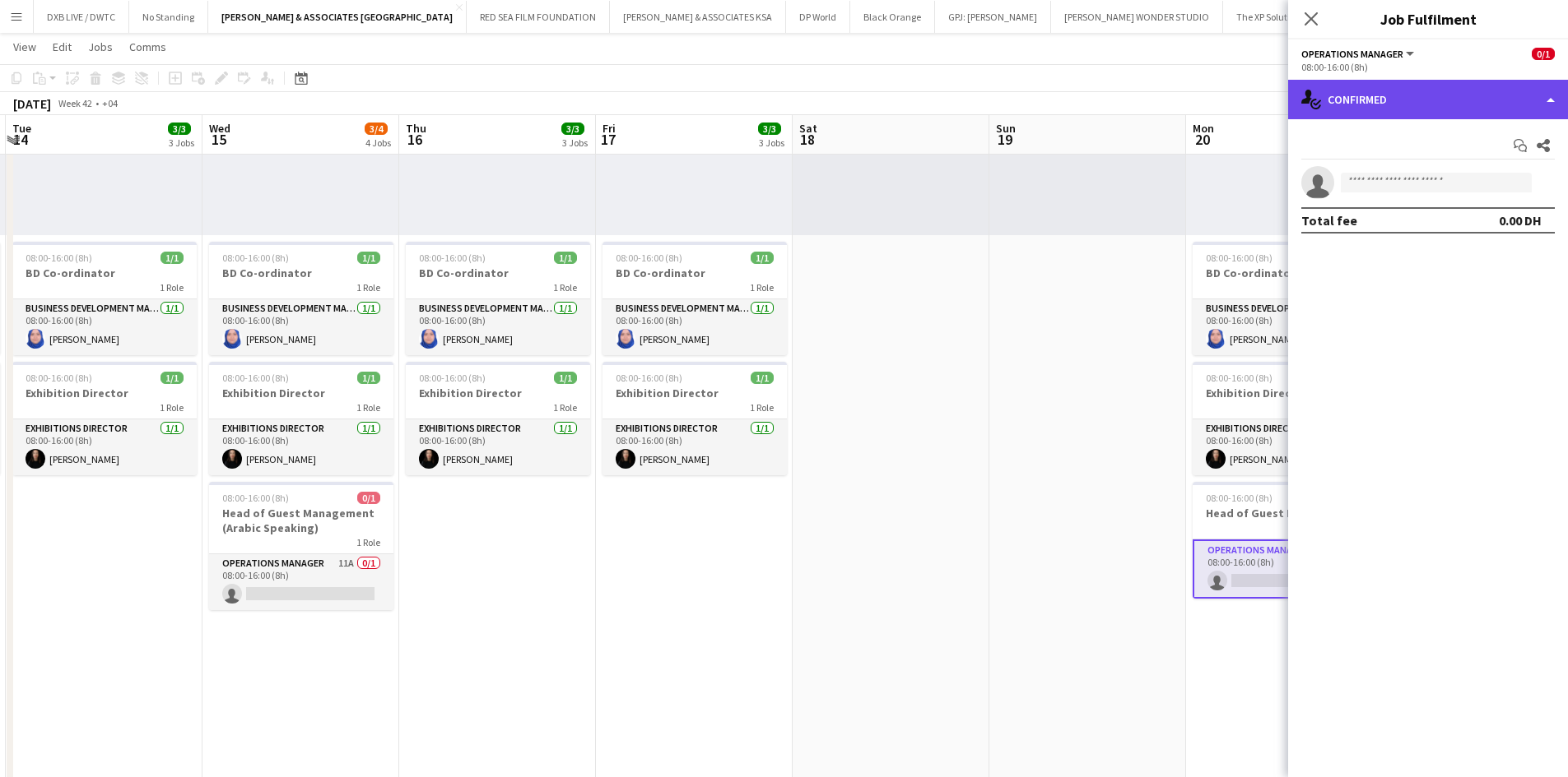
click at [1361, 111] on div "single-neutral-actions-check-2 Confirmed" at bounding box center [1428, 99] width 280 height 39
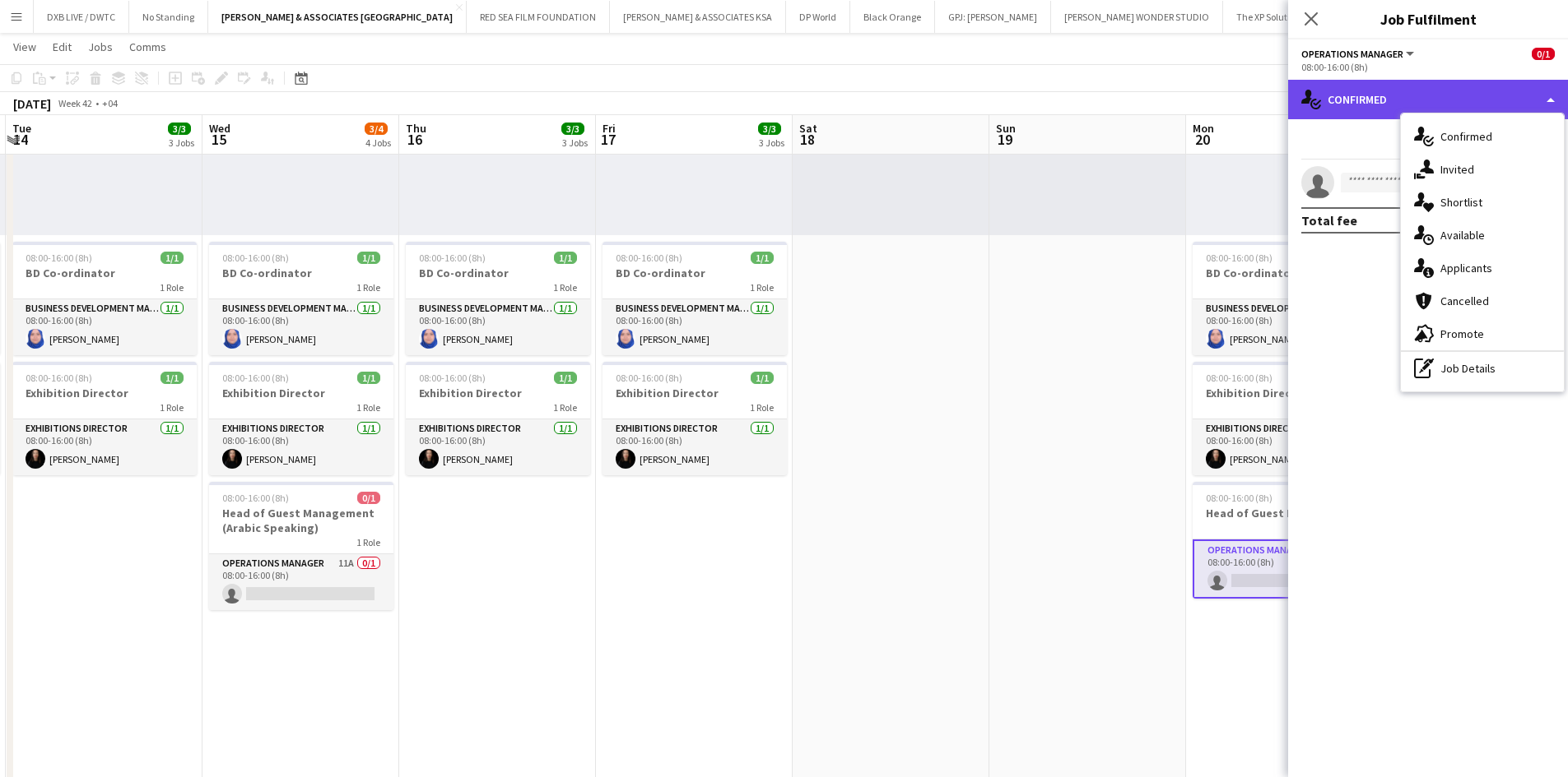
click at [1405, 97] on div "single-neutral-actions-check-2 Confirmed" at bounding box center [1428, 99] width 280 height 39
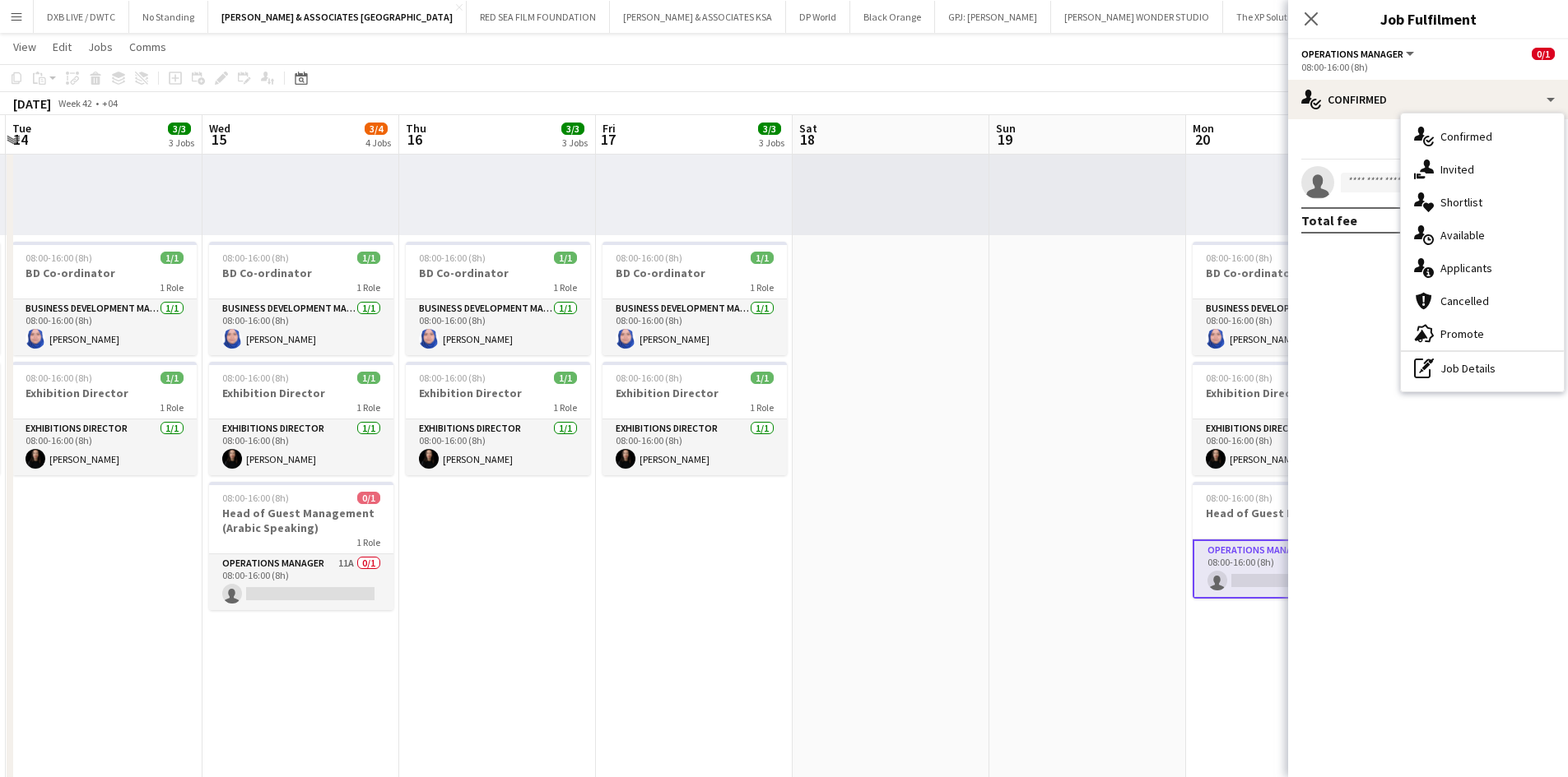
click at [1255, 88] on app-toolbar "Copy Paste Paste Ctrl+V Paste with crew Ctrl+Shift+V Paste linked Job Delete Gr…" at bounding box center [784, 78] width 1568 height 28
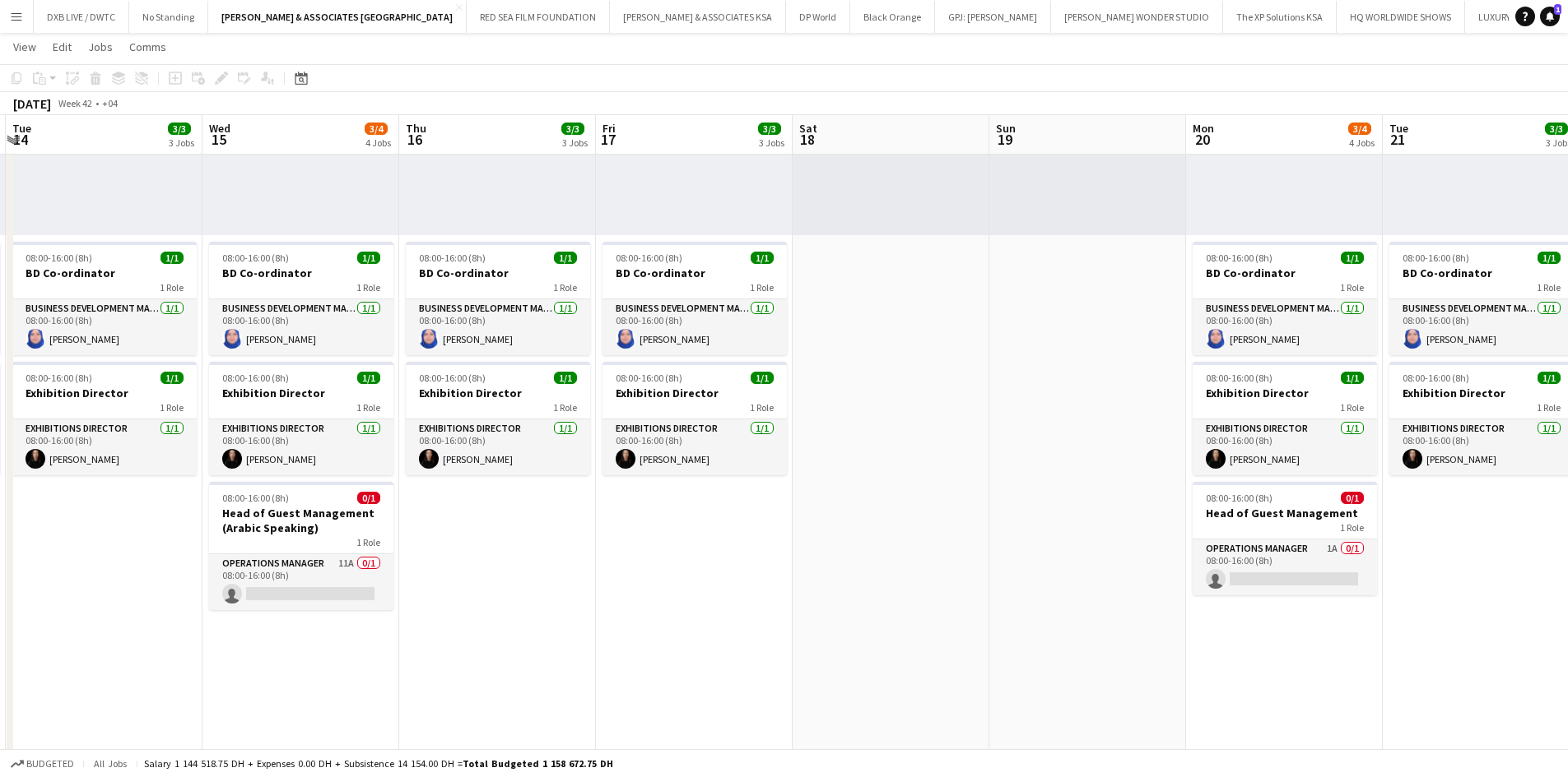
click at [1255, 88] on app-toolbar "Copy Paste Paste Ctrl+V Paste with crew Ctrl+Shift+V Paste linked Job Delete Gr…" at bounding box center [784, 78] width 1568 height 28
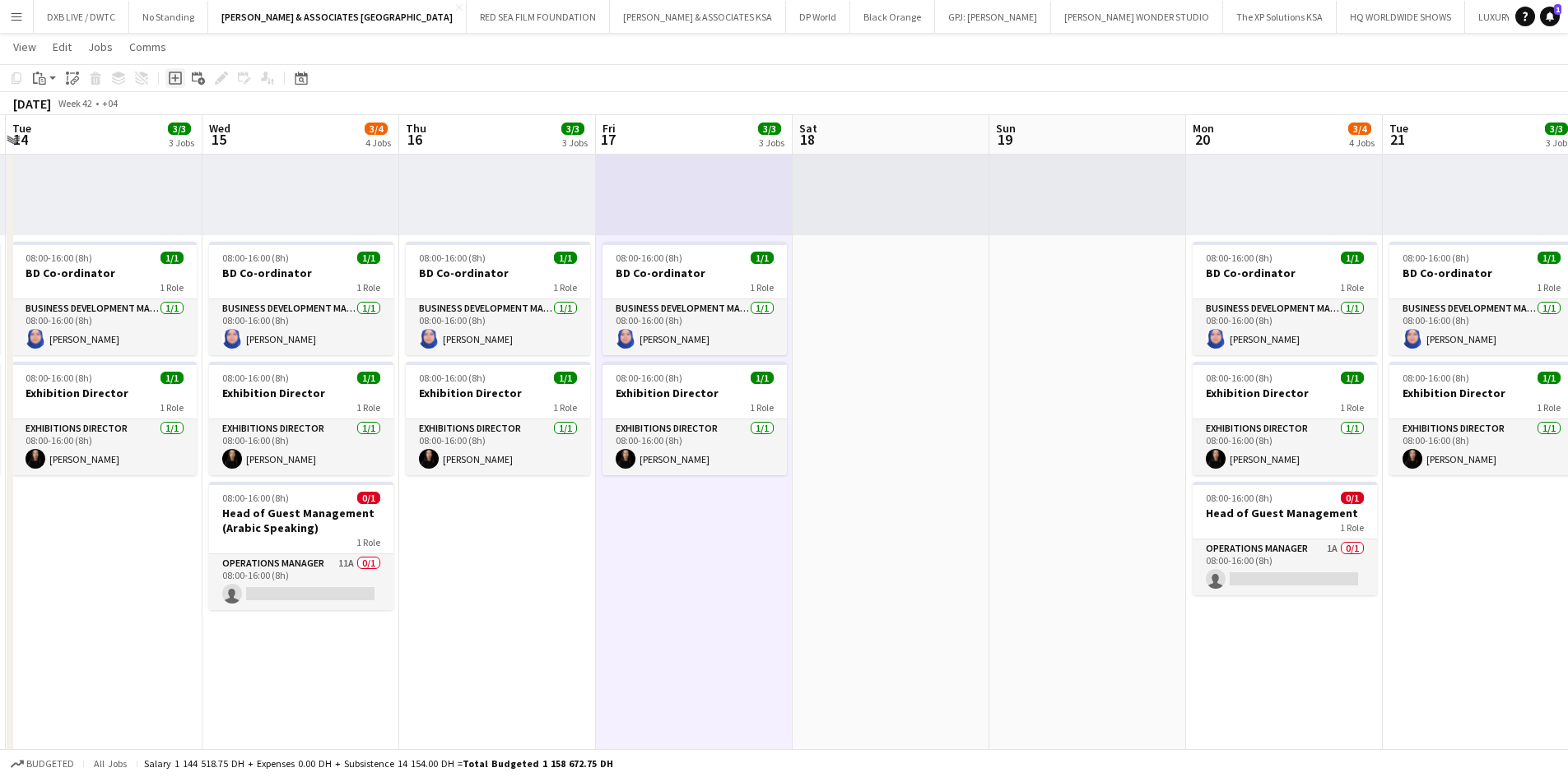
click at [177, 80] on icon "Add job" at bounding box center [175, 77] width 13 height 13
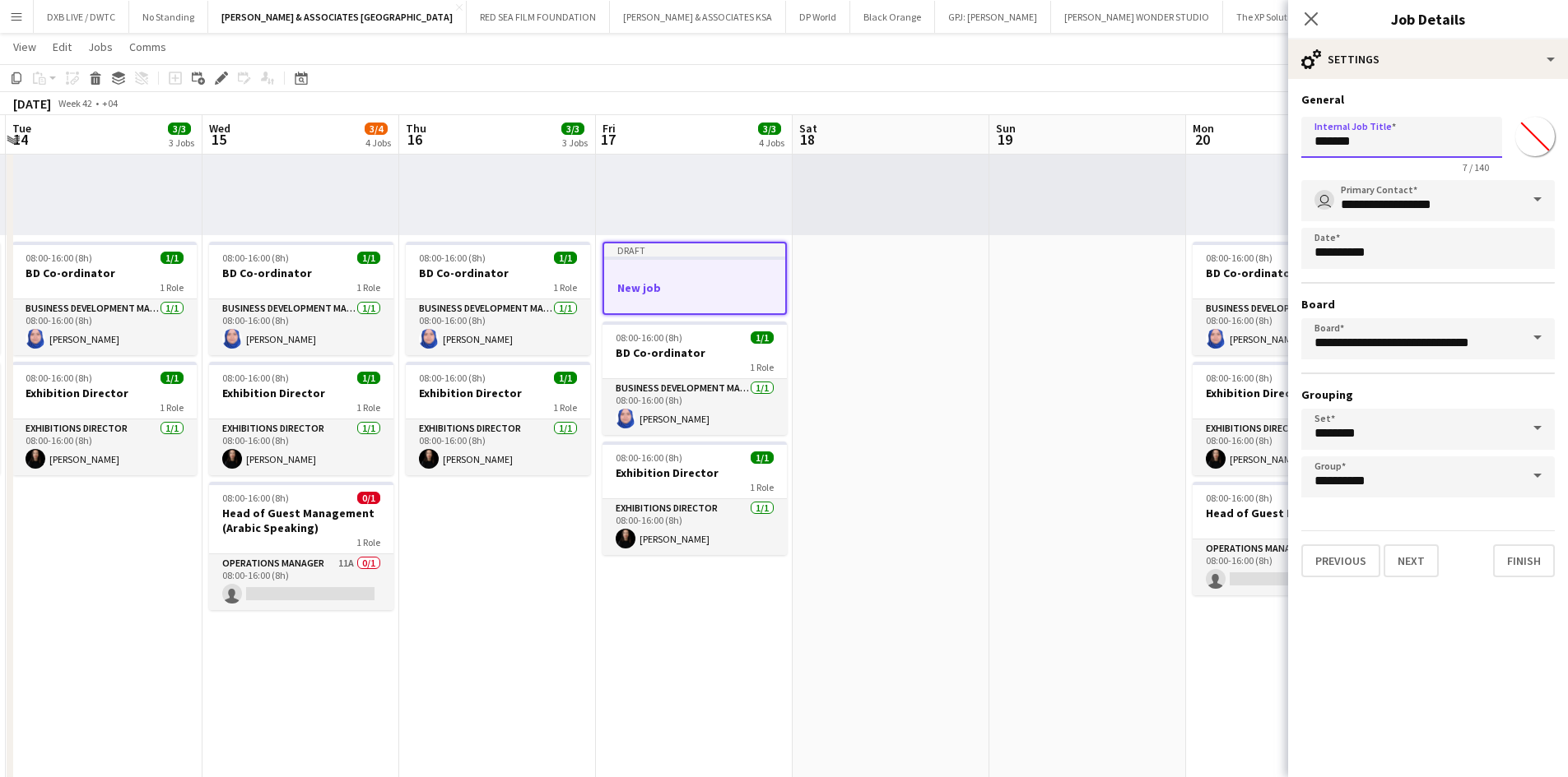
drag, startPoint x: 1365, startPoint y: 156, endPoint x: 1234, endPoint y: 169, distance: 131.6
type input "*"
click at [1318, 19] on div "Close pop-in" at bounding box center [1311, 19] width 46 height 38
click at [1312, 21] on div "Close pop-in" at bounding box center [1311, 19] width 46 height 38
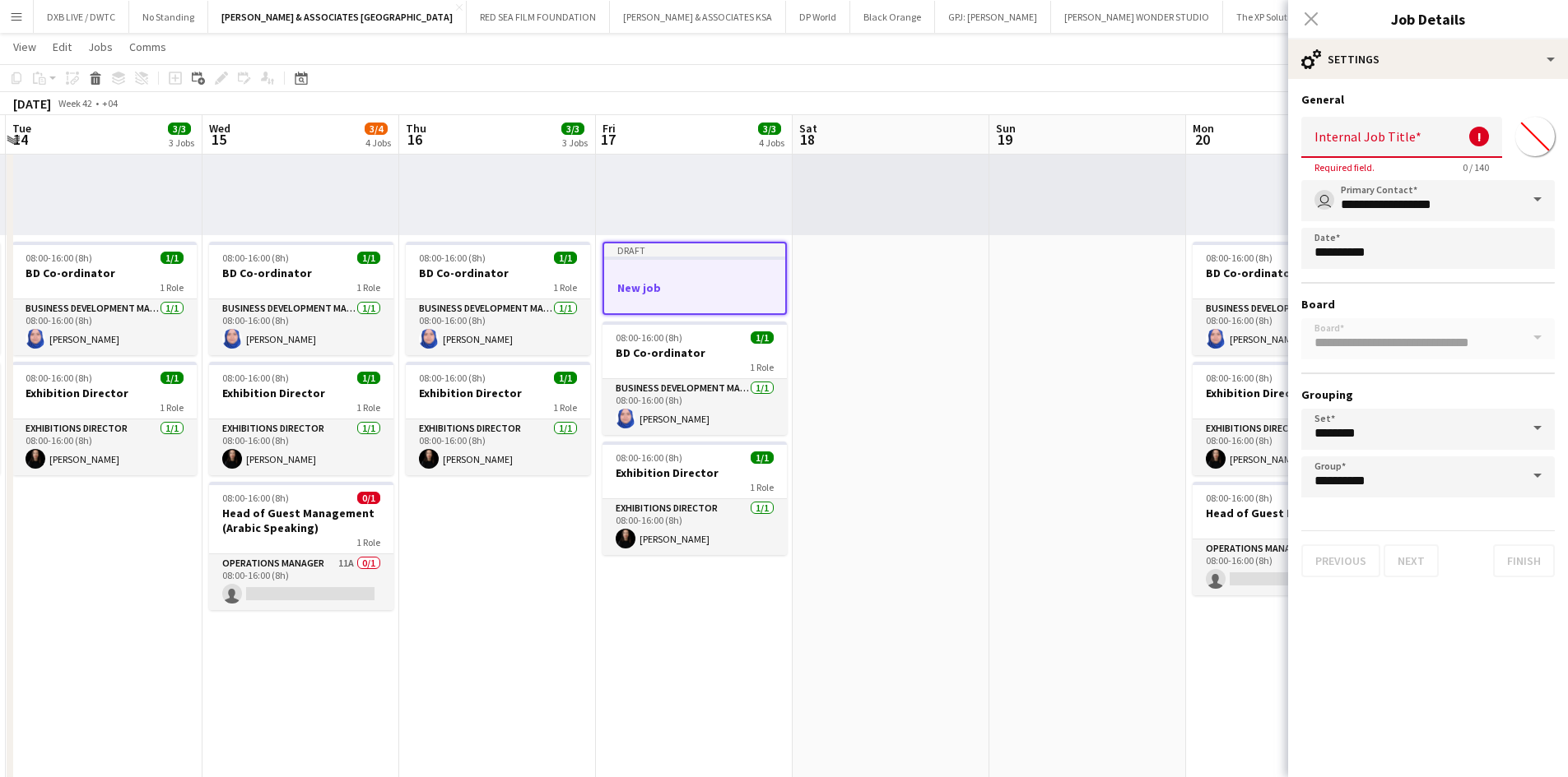
click at [1303, 21] on div "Close pop-in" at bounding box center [1311, 19] width 46 height 38
click at [1309, 21] on div "Close pop-in" at bounding box center [1311, 19] width 46 height 38
click at [1310, 17] on div "Close pop-in" at bounding box center [1311, 19] width 46 height 38
click at [1304, 23] on div "Close pop-in" at bounding box center [1311, 19] width 46 height 38
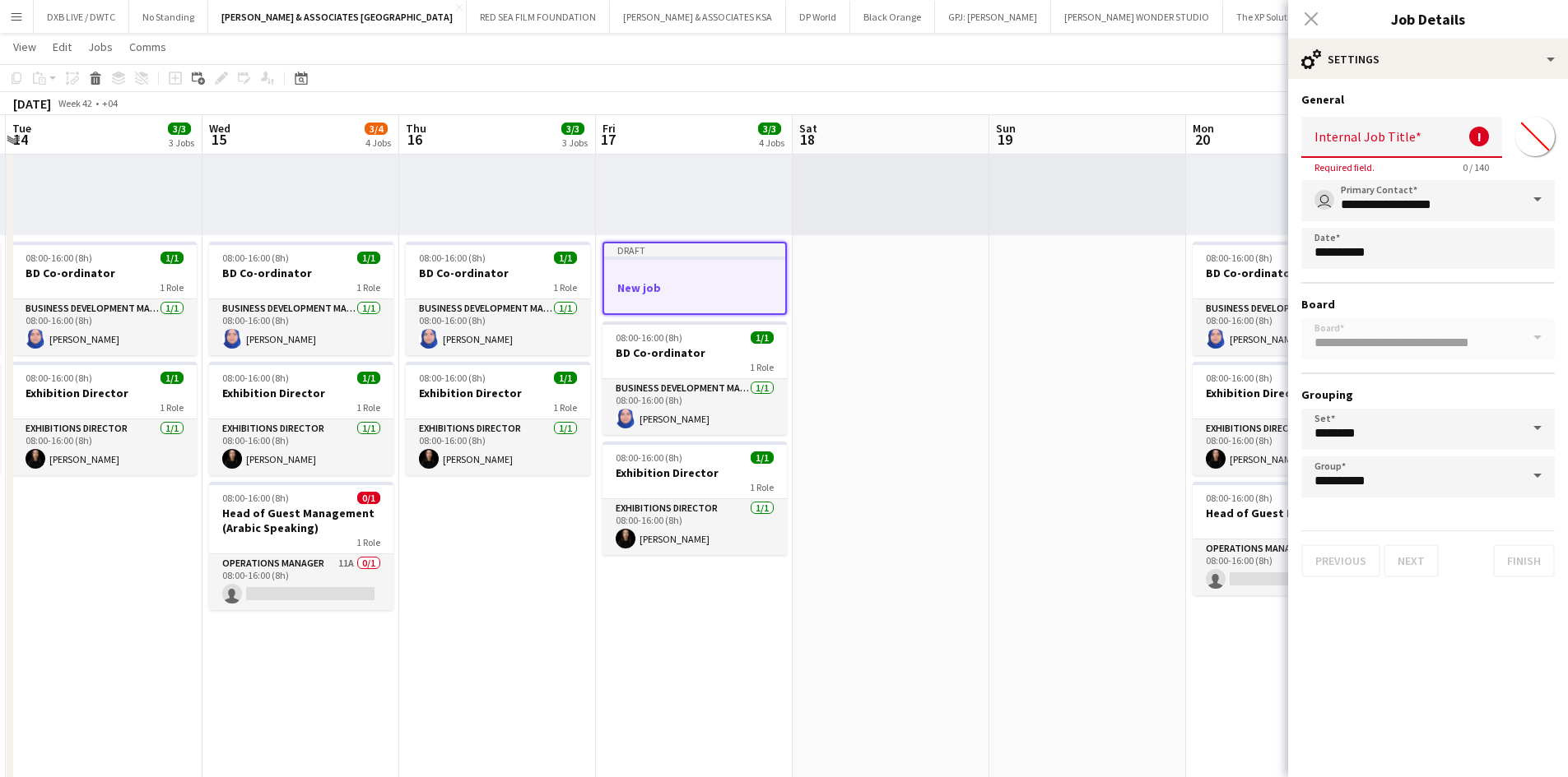
click at [665, 129] on app-board-header-date "Fri 17 3/3 4 Jobs" at bounding box center [694, 134] width 197 height 39
click at [1324, 22] on div "Close pop-in" at bounding box center [1311, 19] width 46 height 38
click at [1310, 24] on div "Close pop-in" at bounding box center [1311, 19] width 46 height 38
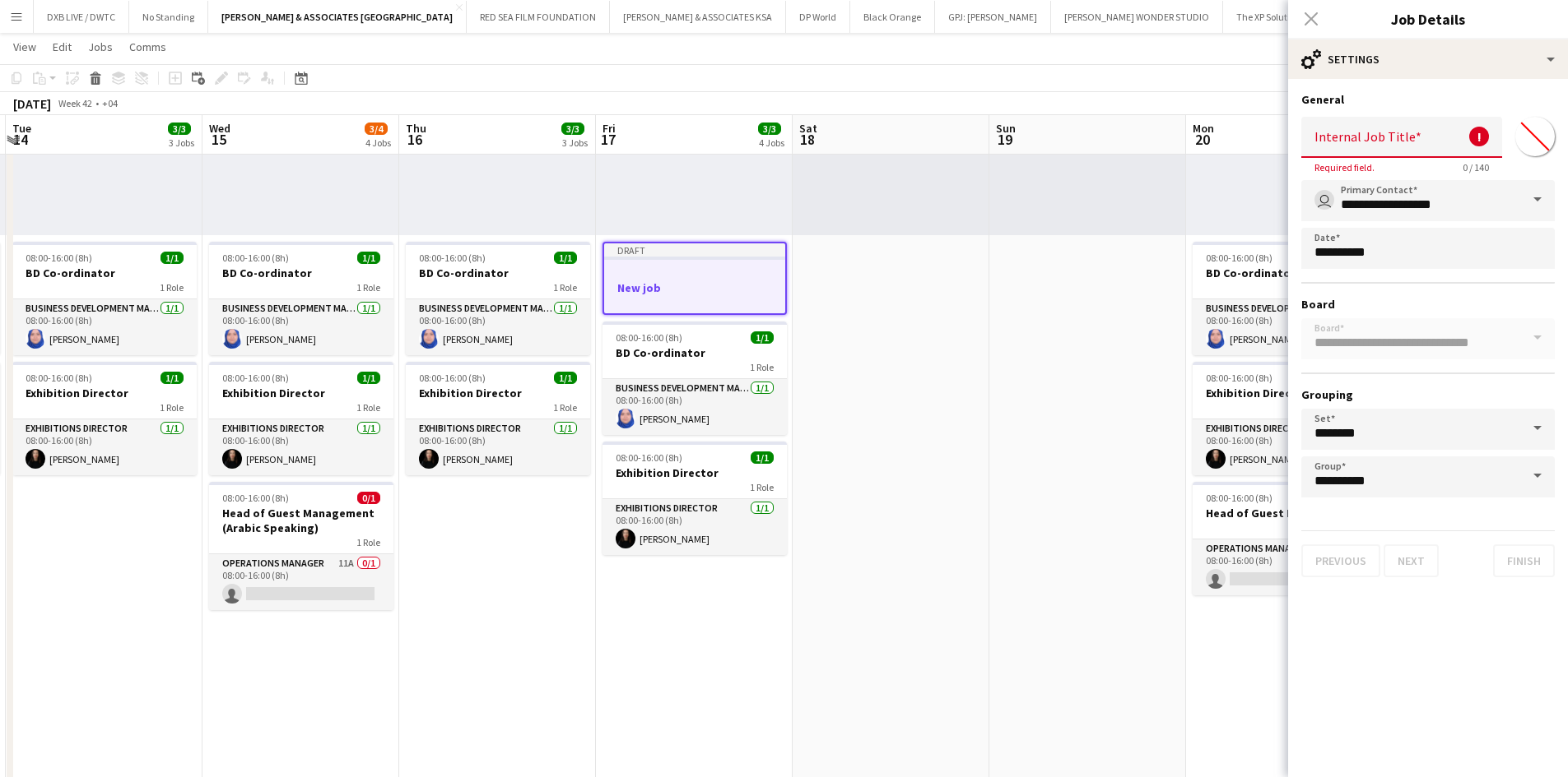
click at [1310, 12] on div "Close pop-in" at bounding box center [1311, 19] width 46 height 38
click at [1345, 145] on input "Internal Job Title" at bounding box center [1401, 136] width 201 height 41
click at [1310, 14] on div "Close pop-in" at bounding box center [1311, 19] width 46 height 38
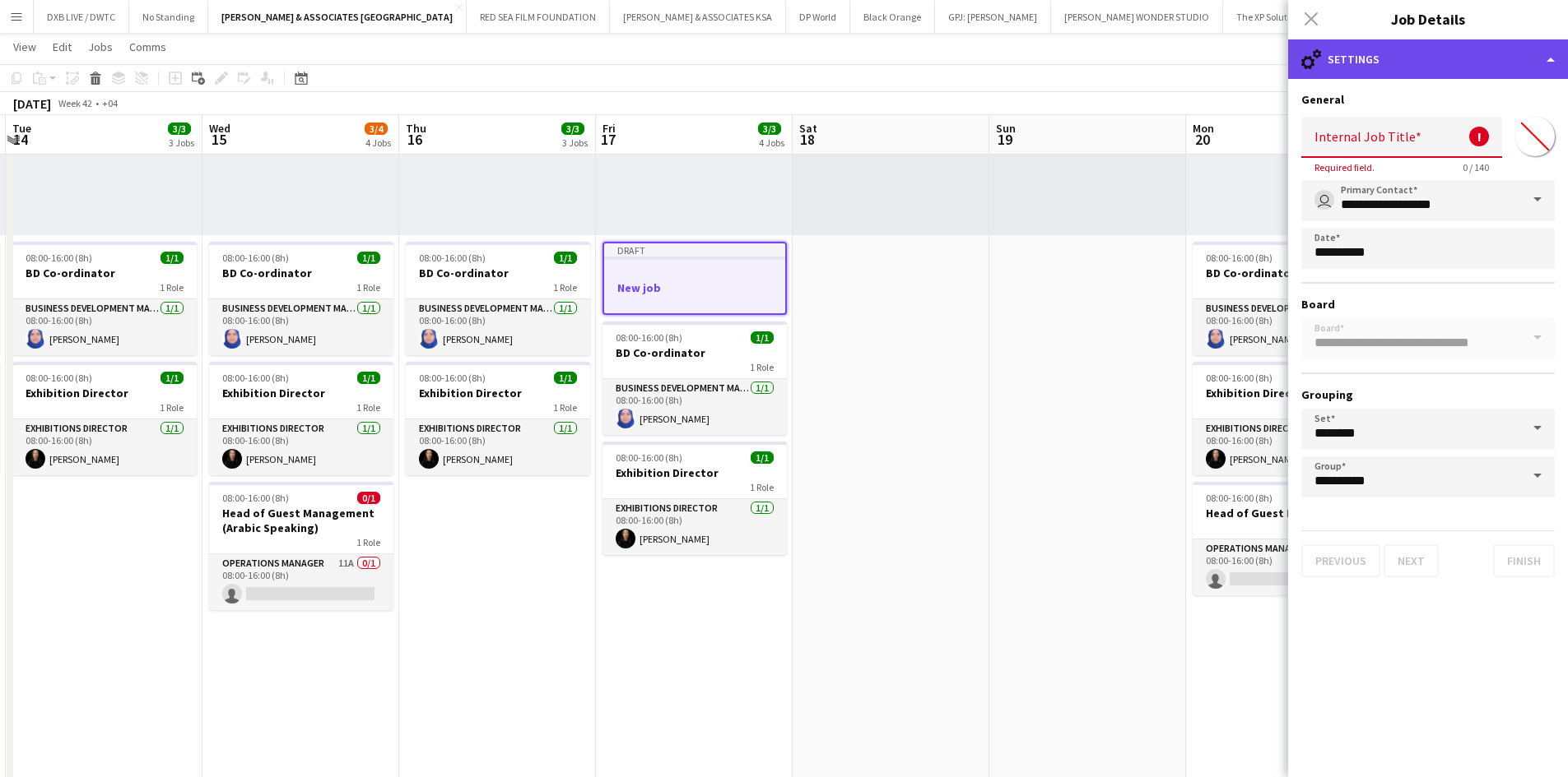
click at [1513, 75] on div "cog-double-3 Settings" at bounding box center [1428, 58] width 280 height 39
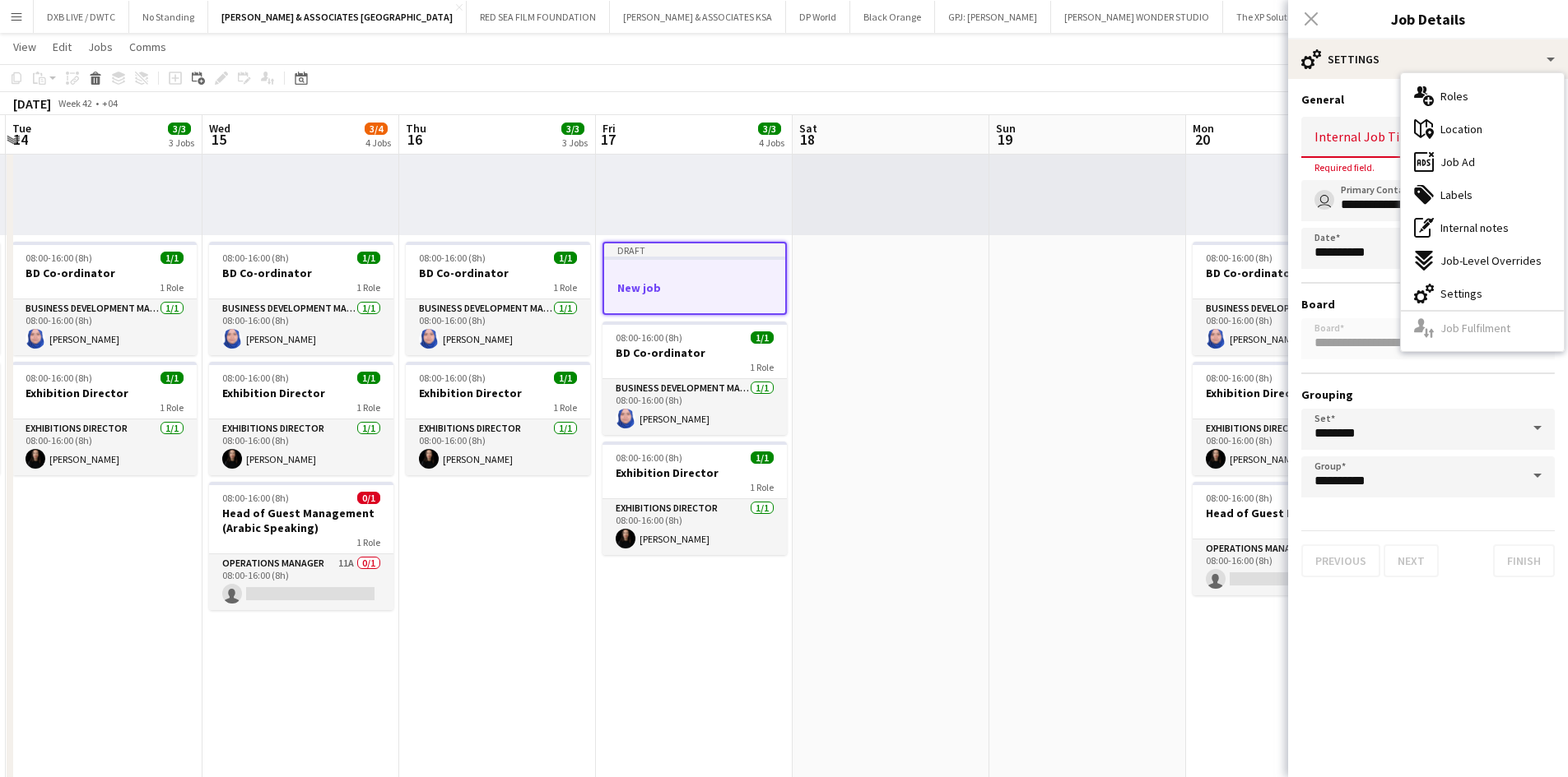
click at [1495, 286] on div "cog-double-3 Settings" at bounding box center [1482, 294] width 163 height 33
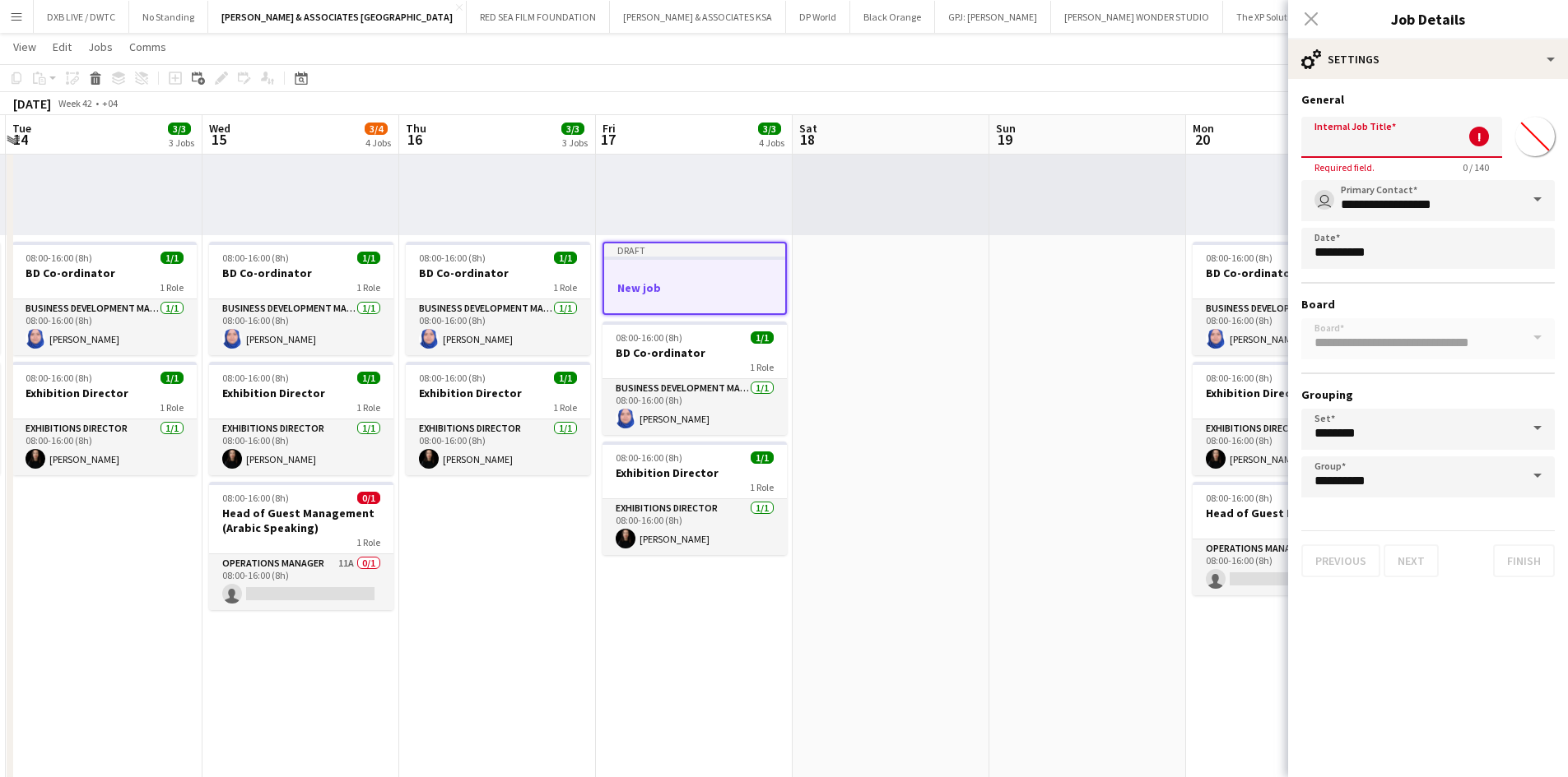
click at [1414, 142] on input "Internal Job Title" at bounding box center [1401, 136] width 201 height 41
type input "***"
click at [1396, 633] on mat-expansion-panel "**********" at bounding box center [1428, 428] width 280 height 698
click at [1309, 18] on icon at bounding box center [1311, 18] width 16 height 16
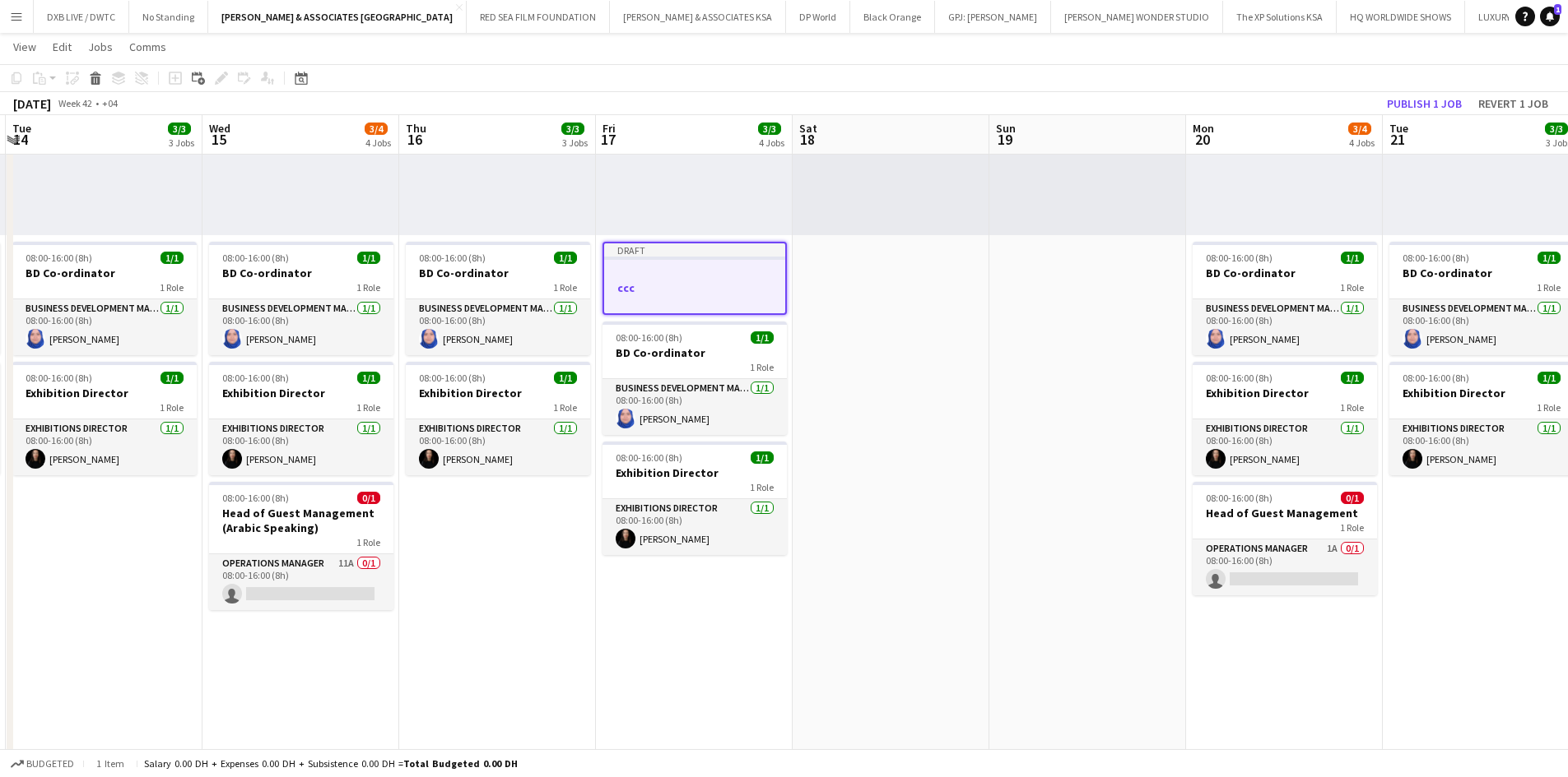
click at [641, 267] on div at bounding box center [695, 273] width 181 height 12
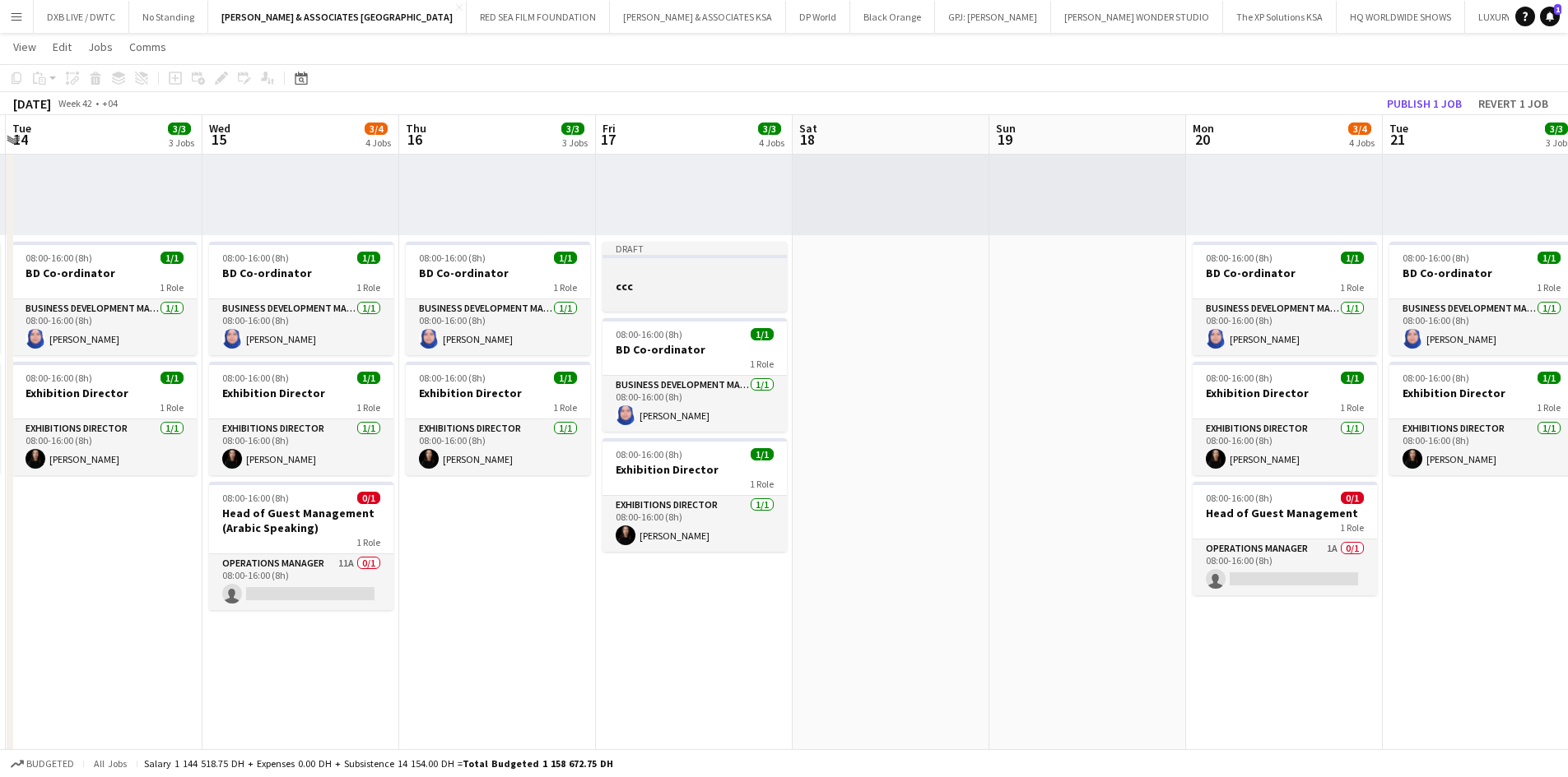
click at [641, 267] on div at bounding box center [695, 271] width 184 height 12
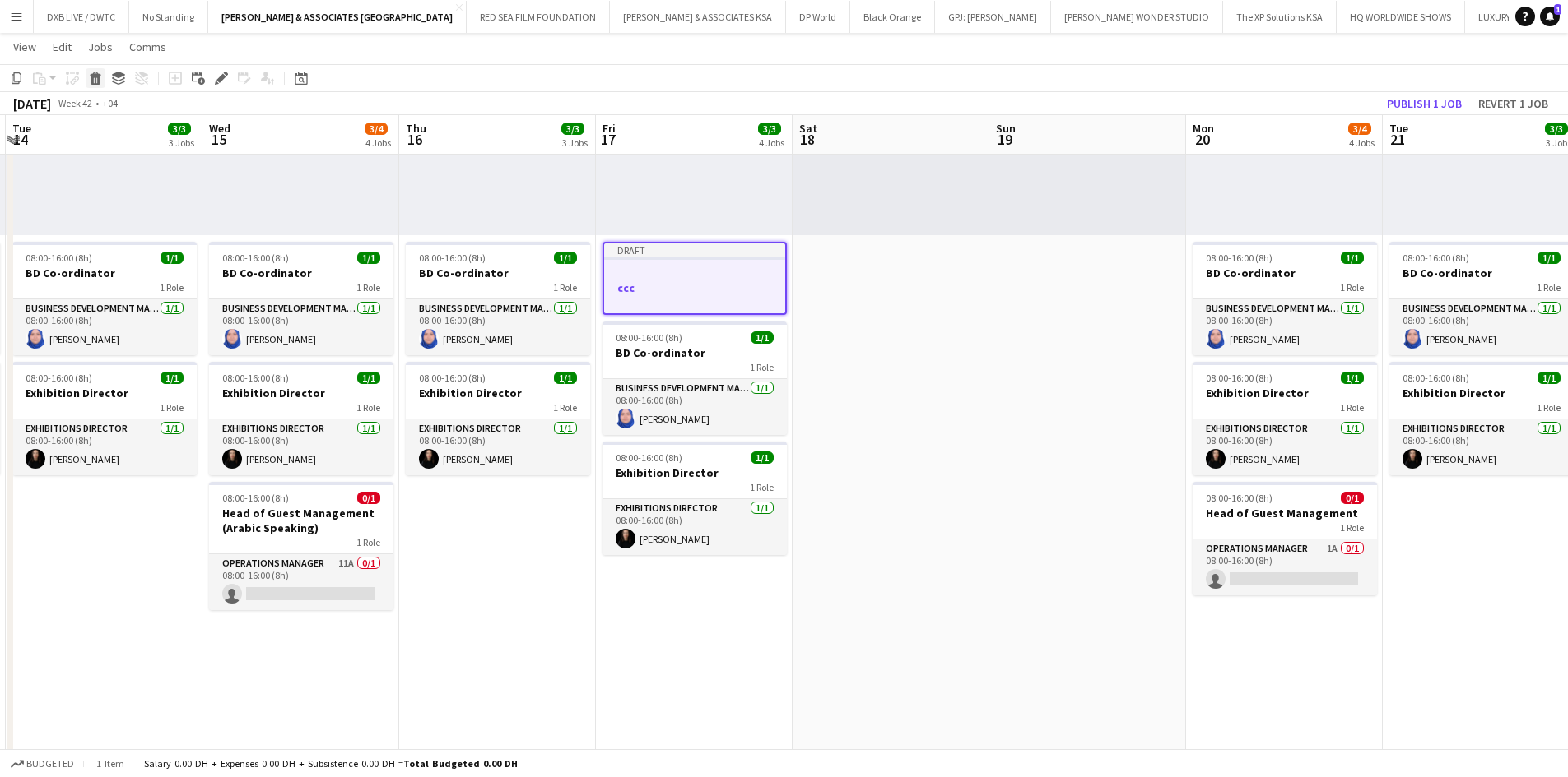
click at [95, 77] on icon at bounding box center [96, 80] width 9 height 8
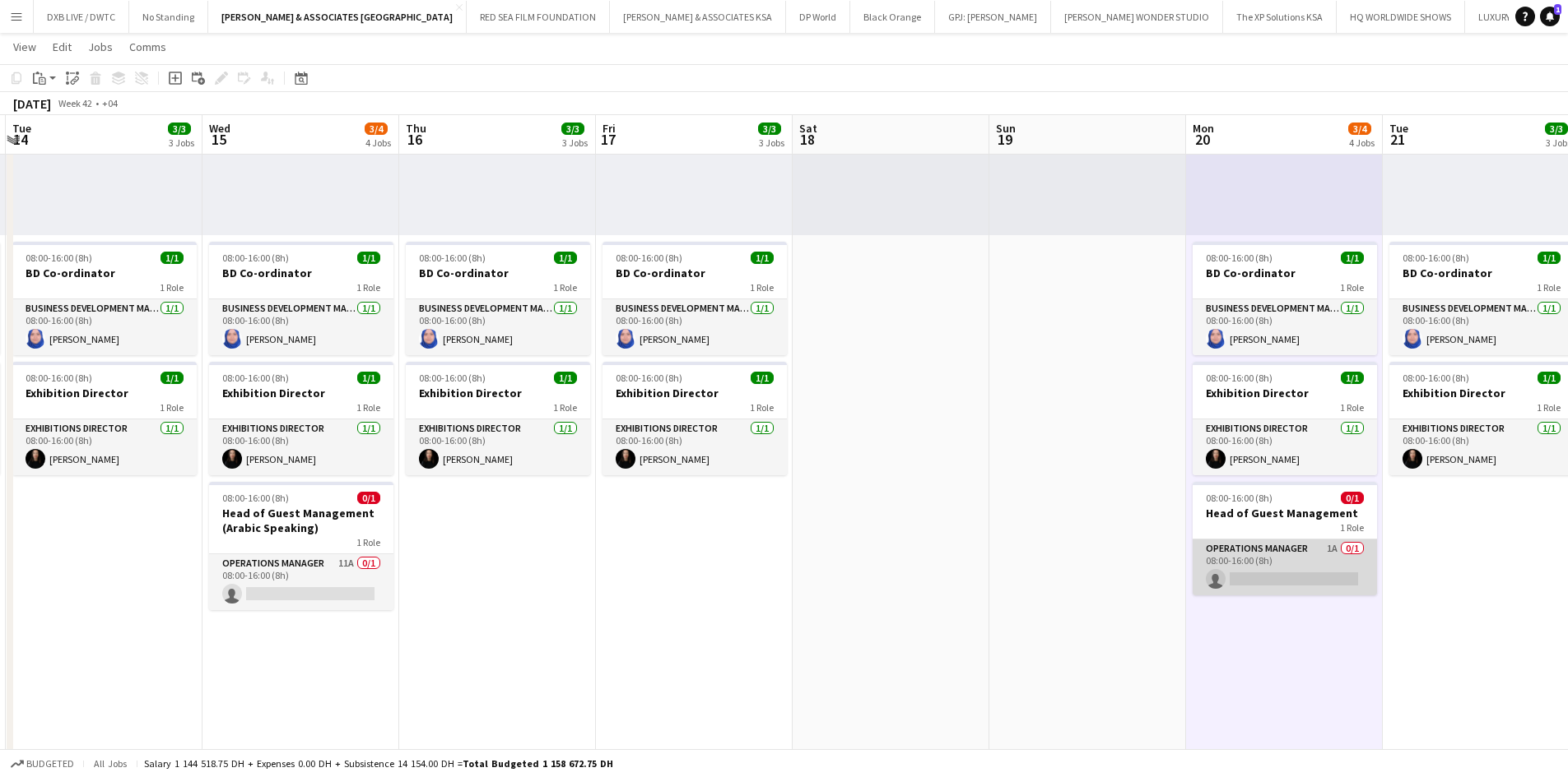
click at [1246, 576] on app-card-role "Operations Manager 1A 0/1 08:00-16:00 (8h) single-neutral-actions" at bounding box center [1284, 568] width 184 height 56
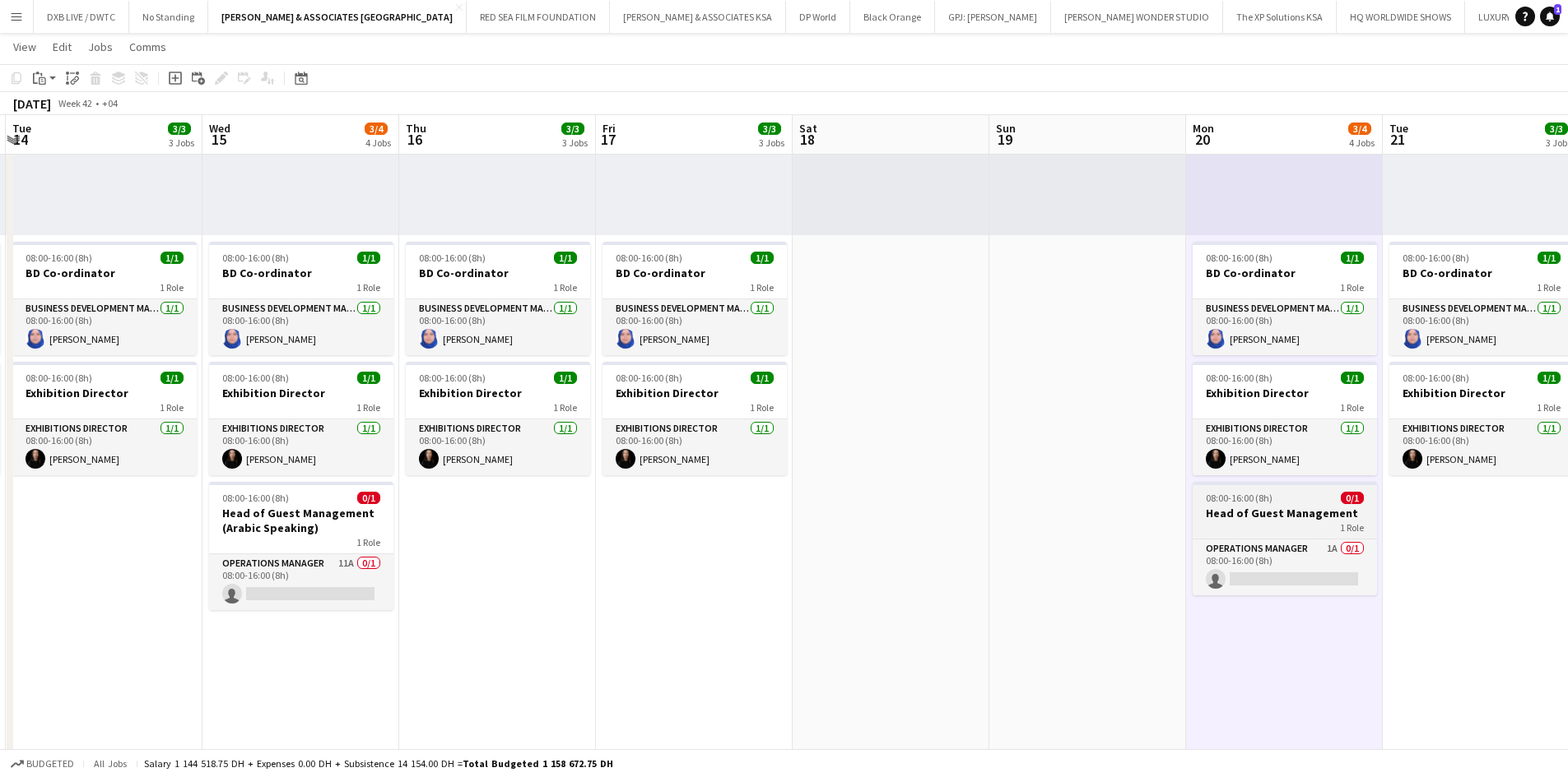
click at [1232, 505] on app-job-card "08:00-16:00 (8h) 0/1 Head of Guest Management 1 Role Operations Manager 1A 0/1 …" at bounding box center [1284, 538] width 184 height 114
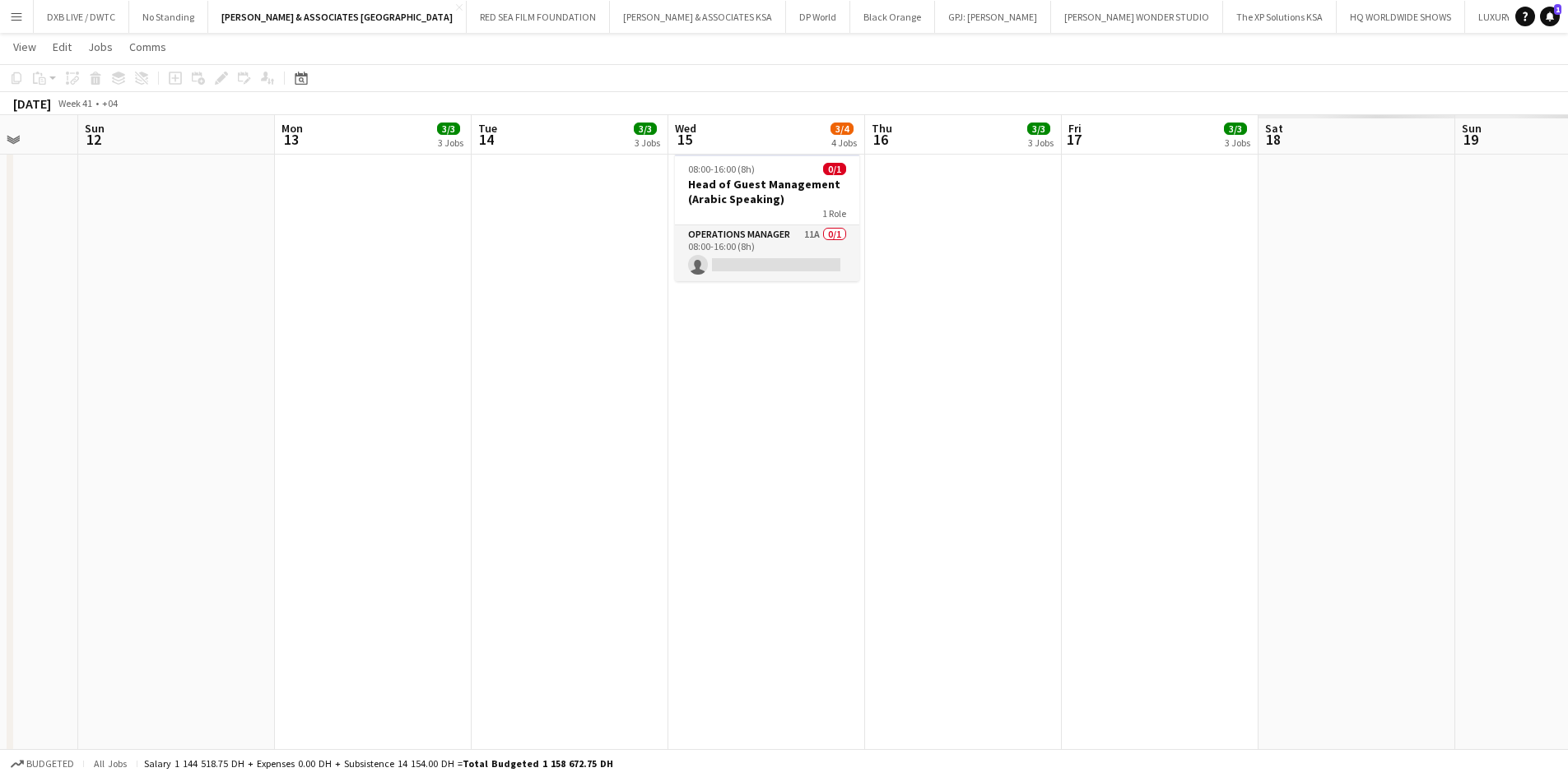
scroll to position [0, 523]
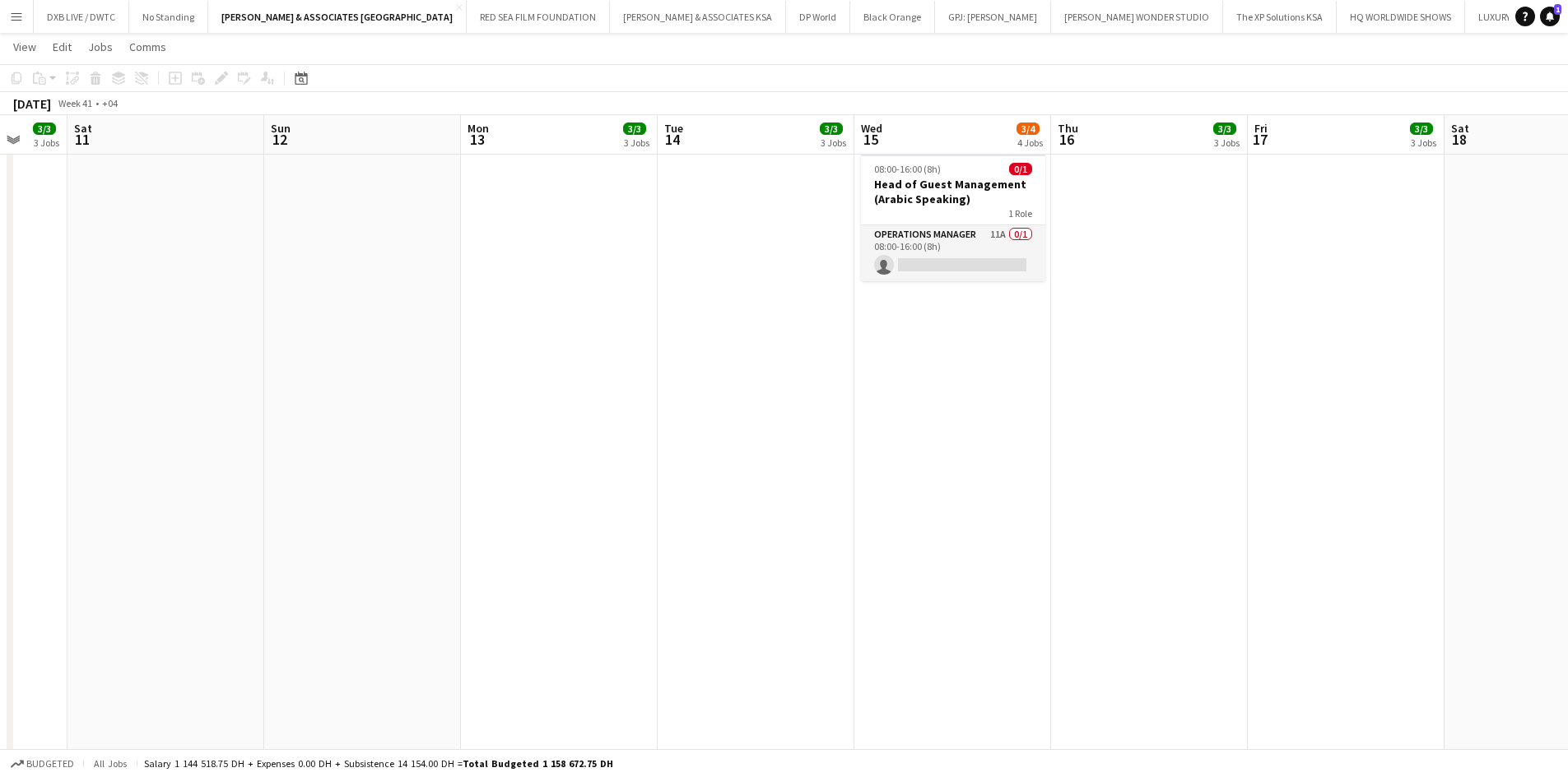
drag, startPoint x: 964, startPoint y: 614, endPoint x: 48, endPoint y: 459, distance: 929.0
click at [48, 459] on app-calendar-viewport "Wed 8 3/3 3 Jobs Thu 9 3/3 3 Jobs Fri 10 3/3 3 Jobs Sat 11 Sun 12 Mon 13 3/3 3 …" at bounding box center [784, 599] width 1568 height 2222
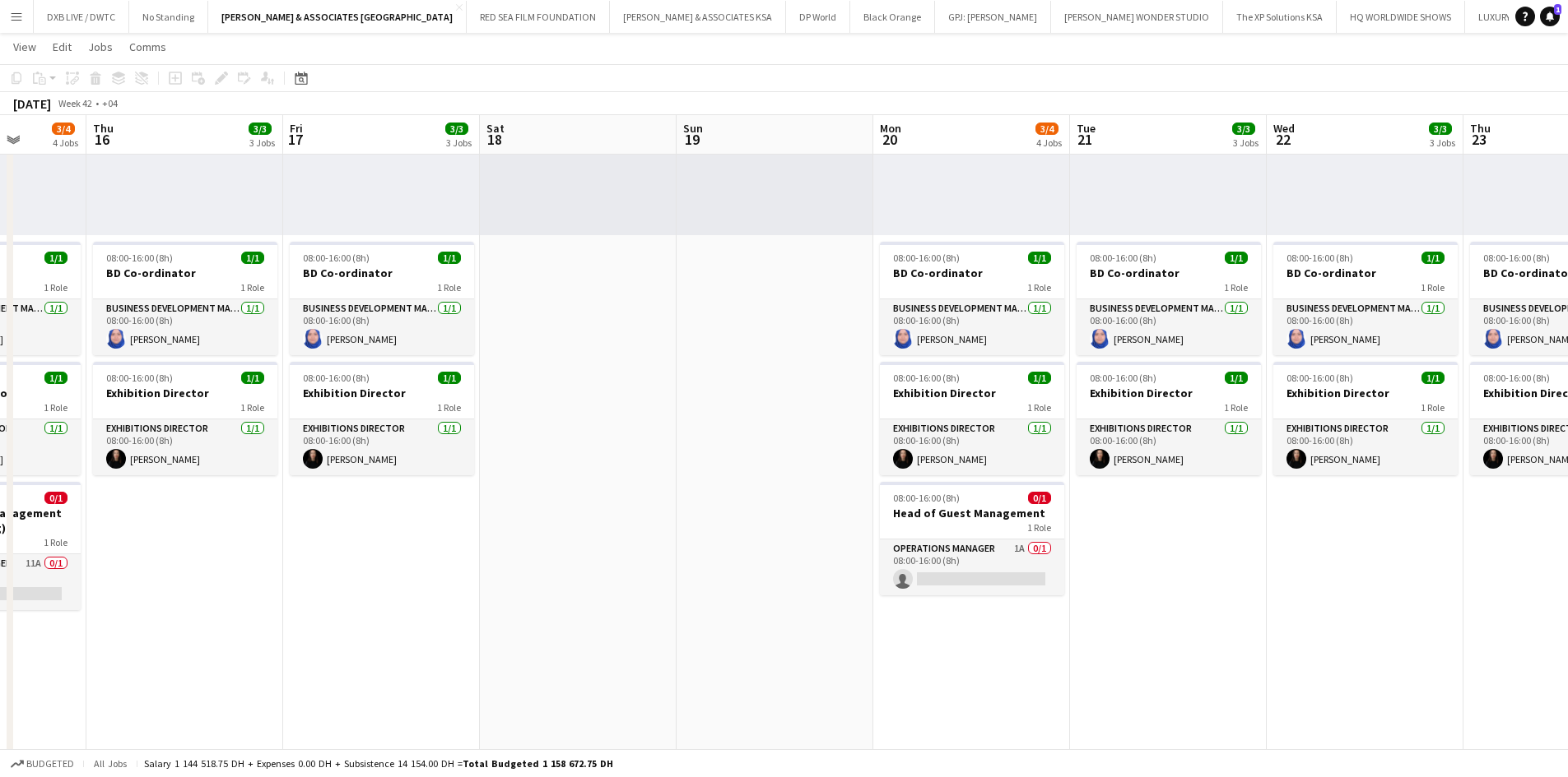
scroll to position [0, 566]
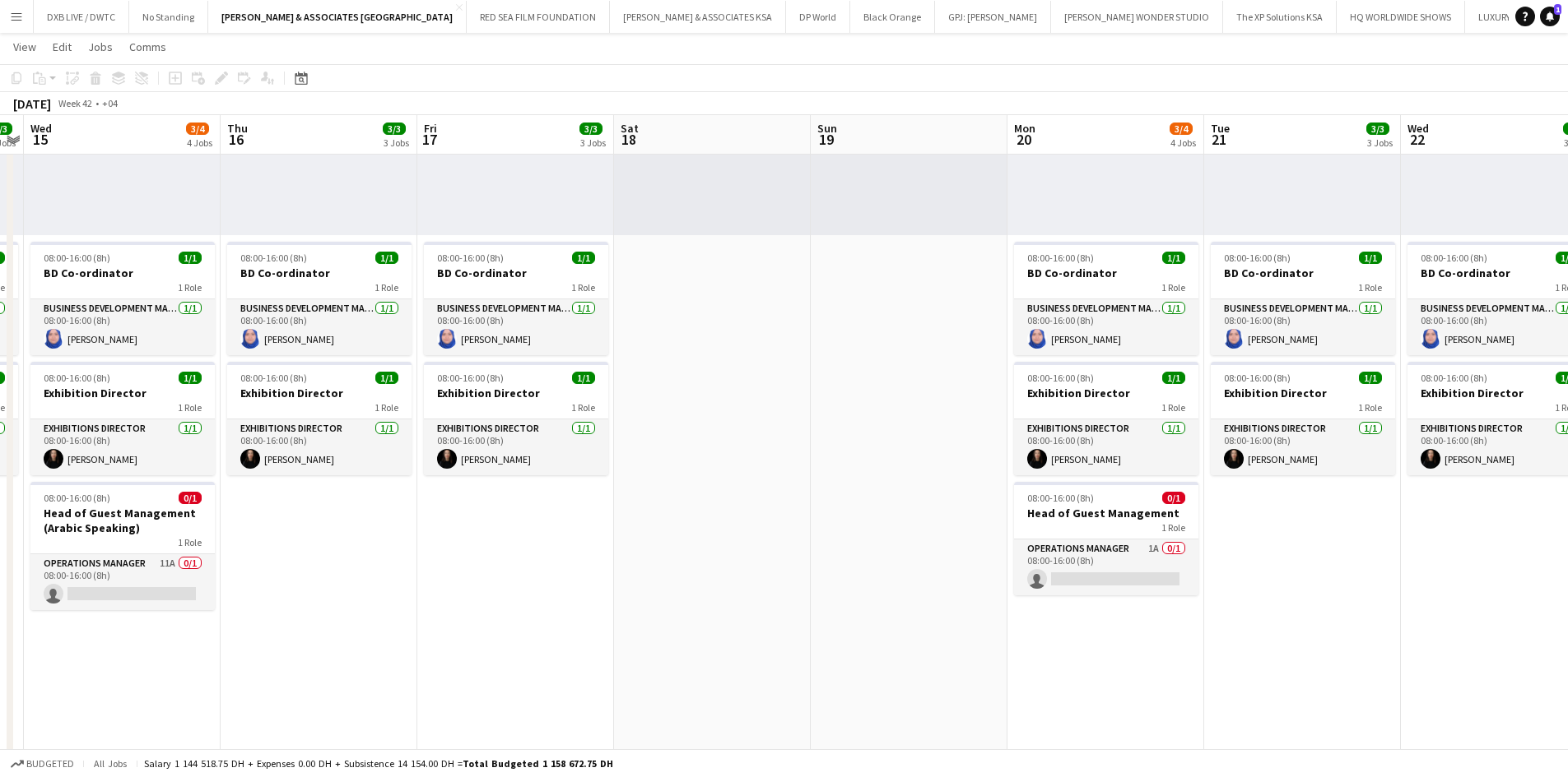
drag, startPoint x: 1367, startPoint y: 570, endPoint x: 537, endPoint y: 548, distance: 830.3
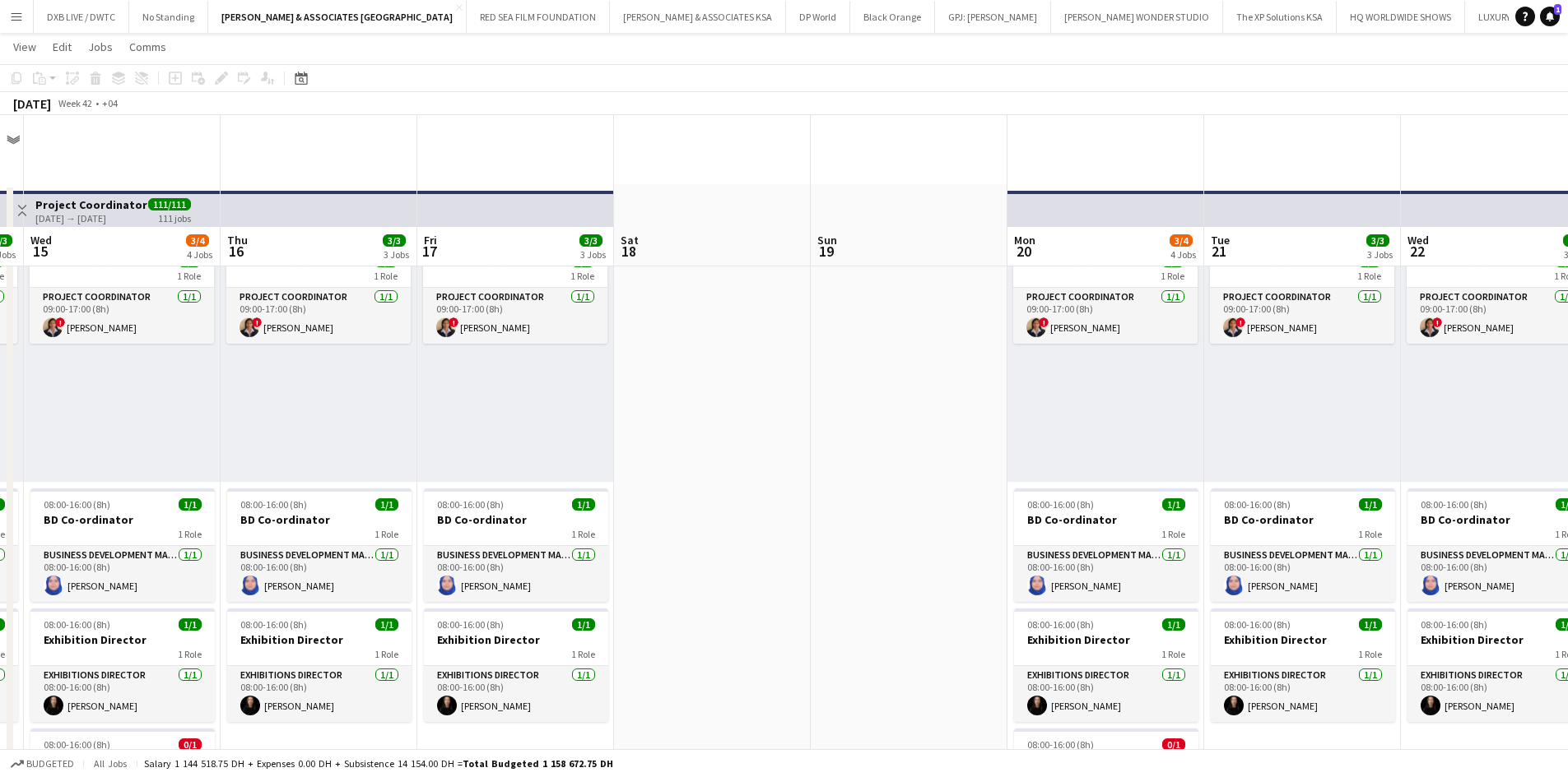
scroll to position [247, 0]
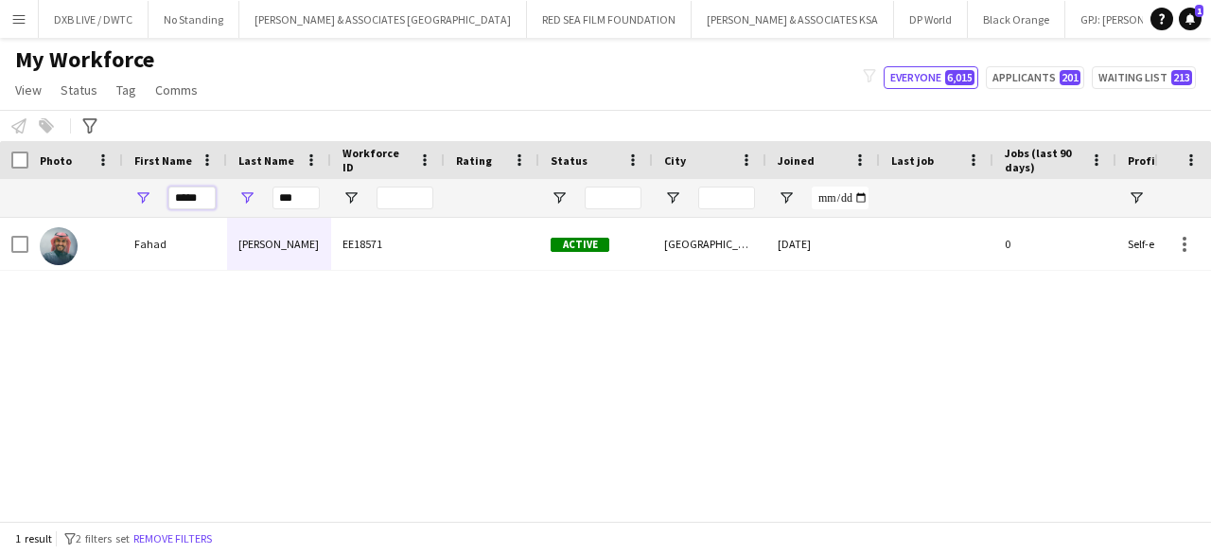
drag, startPoint x: 202, startPoint y: 197, endPoint x: 134, endPoint y: 205, distance: 67.7
click at [134, 205] on div "*****" at bounding box center [175, 198] width 104 height 38
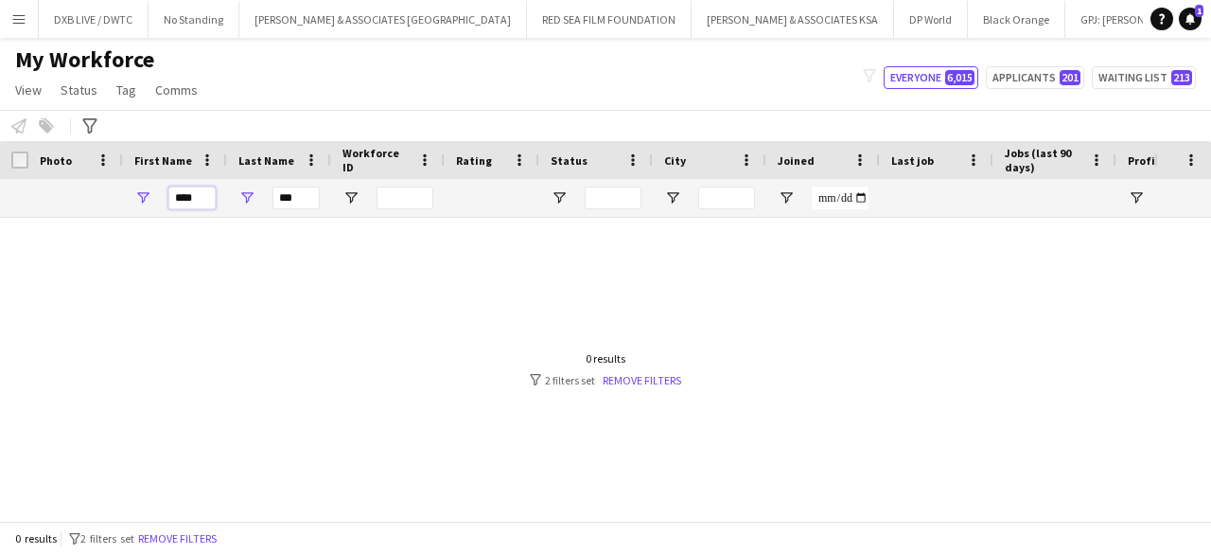
type input "****"
drag, startPoint x: 310, startPoint y: 198, endPoint x: 197, endPoint y: 212, distance: 114.4
click at [200, 212] on div "**** ***" at bounding box center [715, 198] width 1431 height 38
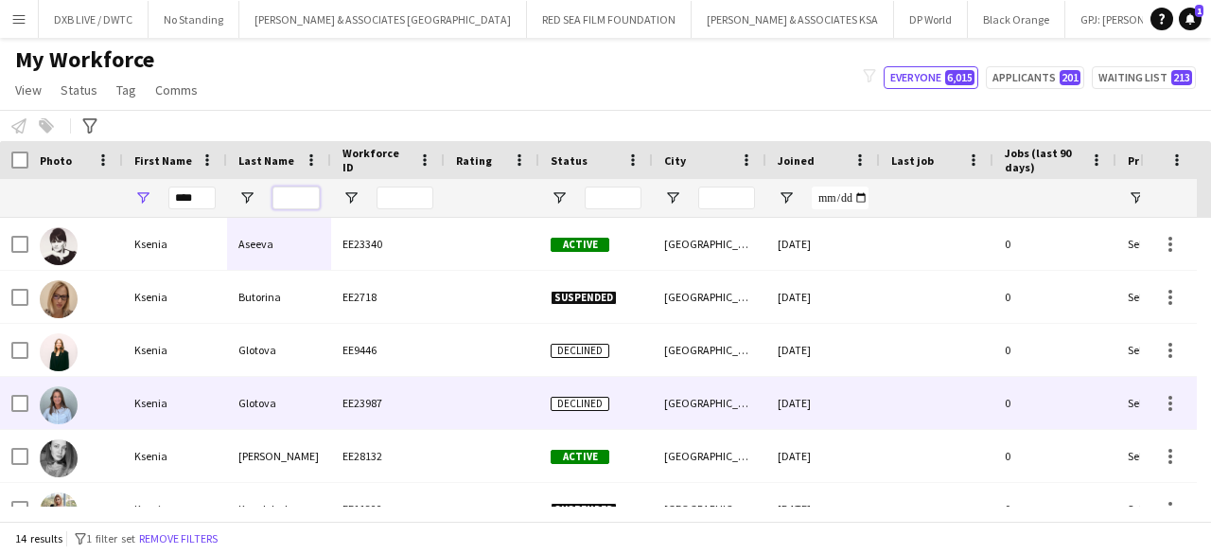
scroll to position [185, 0]
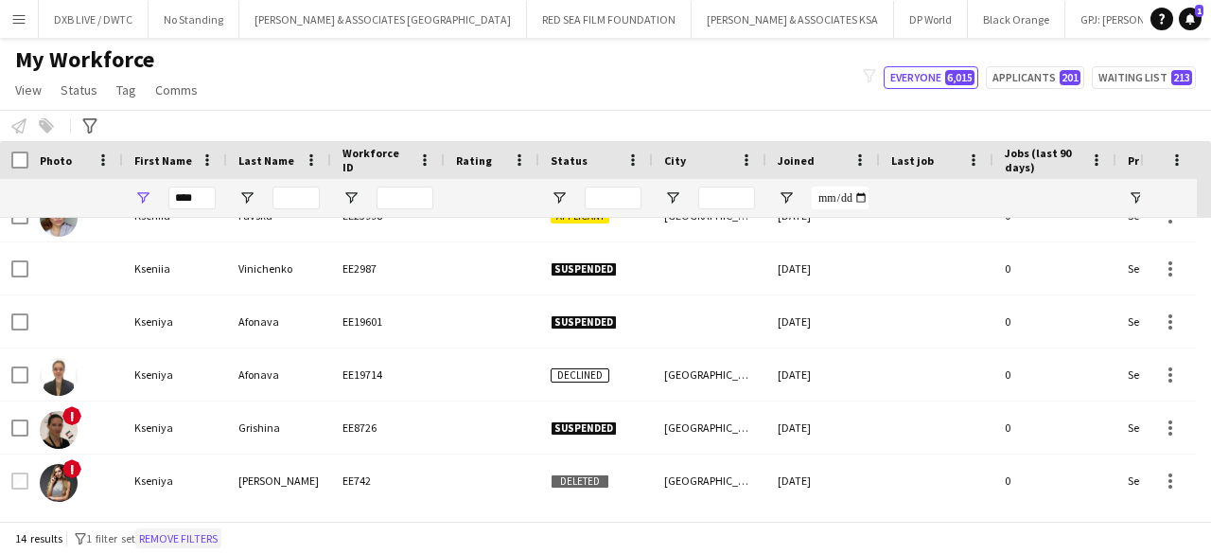
click at [209, 531] on button "Remove filters" at bounding box center [178, 538] width 86 height 21
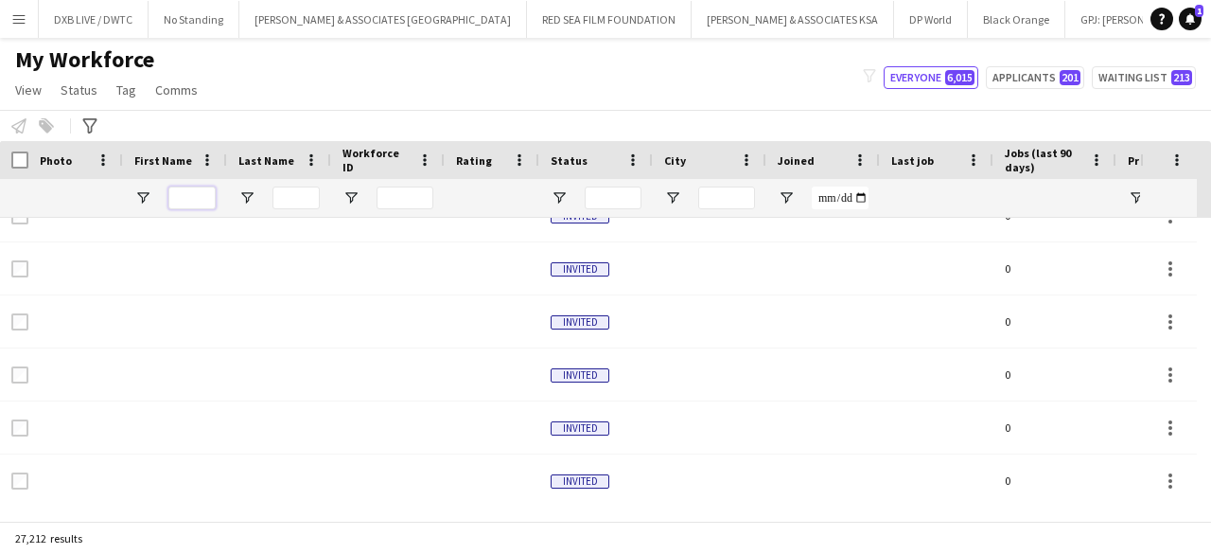
click at [197, 195] on input "First Name Filter Input" at bounding box center [191, 197] width 47 height 23
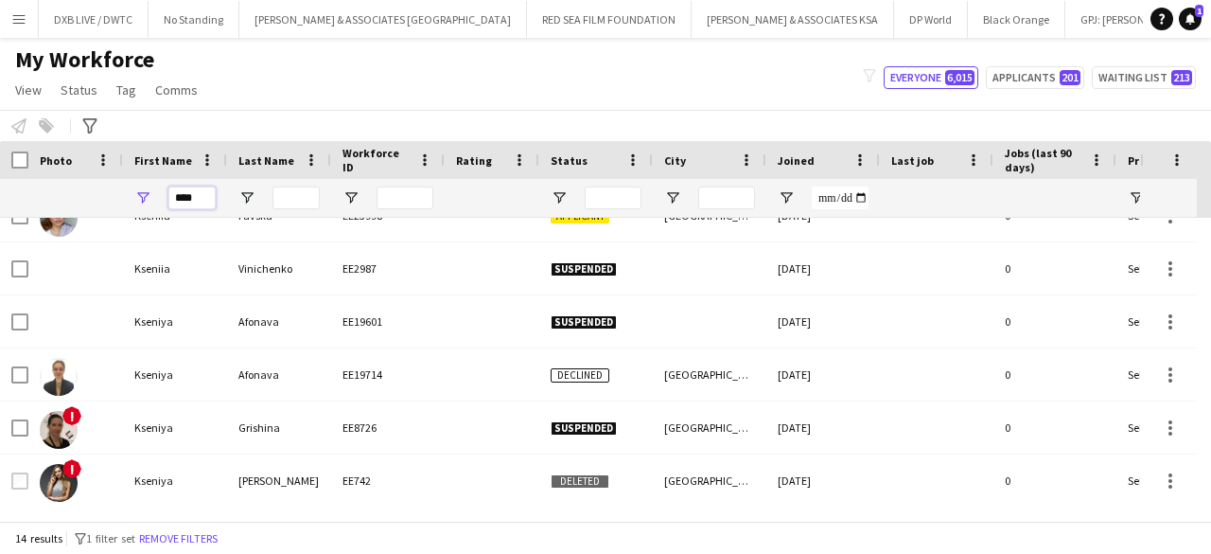
type input "****"
click at [295, 195] on input "Last Name Filter Input" at bounding box center [296, 197] width 47 height 23
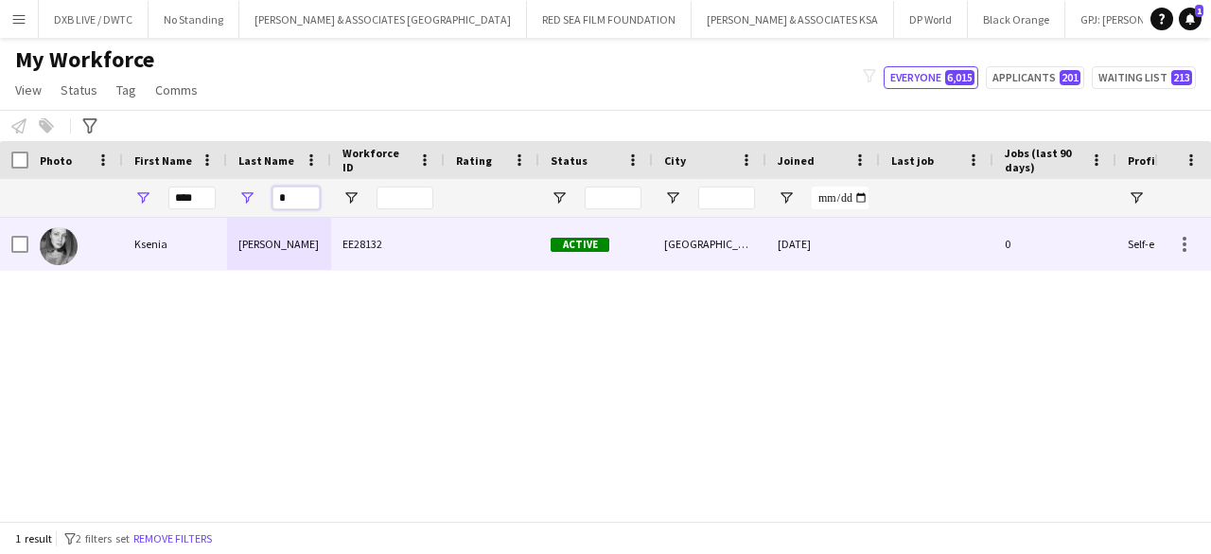
type input "*"
click at [242, 256] on div "[PERSON_NAME]" at bounding box center [279, 244] width 104 height 52
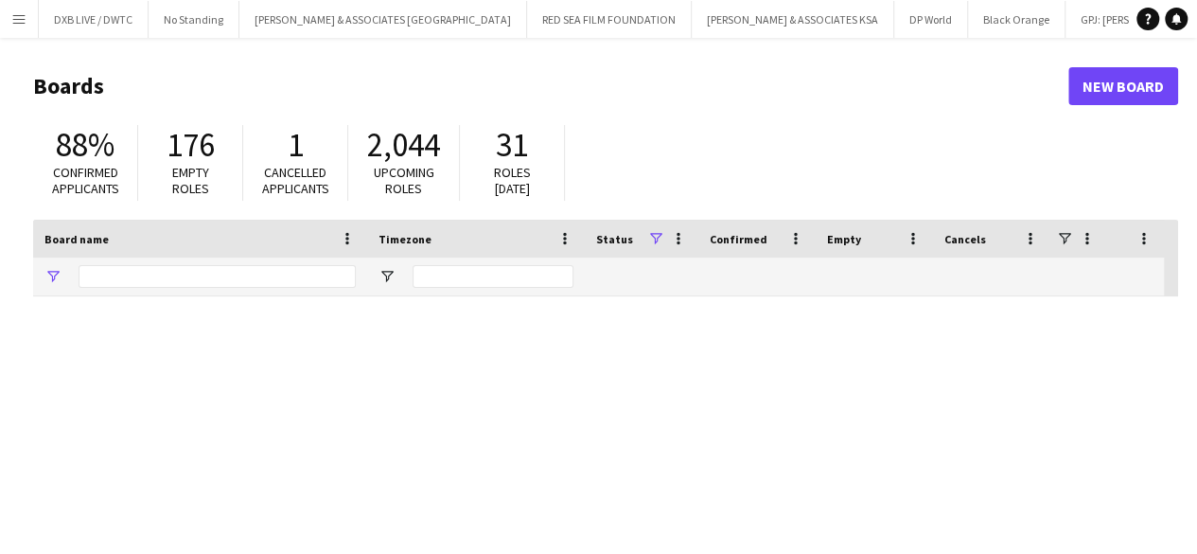
type input "*****"
click at [9, 7] on button "Menu" at bounding box center [19, 19] width 38 height 38
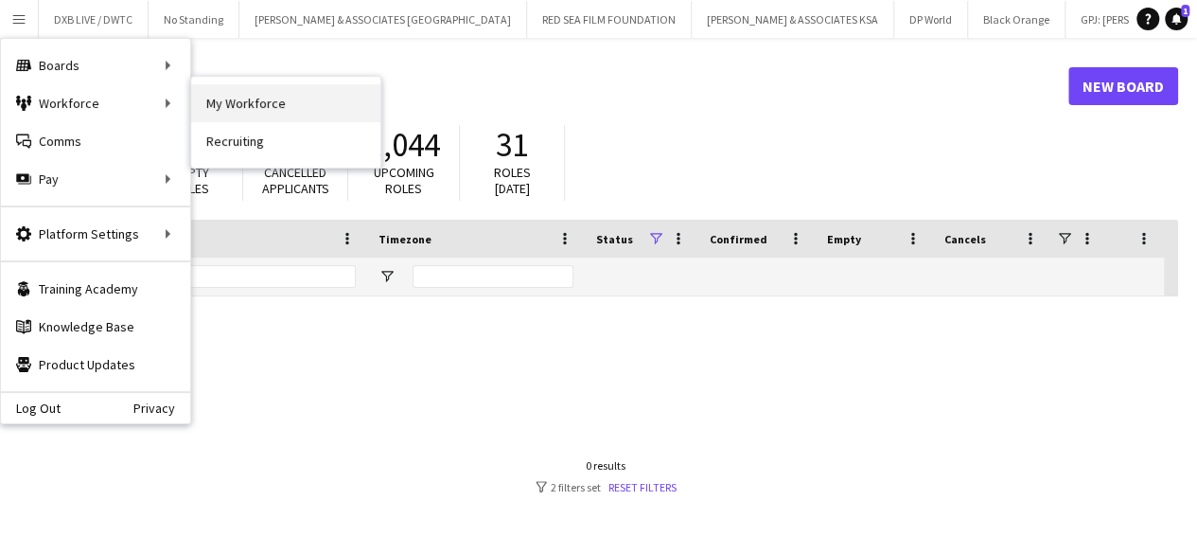
click at [240, 114] on link "My Workforce" at bounding box center [285, 103] width 189 height 38
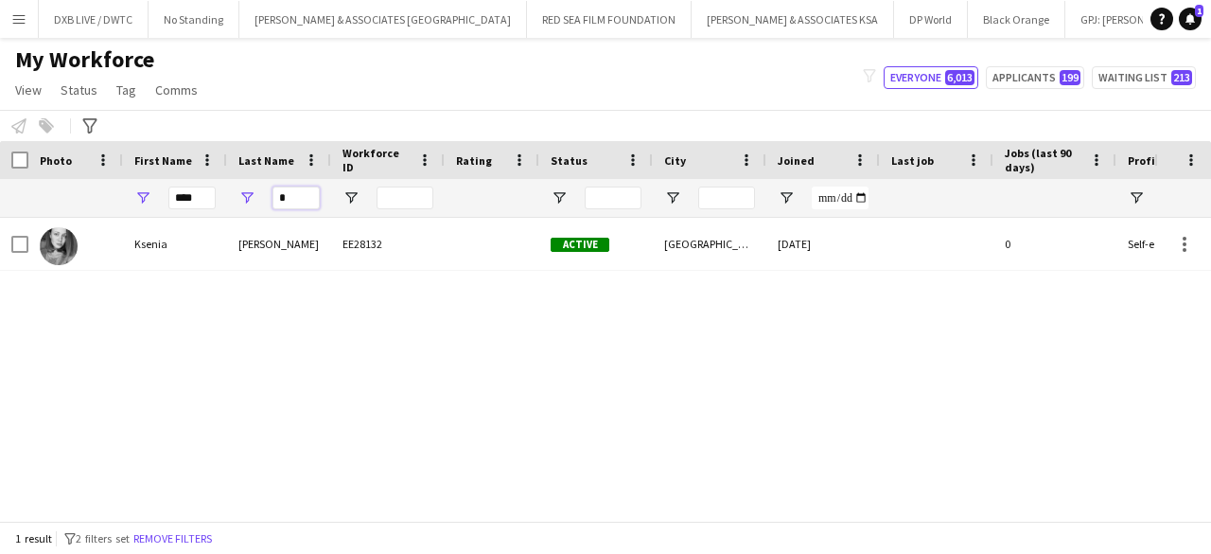
click at [290, 203] on input "*" at bounding box center [296, 197] width 47 height 23
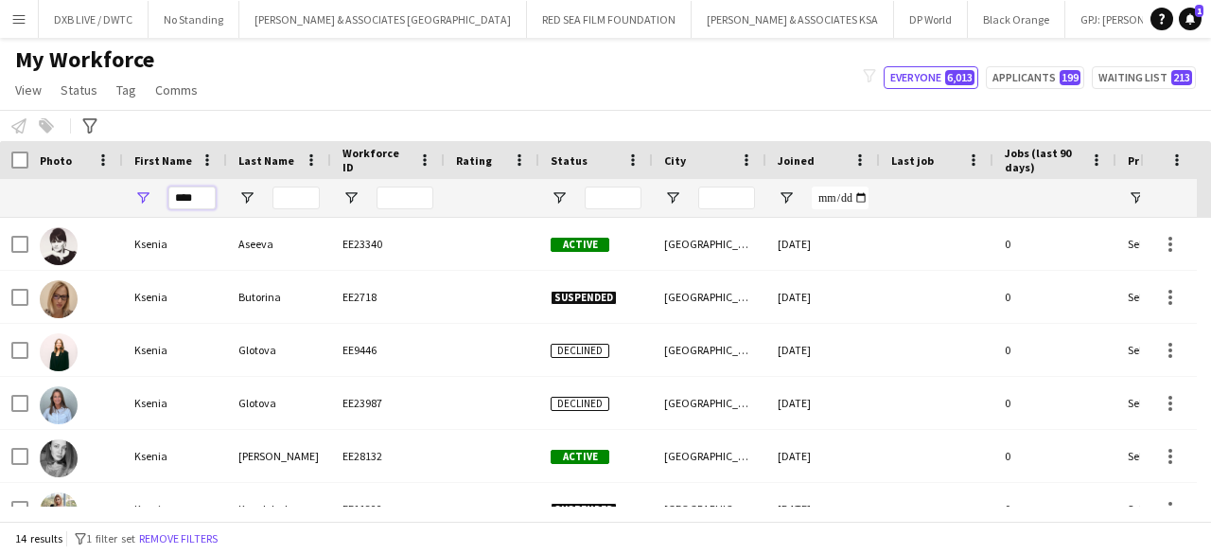
drag, startPoint x: 203, startPoint y: 202, endPoint x: 133, endPoint y: 188, distance: 71.3
click at [133, 188] on div "****" at bounding box center [175, 198] width 104 height 38
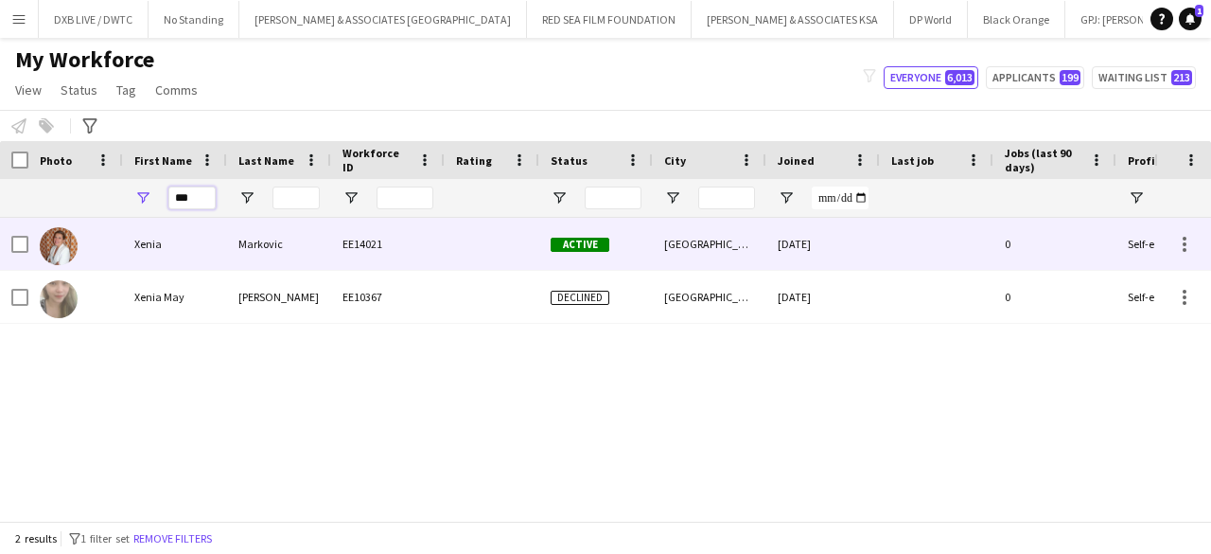
type input "***"
click at [163, 222] on div "Xenia" at bounding box center [175, 244] width 104 height 52
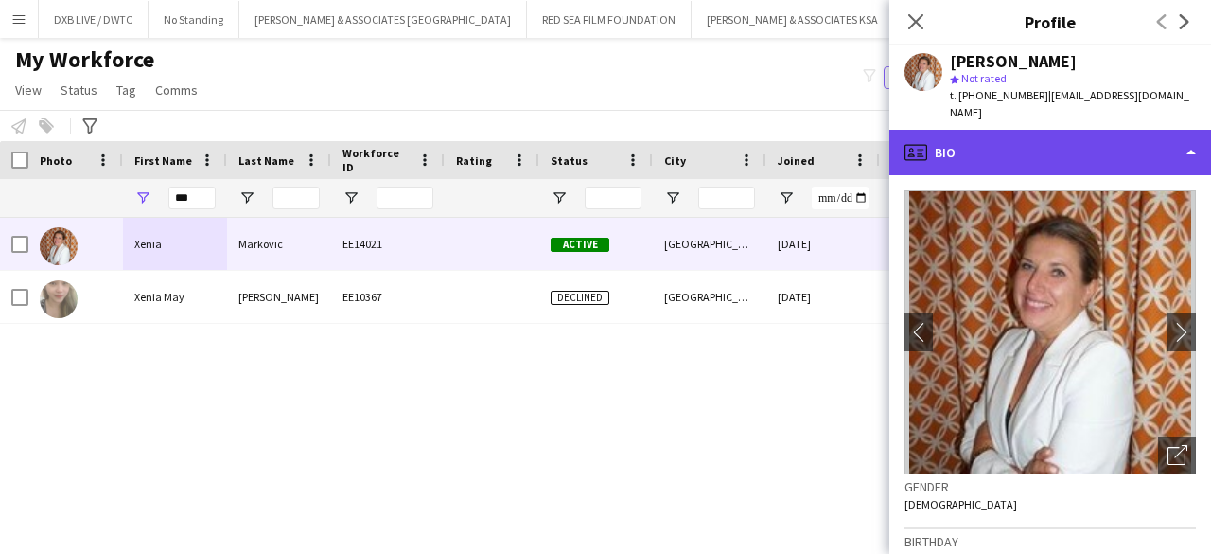
click at [1022, 131] on div "profile Bio" at bounding box center [1050, 152] width 322 height 45
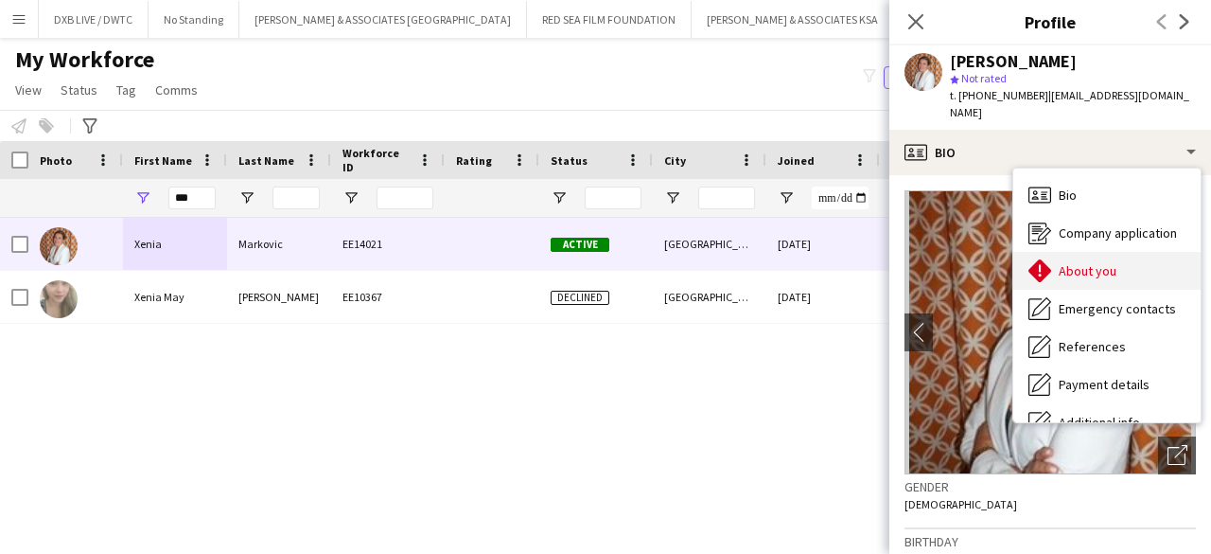
click at [1052, 252] on div "About you About you" at bounding box center [1106, 271] width 187 height 38
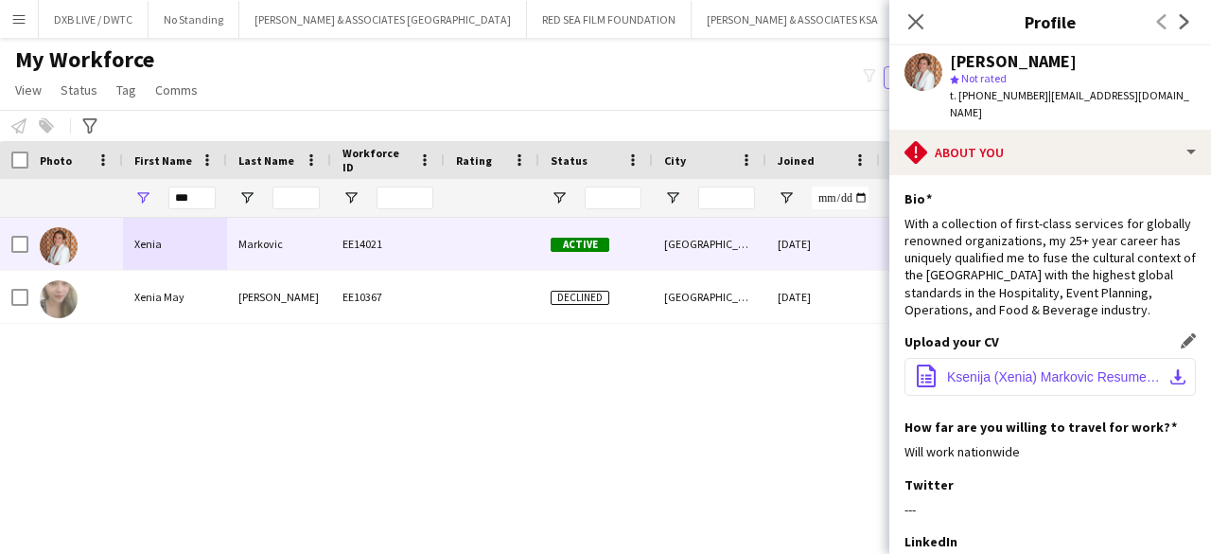
click at [1006, 369] on span "Ksenija (Xenia) Markovic Resume 202412.pdf" at bounding box center [1054, 376] width 214 height 15
